Goal: Task Accomplishment & Management: Manage account settings

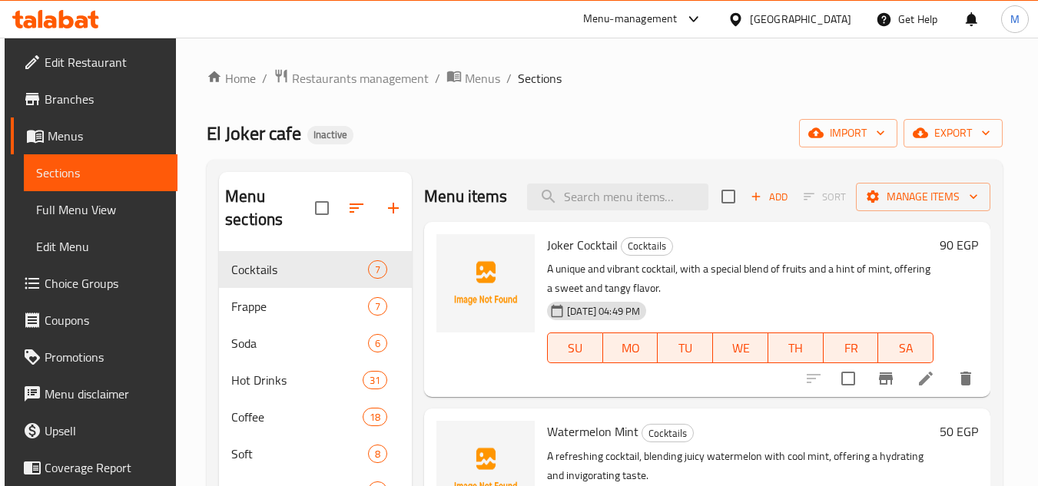
scroll to position [215, 0]
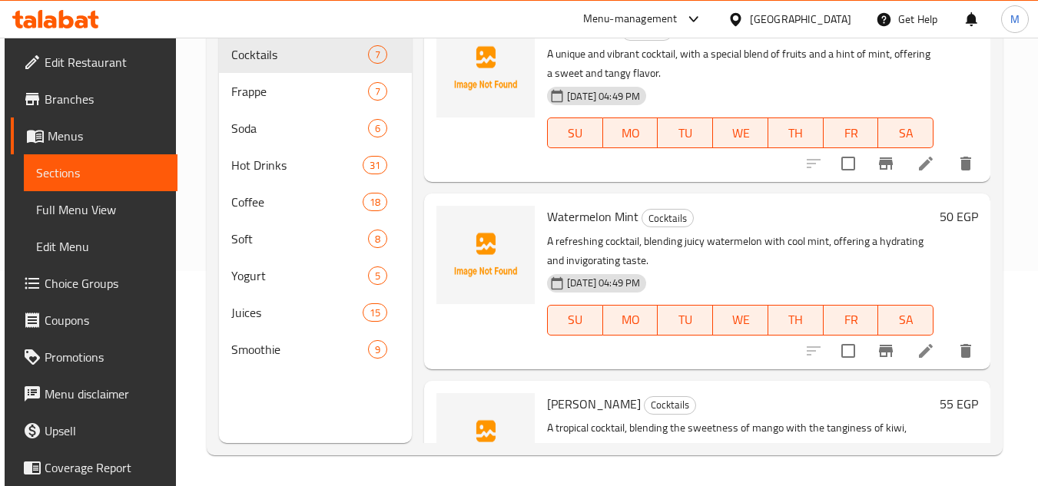
click at [744, 12] on icon at bounding box center [735, 20] width 16 height 16
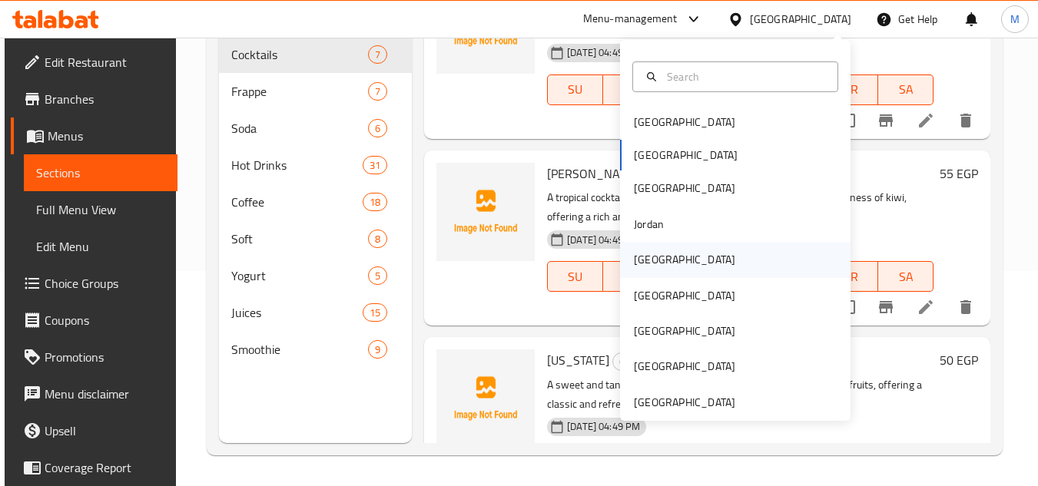
scroll to position [8, 0]
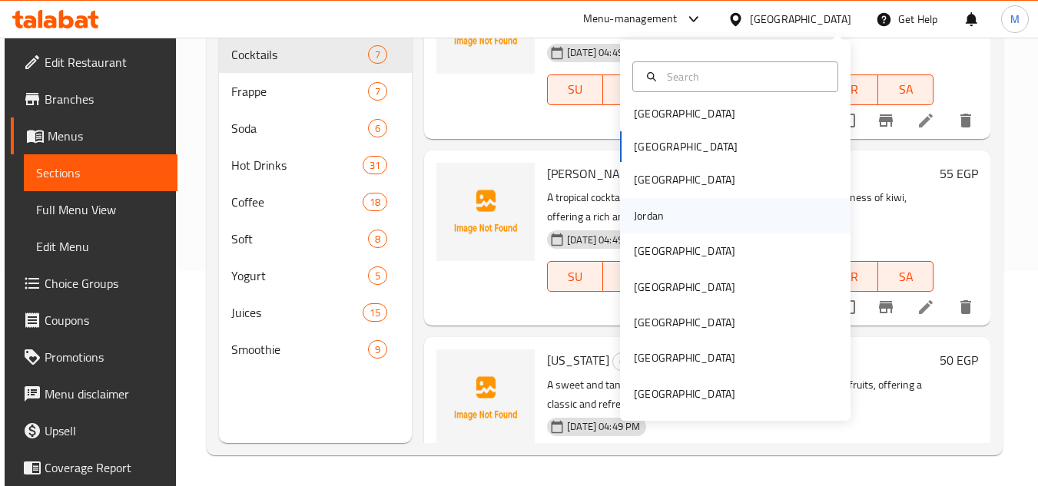
click at [654, 206] on div "Jordan" at bounding box center [648, 215] width 55 height 35
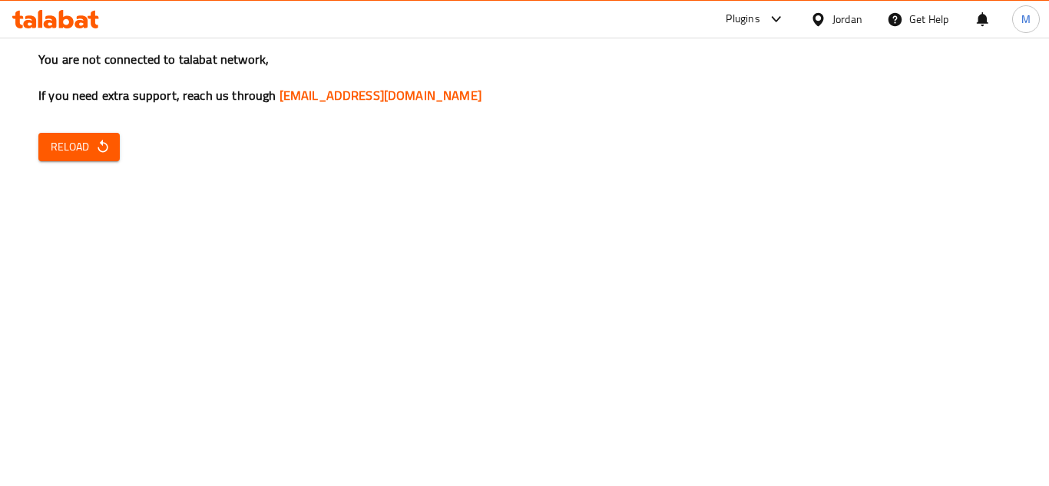
click at [65, 152] on span "Reload" at bounding box center [79, 146] width 57 height 19
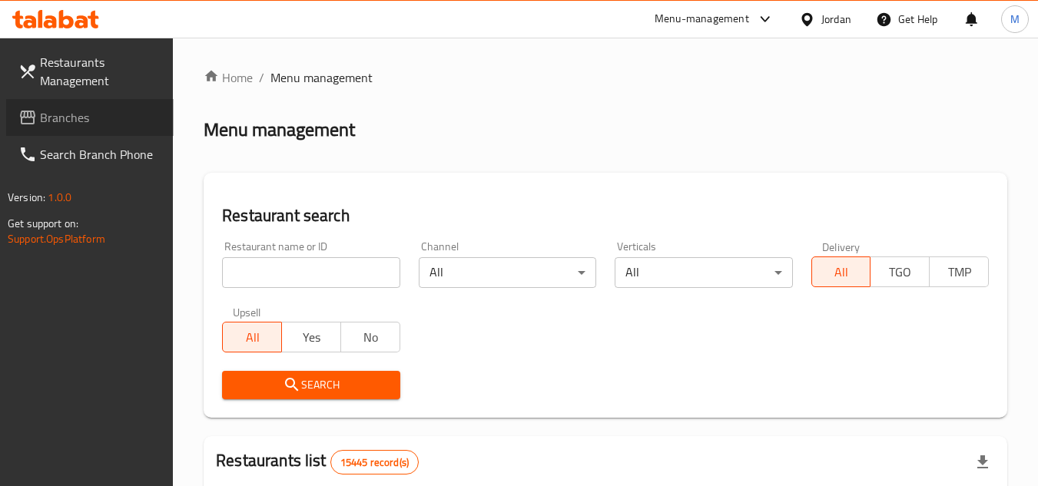
click at [108, 121] on span "Branches" at bounding box center [100, 117] width 121 height 18
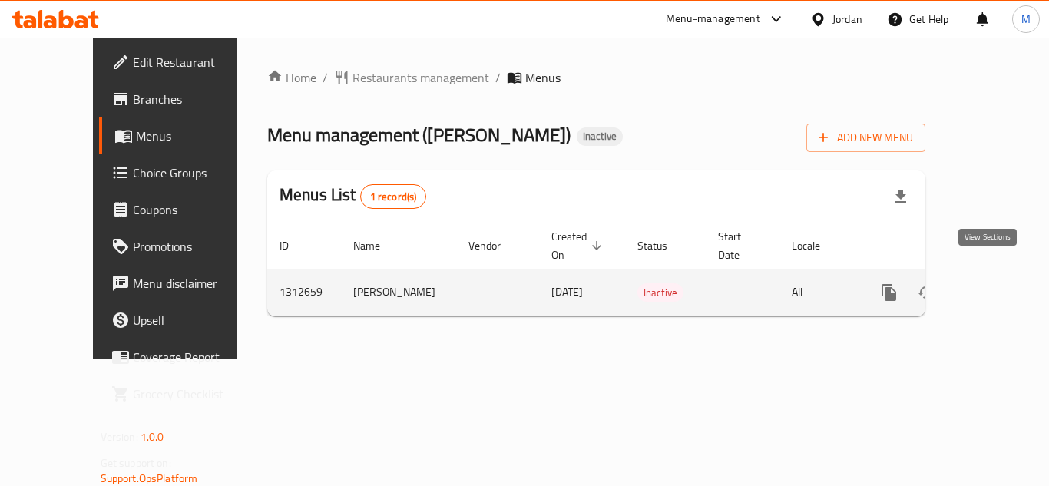
click at [991, 283] on icon "enhanced table" at bounding box center [1000, 292] width 18 height 18
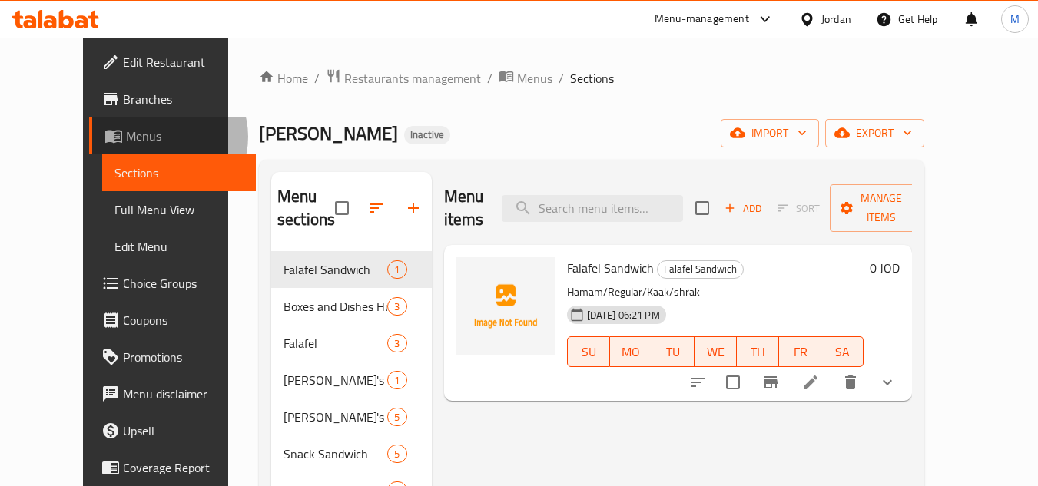
click at [126, 137] on span "Menus" at bounding box center [185, 136] width 118 height 18
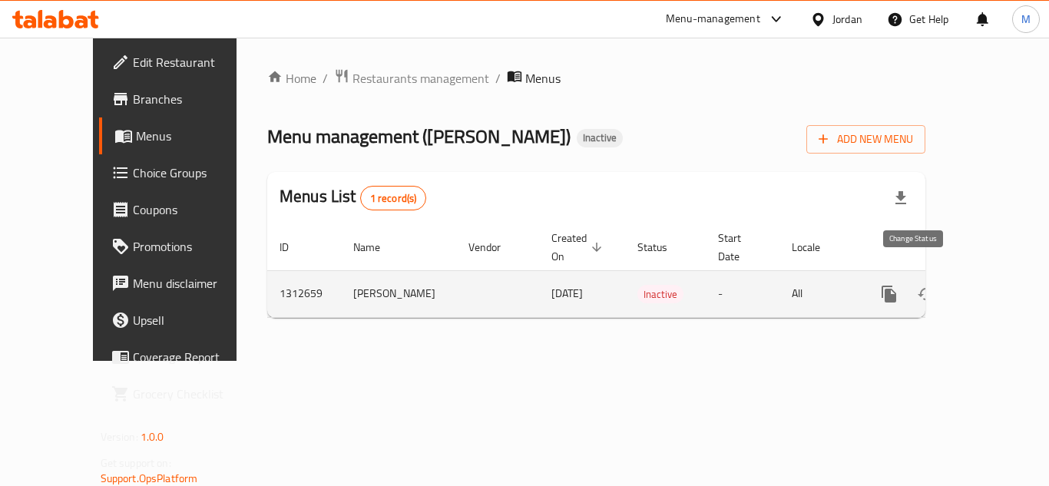
click at [917, 285] on icon "enhanced table" at bounding box center [926, 294] width 18 height 18
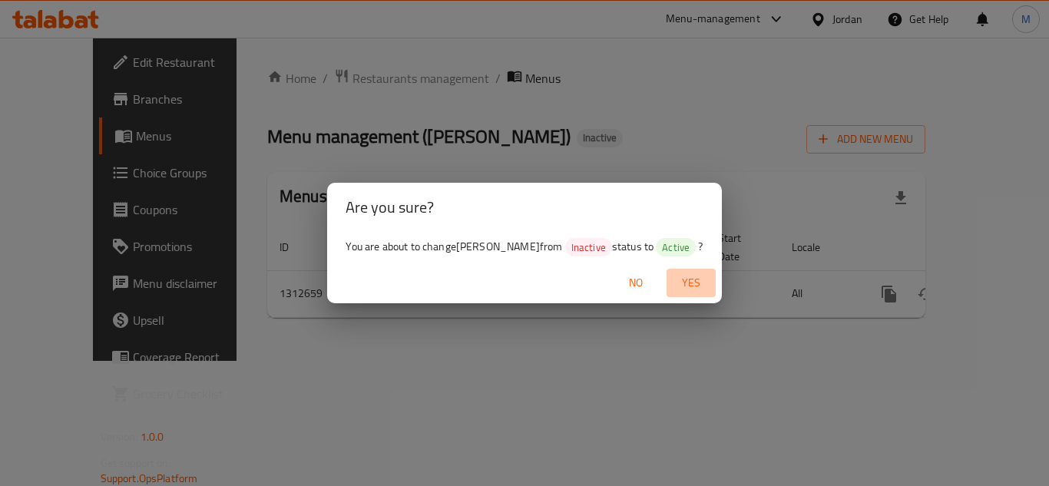
click at [673, 277] on span "Yes" at bounding box center [691, 282] width 37 height 19
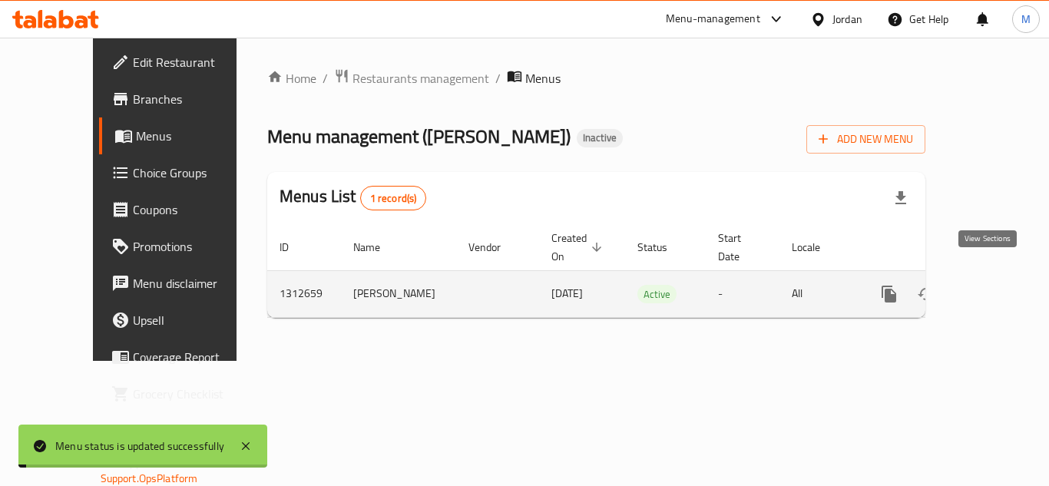
click at [991, 285] on icon "enhanced table" at bounding box center [1000, 294] width 18 height 18
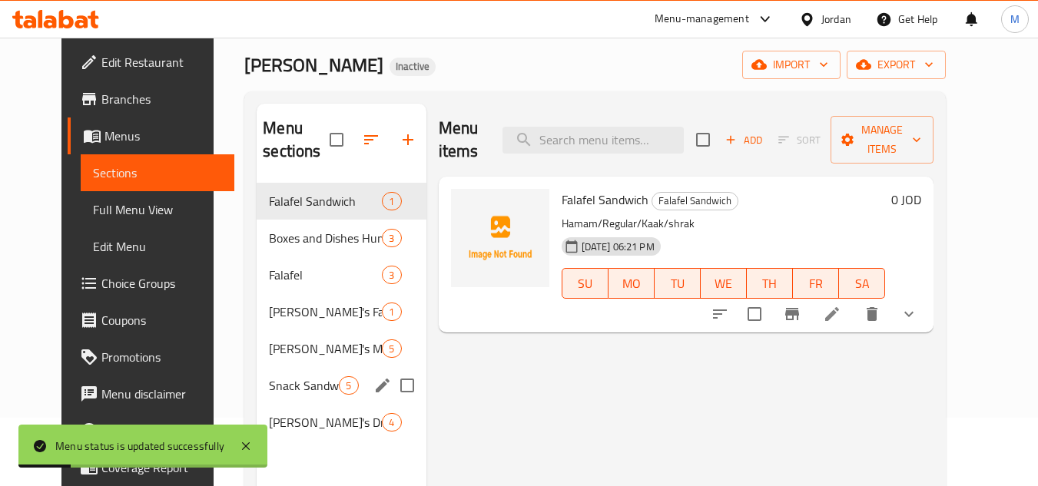
scroll to position [154, 0]
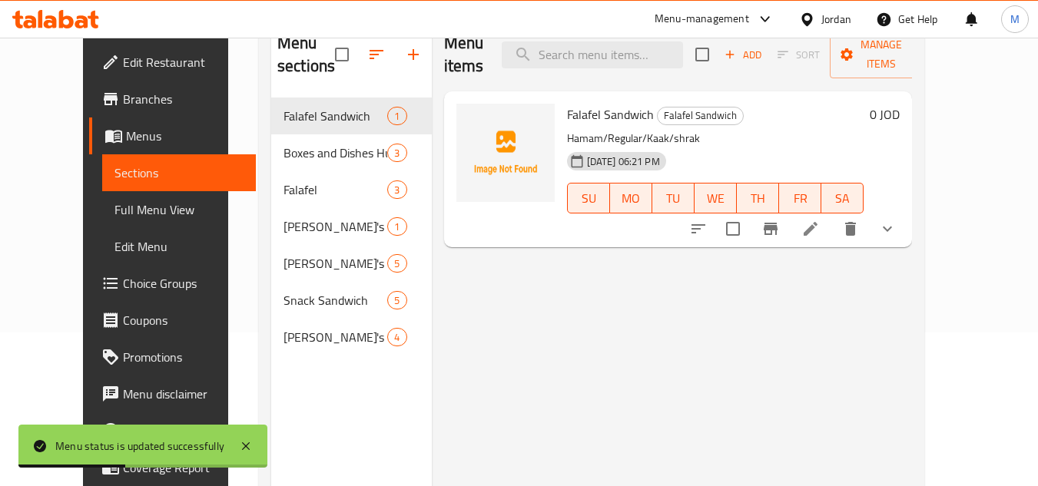
click at [89, 87] on link "Branches" at bounding box center [172, 99] width 167 height 37
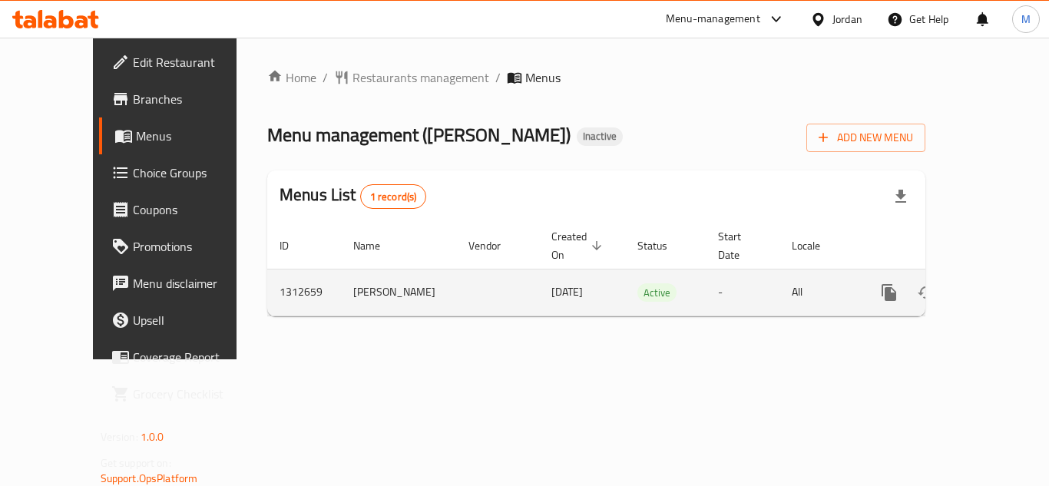
click at [993, 286] on icon "enhanced table" at bounding box center [1000, 293] width 14 height 14
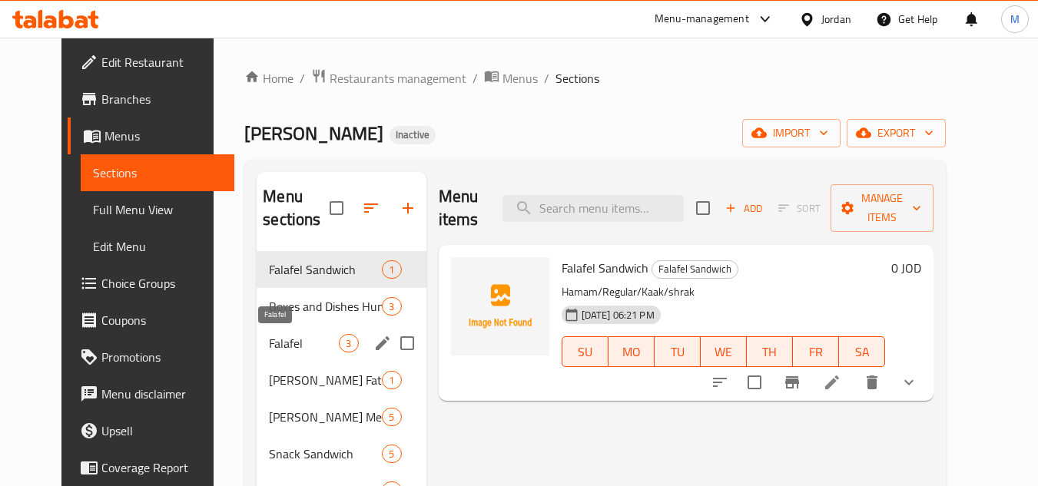
click at [274, 340] on span "Falafel" at bounding box center [304, 343] width 70 height 18
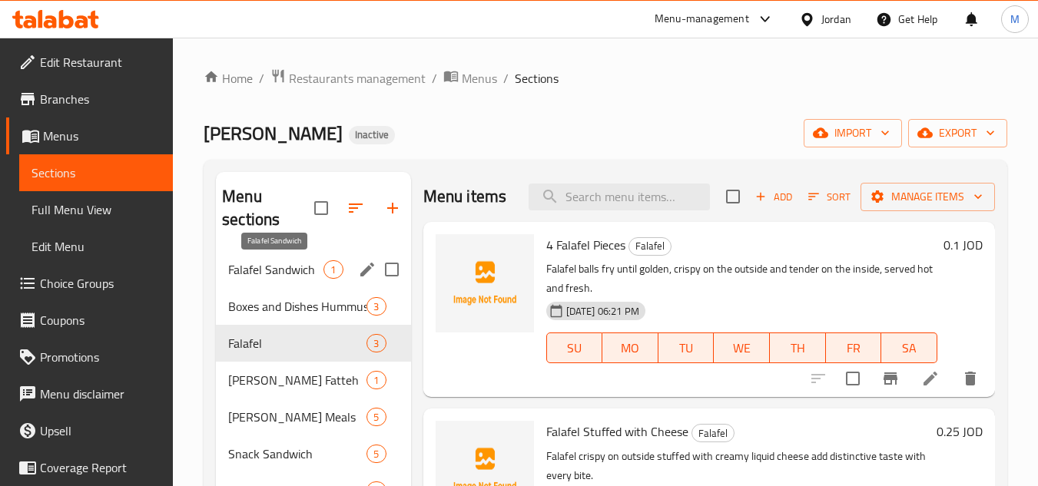
click at [295, 277] on span "Falafel Sandwich" at bounding box center [275, 269] width 95 height 18
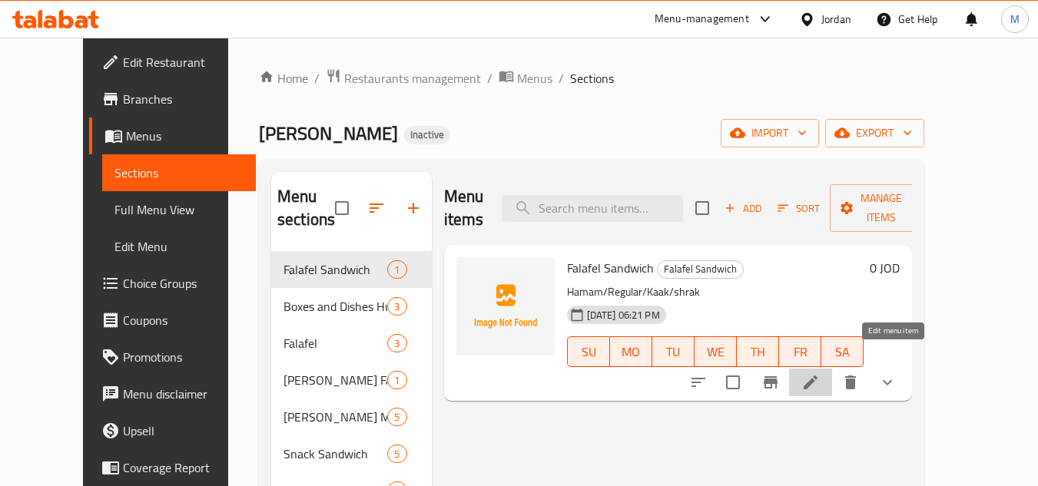
click at [820, 373] on icon at bounding box center [810, 382] width 18 height 18
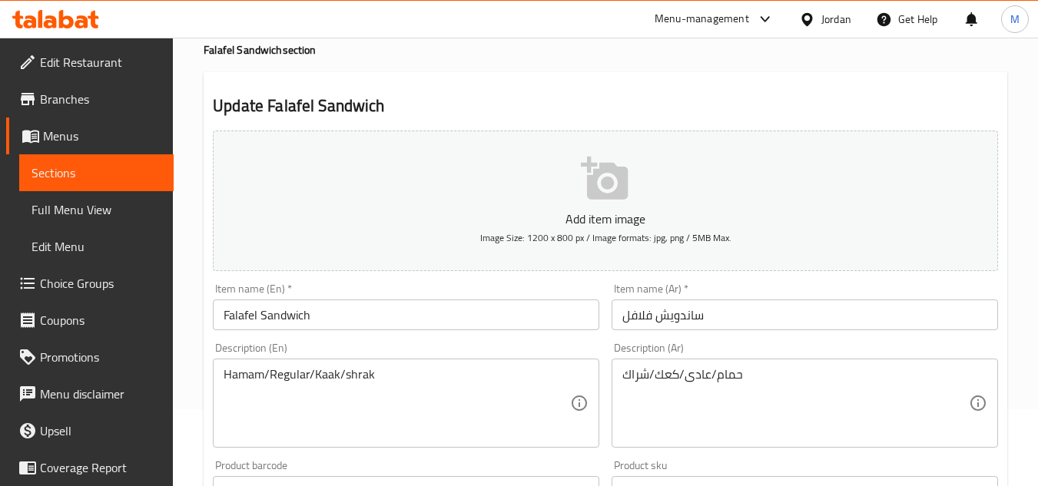
scroll to position [230, 0]
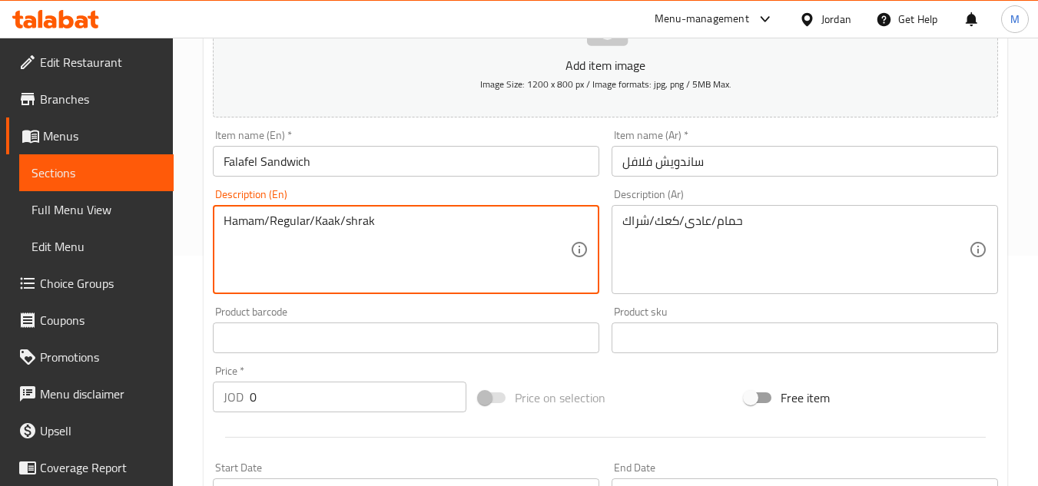
click at [287, 225] on textarea "Hamam/Regular/Kaak/shrak" at bounding box center [397, 250] width 346 height 73
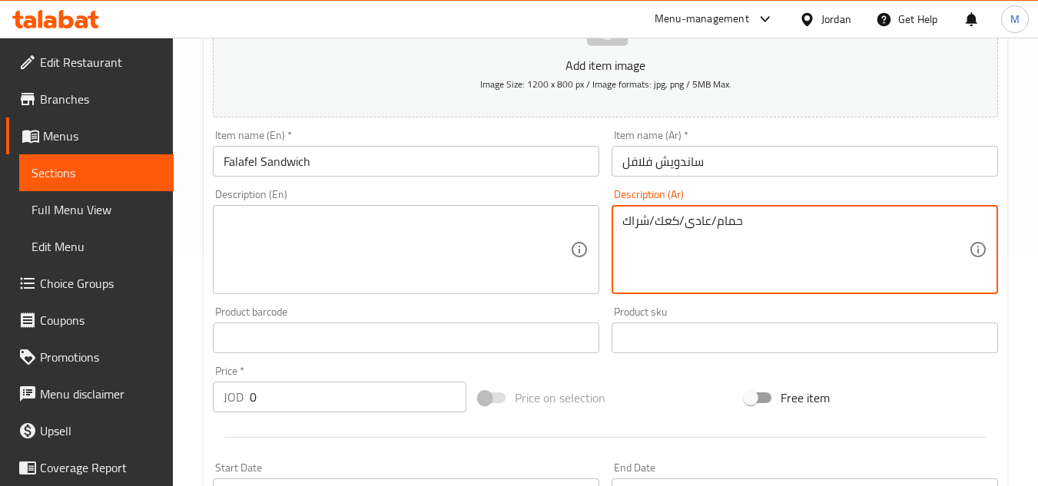
click at [672, 227] on textarea "حمام/عادى/كعك/شراك" at bounding box center [795, 250] width 346 height 73
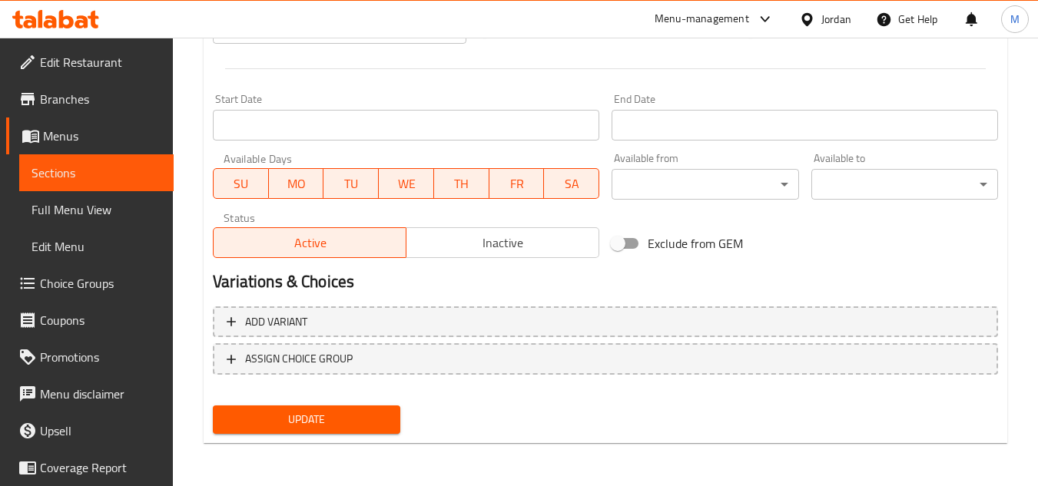
click at [386, 416] on span "Update" at bounding box center [306, 419] width 162 height 19
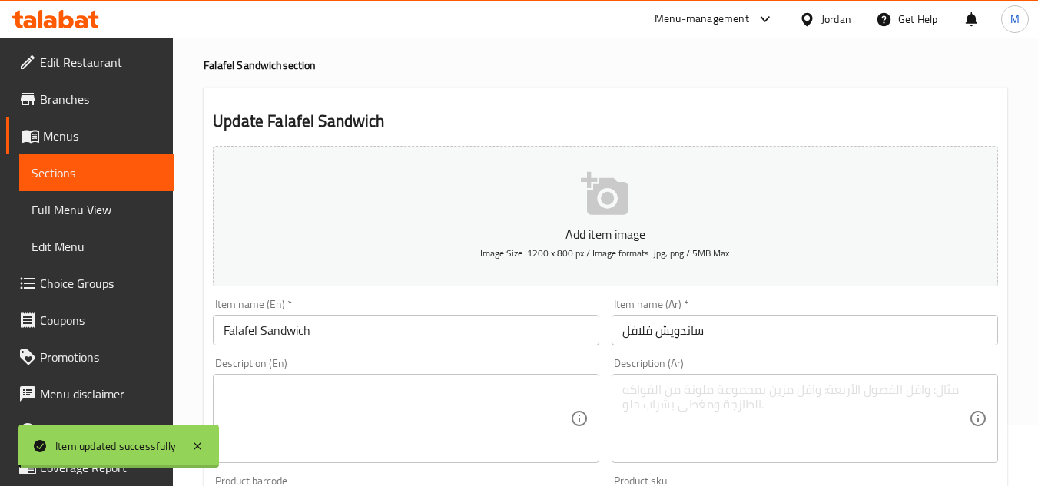
scroll to position [0, 0]
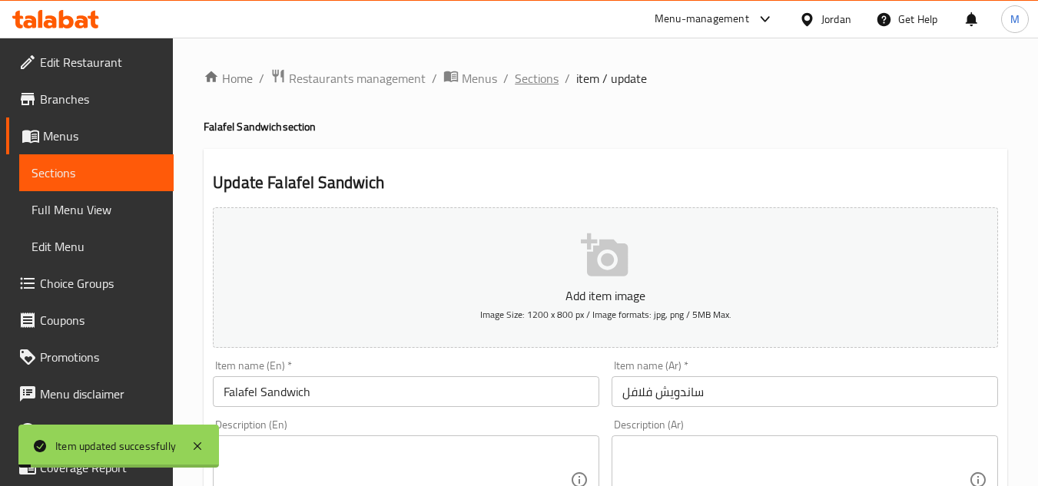
click at [549, 80] on span "Sections" at bounding box center [537, 78] width 44 height 18
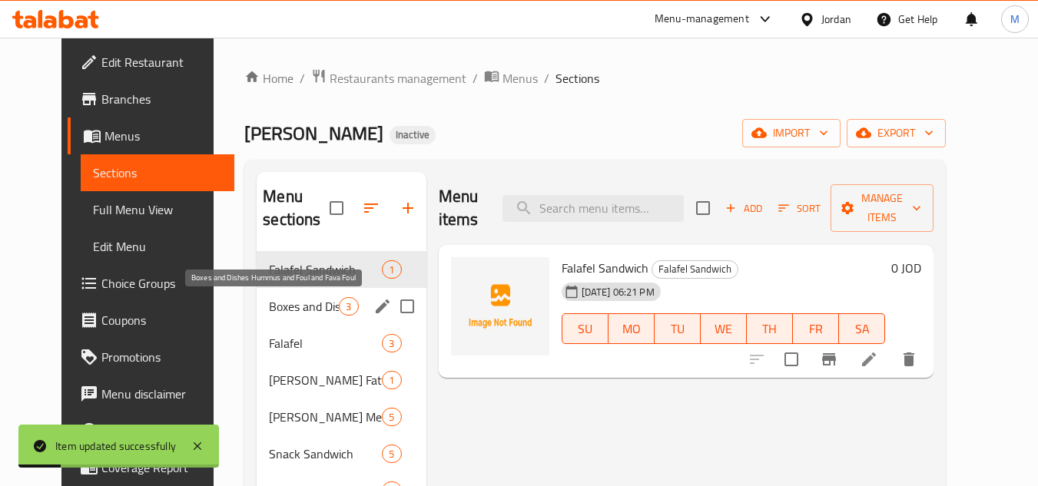
click at [269, 303] on span "Boxes and Dishes Hummus and Foul and Fava Foul" at bounding box center [304, 306] width 70 height 18
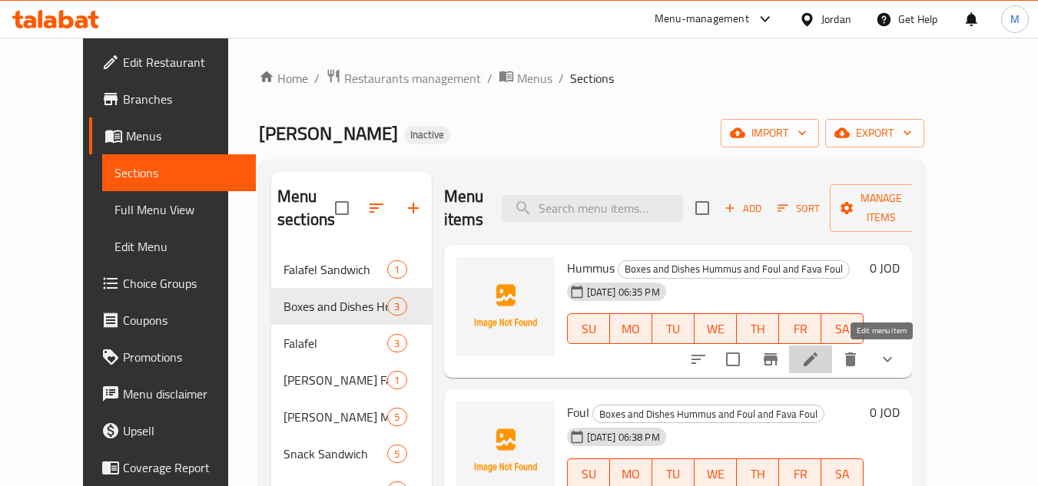
click at [820, 362] on icon at bounding box center [810, 359] width 18 height 18
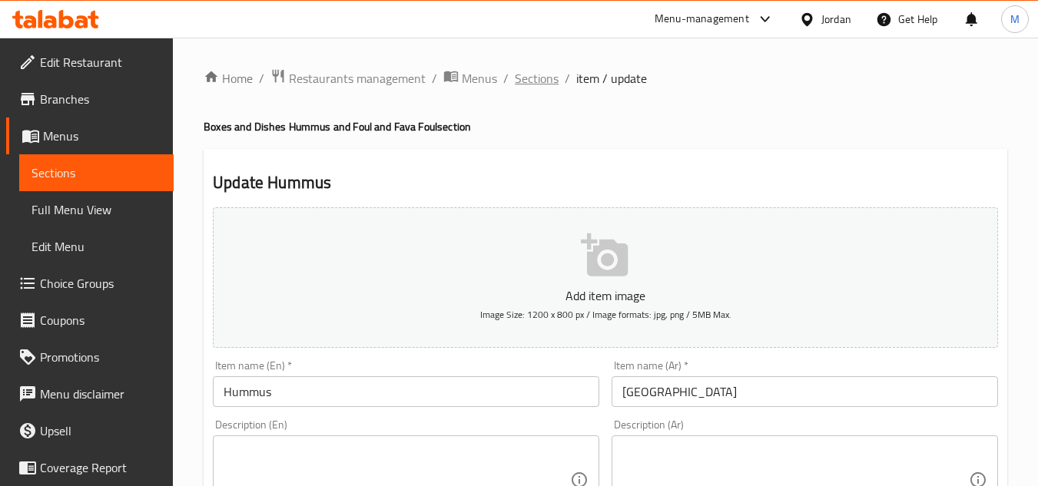
click at [539, 75] on span "Sections" at bounding box center [537, 78] width 44 height 18
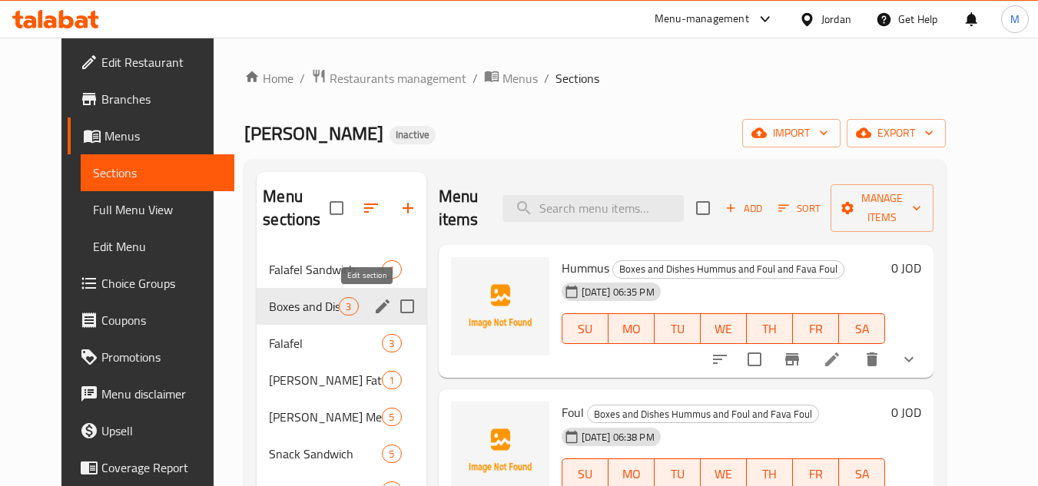
click at [373, 315] on icon "edit" at bounding box center [382, 306] width 18 height 18
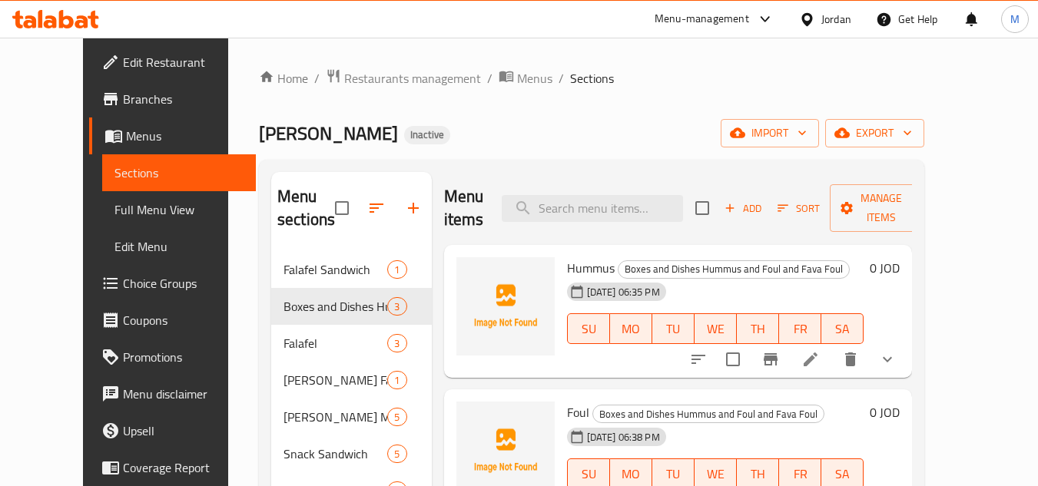
click at [709, 144] on div "Hamoda Falafel Inactive import export" at bounding box center [591, 133] width 665 height 28
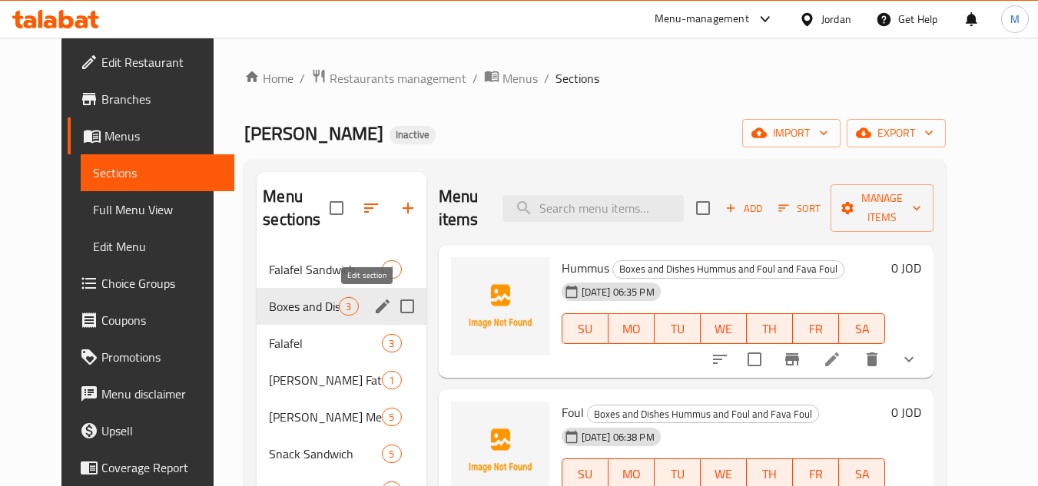
click at [373, 306] on icon "edit" at bounding box center [382, 306] width 18 height 18
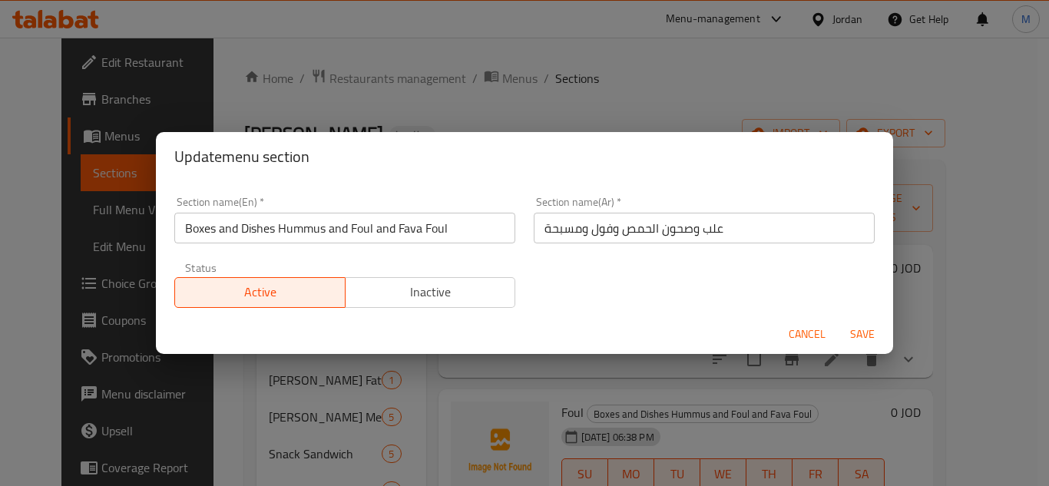
click at [608, 230] on input "علب وصحون الحمص وفول ومسبحة" at bounding box center [704, 228] width 341 height 31
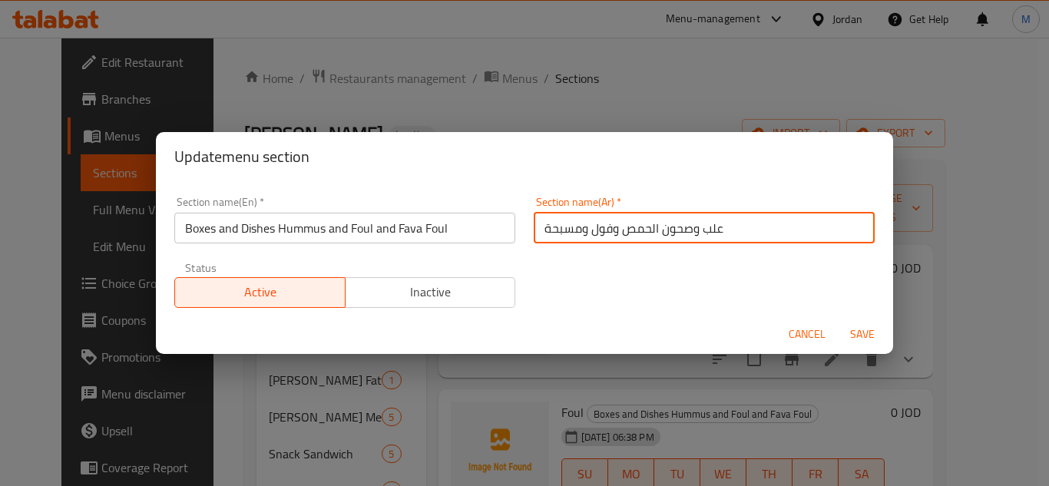
click at [608, 230] on input "علب وصحون الحمص وفول ومسبحة" at bounding box center [704, 228] width 341 height 31
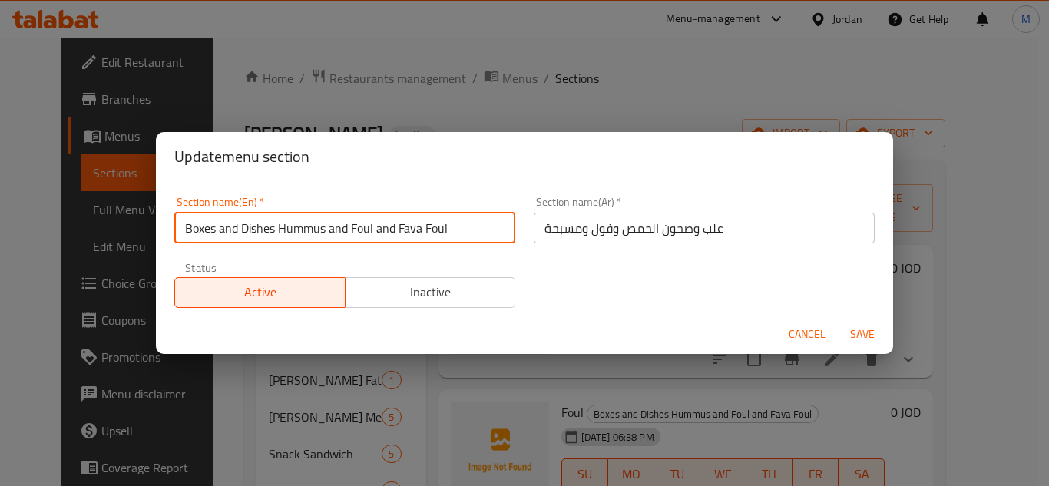
click at [378, 223] on input "Boxes and Dishes Hummus and Foul and Fava Foul" at bounding box center [344, 228] width 341 height 31
paste input "Hummus, Foul and Mesabaha Boxes and dishes"
type input "Hummus, Foul and Mesabaha Boxes and dishes"
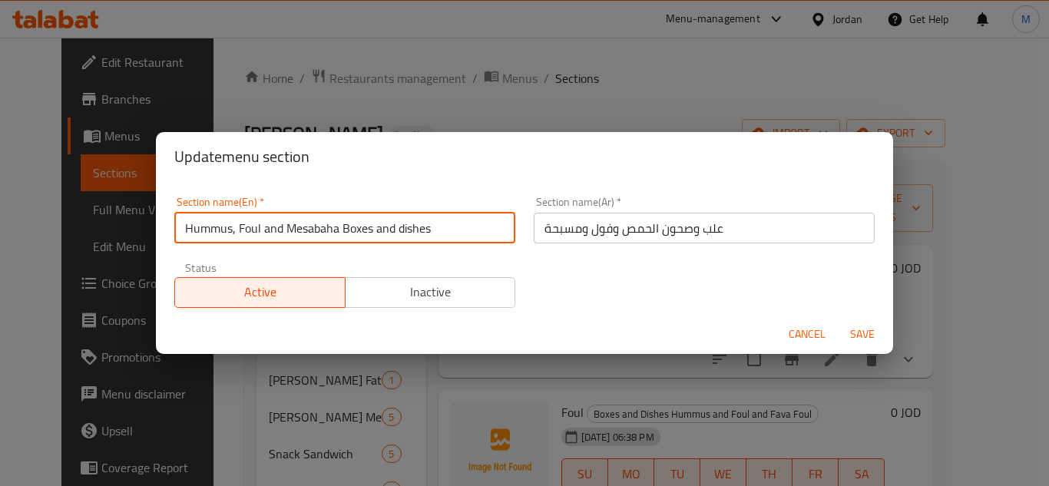
click at [852, 328] on span "Save" at bounding box center [862, 334] width 37 height 19
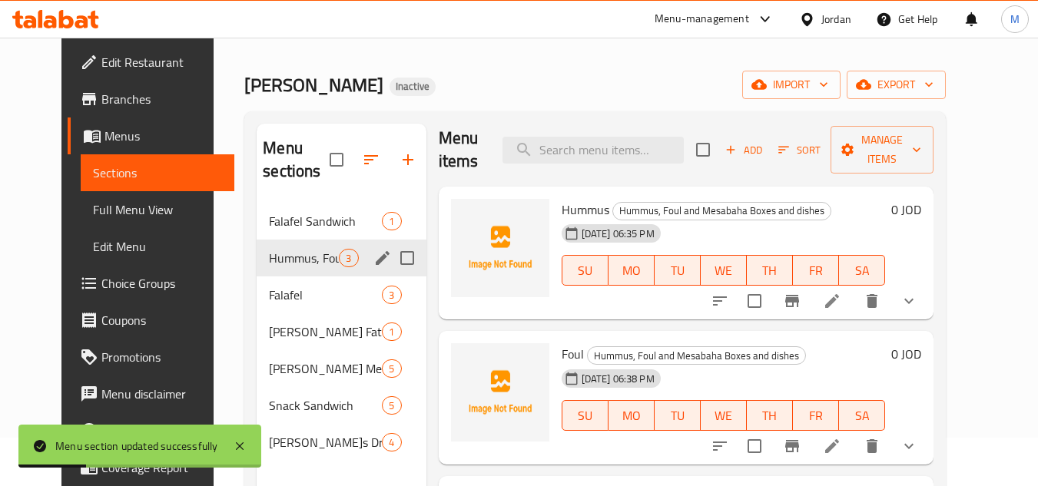
scroll to position [215, 0]
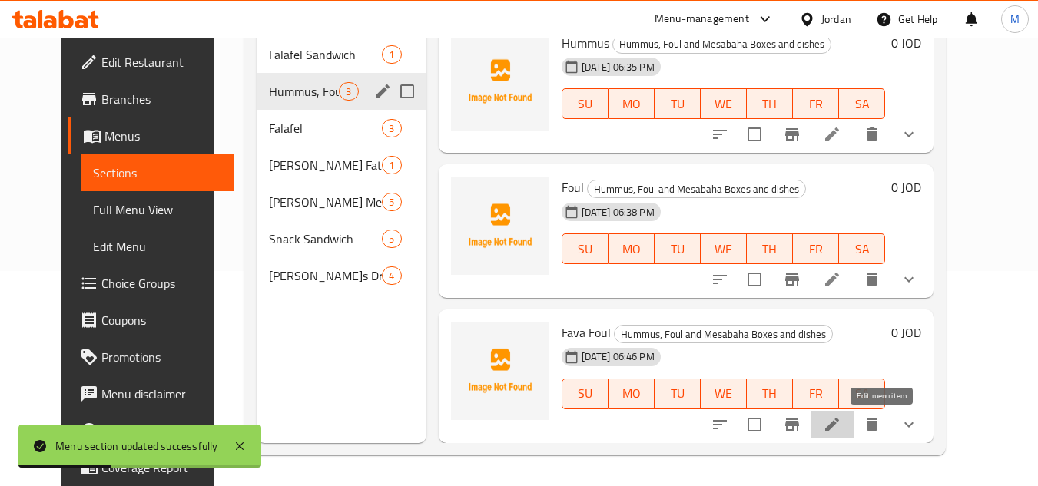
click at [839, 429] on icon at bounding box center [832, 425] width 14 height 14
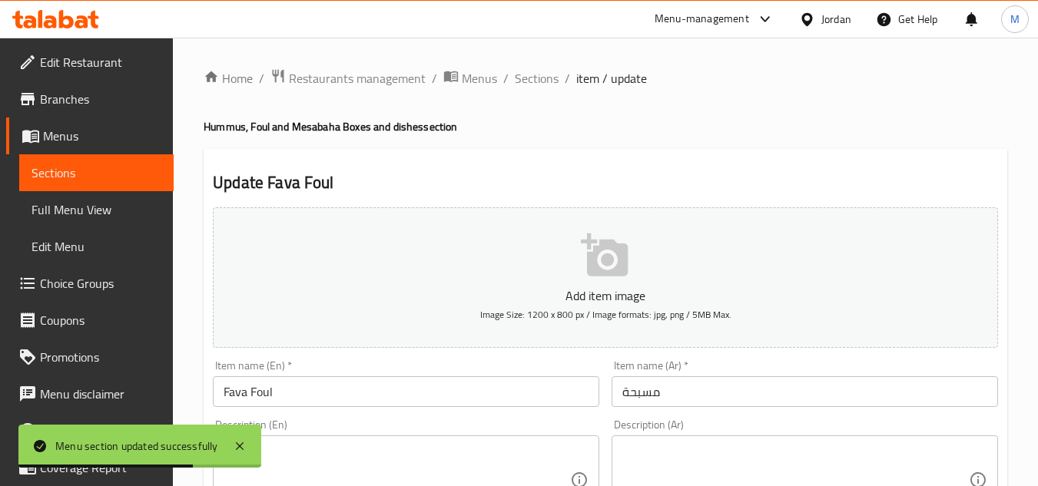
drag, startPoint x: 575, startPoint y: 363, endPoint x: 566, endPoint y: 360, distance: 9.5
click at [575, 363] on div "Item name (En)   * Fava Foul Item name (En) *" at bounding box center [406, 383] width 386 height 47
click at [296, 386] on input "Fava Foul" at bounding box center [406, 391] width 386 height 31
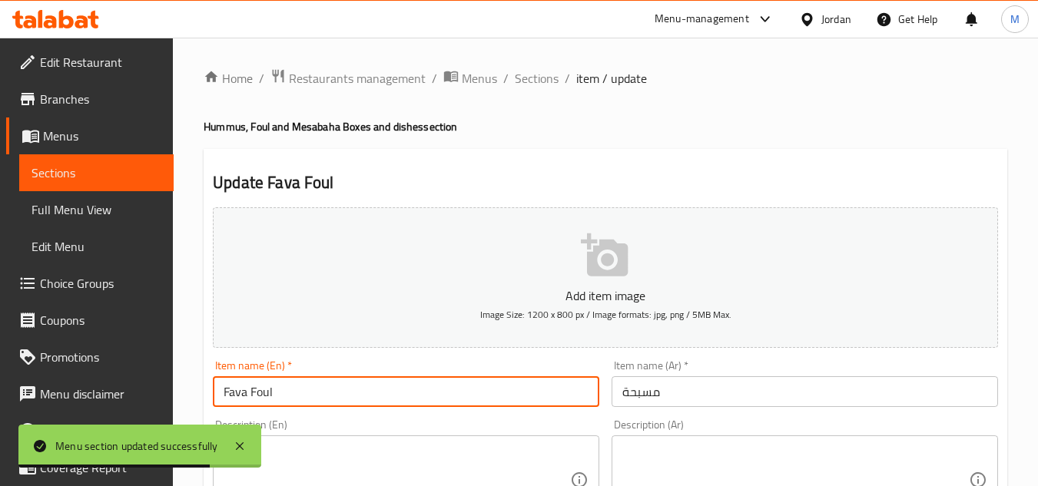
click at [296, 386] on input "Fava Foul" at bounding box center [406, 391] width 386 height 31
paste input "Mesabaha"
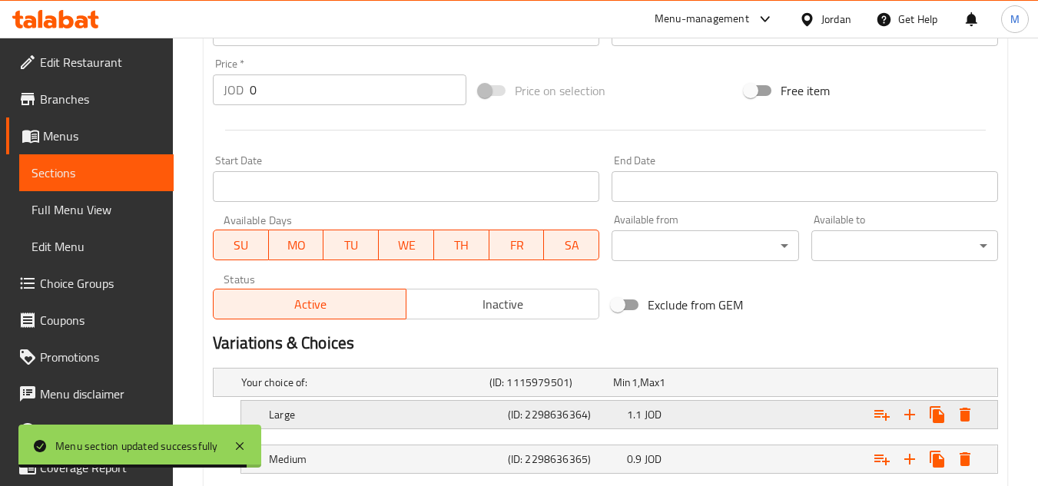
scroll to position [723, 0]
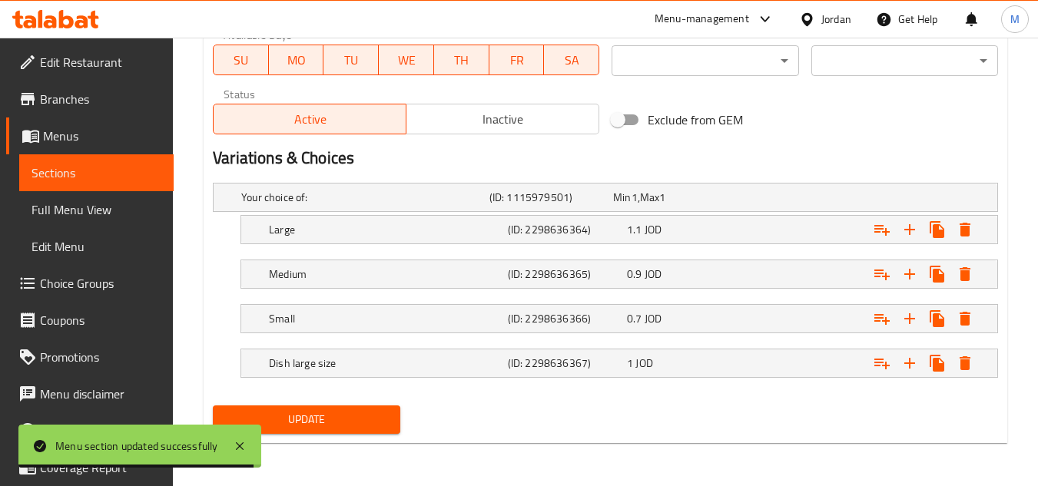
type input "Mesabaha"
click at [343, 429] on span "Update" at bounding box center [306, 419] width 162 height 19
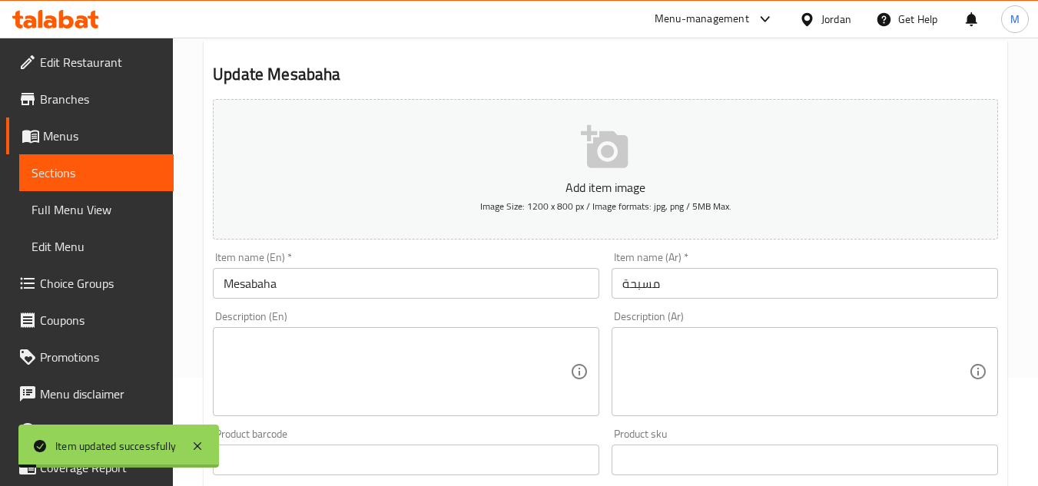
scroll to position [0, 0]
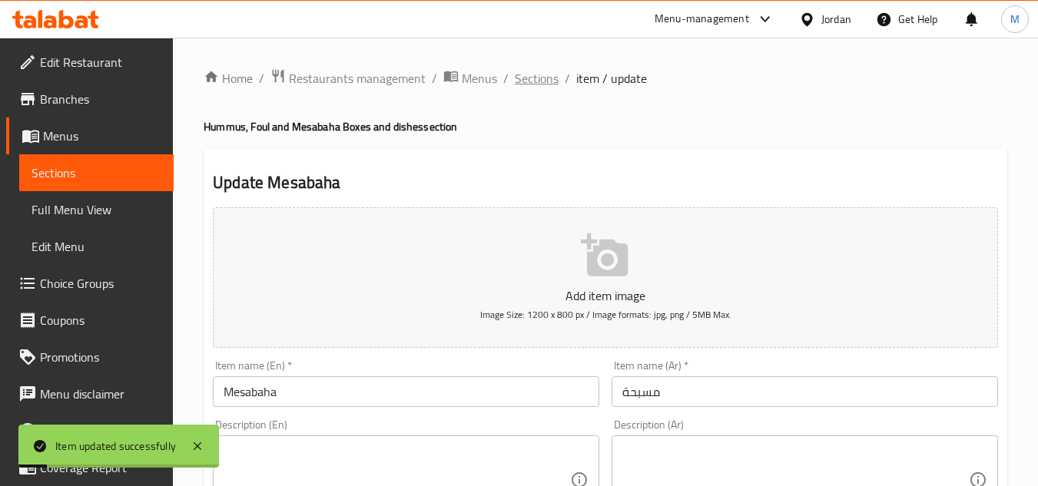
click at [540, 81] on span "Sections" at bounding box center [537, 78] width 44 height 18
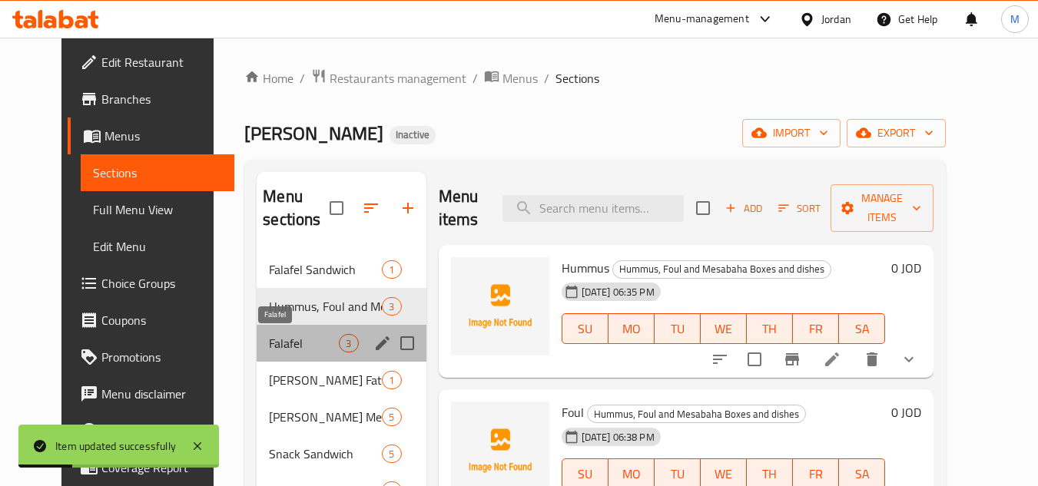
click at [269, 338] on span "Falafel" at bounding box center [304, 343] width 70 height 18
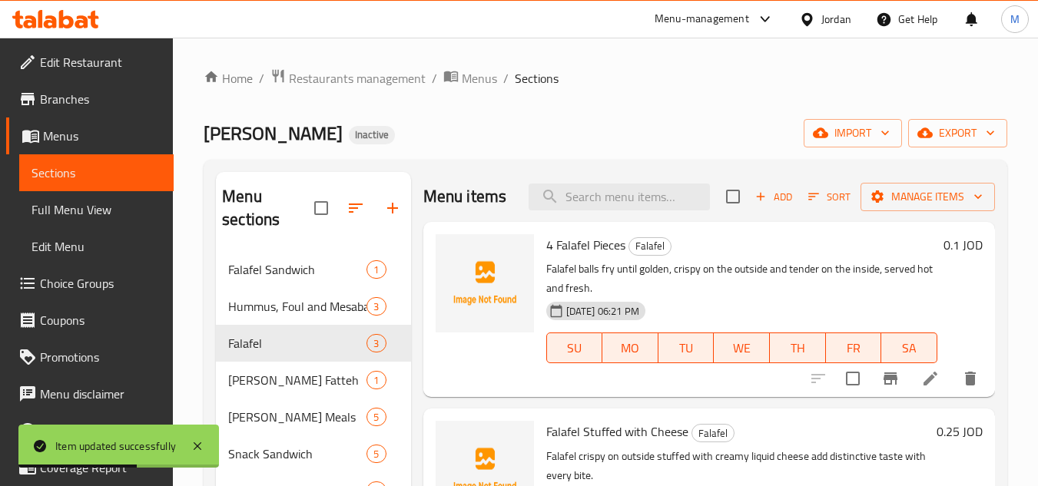
scroll to position [77, 0]
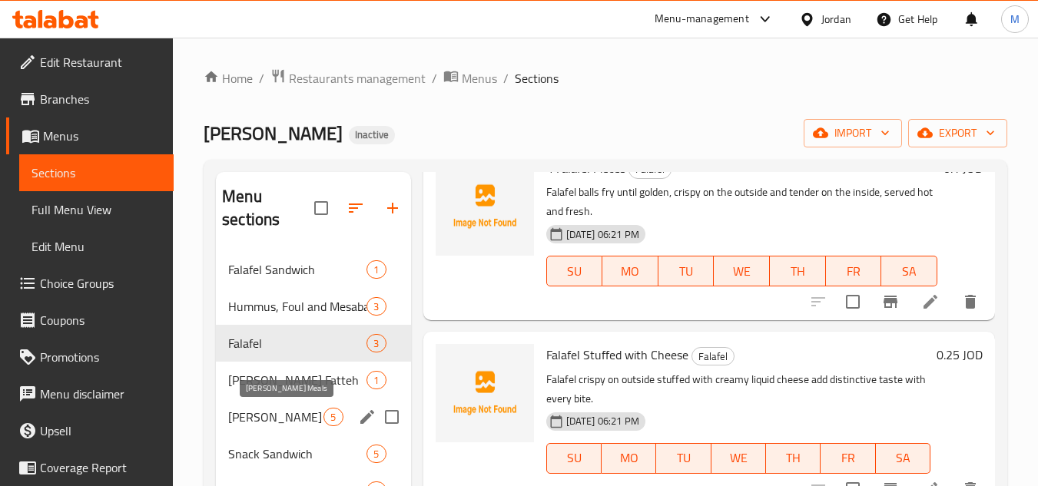
click at [294, 423] on span "[PERSON_NAME]'s Meals" at bounding box center [275, 417] width 95 height 18
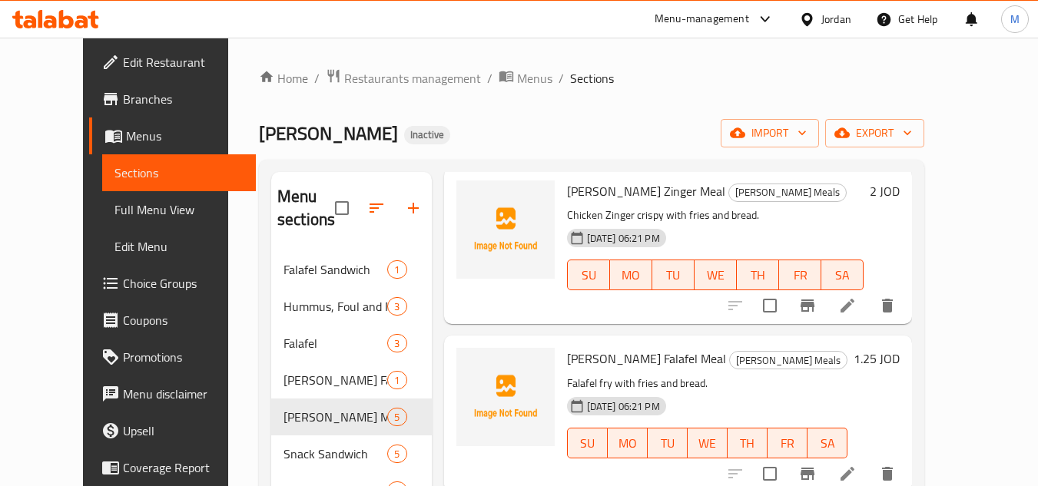
click at [906, 321] on div at bounding box center [811, 305] width 189 height 37
click at [854, 308] on icon at bounding box center [847, 306] width 14 height 14
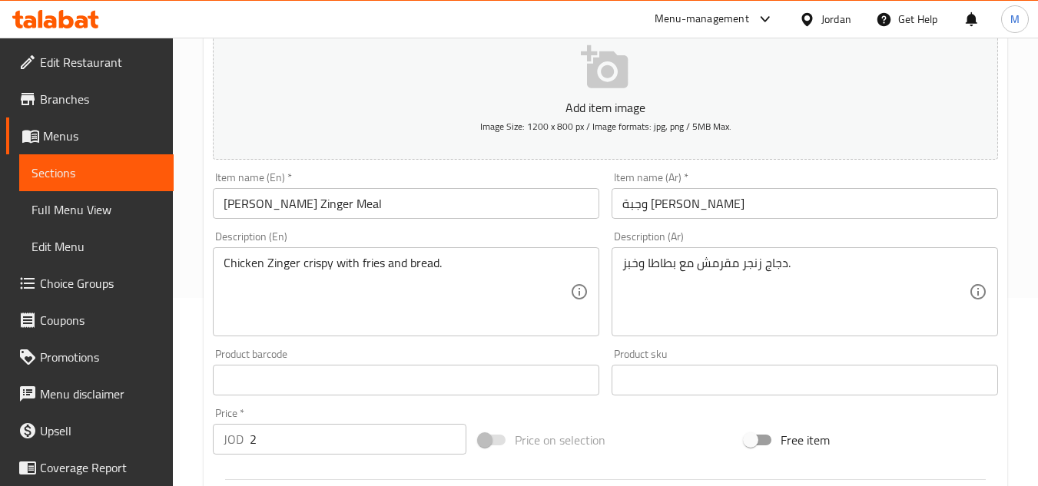
scroll to position [230, 0]
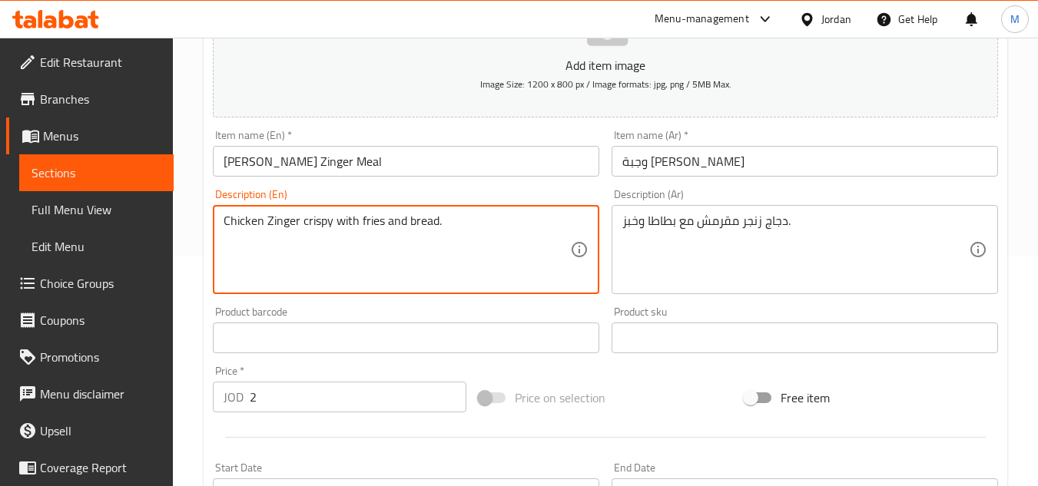
click at [372, 223] on textarea "Chicken Zinger crispy with fries and bread." at bounding box center [397, 250] width 346 height 73
paste textarea "potatoes"
click at [373, 221] on textarea "Chicken Zinger crispy with potatoes and bread." at bounding box center [397, 250] width 346 height 73
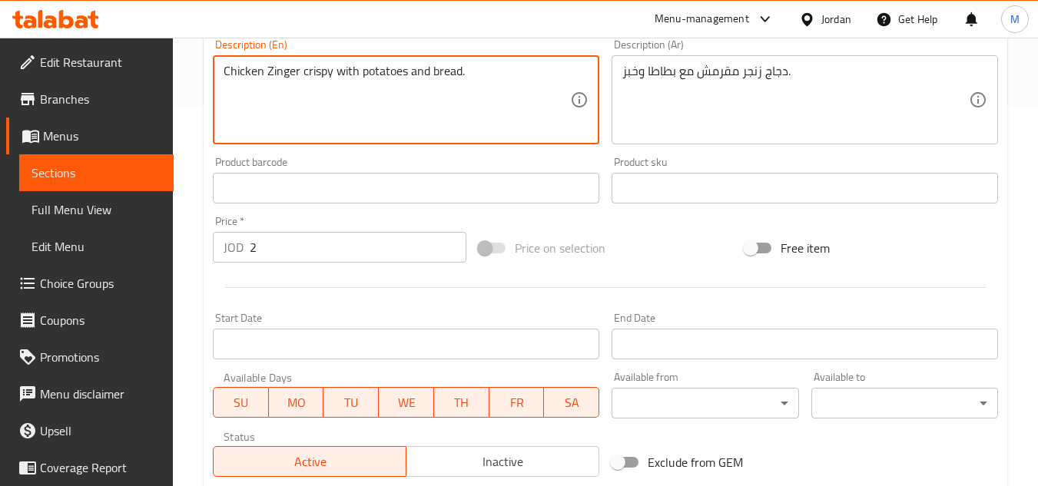
scroll to position [599, 0]
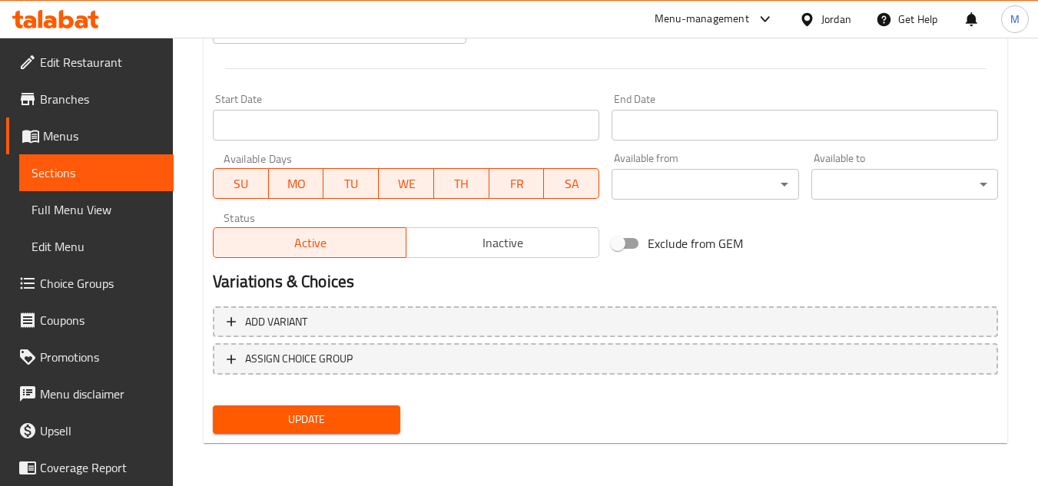
type textarea "Chicken Zinger crispy with potatoes and bread."
click at [386, 428] on span "Update" at bounding box center [306, 419] width 162 height 19
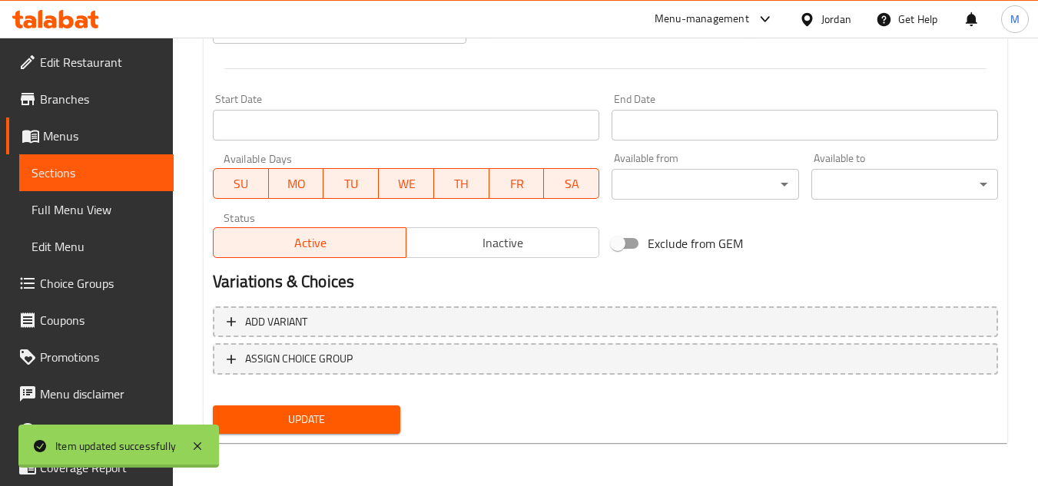
scroll to position [0, 0]
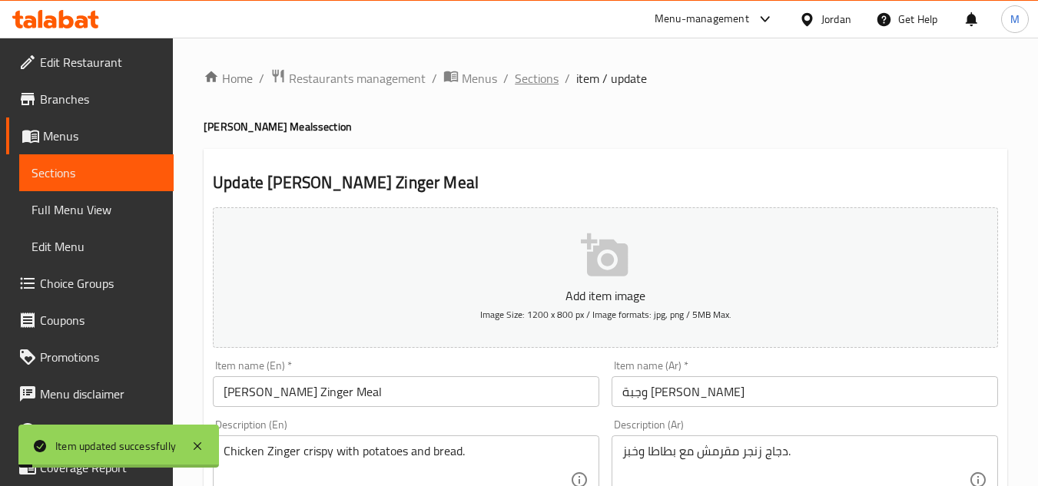
click at [533, 72] on span "Sections" at bounding box center [537, 78] width 44 height 18
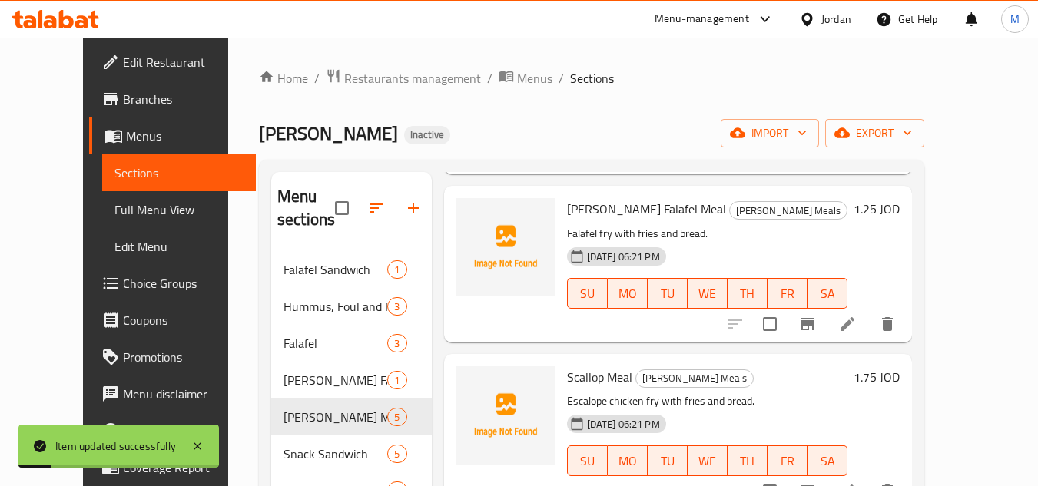
scroll to position [230, 0]
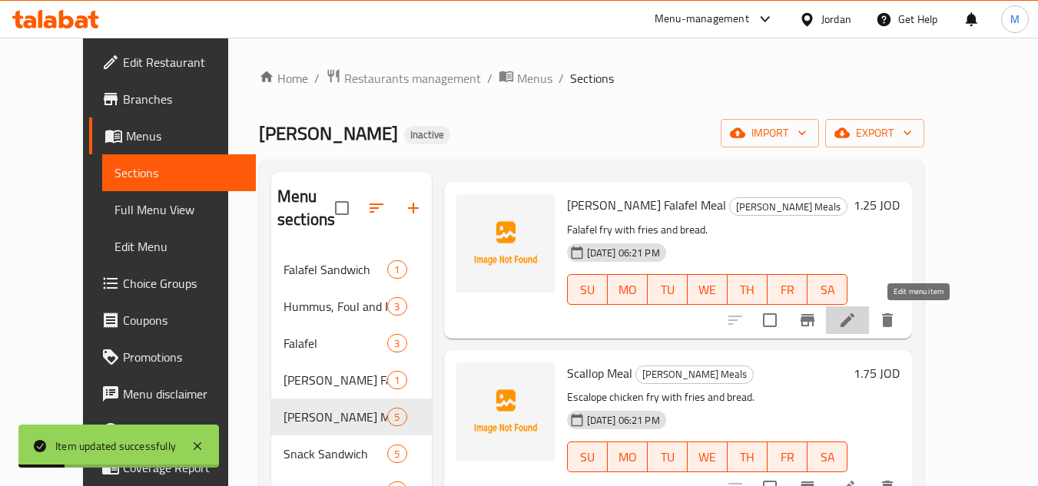
click at [854, 318] on icon at bounding box center [847, 320] width 14 height 14
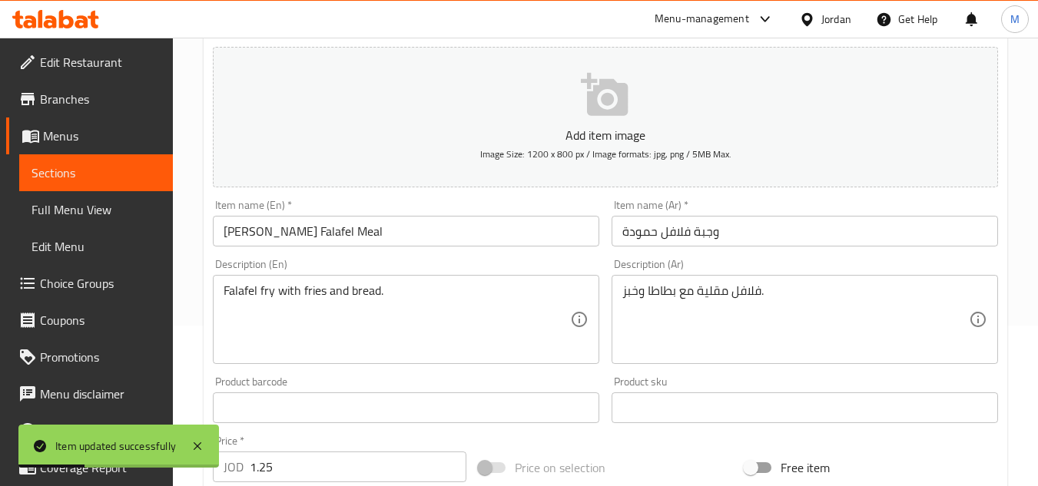
scroll to position [307, 0]
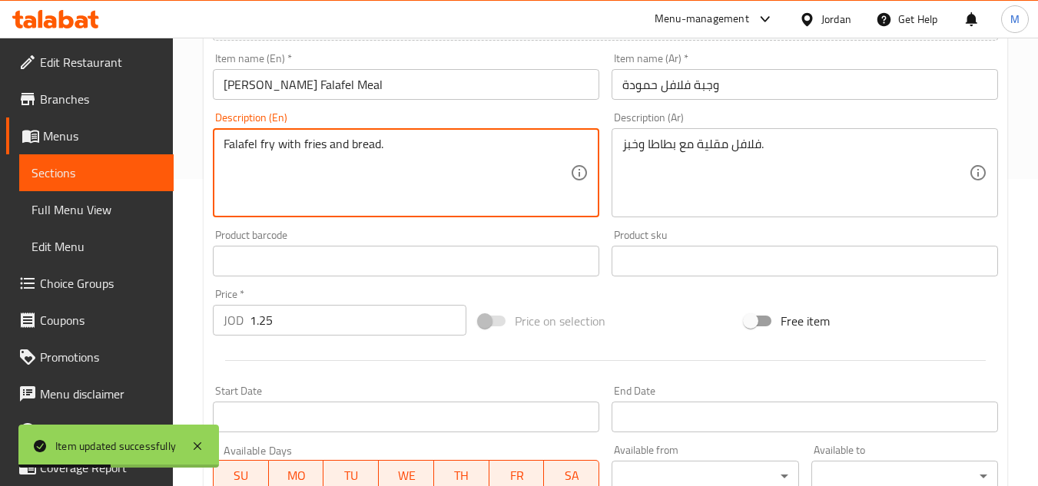
click at [312, 142] on textarea "Falafel fry with fries and bread." at bounding box center [397, 173] width 346 height 73
paste textarea "potato"
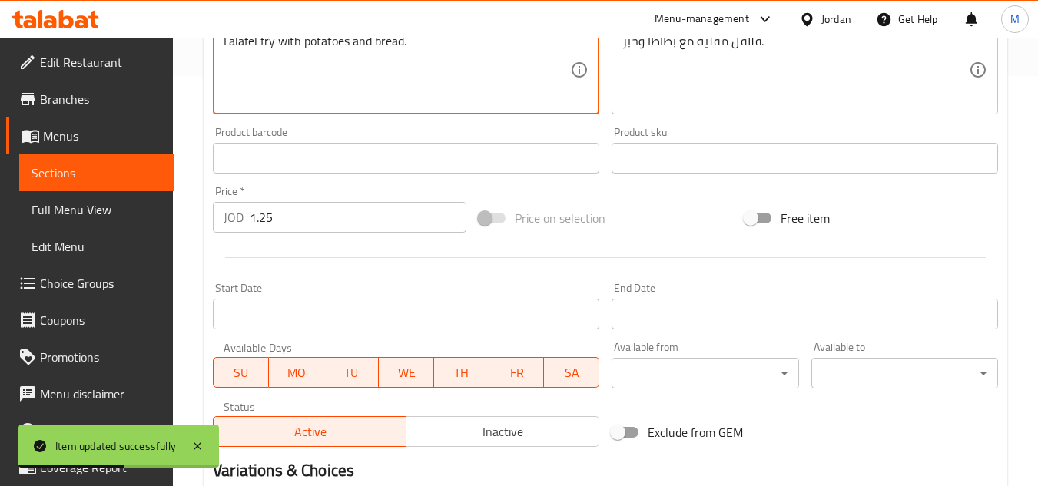
scroll to position [599, 0]
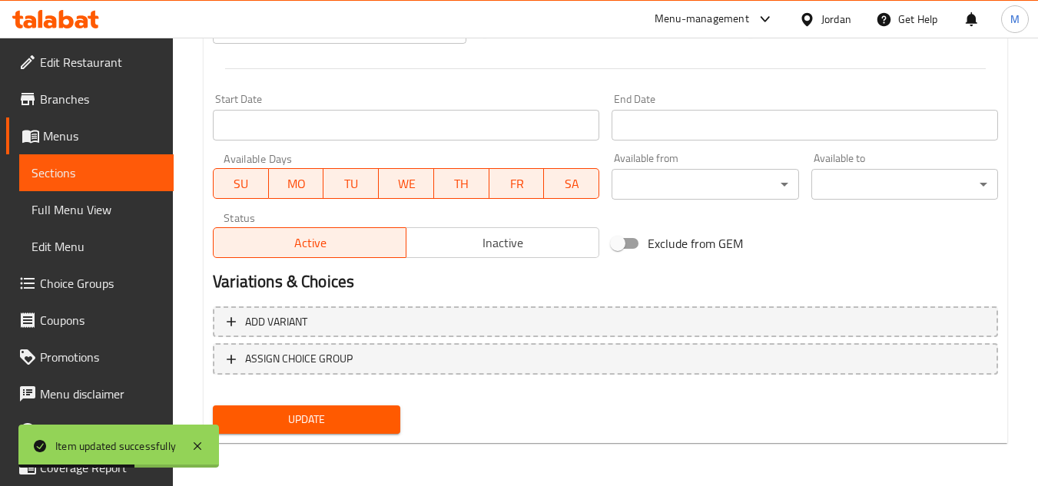
type textarea "Falafel fry with potatoes and bread."
click at [373, 418] on span "Update" at bounding box center [306, 419] width 162 height 19
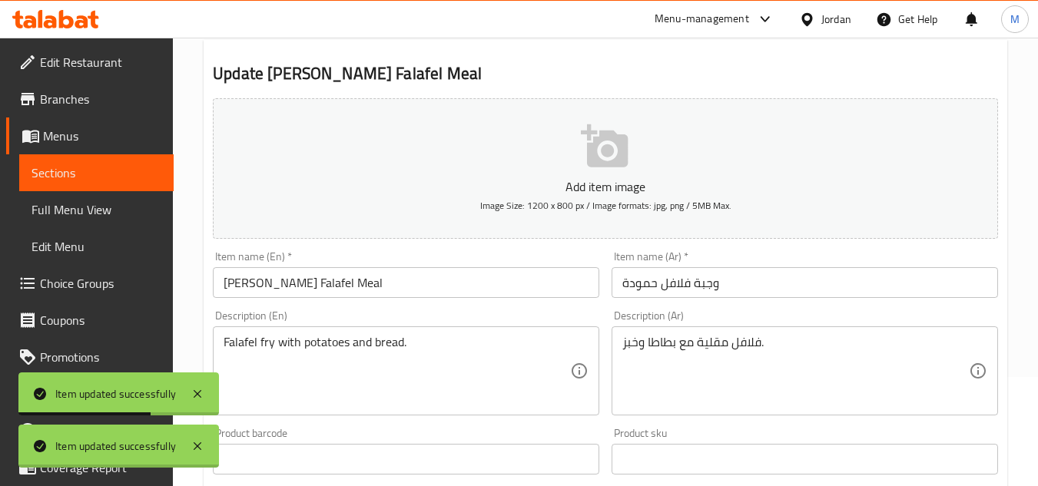
scroll to position [0, 0]
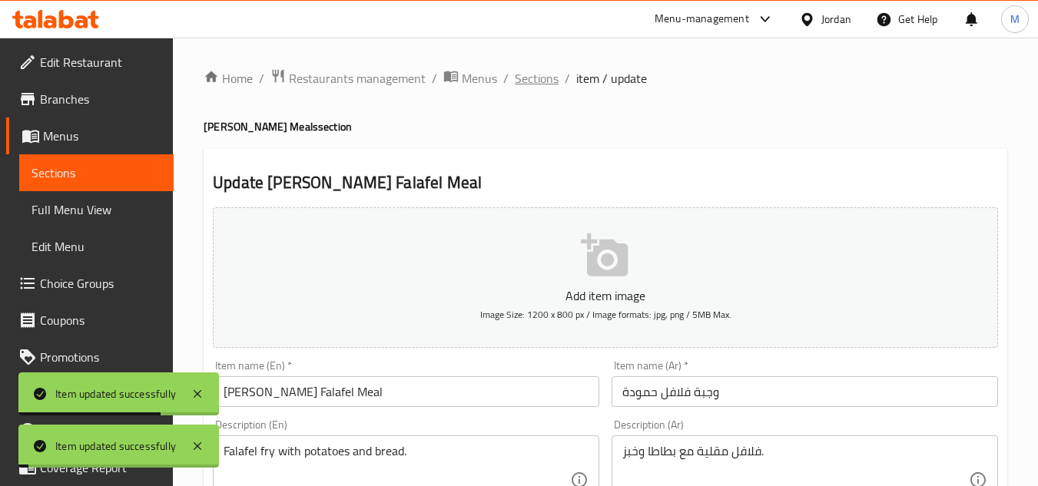
click at [535, 78] on span "Sections" at bounding box center [537, 78] width 44 height 18
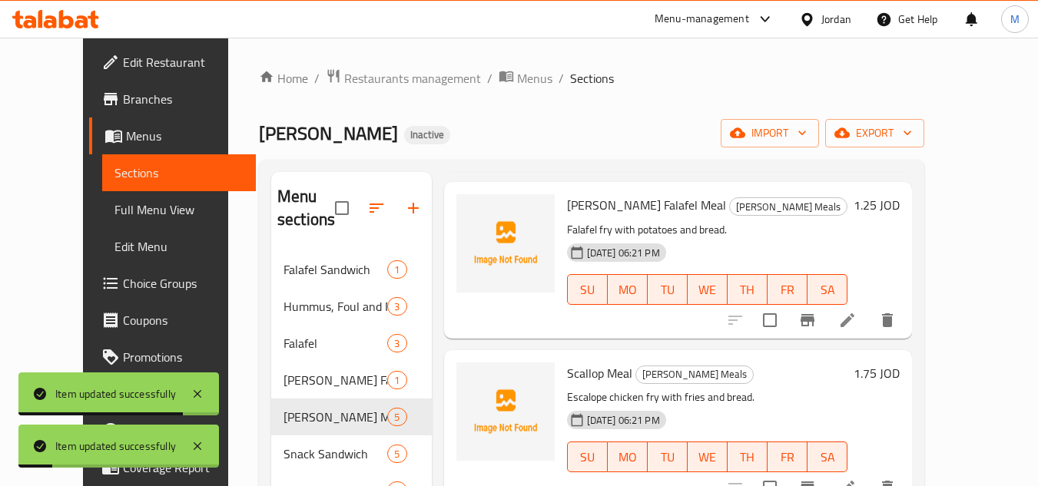
scroll to position [307, 0]
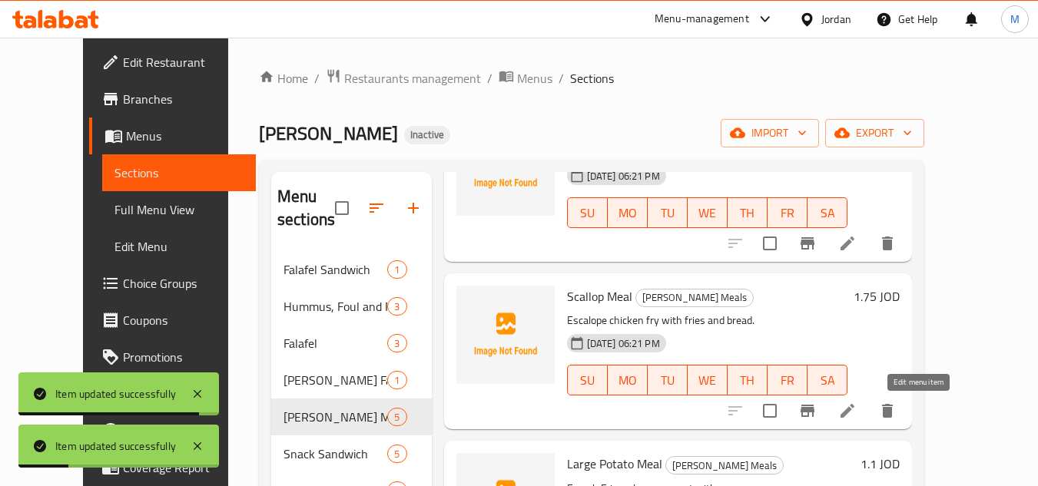
click at [856, 412] on icon at bounding box center [847, 411] width 18 height 18
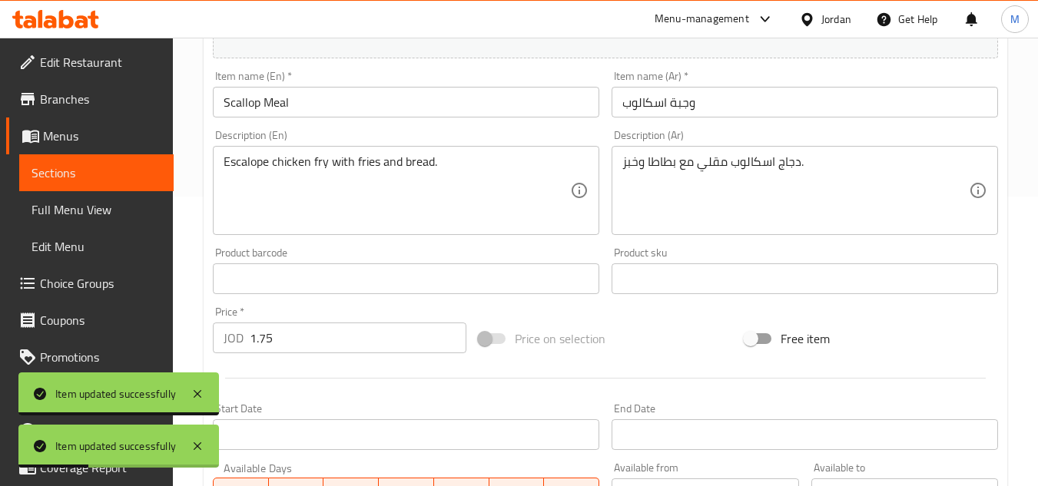
scroll to position [307, 0]
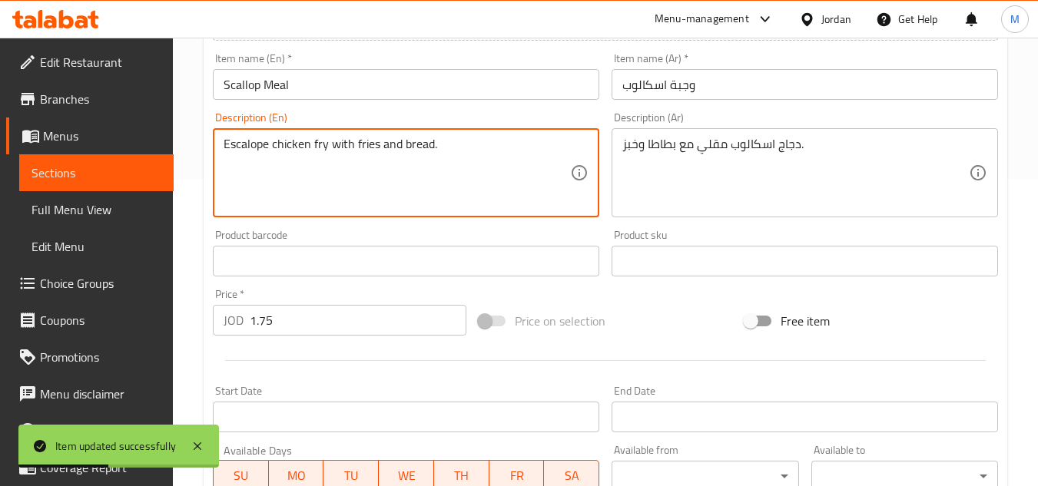
click at [370, 144] on textarea "Escalope chicken fry with fries and bread." at bounding box center [397, 173] width 346 height 73
paste textarea "potato"
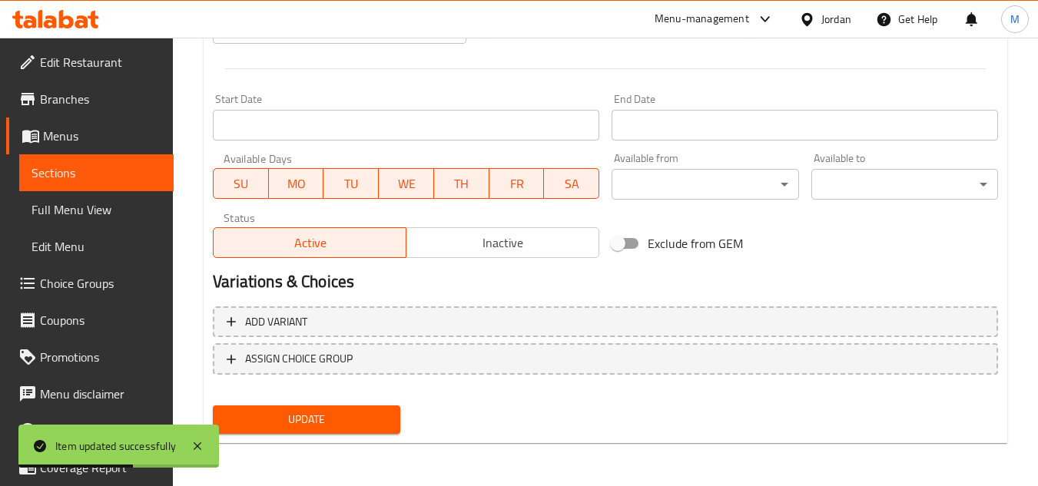
type textarea "Escalope chicken fry with potatoes and bread."
click at [364, 425] on span "Update" at bounding box center [306, 419] width 162 height 19
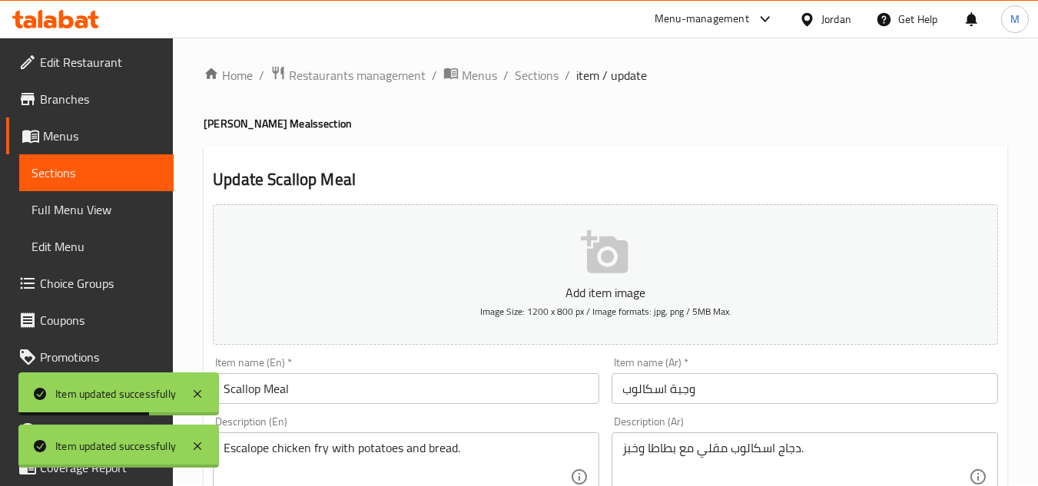
scroll to position [0, 0]
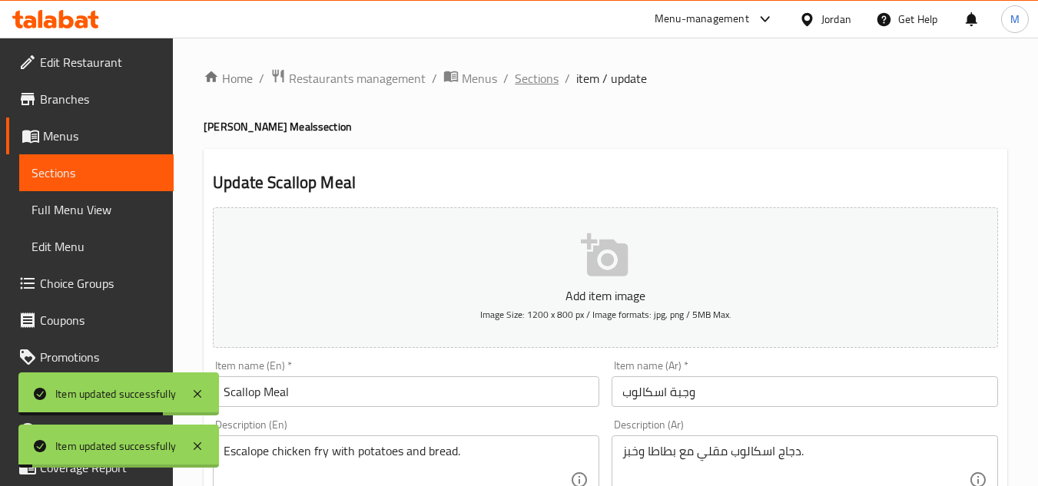
click at [542, 81] on span "Sections" at bounding box center [537, 78] width 44 height 18
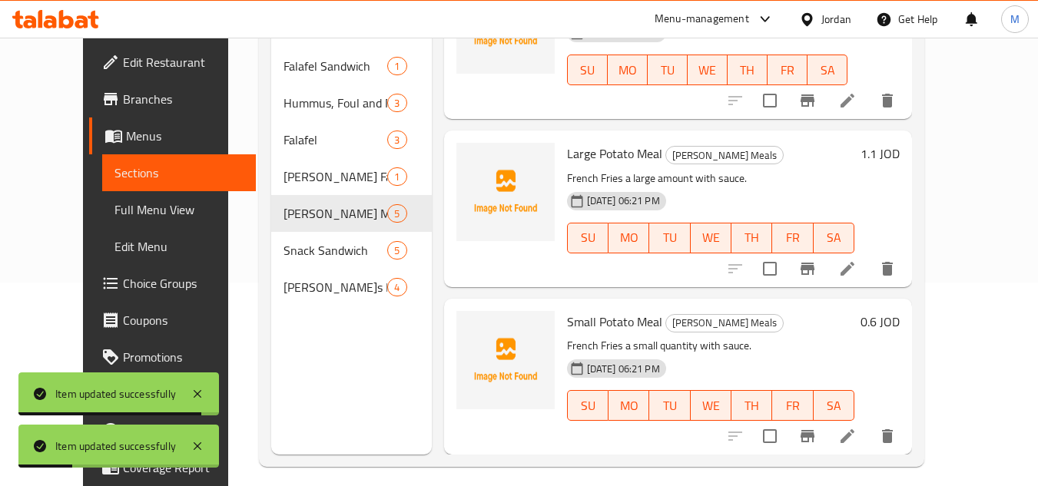
scroll to position [215, 0]
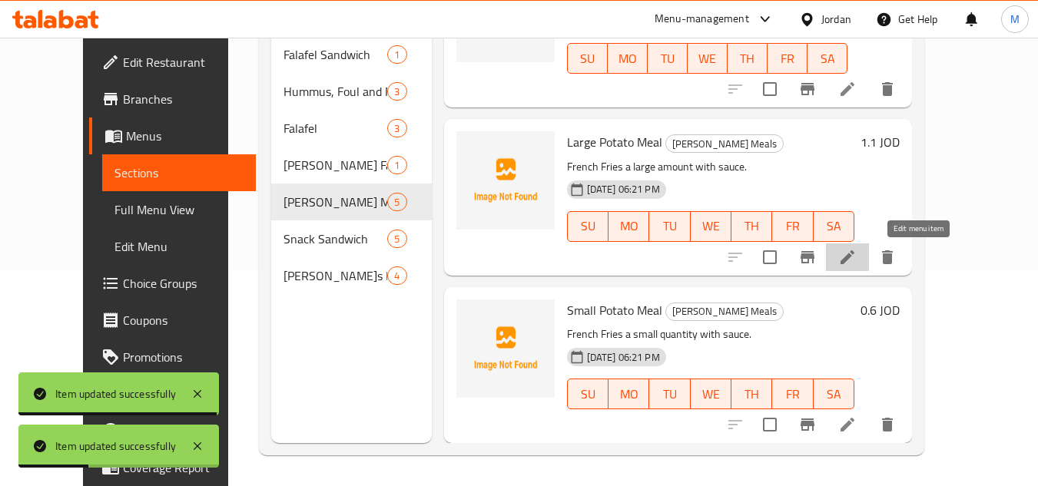
click at [856, 264] on icon at bounding box center [847, 257] width 18 height 18
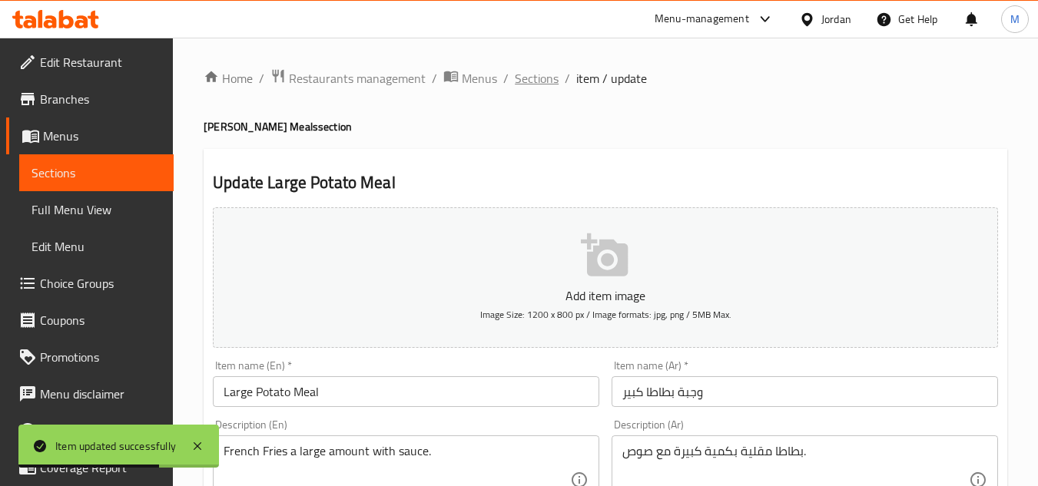
click at [539, 83] on span "Sections" at bounding box center [537, 78] width 44 height 18
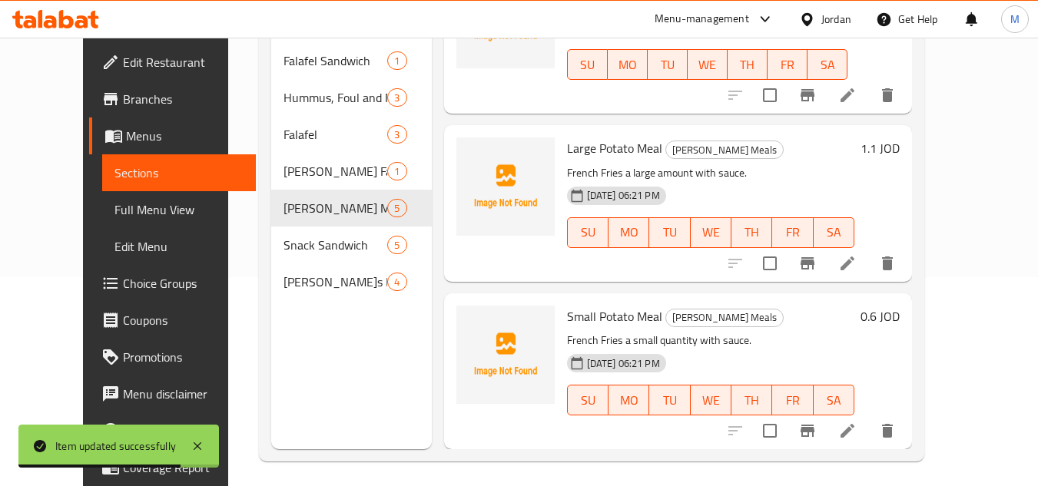
scroll to position [215, 0]
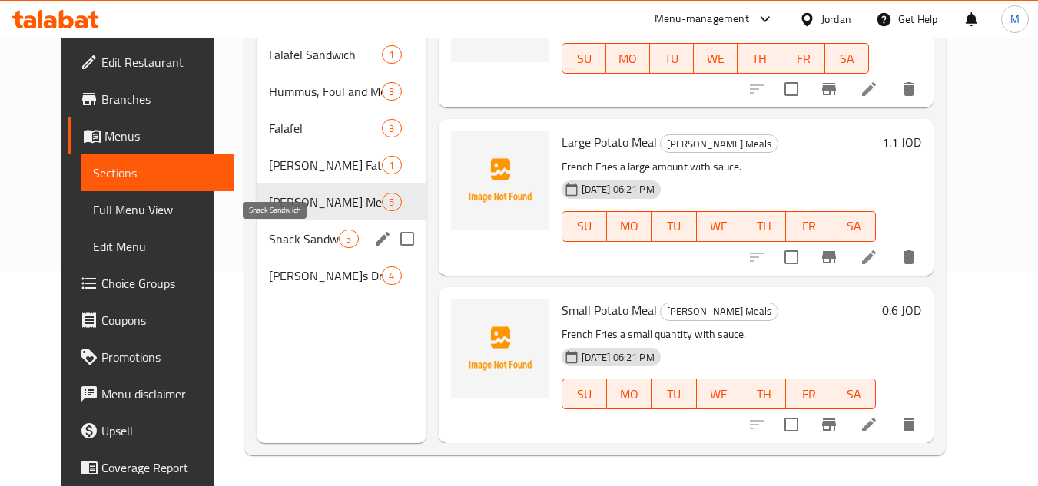
click at [269, 235] on span "Snack Sandwich" at bounding box center [304, 239] width 70 height 18
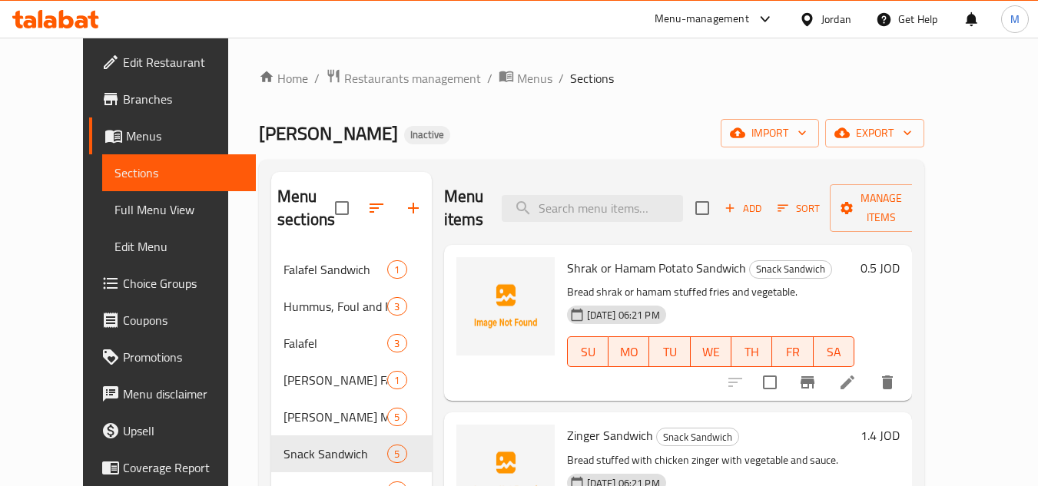
click at [906, 399] on div at bounding box center [811, 382] width 189 height 37
click at [856, 392] on icon at bounding box center [847, 382] width 18 height 18
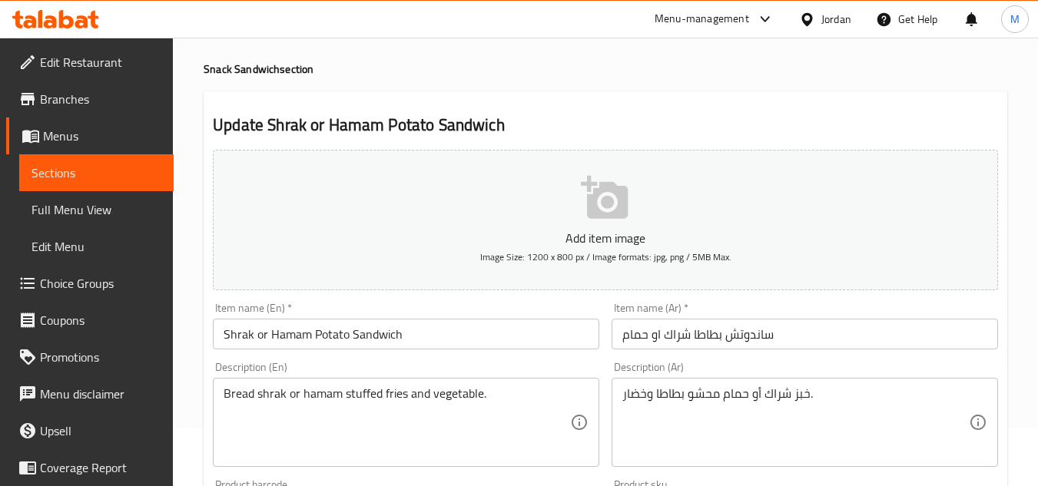
scroll to position [230, 0]
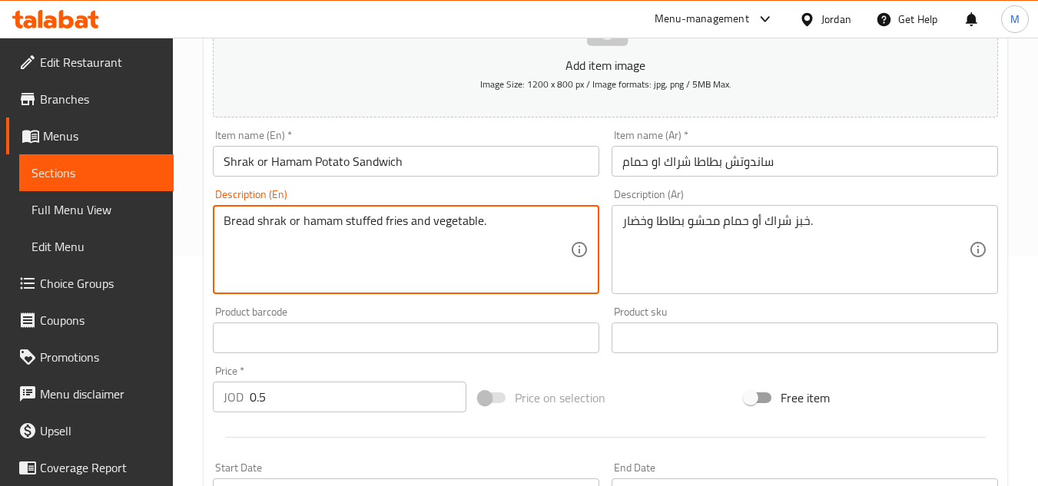
click at [396, 219] on textarea "Bread shrak or hamam stuffed fries and vegetable." at bounding box center [397, 250] width 346 height 73
paste textarea "potato"
click at [406, 221] on textarea "Bread shrak or hamam stuffed potatoes and vegetable." at bounding box center [397, 250] width 346 height 73
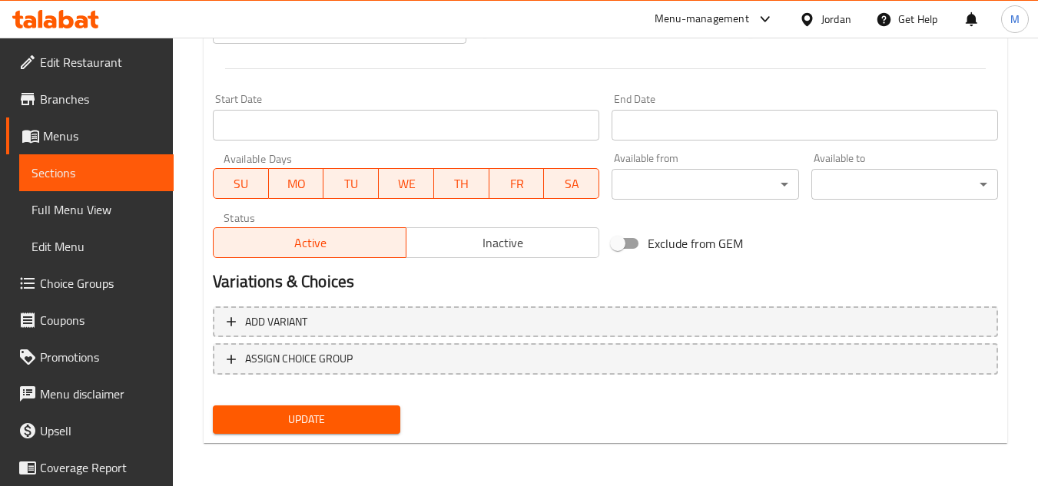
type textarea "Bread shrak or hamam stuffed potatoes and vegetable."
click at [368, 416] on span "Update" at bounding box center [306, 419] width 162 height 19
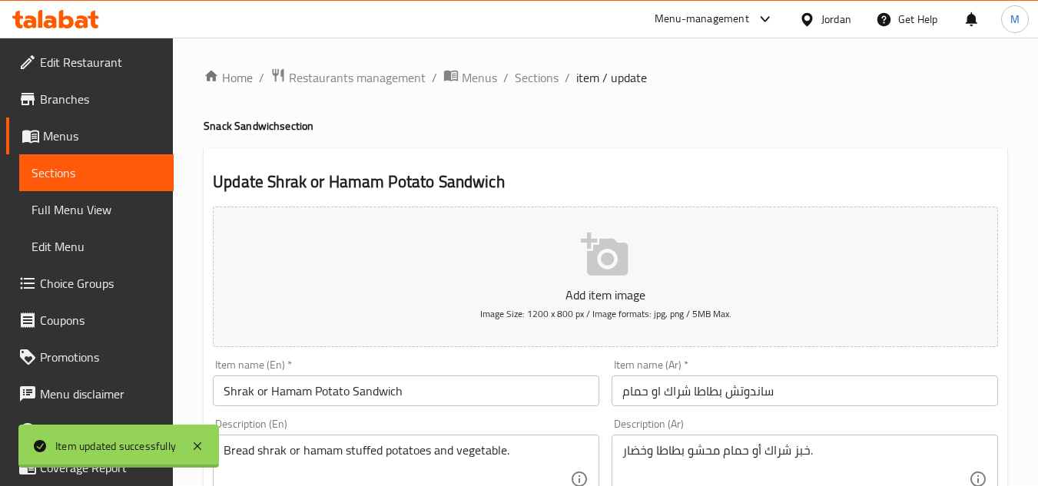
scroll to position [0, 0]
click at [550, 83] on span "Sections" at bounding box center [537, 78] width 44 height 18
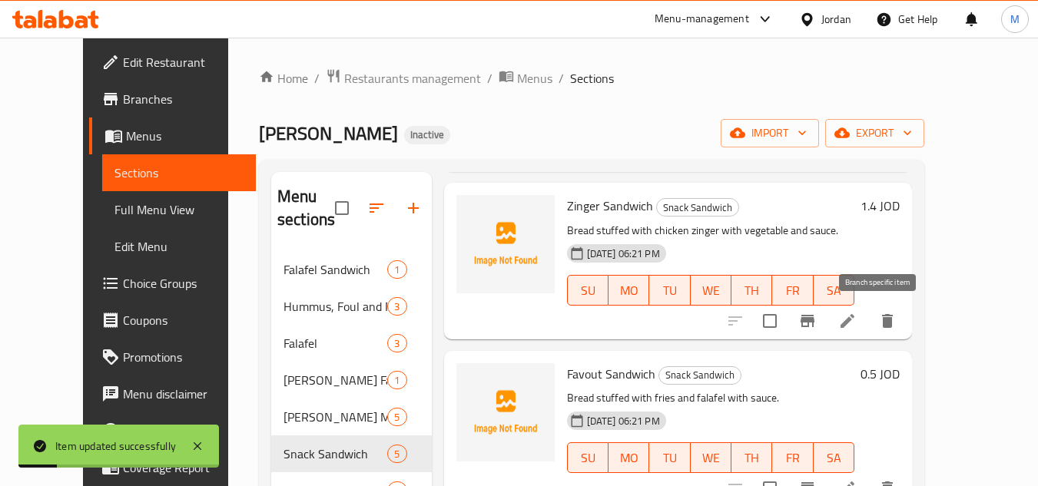
scroll to position [230, 0]
click at [856, 320] on icon at bounding box center [847, 320] width 18 height 18
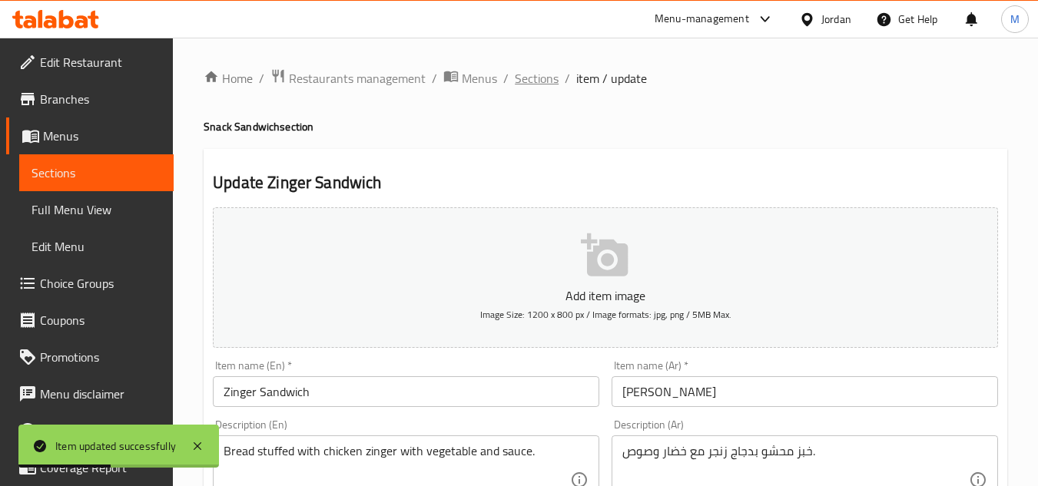
click at [527, 79] on span "Sections" at bounding box center [537, 78] width 44 height 18
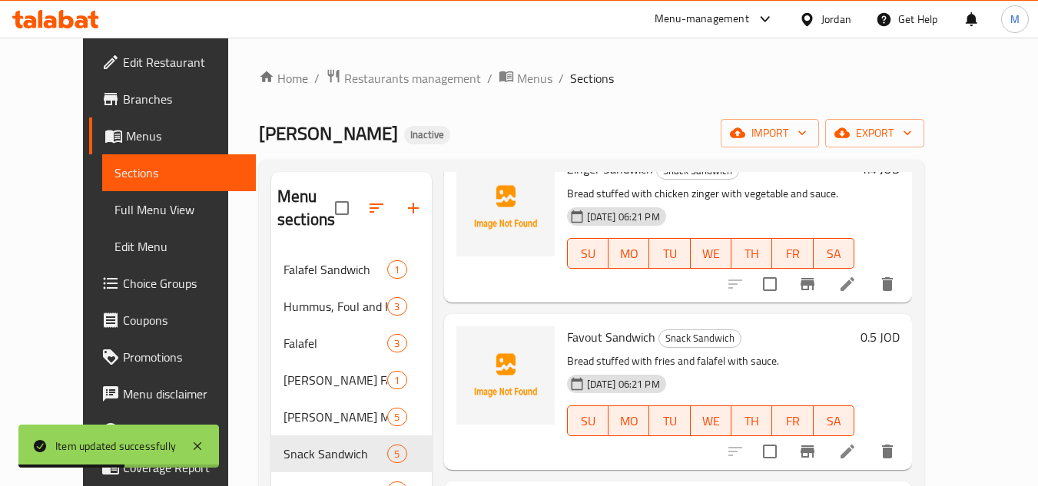
scroll to position [307, 0]
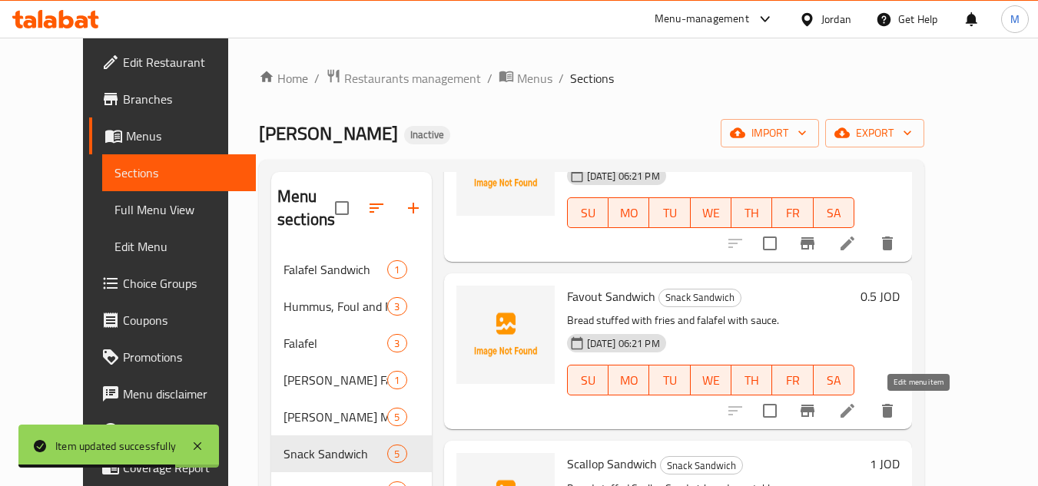
click at [854, 413] on icon at bounding box center [847, 411] width 14 height 14
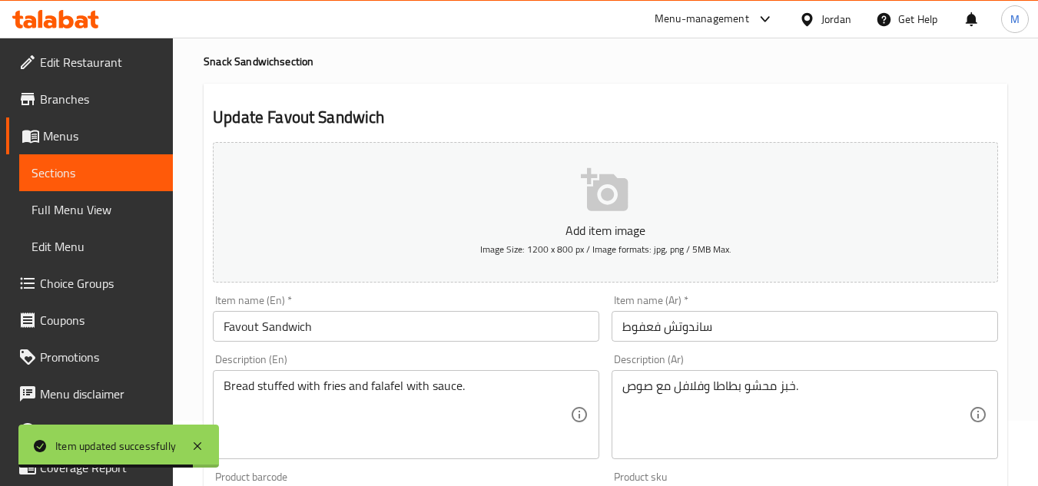
scroll to position [230, 0]
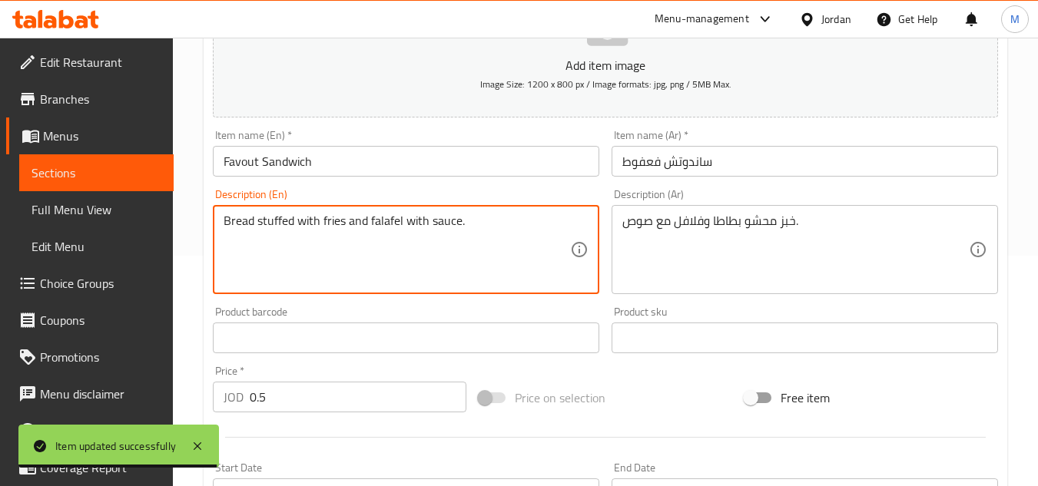
click at [331, 223] on textarea "Bread stuffed with fries and falafel with sauce." at bounding box center [397, 250] width 346 height 73
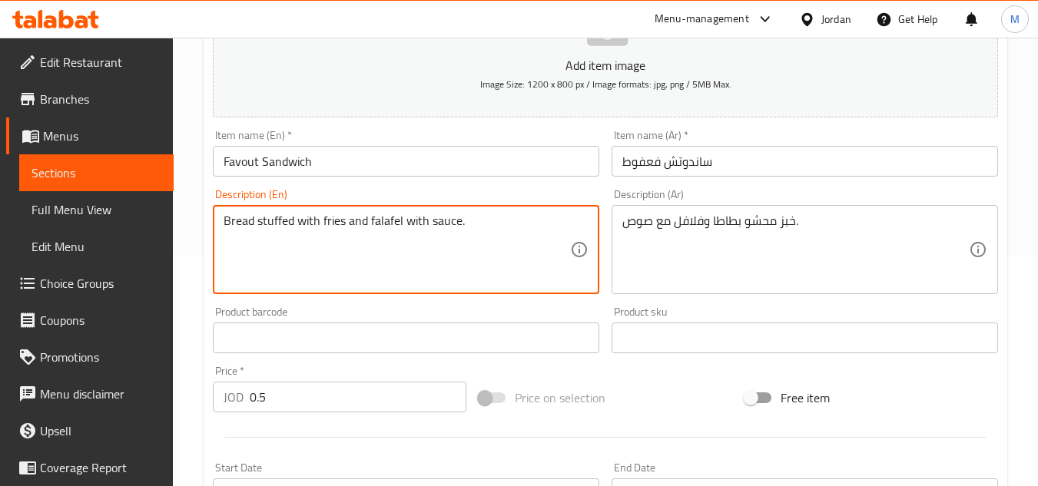
paste textarea "potato"
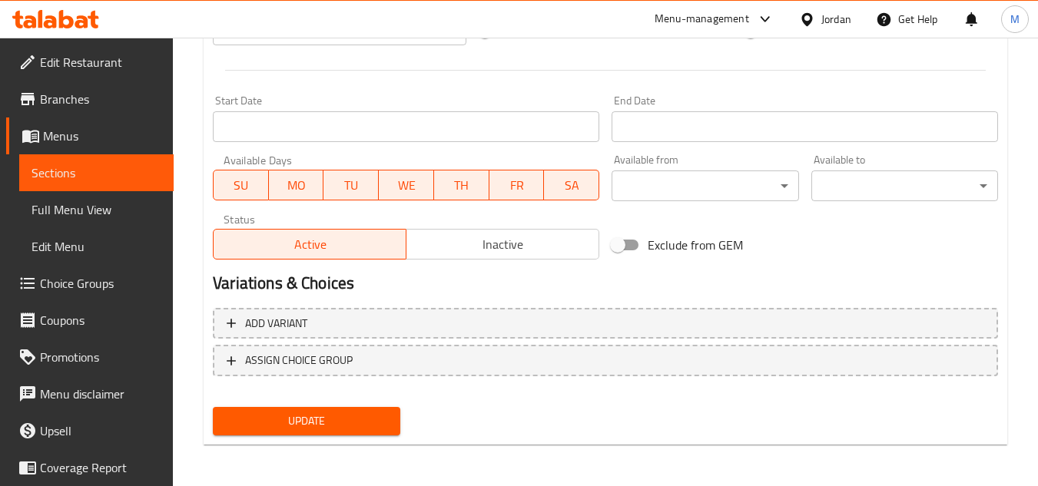
scroll to position [599, 0]
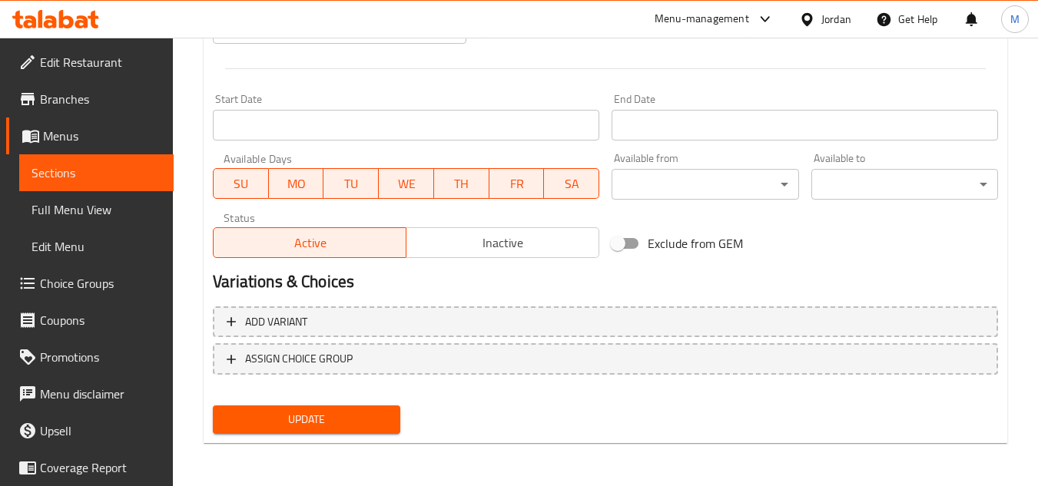
type textarea "Bread stuffed with potatoes and falafel with sauce."
click at [350, 420] on span "Update" at bounding box center [306, 419] width 162 height 19
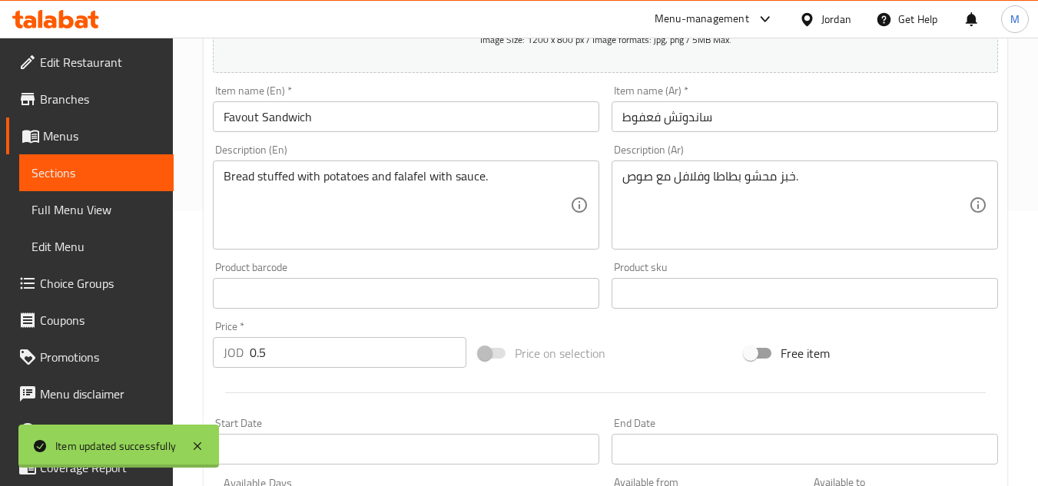
scroll to position [0, 0]
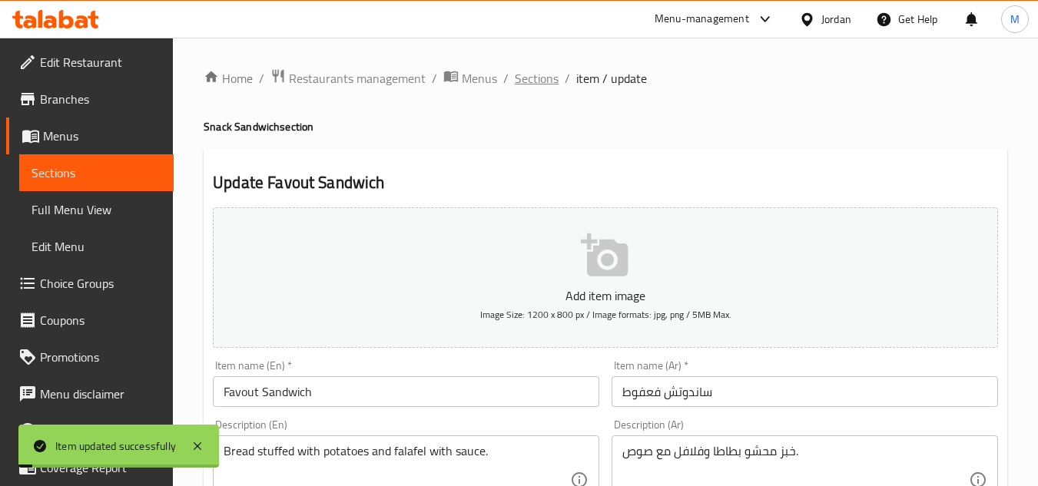
click at [548, 71] on span "Sections" at bounding box center [537, 78] width 44 height 18
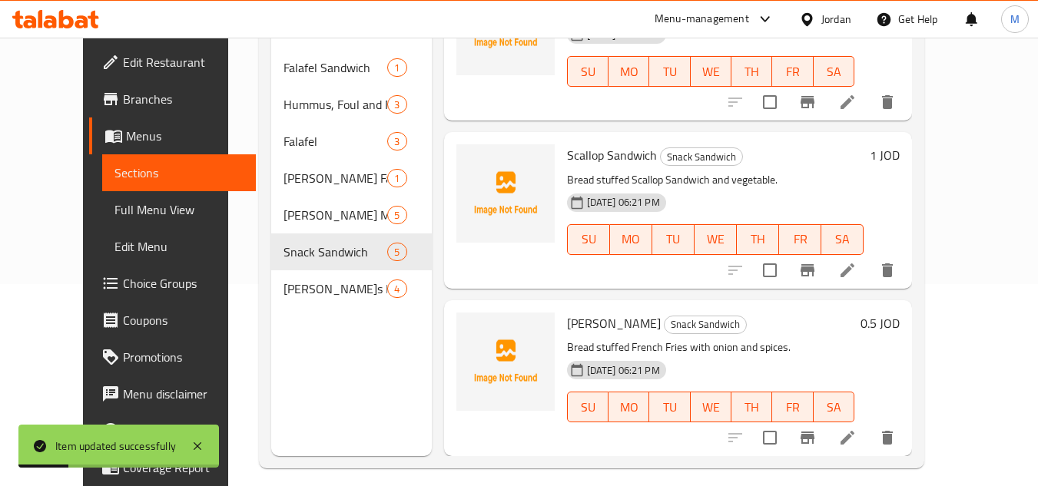
scroll to position [215, 0]
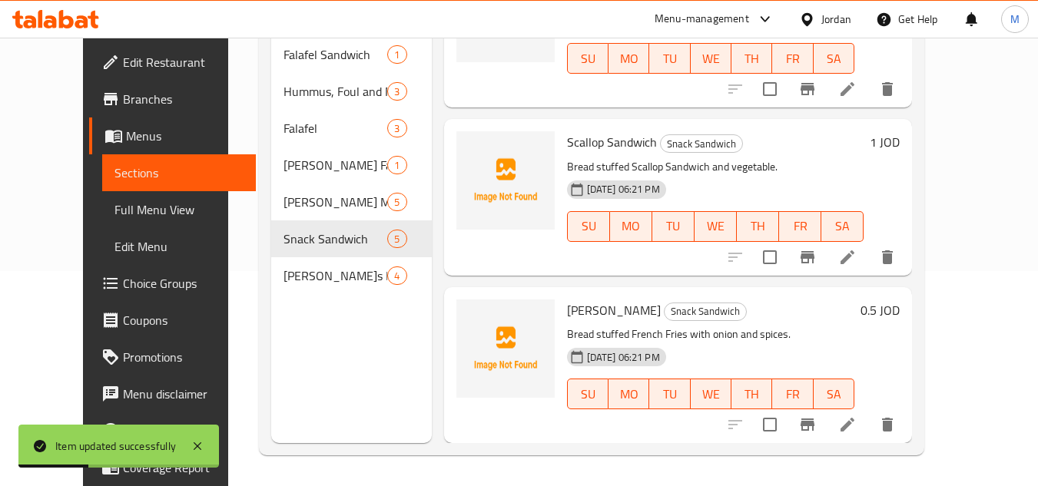
click at [869, 266] on li at bounding box center [847, 257] width 43 height 28
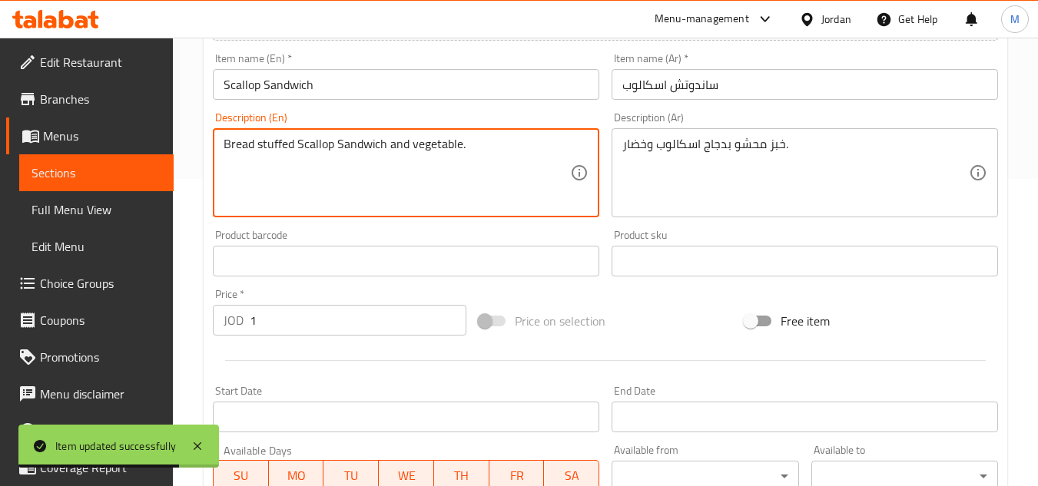
scroll to position [230, 0]
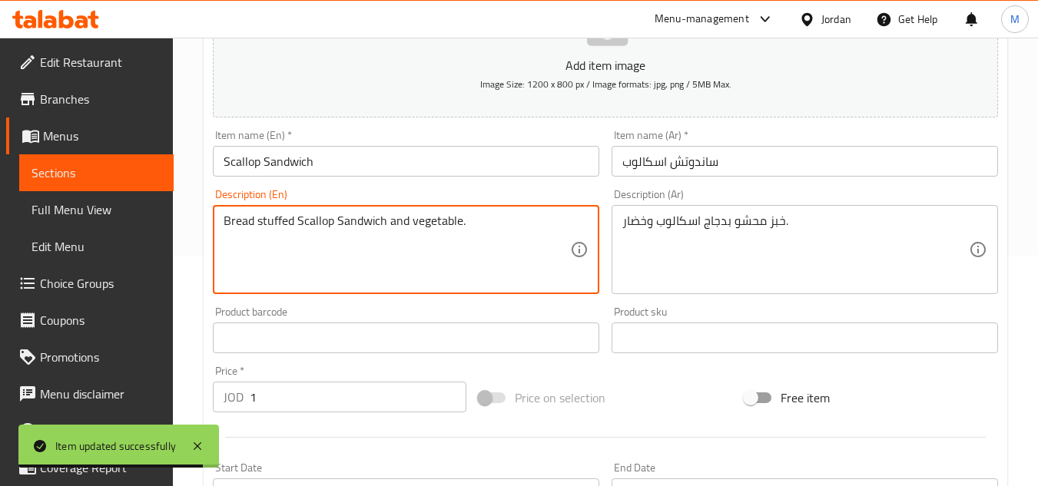
click at [364, 225] on textarea "Bread stuffed Scallop Sandwich and vegetable." at bounding box center [397, 250] width 346 height 73
paste textarea "chicken"
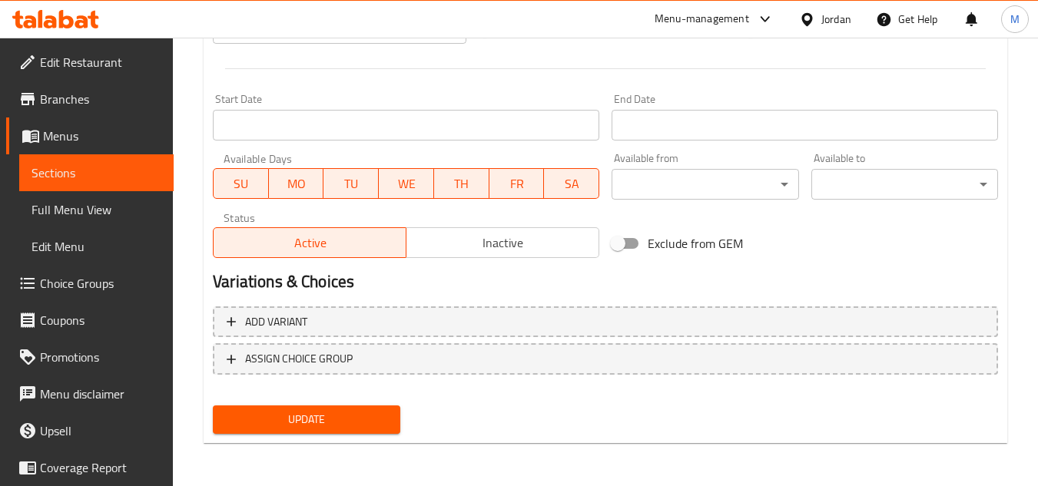
type textarea "Bread stuffed Scallop chicken and vegetable."
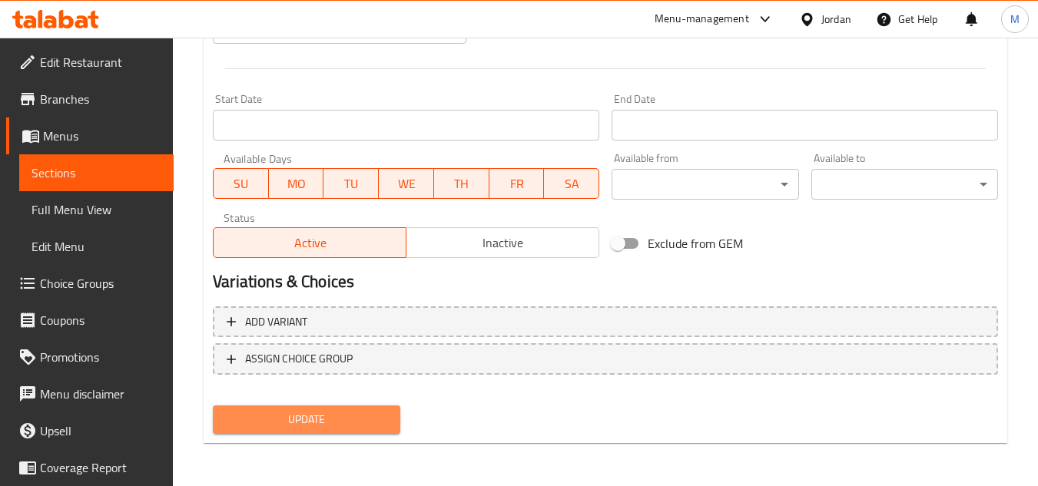
click at [335, 416] on span "Update" at bounding box center [306, 419] width 162 height 19
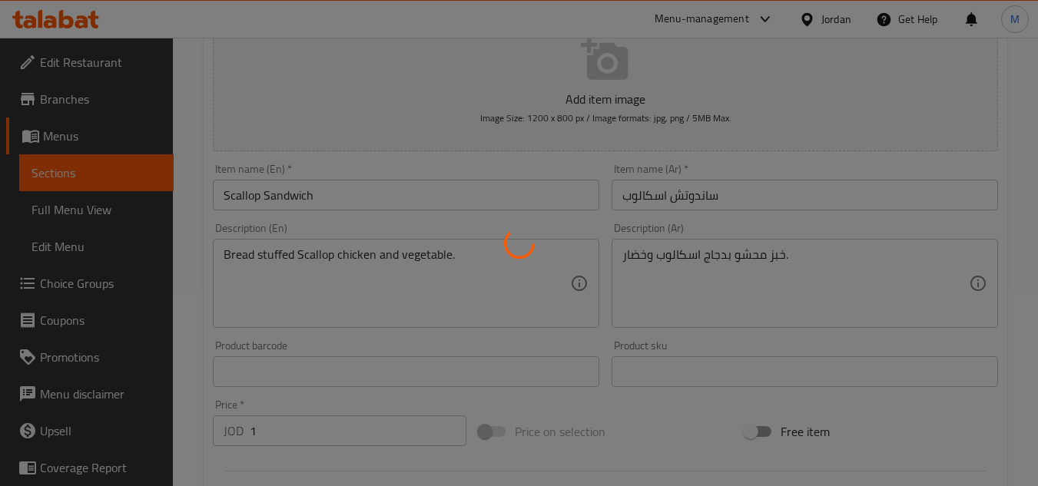
scroll to position [0, 0]
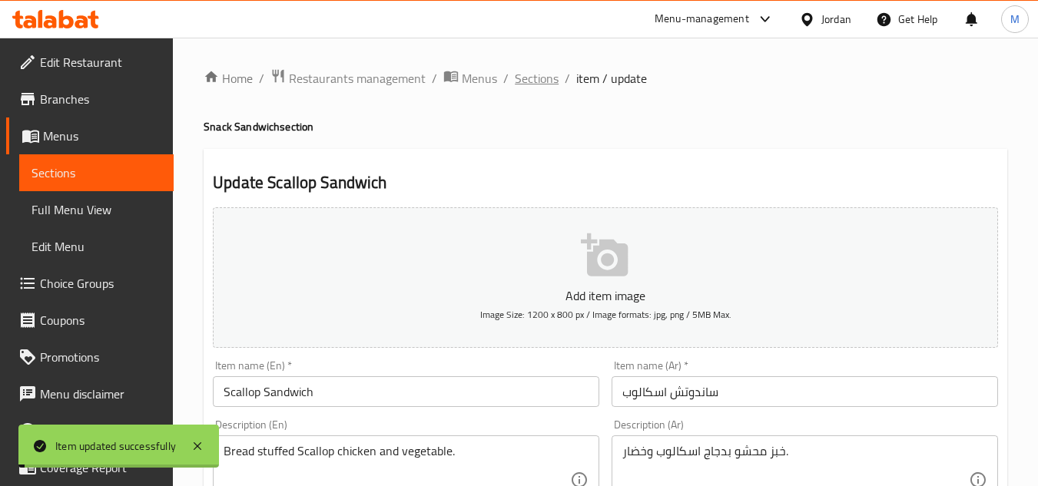
click at [555, 73] on span "Sections" at bounding box center [537, 78] width 44 height 18
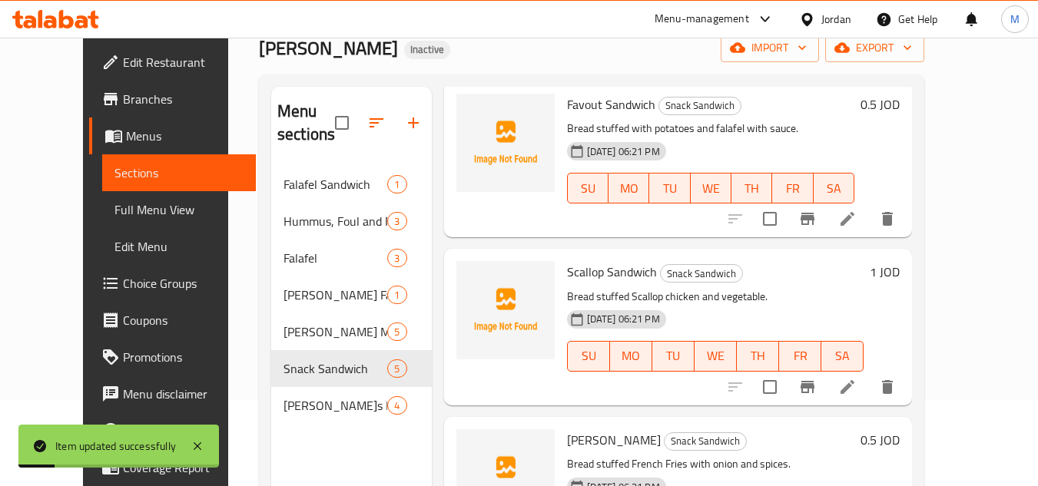
scroll to position [215, 0]
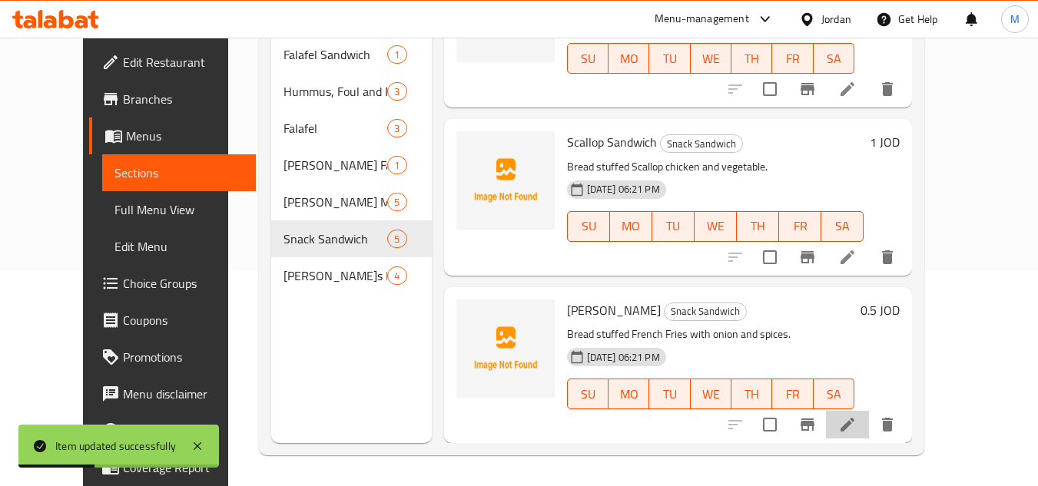
click at [869, 436] on li at bounding box center [847, 425] width 43 height 28
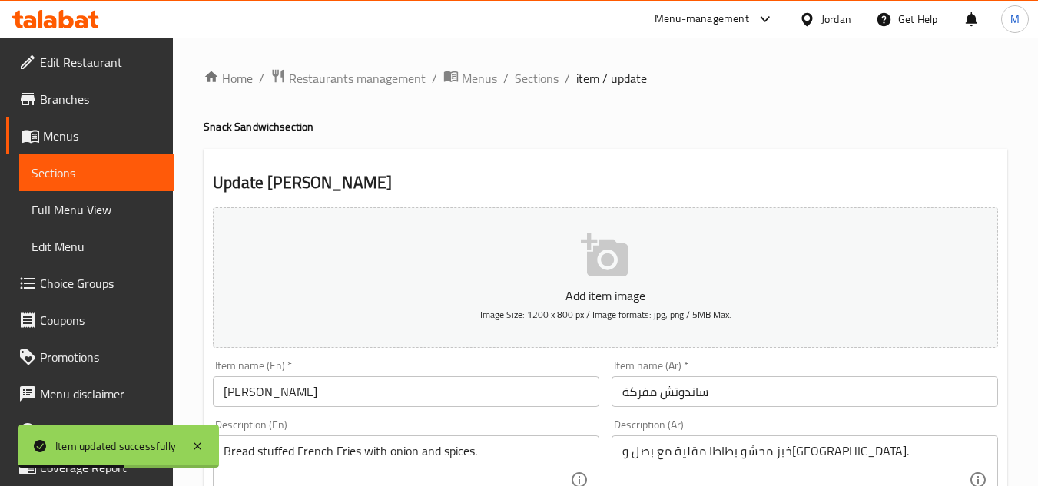
click at [515, 79] on span "Sections" at bounding box center [537, 78] width 44 height 18
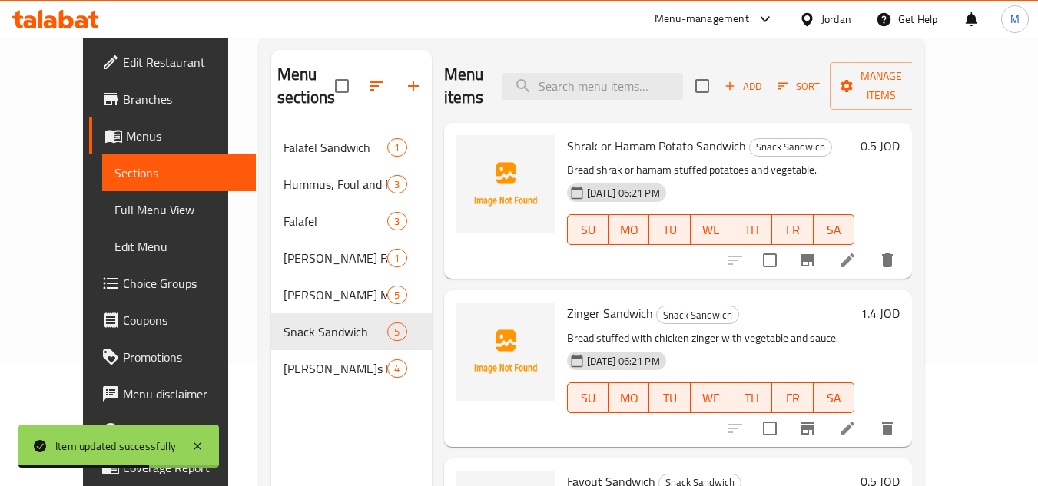
scroll to position [215, 0]
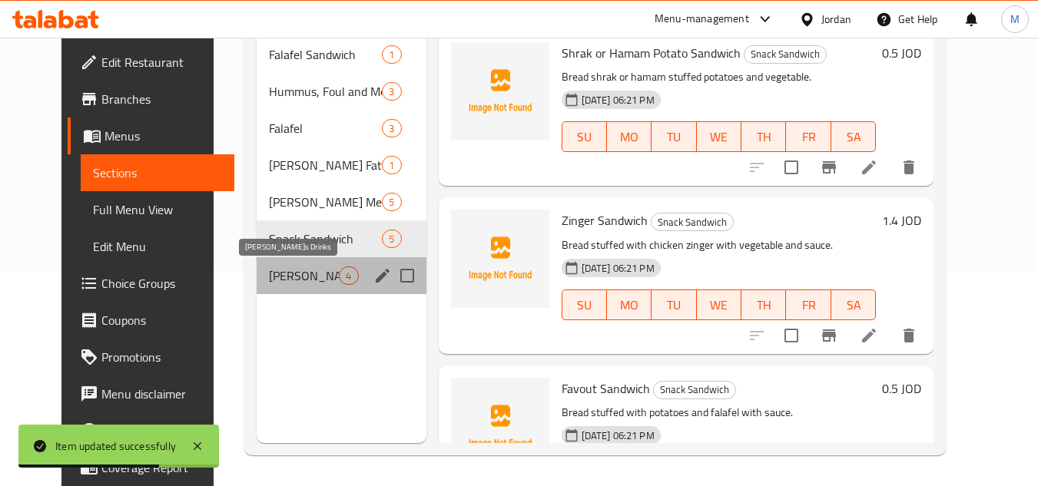
click at [292, 280] on span "[PERSON_NAME]'s Drinks" at bounding box center [304, 276] width 70 height 18
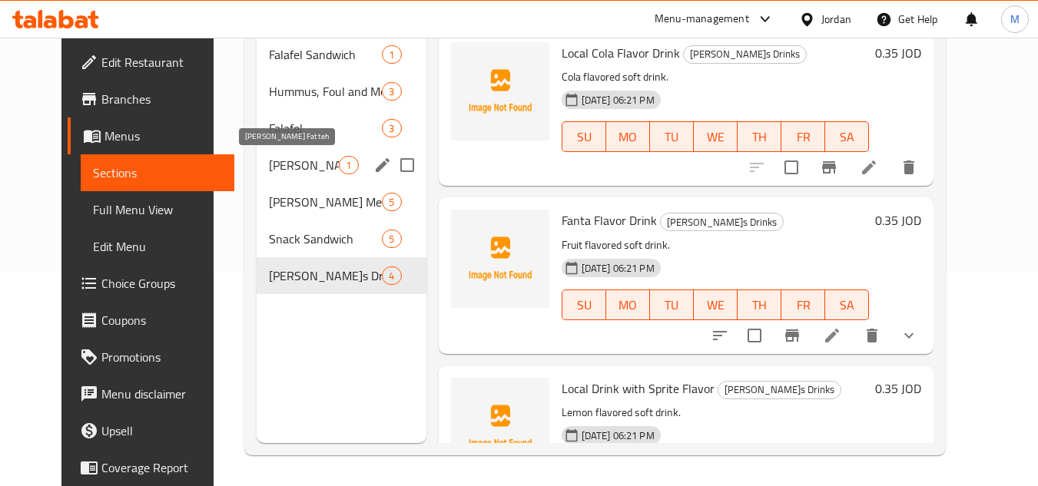
scroll to position [138, 0]
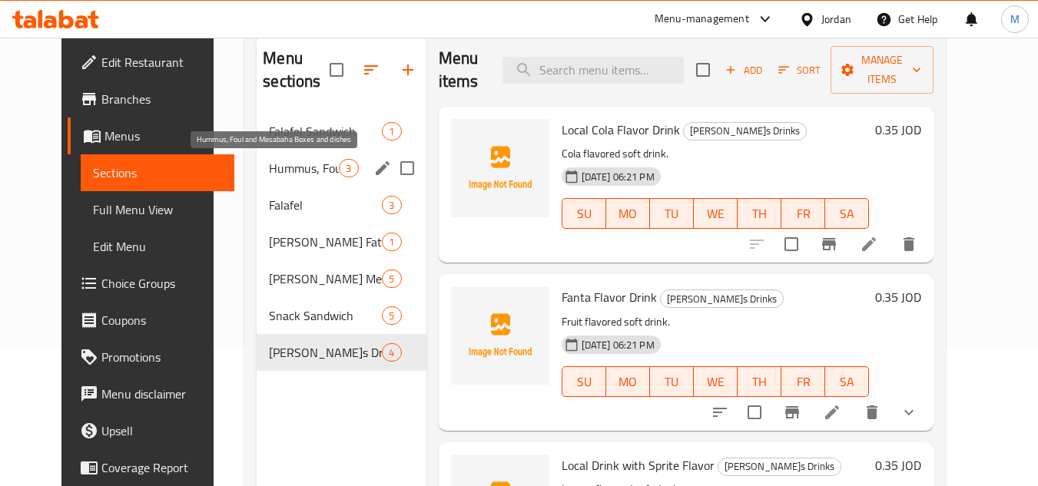
click at [315, 166] on span "Hummus, Foul and Mesabaha Boxes and dishes" at bounding box center [304, 168] width 70 height 18
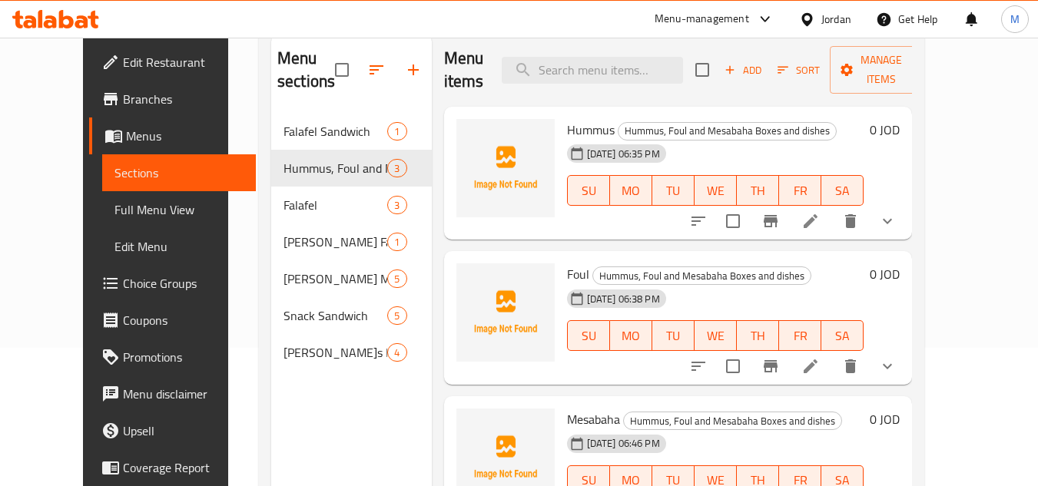
scroll to position [10, 0]
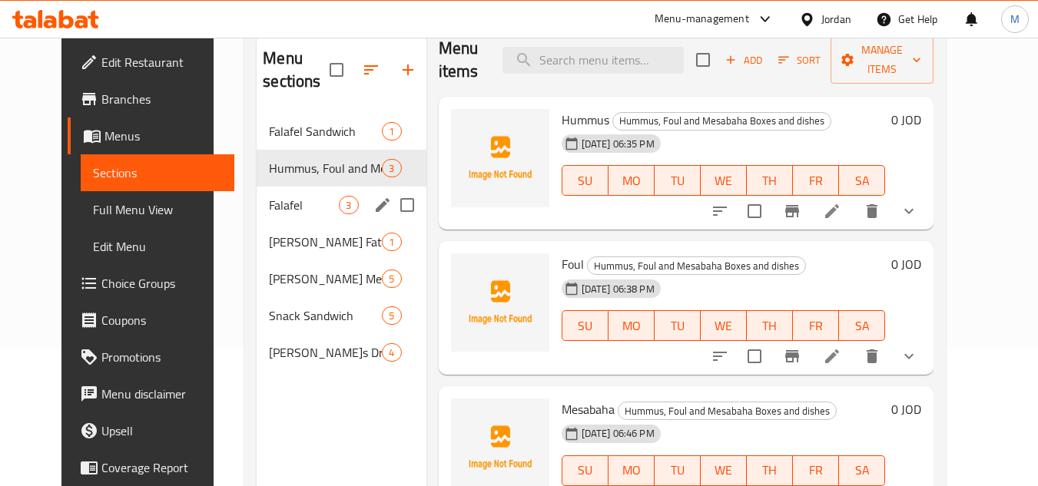
click at [294, 201] on span "Falafel" at bounding box center [304, 205] width 70 height 18
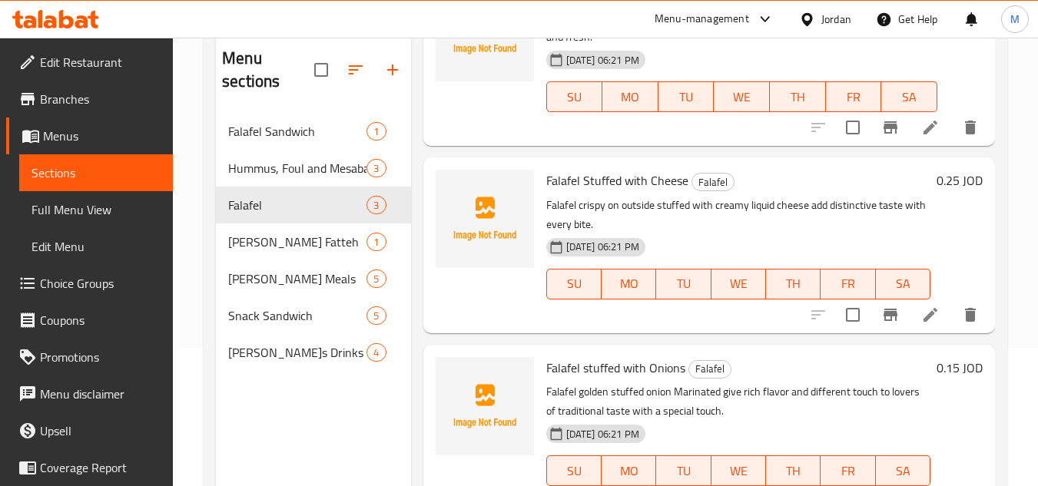
scroll to position [136, 0]
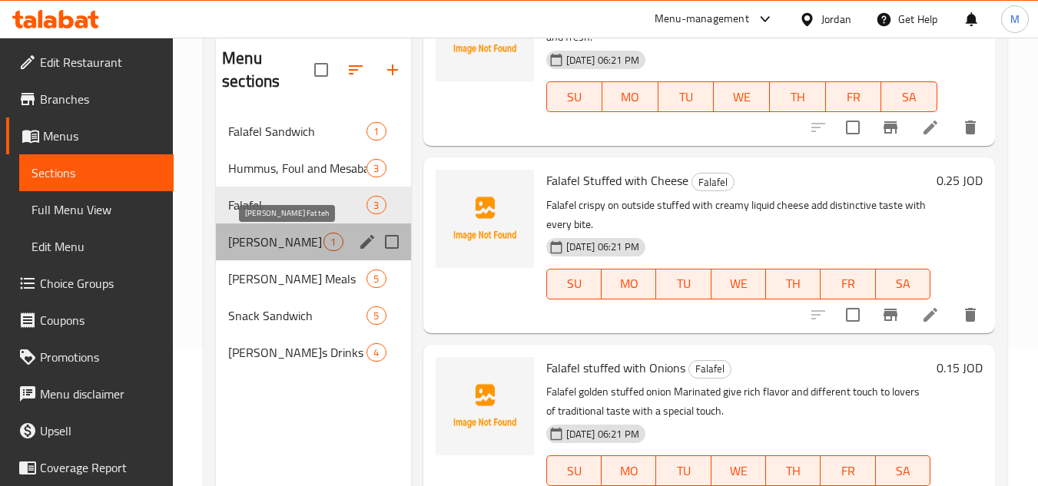
click at [275, 243] on span "[PERSON_NAME]'s Fatteh" at bounding box center [275, 242] width 95 height 18
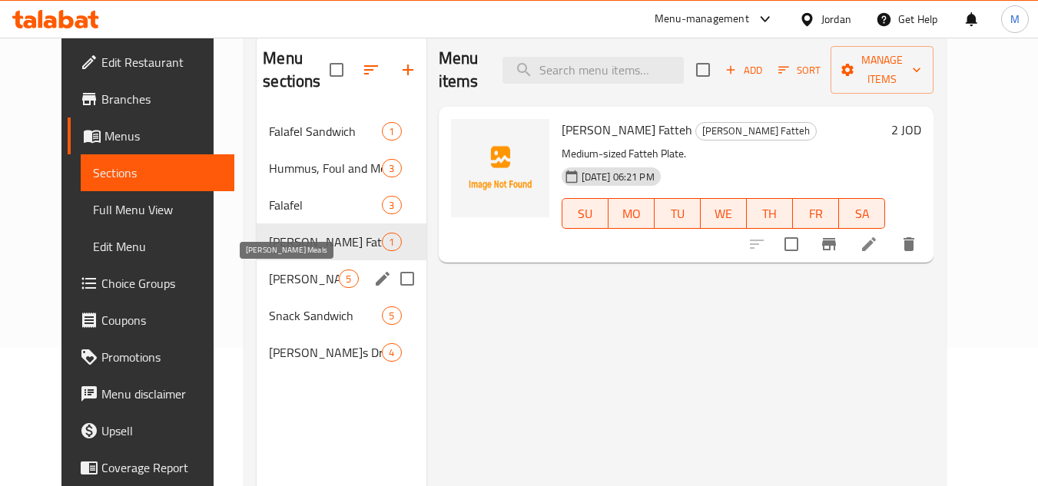
click at [288, 280] on span "[PERSON_NAME]'s Meals" at bounding box center [304, 279] width 70 height 18
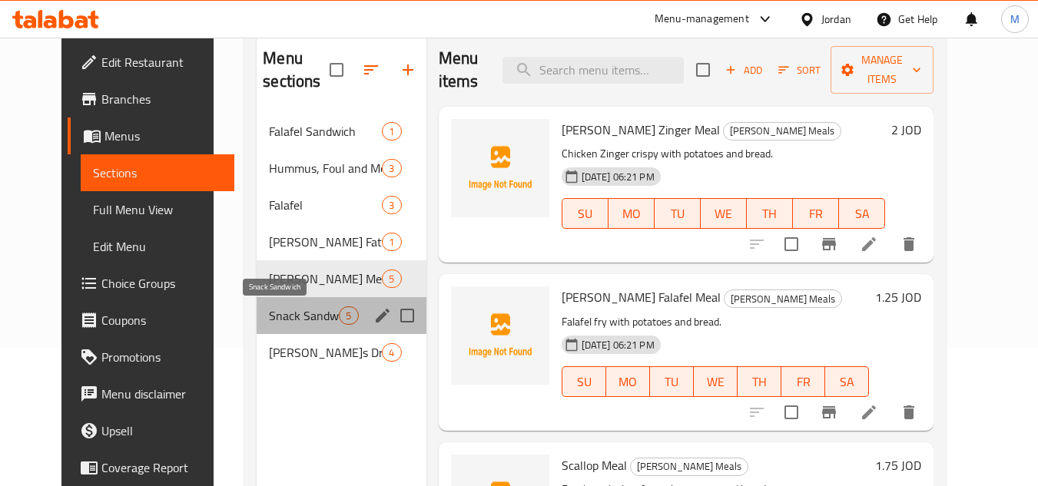
click at [286, 312] on span "Snack Sandwich" at bounding box center [304, 315] width 70 height 18
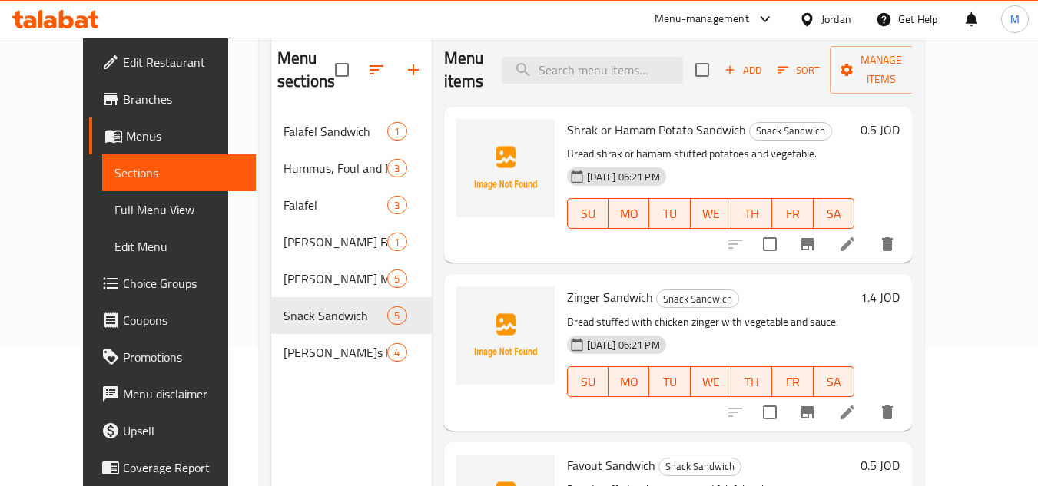
click at [567, 130] on span "Shrak or Hamam Potato Sandwich" at bounding box center [656, 129] width 179 height 23
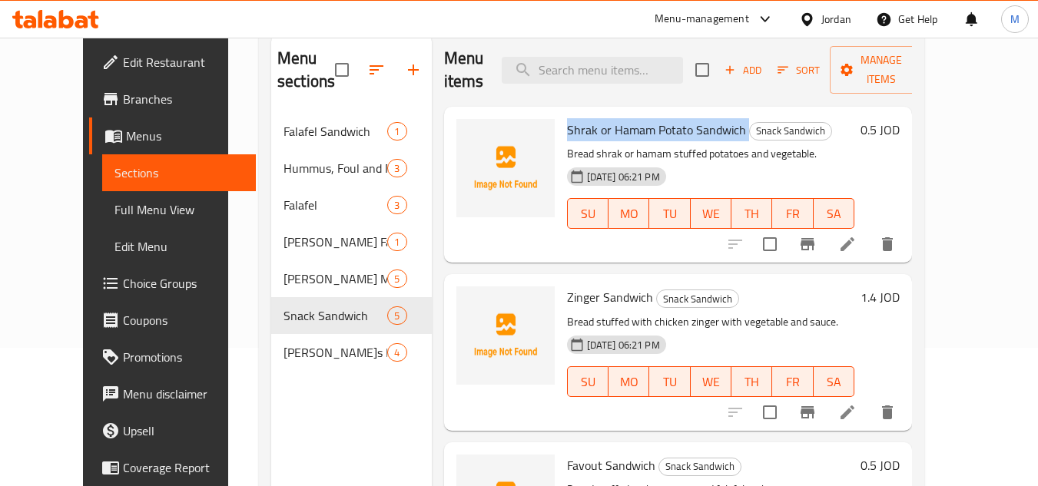
drag, startPoint x: 561, startPoint y: 130, endPoint x: 641, endPoint y: 130, distance: 79.9
click at [641, 130] on span "Shrak or Hamam Potato Sandwich" at bounding box center [656, 129] width 179 height 23
copy h6 "Shrak or Hamam Potato Sandwich"
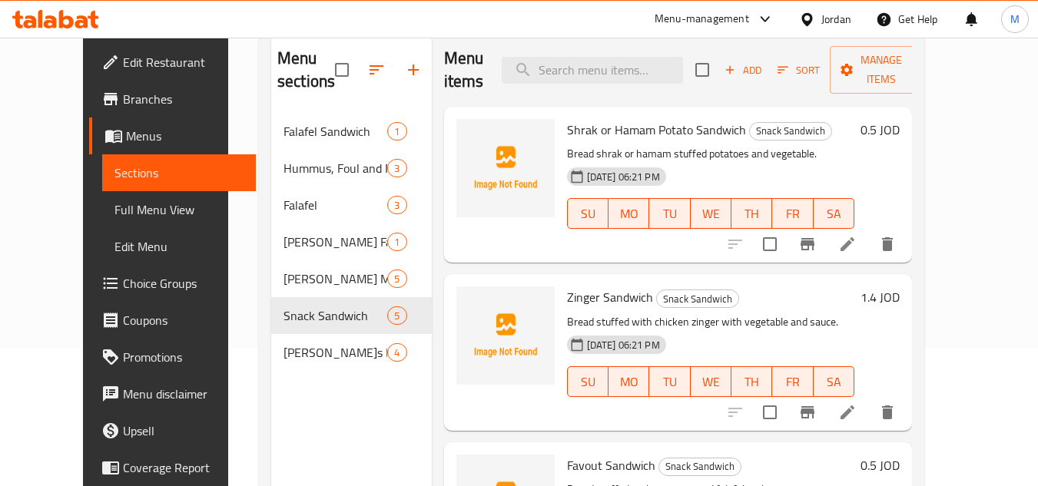
click at [727, 240] on div "17-09-2025 06:21 PM SU MO TU WE TH FR SA" at bounding box center [711, 202] width 300 height 83
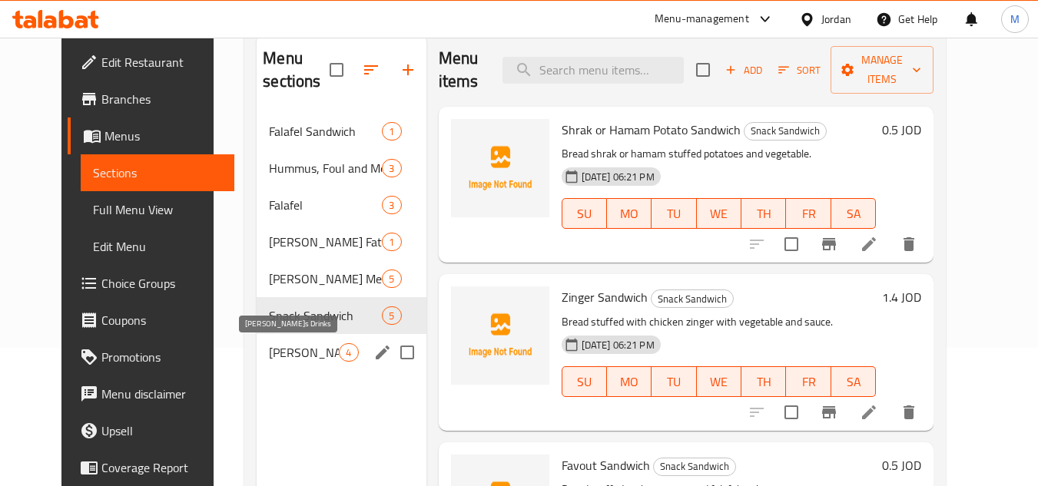
click at [284, 343] on span "[PERSON_NAME]'s Drinks" at bounding box center [304, 352] width 70 height 18
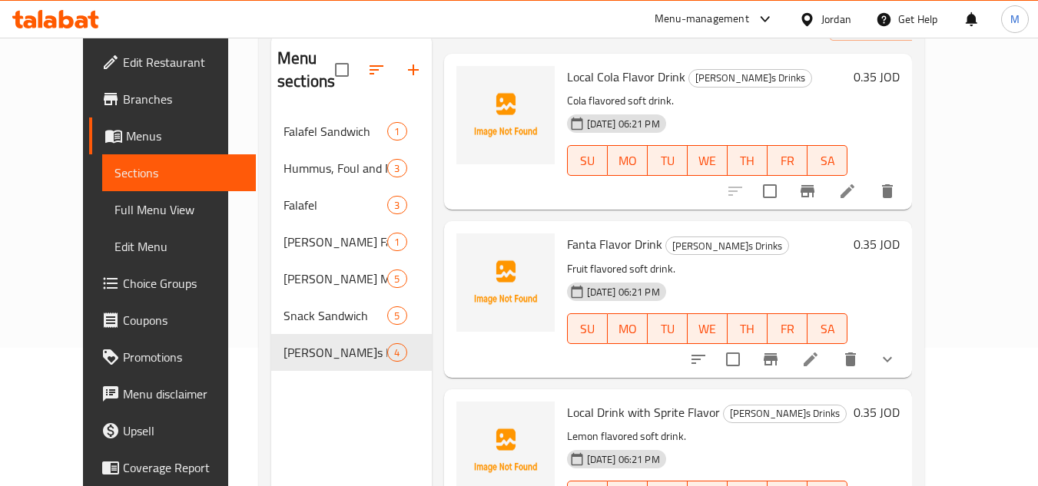
scroll to position [77, 0]
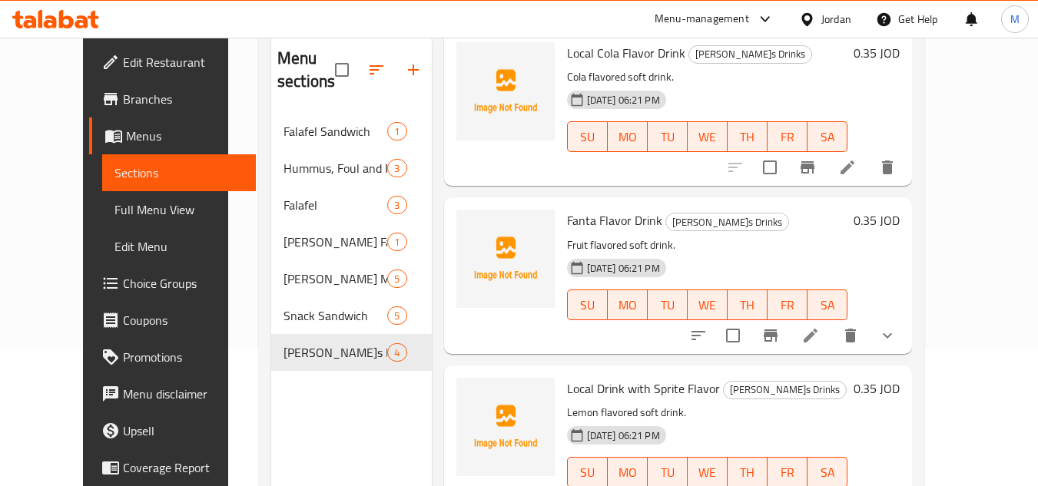
click at [832, 338] on li at bounding box center [810, 336] width 43 height 28
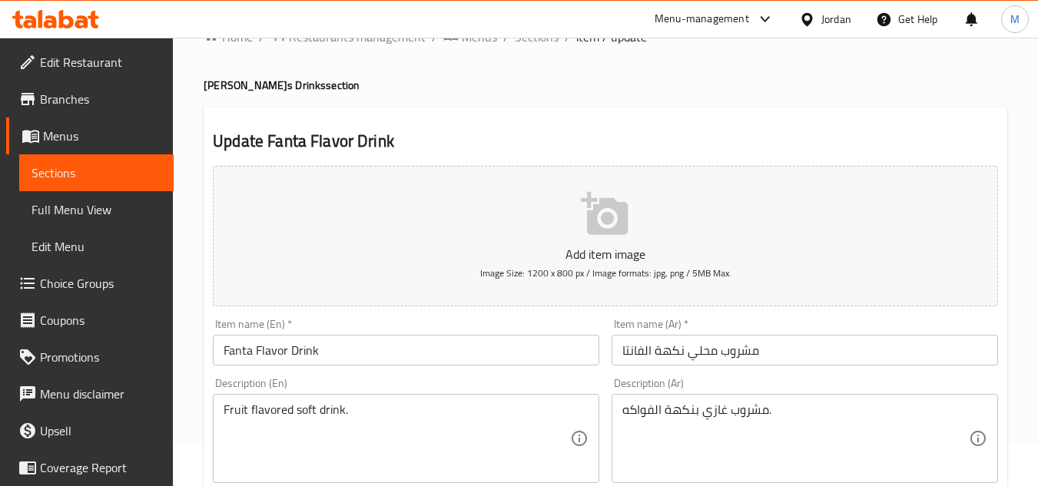
scroll to position [77, 0]
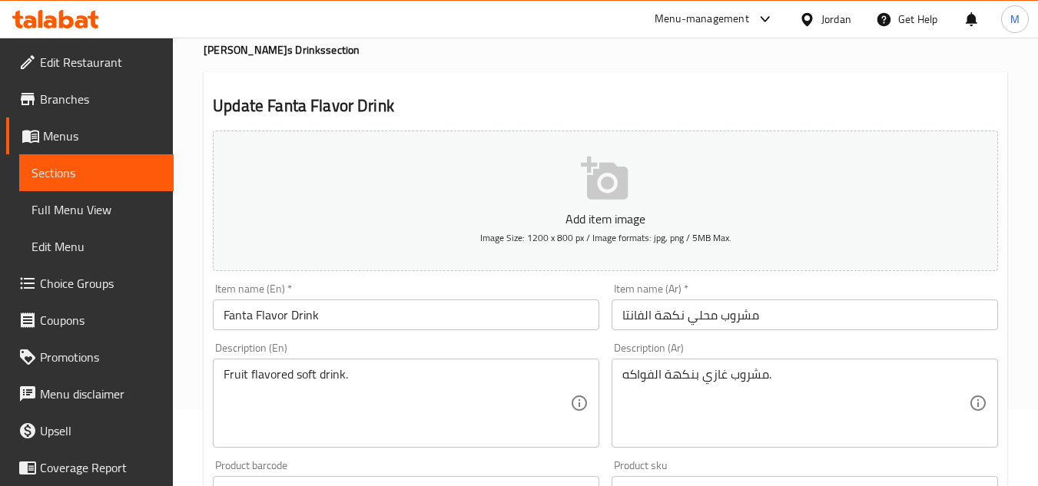
click at [223, 316] on input "Fanta Flavor Drink" at bounding box center [406, 315] width 386 height 31
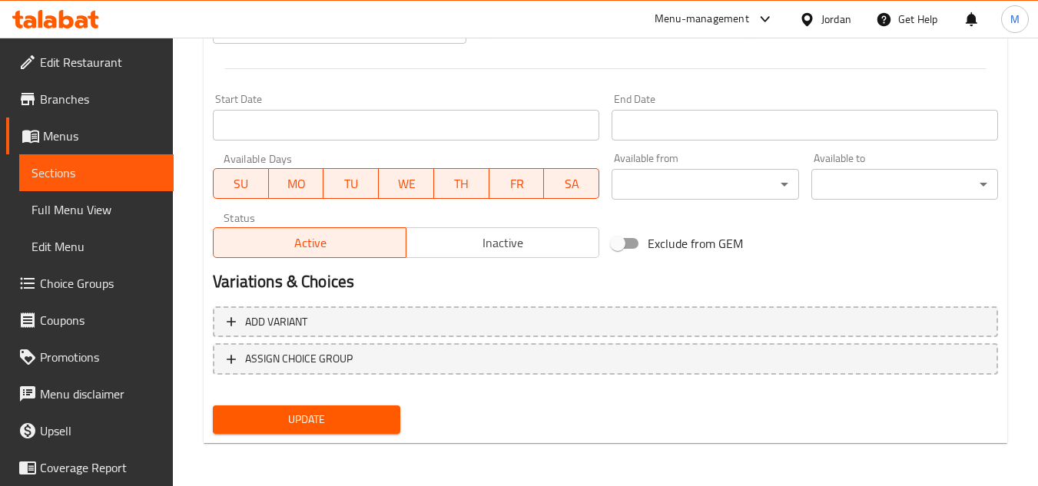
type input "Local Fanta Flavor Drink"
click at [369, 415] on span "Update" at bounding box center [306, 419] width 162 height 19
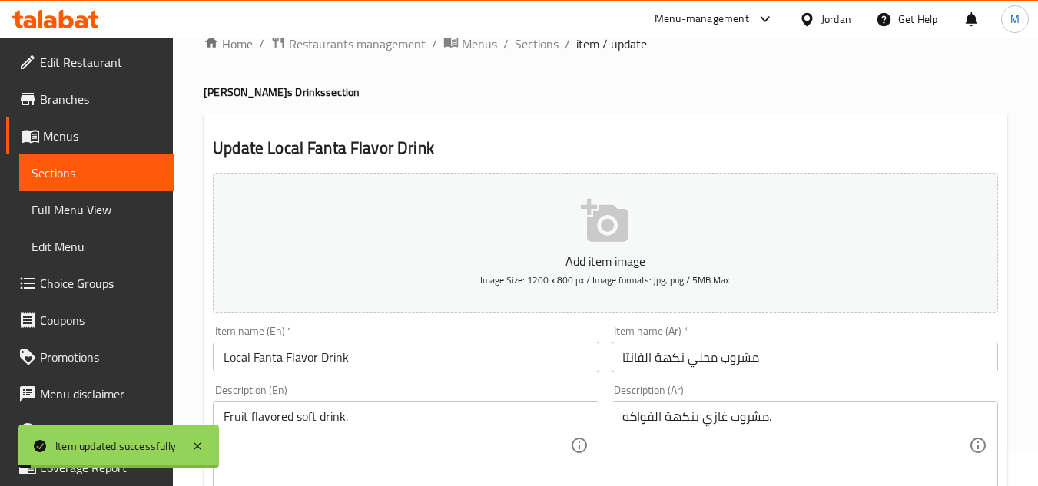
scroll to position [0, 0]
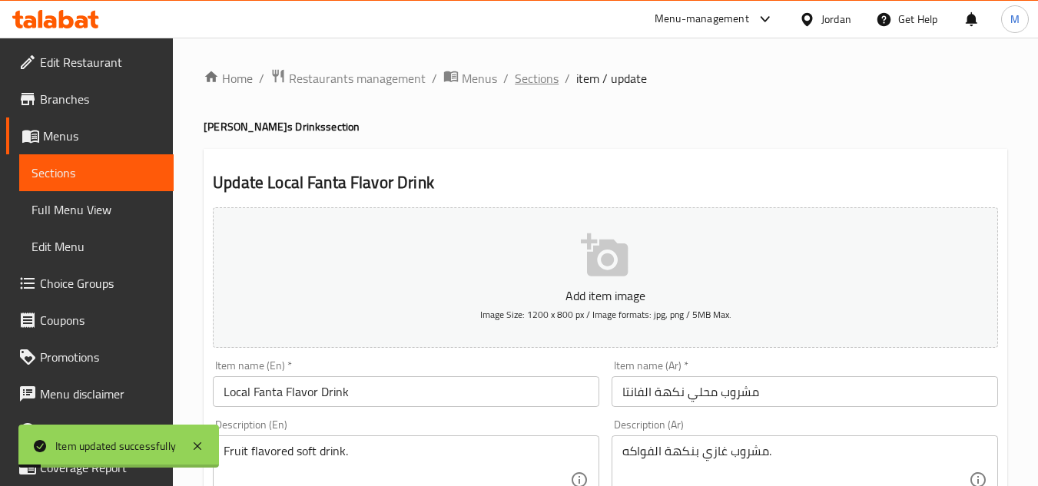
click at [532, 85] on span "Sections" at bounding box center [537, 78] width 44 height 18
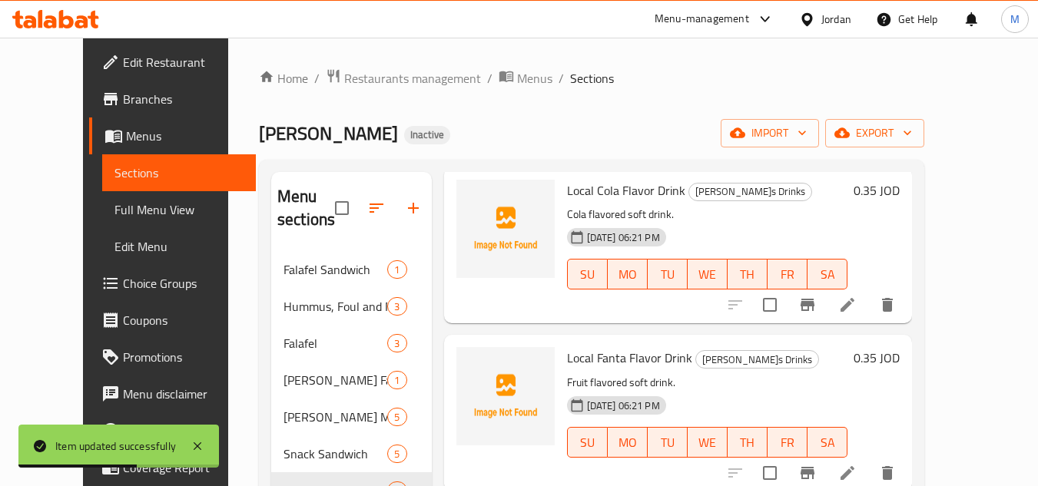
scroll to position [230, 0]
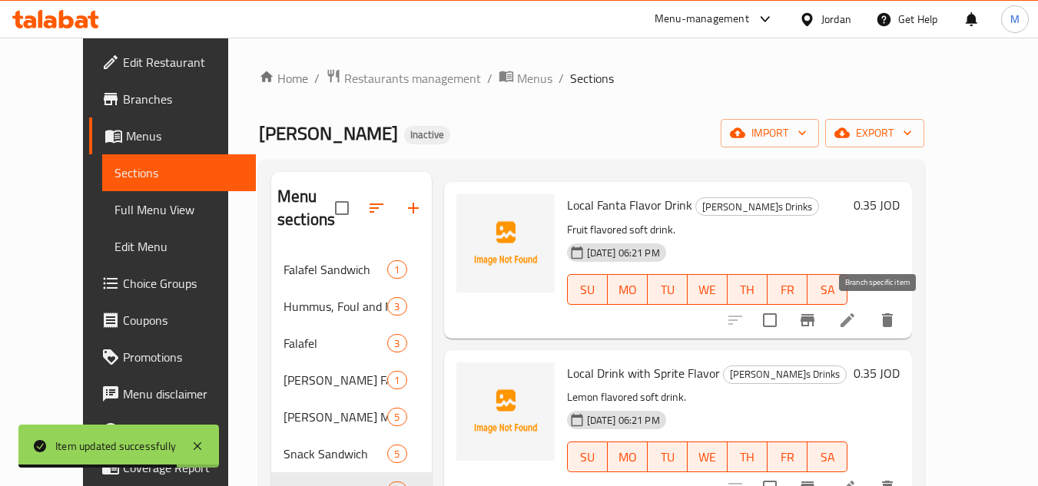
click at [869, 328] on li at bounding box center [847, 320] width 43 height 28
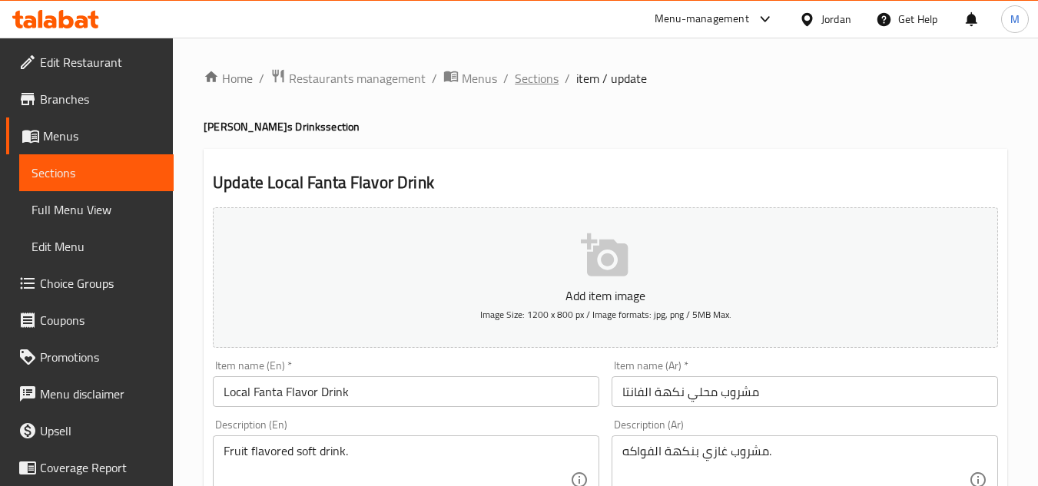
click at [516, 80] on span "Sections" at bounding box center [537, 78] width 44 height 18
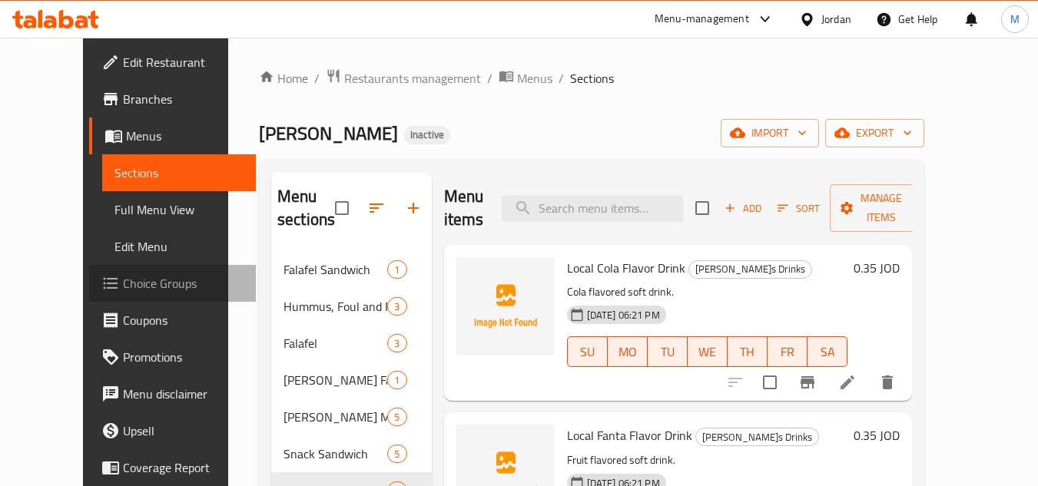
click at [123, 285] on span "Choice Groups" at bounding box center [183, 283] width 121 height 18
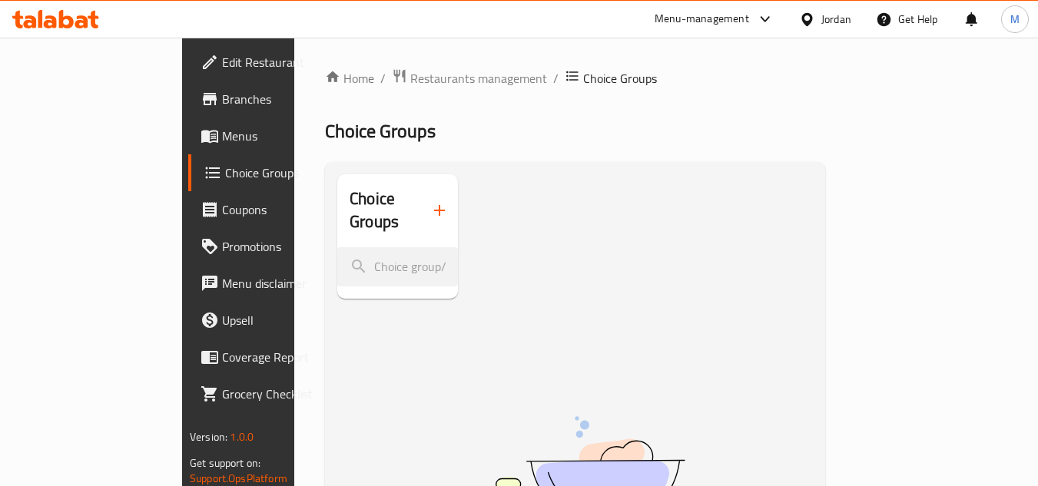
click at [222, 142] on span "Menus" at bounding box center [282, 136] width 121 height 18
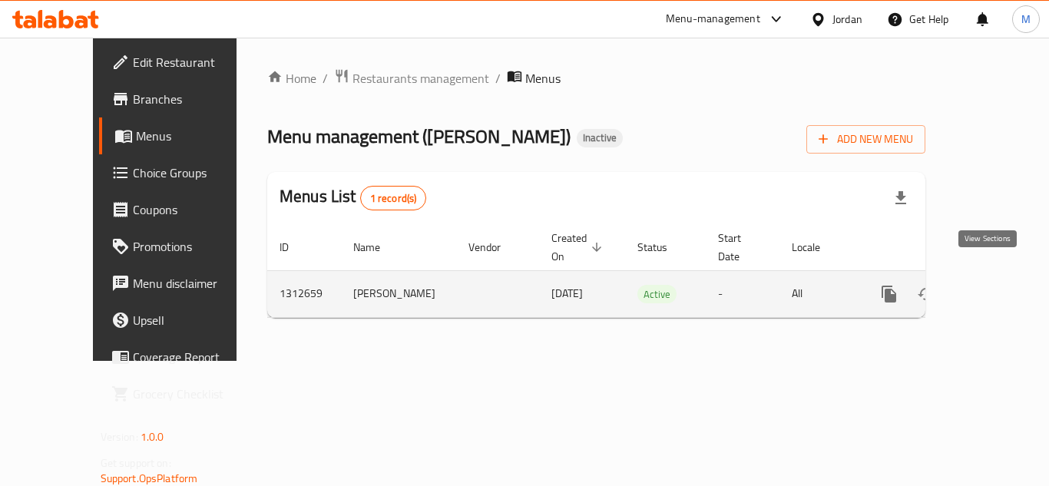
click at [993, 287] on icon "enhanced table" at bounding box center [1000, 294] width 14 height 14
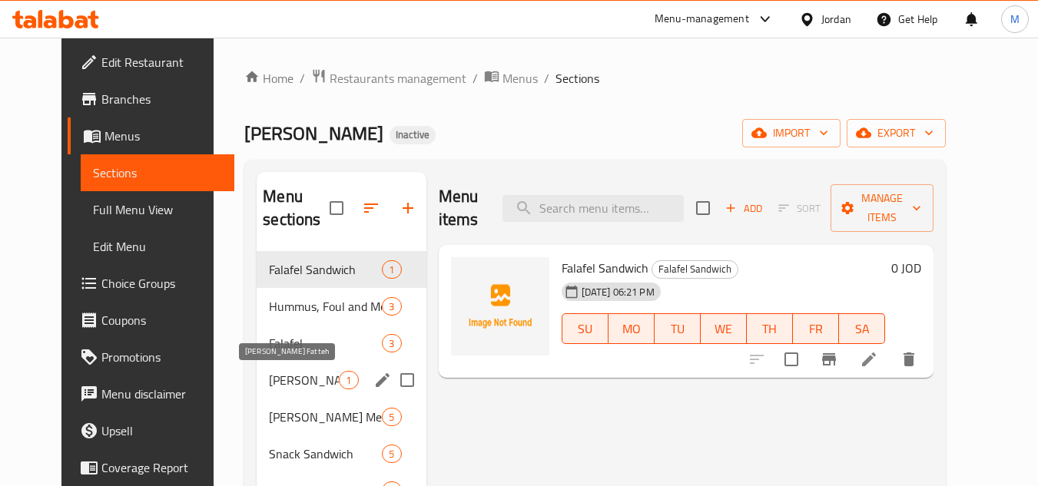
scroll to position [154, 0]
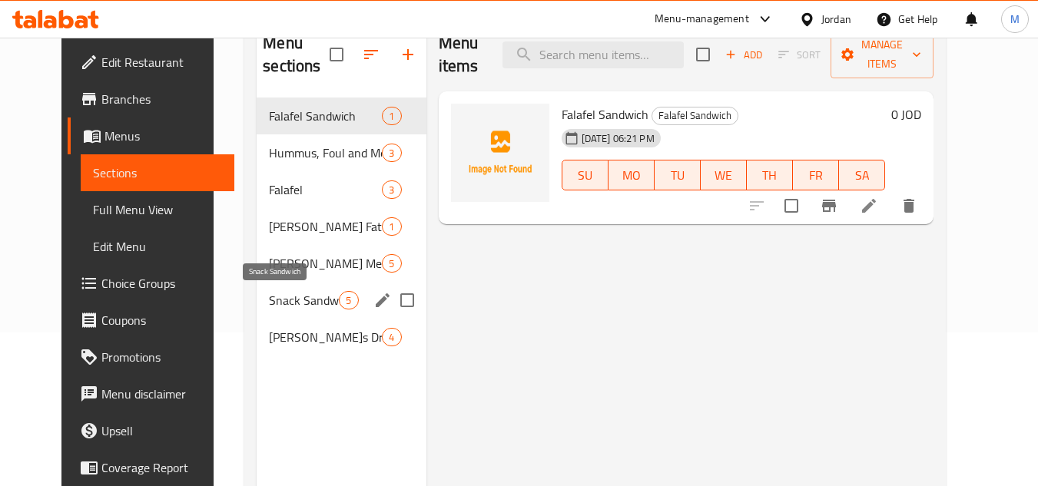
click at [295, 294] on span "Snack Sandwich" at bounding box center [304, 300] width 70 height 18
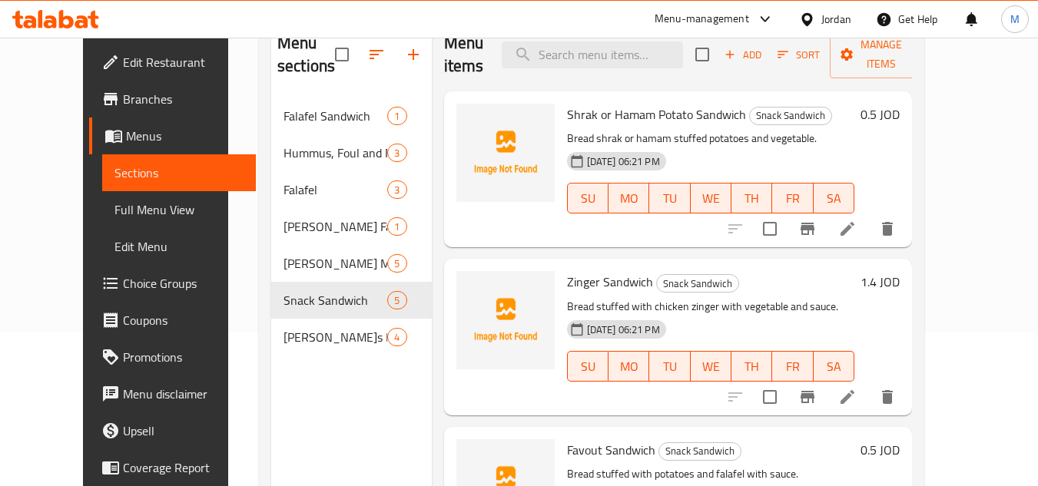
click at [869, 230] on li at bounding box center [847, 229] width 43 height 28
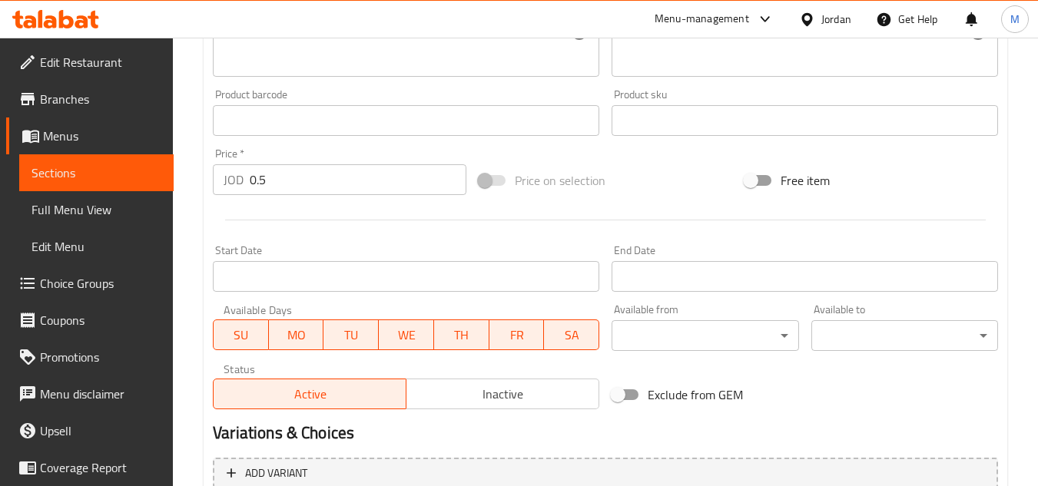
scroll to position [599, 0]
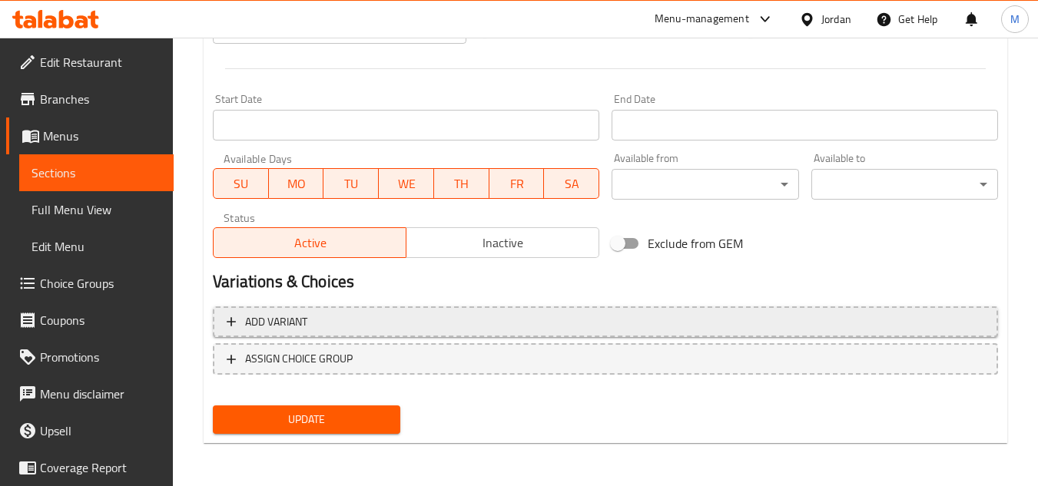
click at [322, 329] on span "Add variant" at bounding box center [605, 322] width 757 height 19
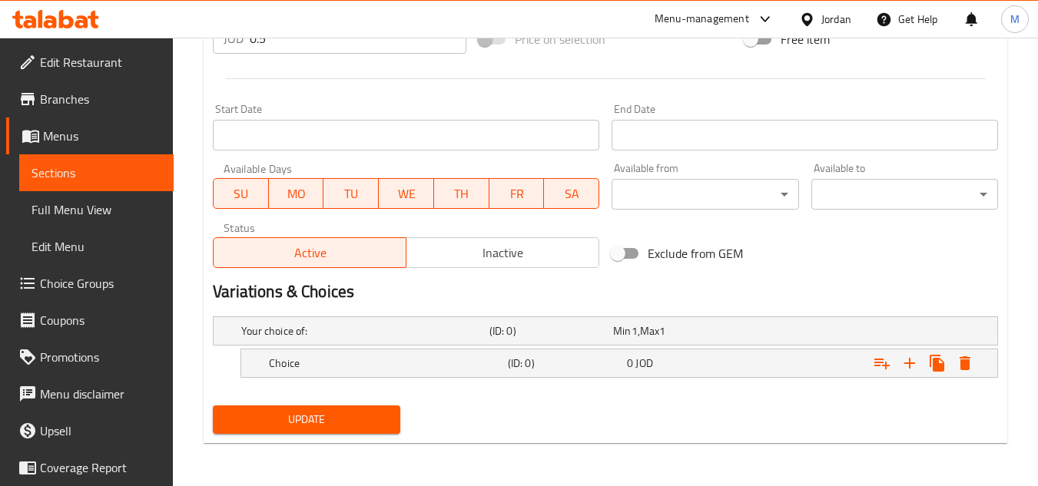
scroll to position [589, 0]
click at [399, 359] on h5 "Choice" at bounding box center [385, 363] width 233 height 15
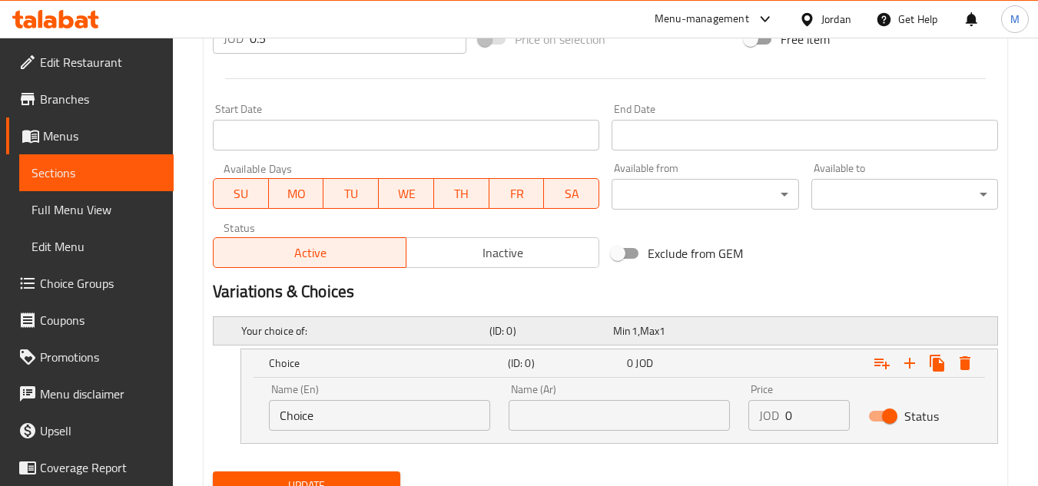
click at [409, 336] on h5 "Your choice of:" at bounding box center [362, 330] width 242 height 15
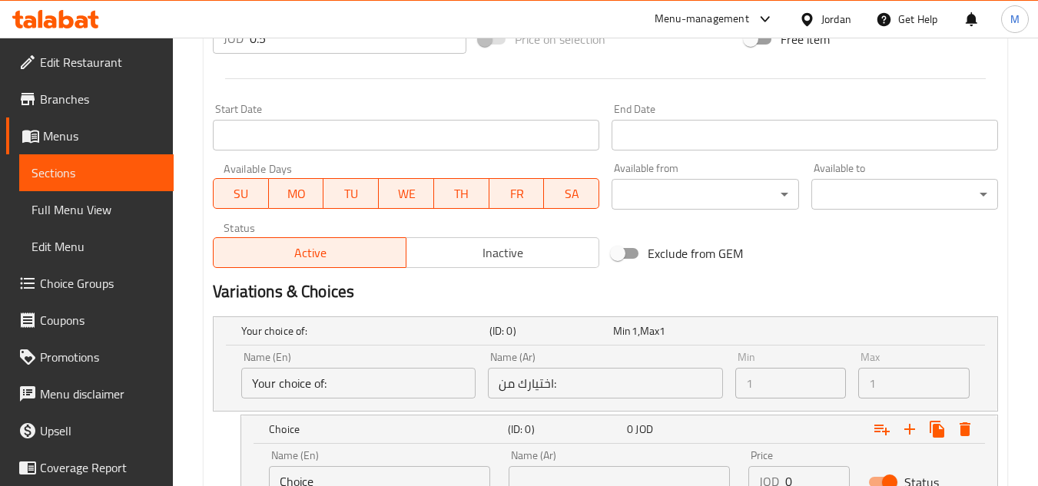
click at [371, 379] on input "Your choice of:" at bounding box center [358, 383] width 234 height 31
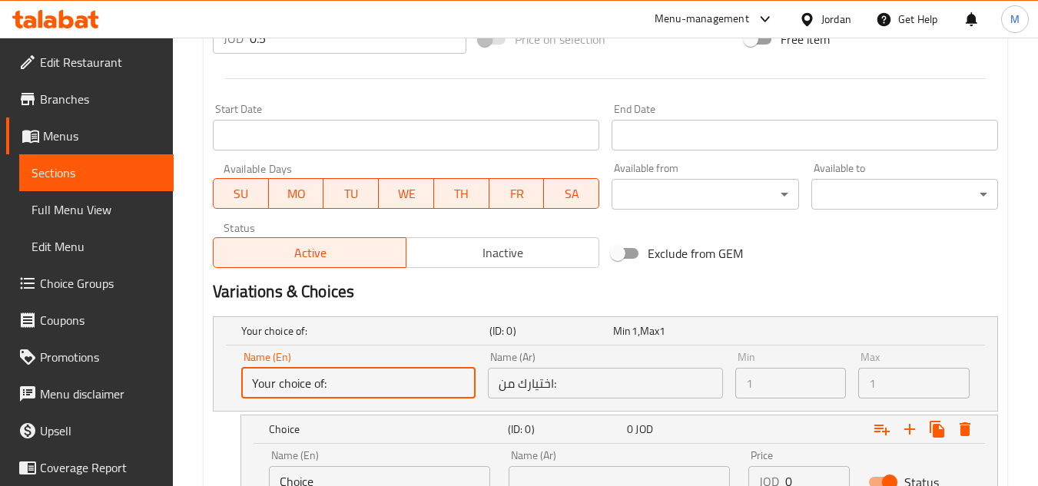
click at [371, 379] on input "Your choice of:" at bounding box center [358, 383] width 234 height 31
click at [370, 379] on input "Your choice of:" at bounding box center [358, 383] width 234 height 31
click at [751, 411] on div "Your choice of: (ID: 0) Min 1 , Max 1 Name (En) Your choice of: Name (En) Name …" at bounding box center [605, 363] width 785 height 95
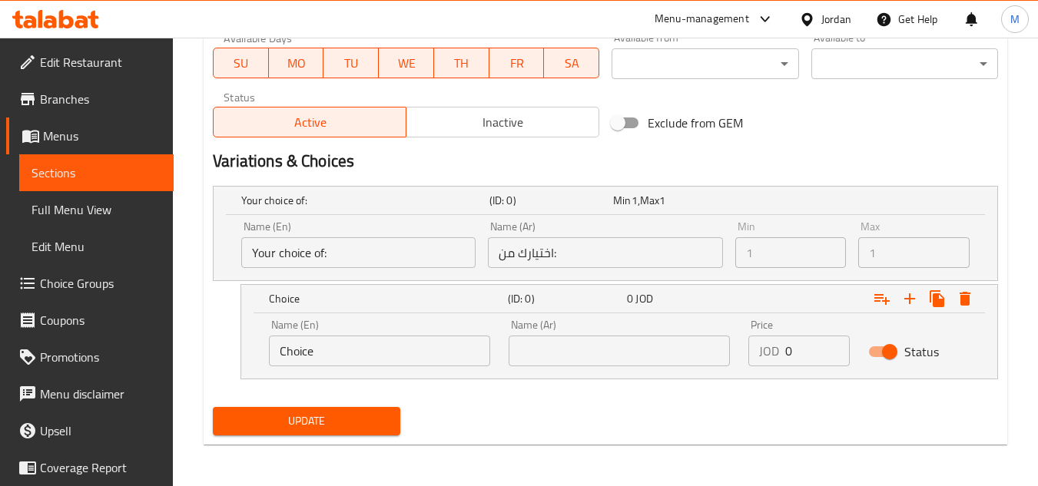
scroll to position [721, 0]
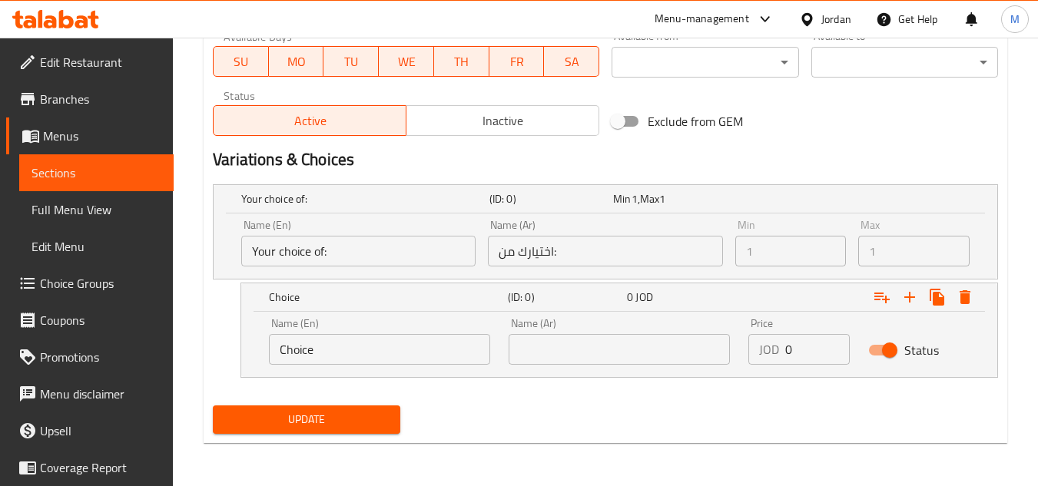
click at [830, 242] on div "Name (En) Your choice of: Name (En) Name (Ar) اختيارك من: Name (Ar) Min 1 Min M…" at bounding box center [605, 243] width 740 height 59
click at [714, 248] on div "Name (En) Your choice of: Name (En) Name (Ar) اختيارك من: Name (Ar) Min 1 Min M…" at bounding box center [605, 243] width 740 height 59
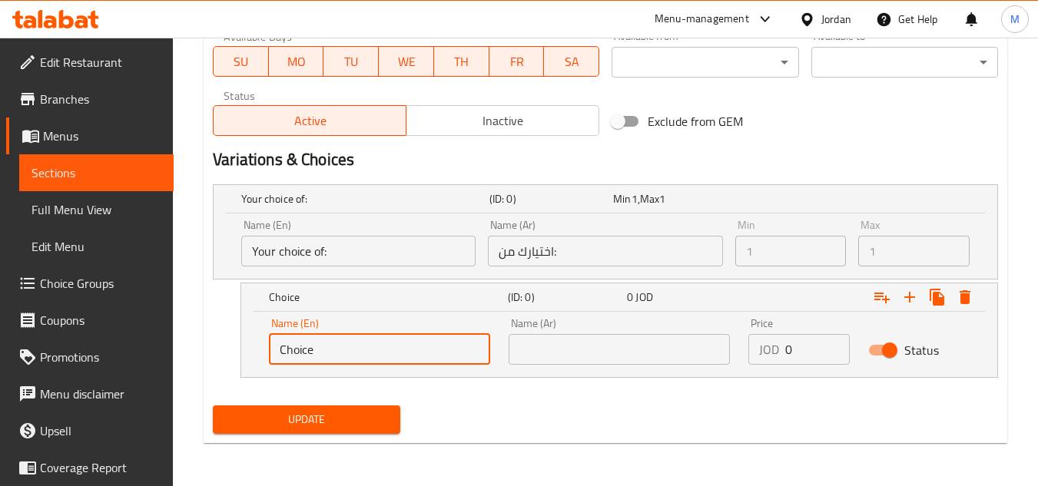
click at [363, 346] on input "Choice" at bounding box center [379, 349] width 221 height 31
type input "Shrak"
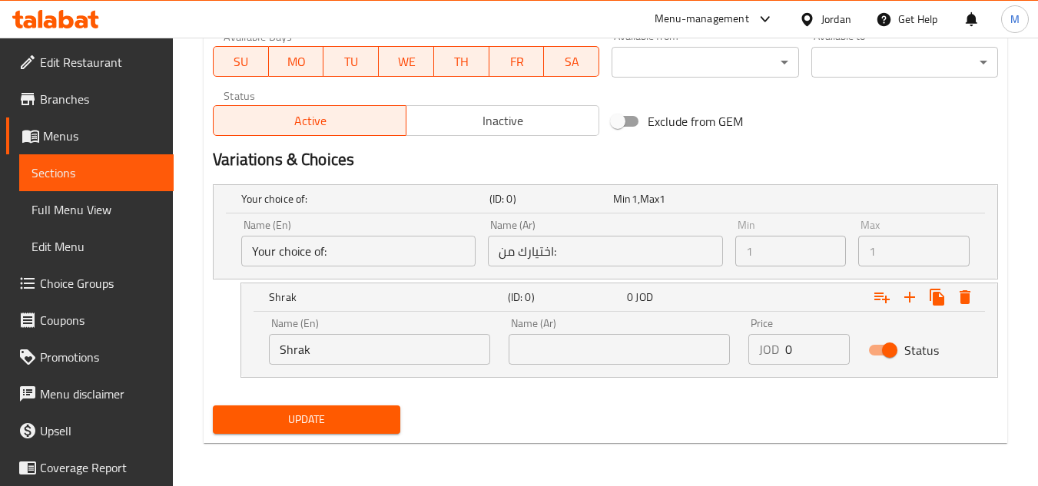
click at [565, 369] on div "Name (Ar) Name (Ar)" at bounding box center [619, 341] width 240 height 65
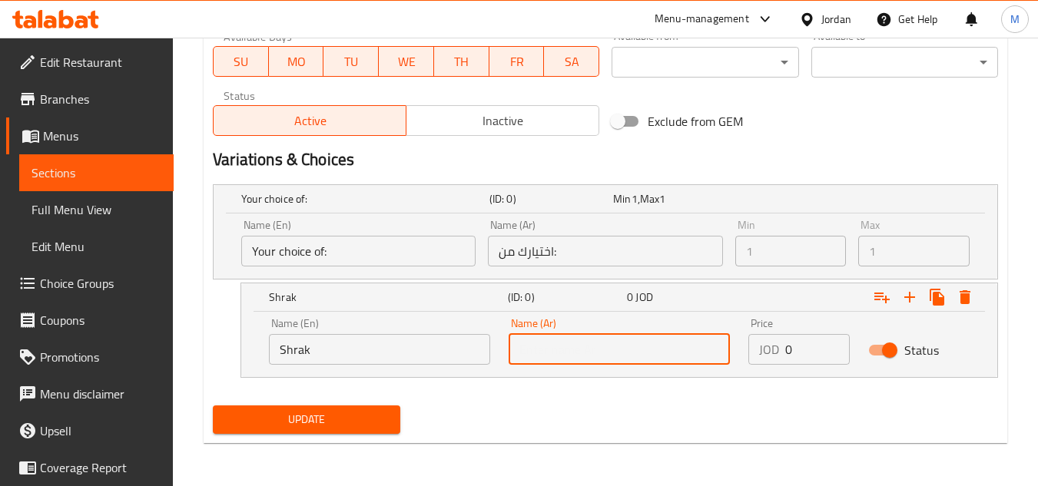
click at [565, 350] on input "text" at bounding box center [618, 349] width 221 height 31
type input "شراك"
click at [591, 399] on div "Update" at bounding box center [605, 419] width 797 height 41
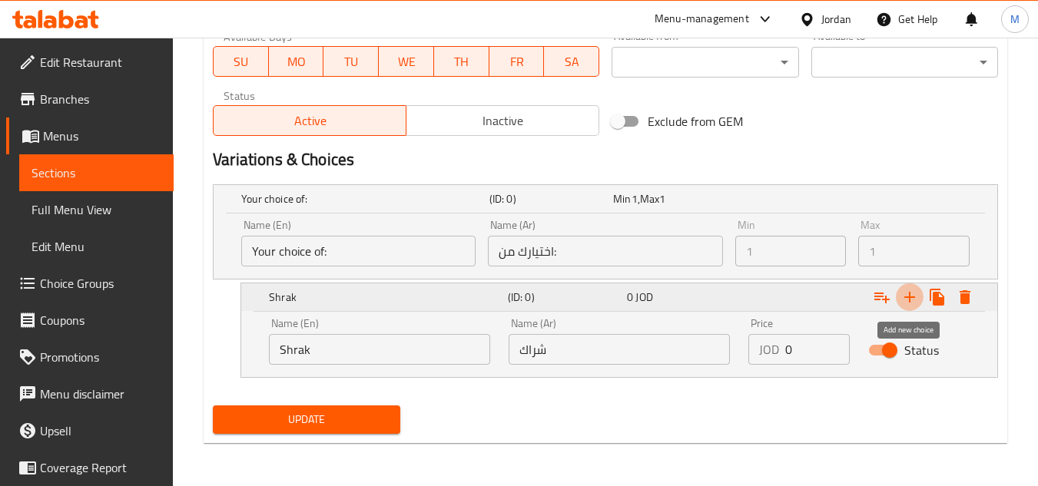
click at [913, 295] on icon "Expand" at bounding box center [909, 297] width 18 height 18
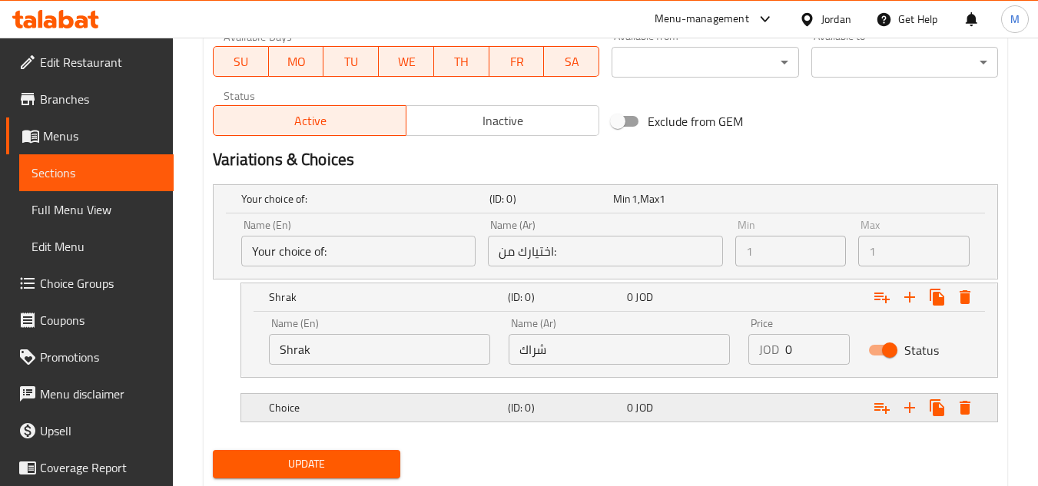
click at [379, 412] on h5 "Choice" at bounding box center [385, 407] width 233 height 15
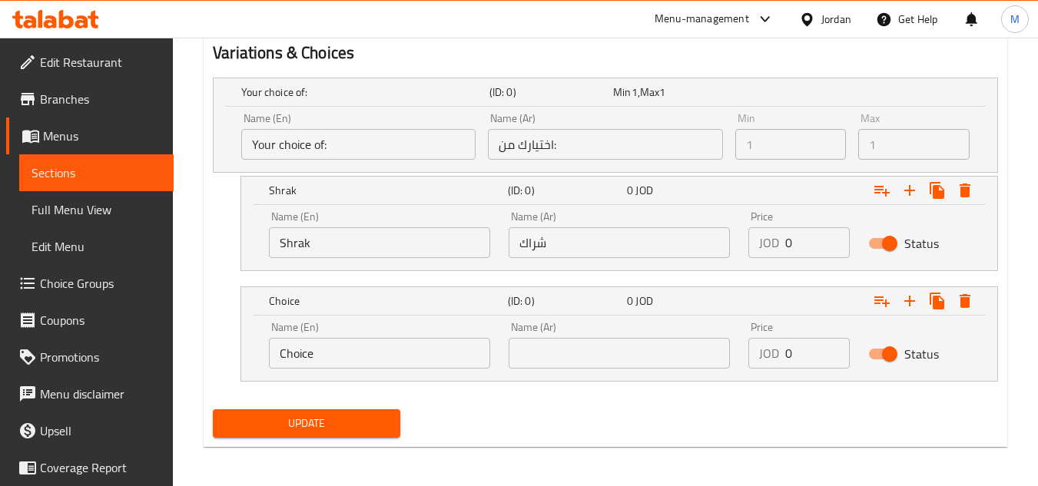
scroll to position [832, 0]
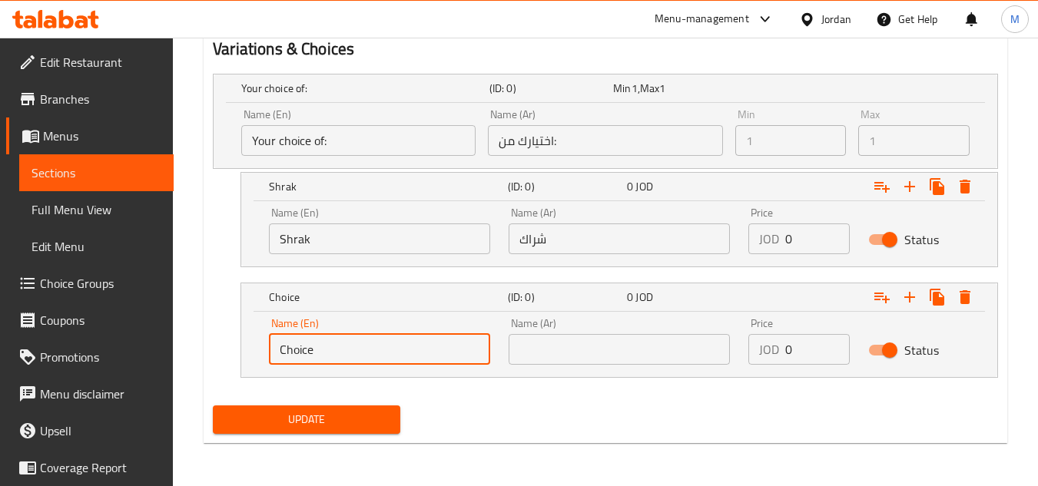
drag, startPoint x: 295, startPoint y: 358, endPoint x: 269, endPoint y: 355, distance: 26.3
click at [269, 355] on input "Choice" at bounding box center [379, 349] width 221 height 31
type input "أ"
type input "Hamam"
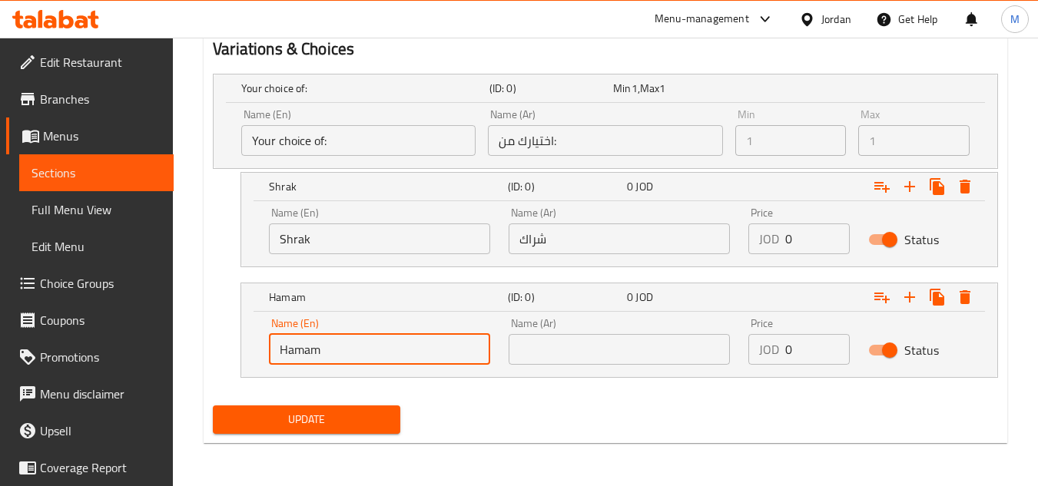
click at [618, 408] on div "Update" at bounding box center [605, 419] width 797 height 41
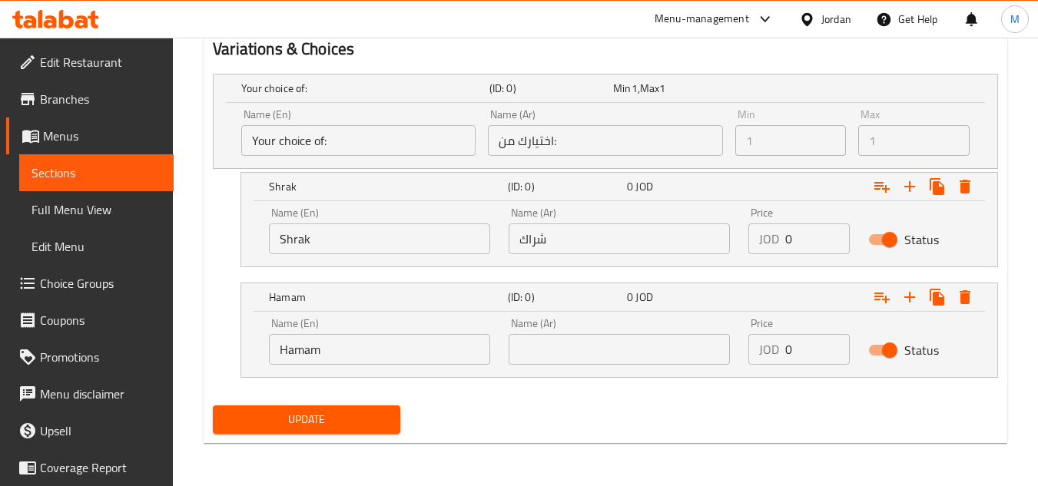
click at [585, 339] on input "text" at bounding box center [618, 349] width 221 height 31
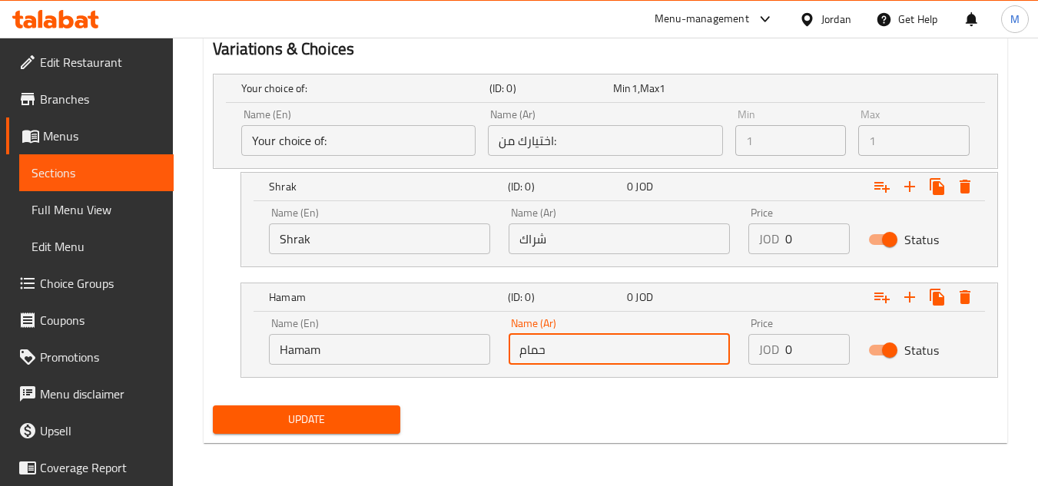
type input "حمام"
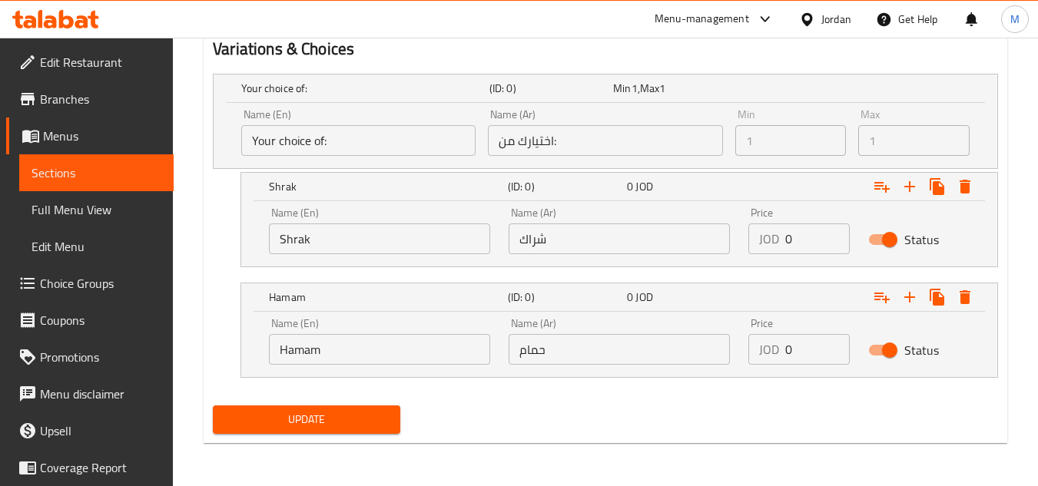
click at [618, 379] on div "Your choice of: (ID: 0) Min 1 , Max 1 Name (En) Your choice of: Name (En) Name …" at bounding box center [605, 234] width 797 height 332
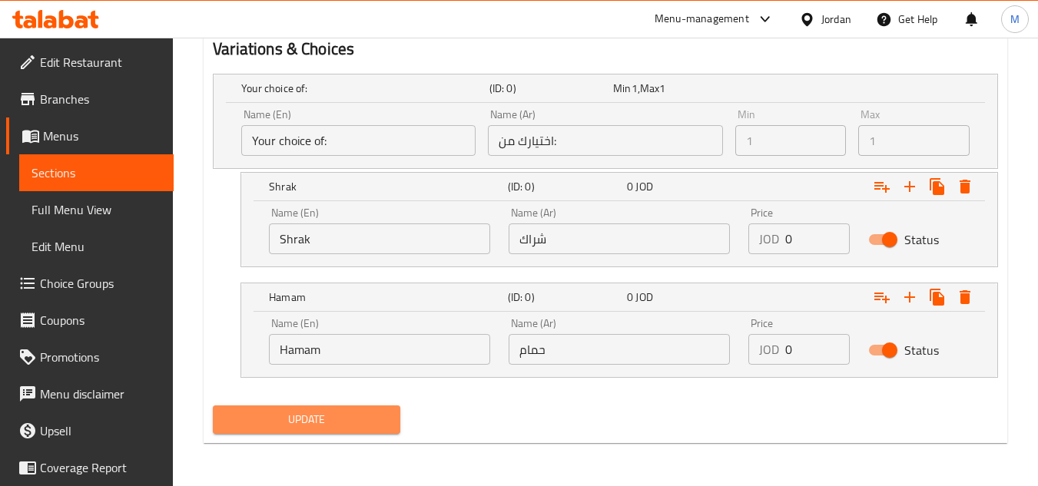
click at [376, 420] on span "Update" at bounding box center [306, 419] width 162 height 19
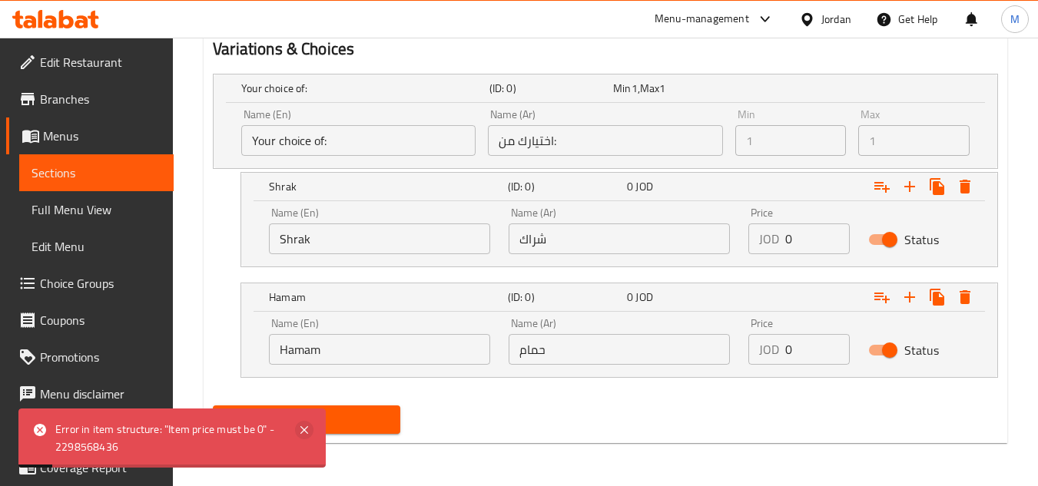
click at [308, 432] on icon at bounding box center [304, 430] width 18 height 18
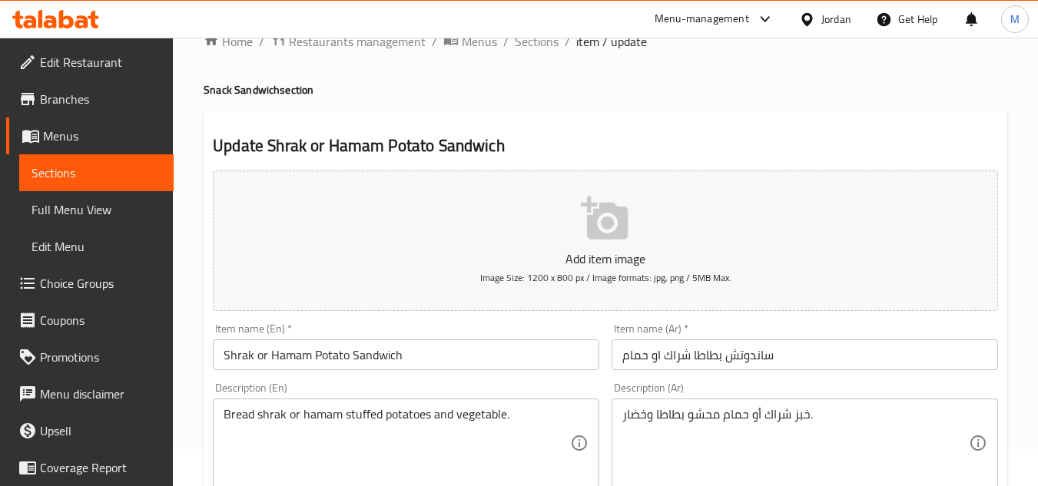
scroll to position [0, 0]
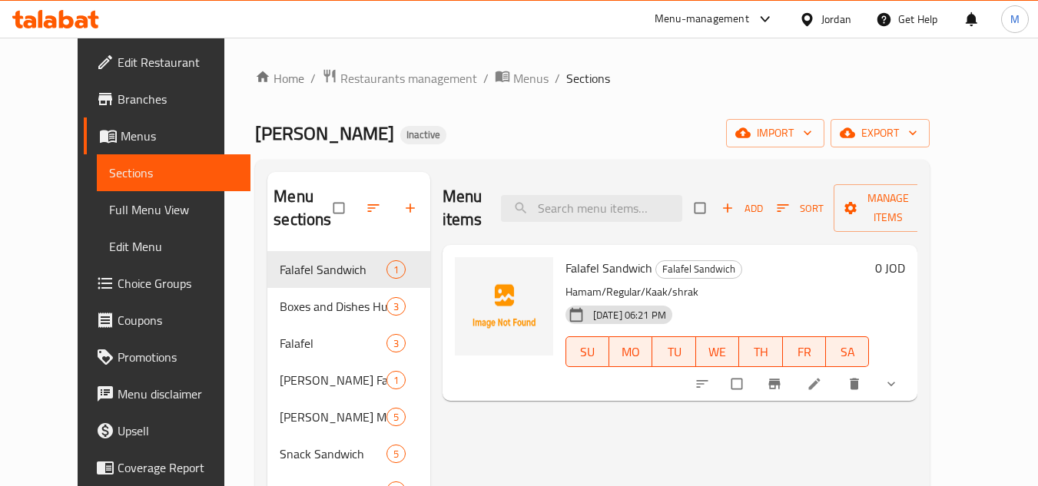
click at [97, 225] on link "Full Menu View" at bounding box center [174, 209] width 154 height 37
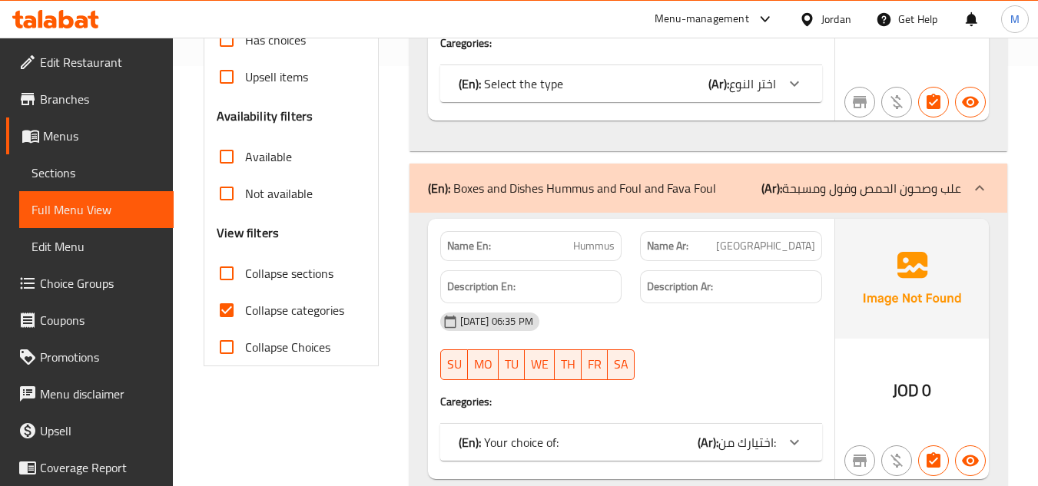
scroll to position [538, 0]
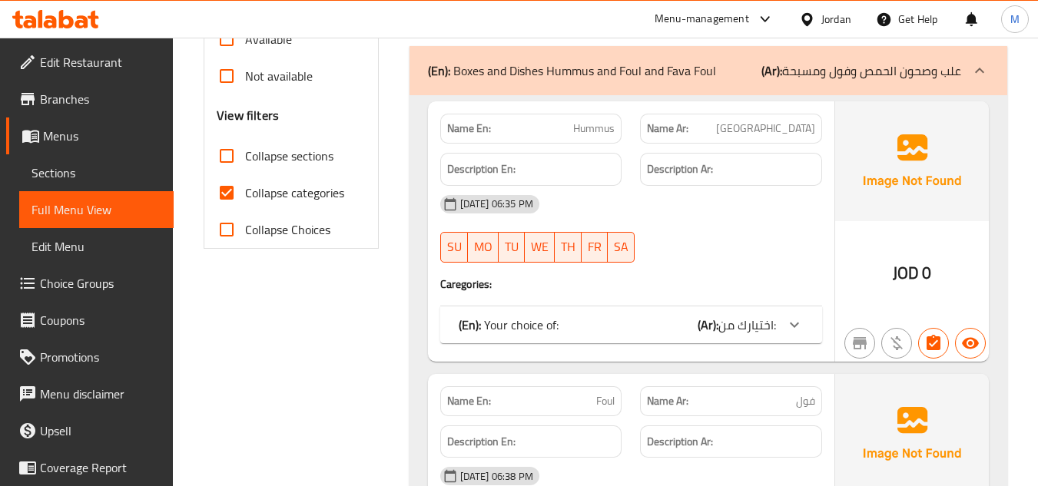
click at [230, 159] on input "Collapse sections" at bounding box center [226, 155] width 37 height 37
checkbox input "true"
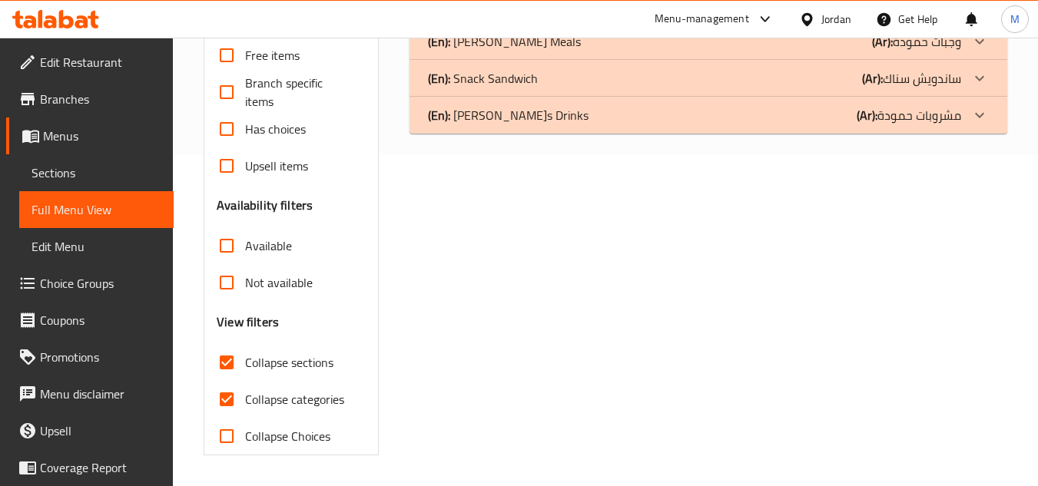
click at [230, 199] on div "Free items Branch specific items Has choices Upsell items Availability filters …" at bounding box center [291, 246] width 148 height 418
click at [232, 399] on input "Collapse categories" at bounding box center [226, 399] width 37 height 37
checkbox input "false"
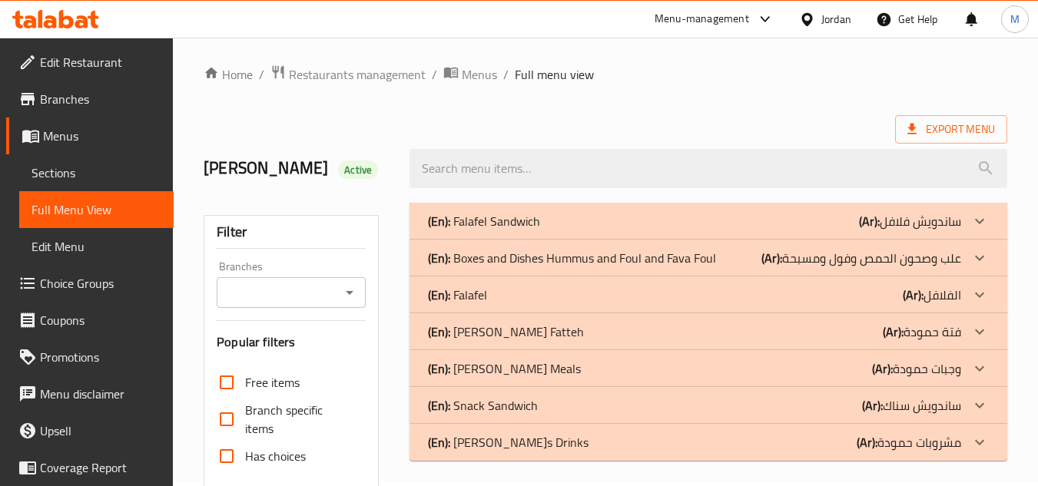
scroll to position [0, 0]
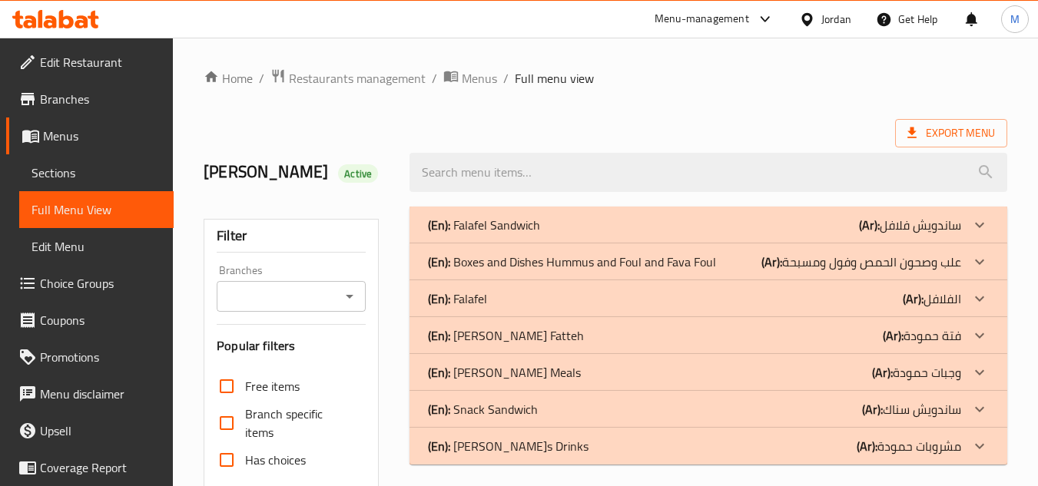
click at [978, 224] on icon at bounding box center [979, 225] width 18 height 18
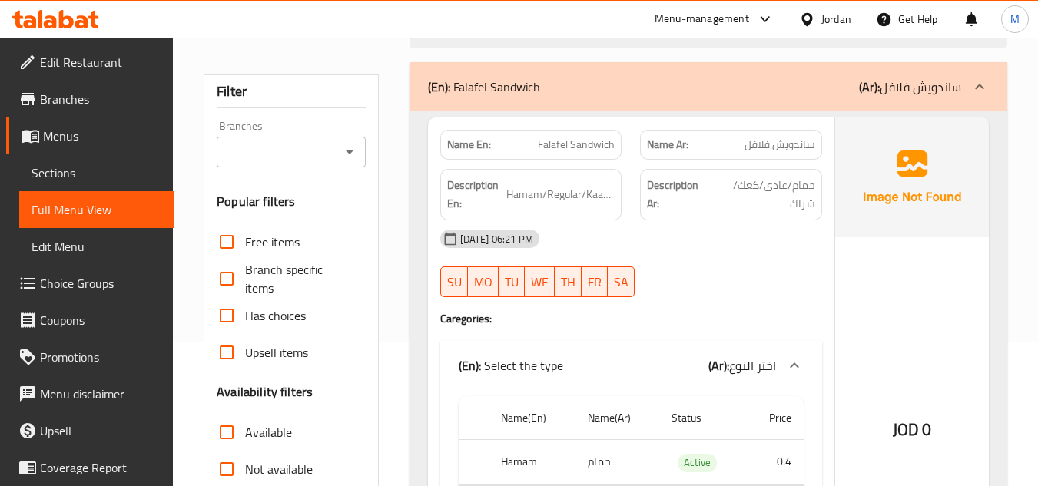
scroll to position [154, 0]
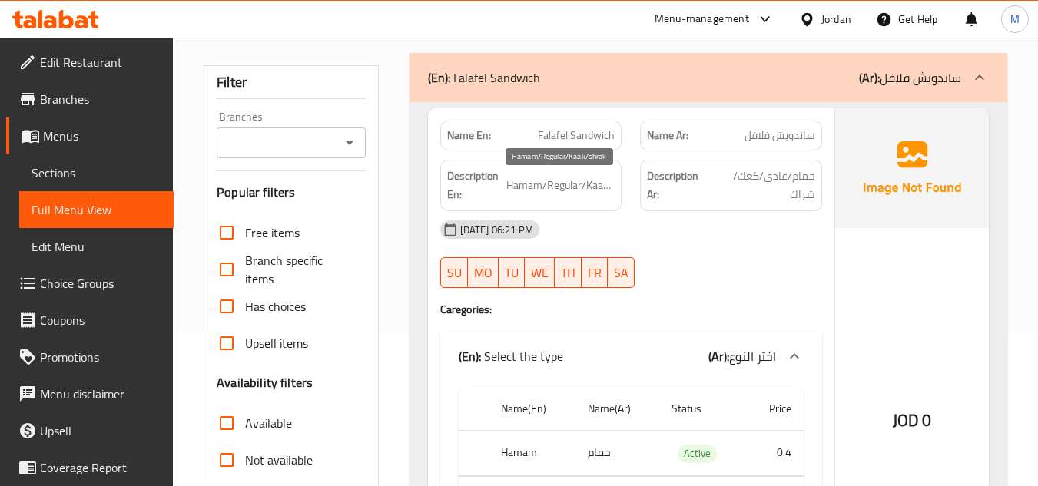
click at [590, 187] on span "Hamam/Regular/Kaak/shrak" at bounding box center [560, 185] width 109 height 19
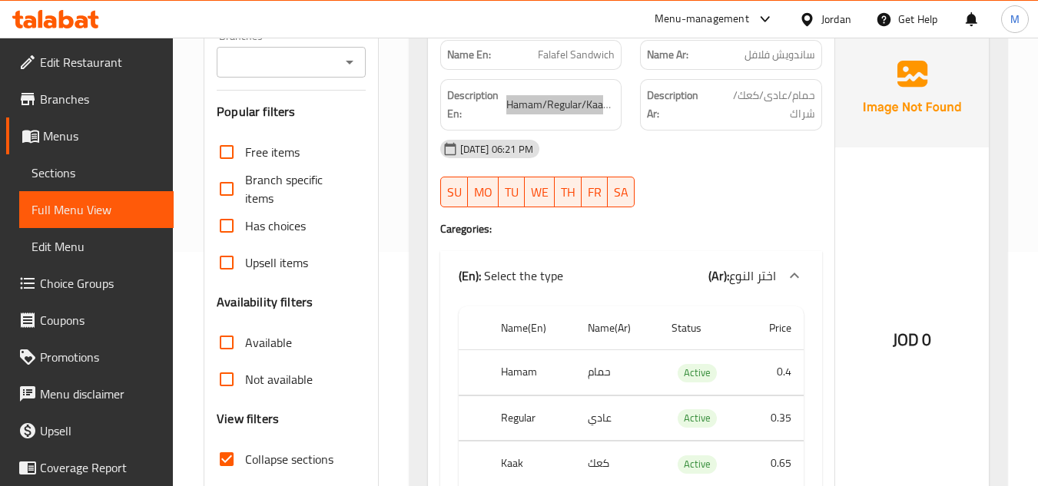
scroll to position [77, 0]
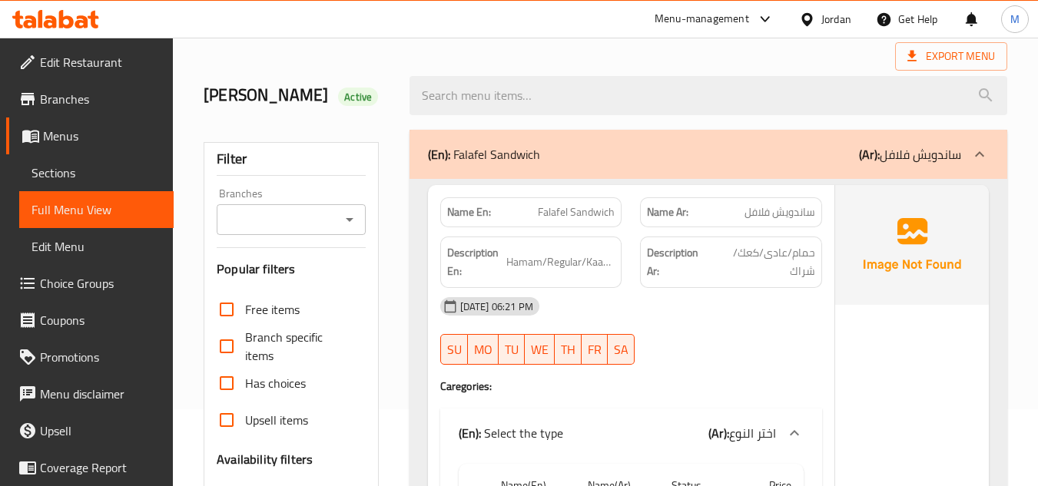
click at [544, 216] on span "Falafel Sandwich" at bounding box center [576, 212] width 77 height 16
copy span "Falafel Sandwich"
click at [754, 331] on div "17-09-2025 06:21 PM SU MO TU WE TH FR SA" at bounding box center [631, 331] width 400 height 86
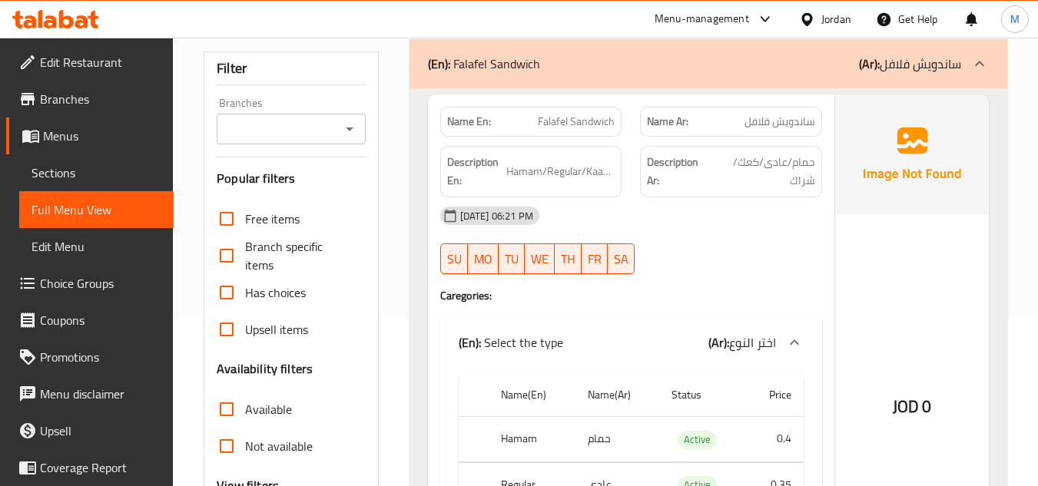
scroll to position [154, 0]
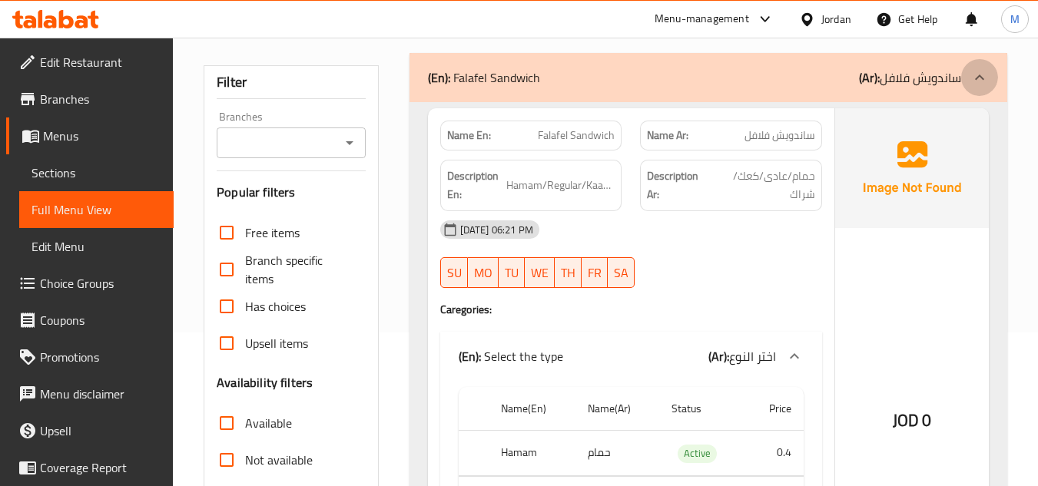
click at [991, 75] on div at bounding box center [979, 77] width 37 height 37
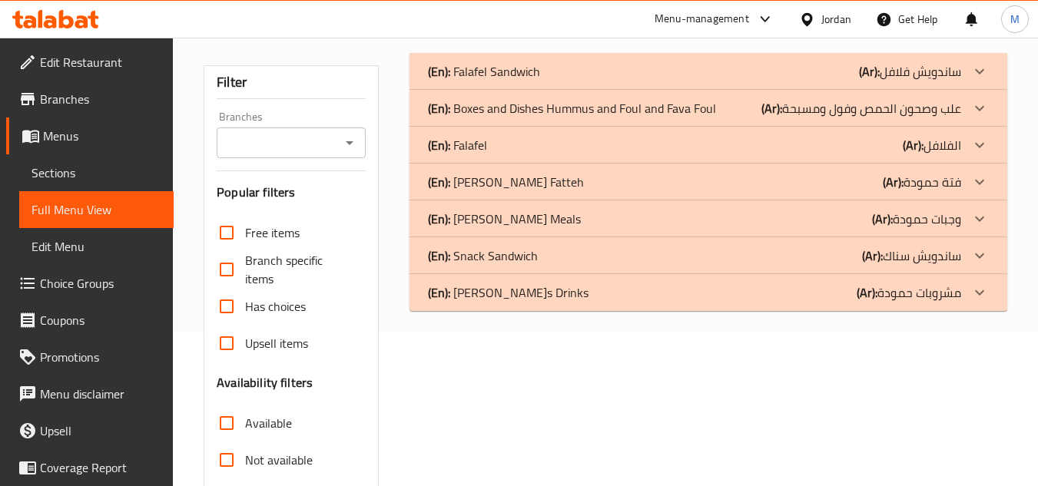
click at [982, 114] on icon at bounding box center [979, 108] width 18 height 18
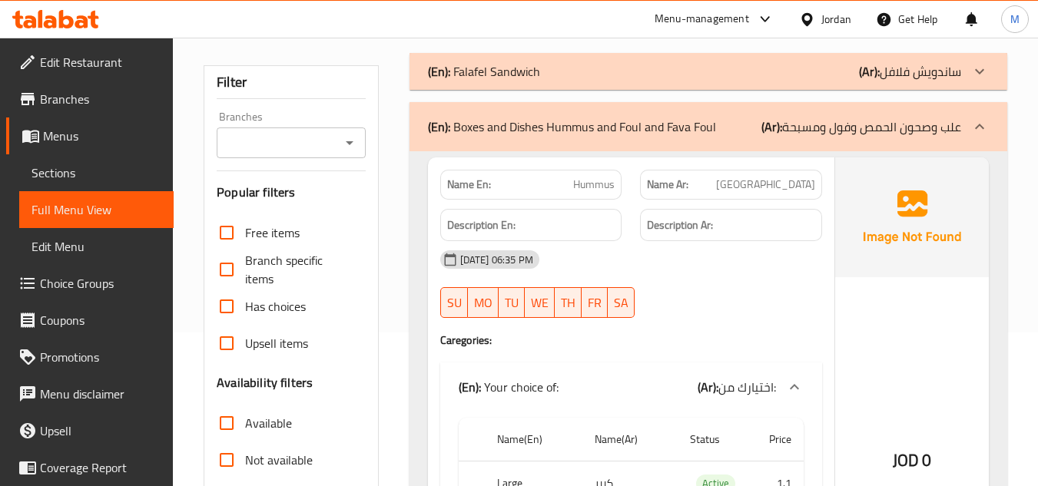
click at [558, 184] on p "Name En: Hummus" at bounding box center [531, 185] width 168 height 16
click at [700, 281] on div "17-09-2025 06:35 PM SU MO TU WE TH FR SA" at bounding box center [631, 284] width 400 height 86
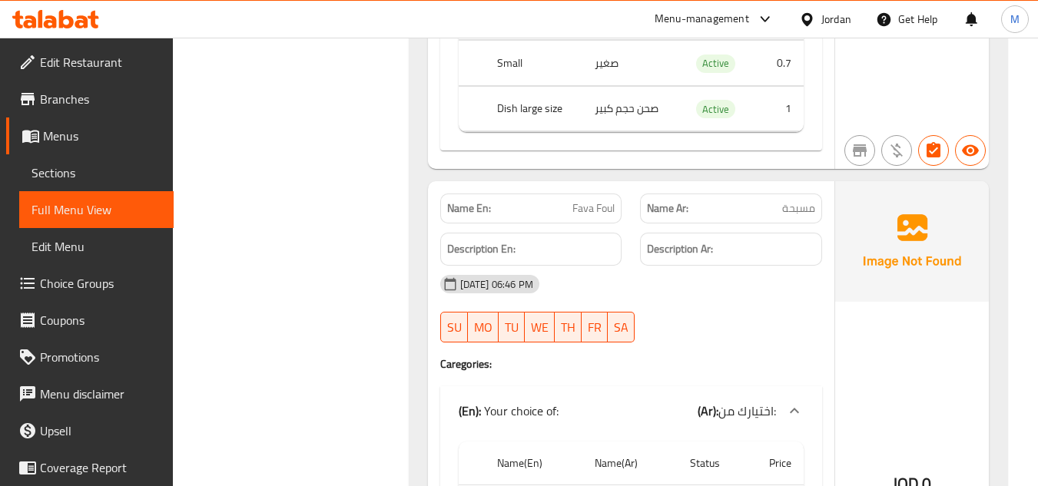
scroll to position [1141, 0]
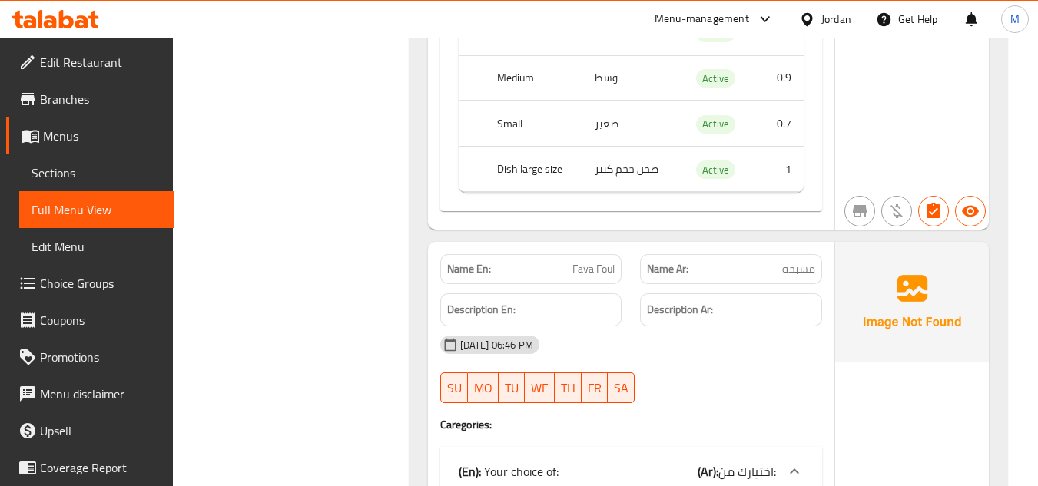
click at [796, 267] on span "مسبحة" at bounding box center [798, 269] width 33 height 16
copy span "مسبحة"
click at [683, 346] on div "[DATE] 06:46 PM" at bounding box center [631, 344] width 400 height 37
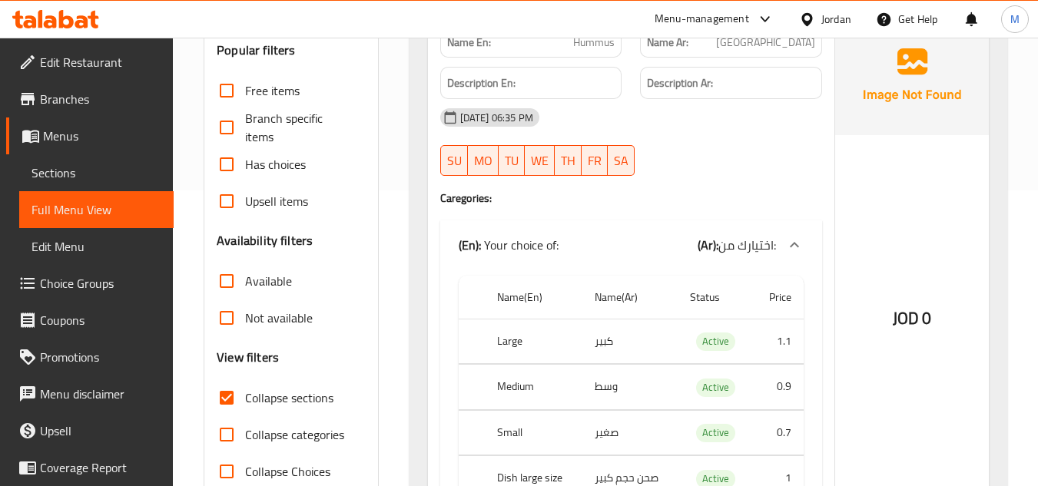
scroll to position [373, 0]
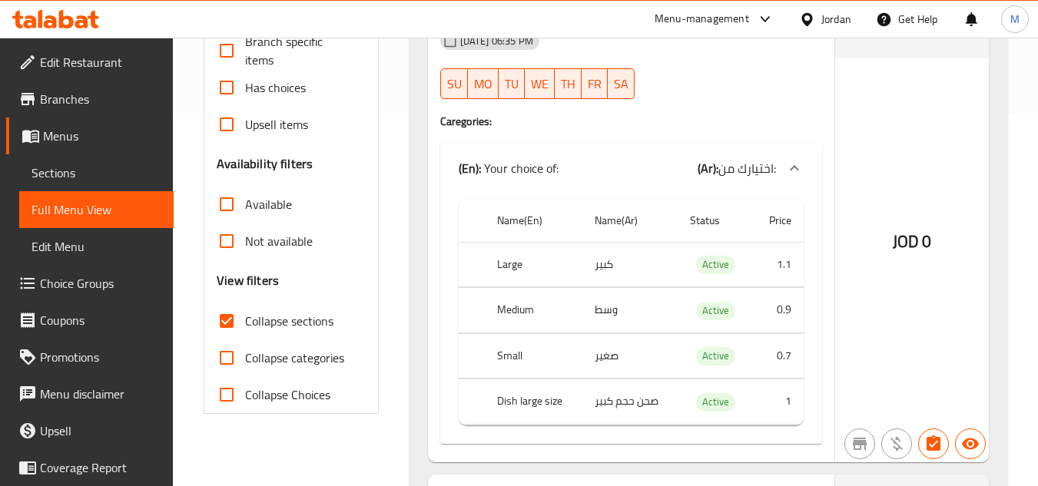
drag, startPoint x: 379, startPoint y: 28, endPoint x: 374, endPoint y: 20, distance: 10.0
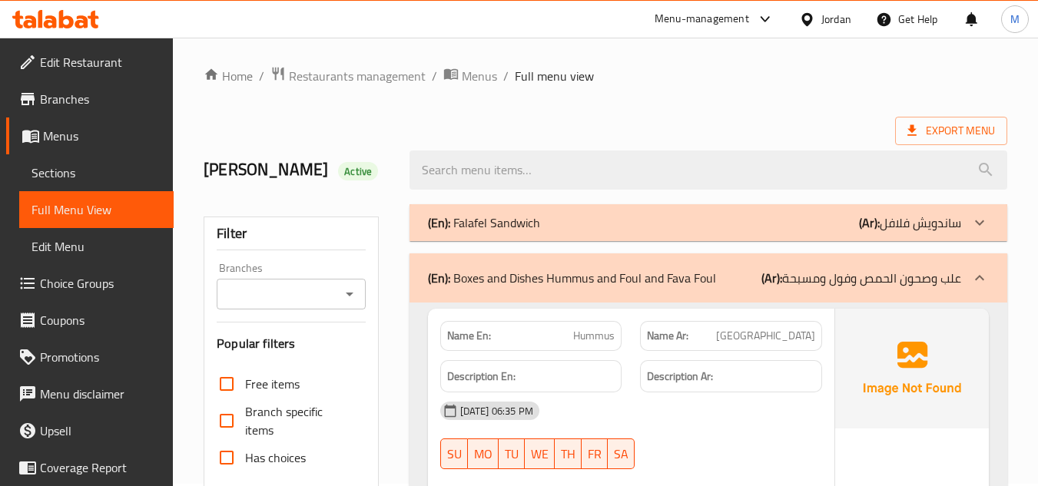
scroll to position [0, 0]
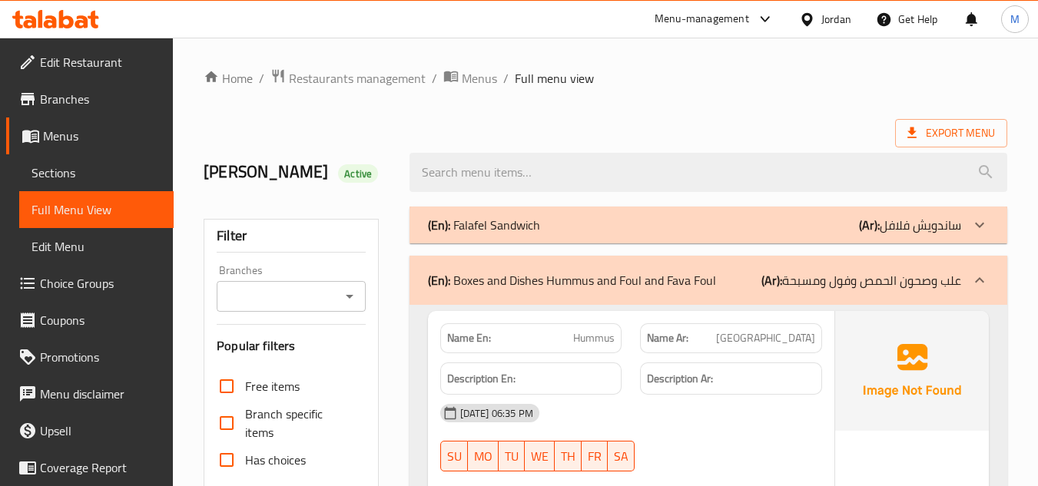
click at [982, 279] on icon at bounding box center [979, 280] width 18 height 18
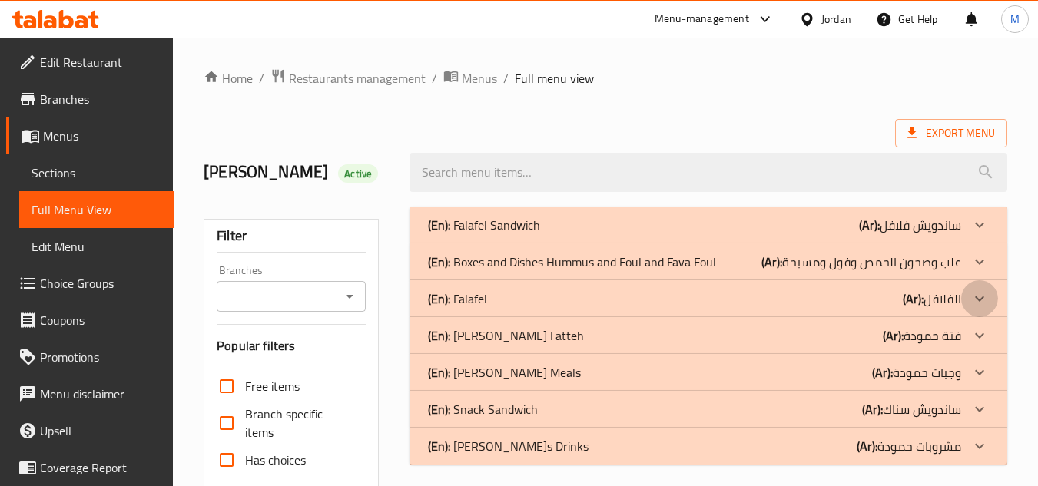
click at [974, 303] on icon at bounding box center [979, 299] width 18 height 18
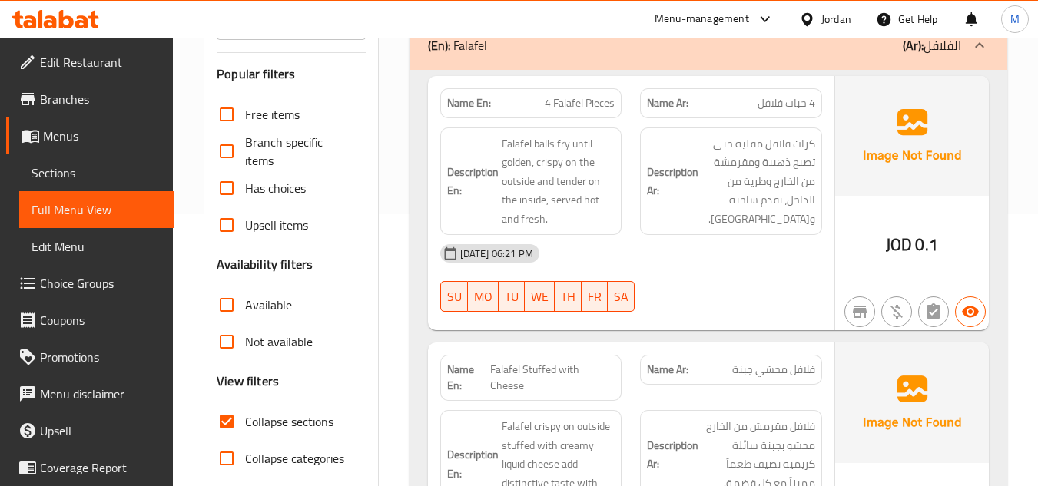
scroll to position [230, 0]
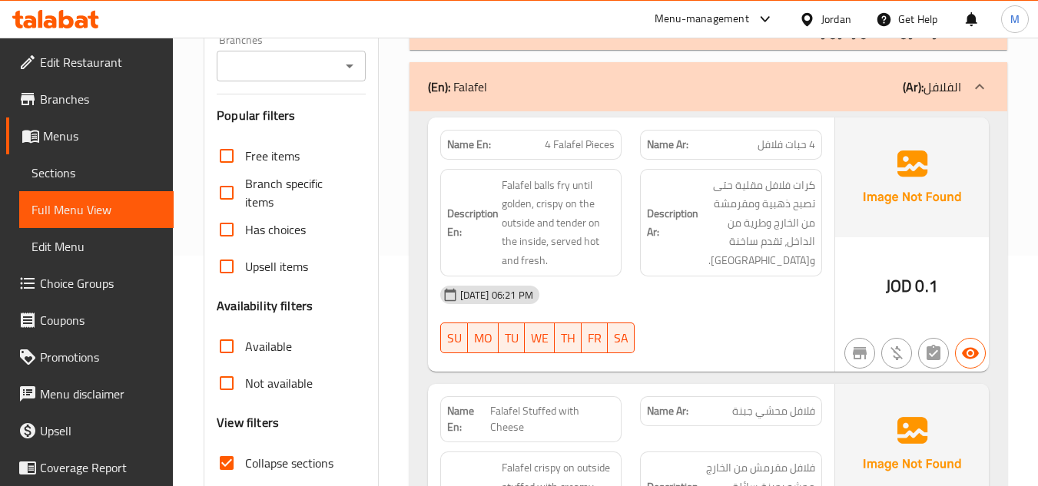
click at [976, 91] on icon at bounding box center [979, 87] width 18 height 18
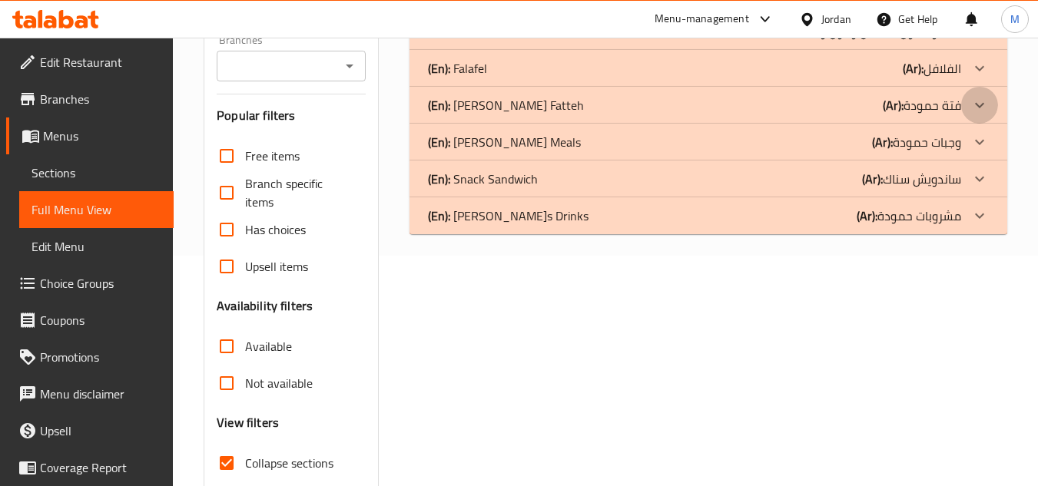
click at [975, 102] on icon at bounding box center [979, 105] width 18 height 18
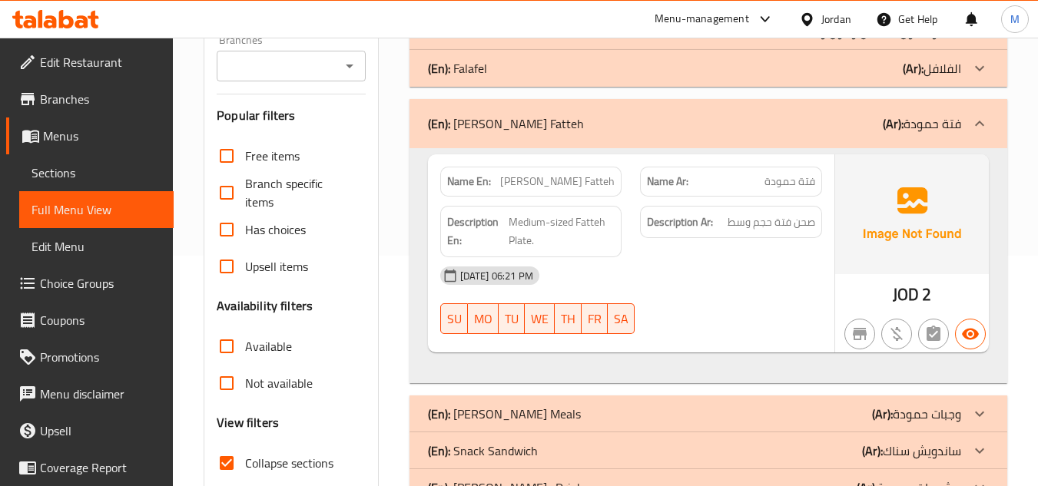
click at [975, 125] on icon at bounding box center [979, 123] width 9 height 5
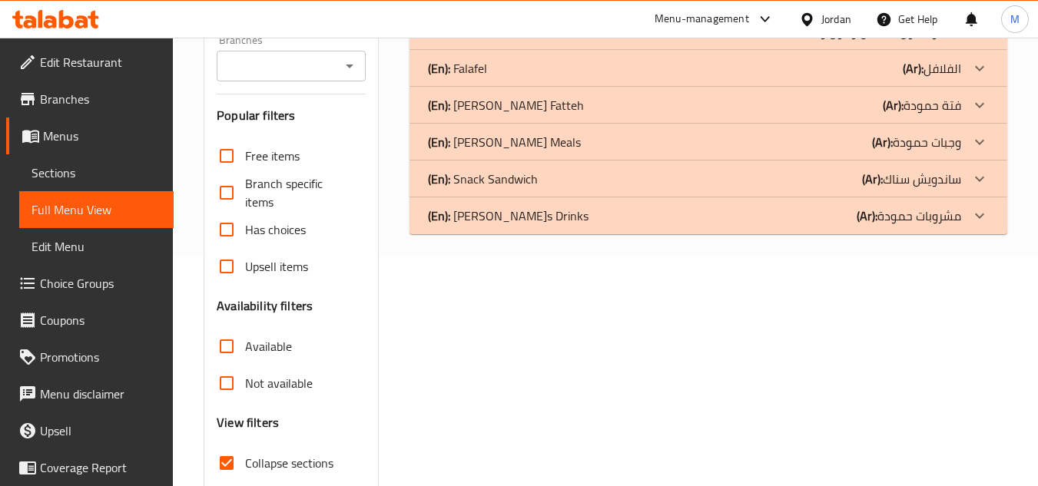
click at [983, 134] on icon at bounding box center [979, 142] width 18 height 18
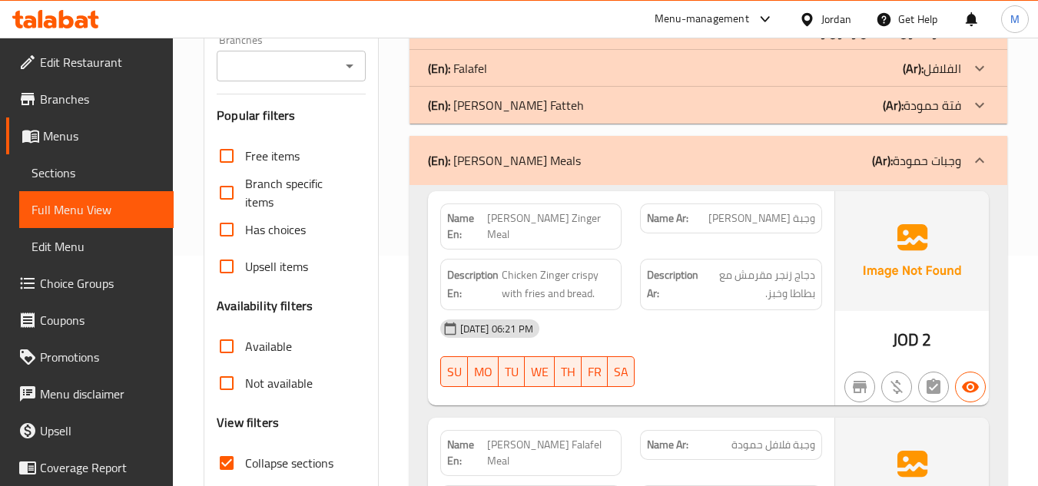
click at [535, 217] on span "[PERSON_NAME]'s Zinger Meal" at bounding box center [551, 226] width 128 height 32
copy span "[PERSON_NAME]'s Zinger Meal"
click at [738, 310] on div "[DATE] 06:21 PM" at bounding box center [631, 328] width 400 height 37
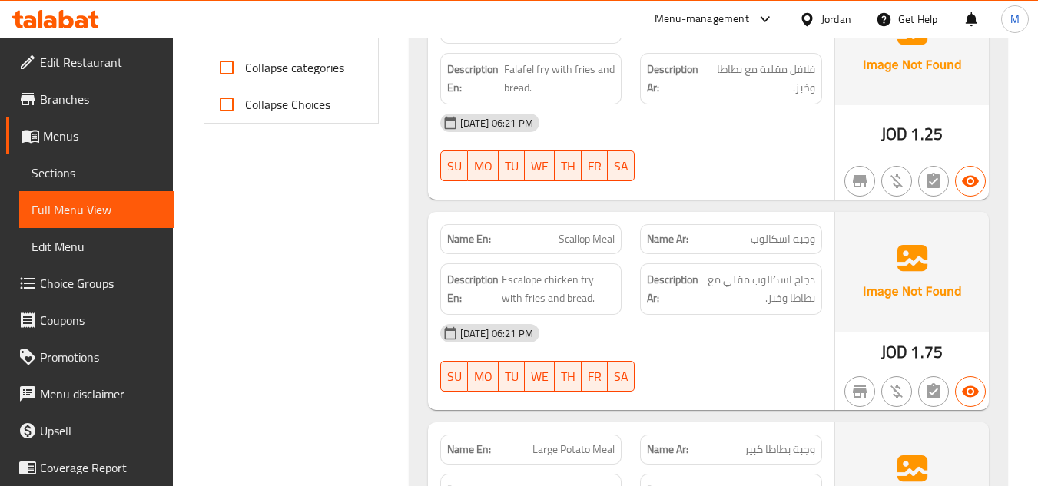
scroll to position [614, 0]
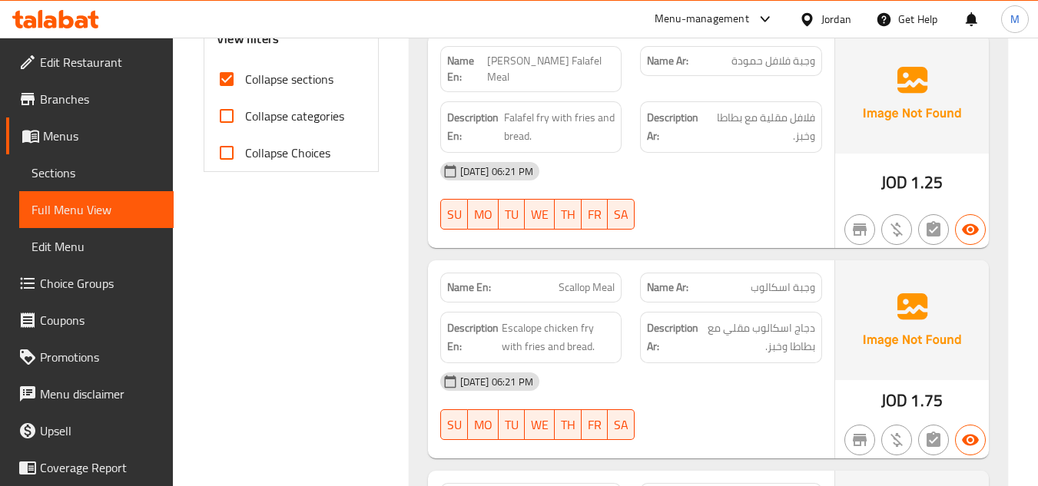
click at [779, 319] on span "دجاج اسكالوب مقلي مع بطاطا وخبز." at bounding box center [758, 338] width 114 height 38
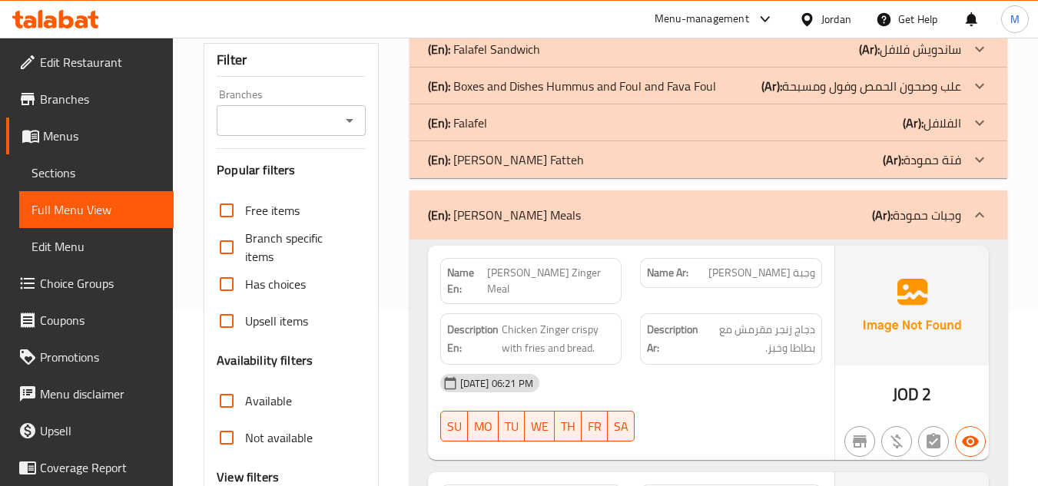
scroll to position [154, 0]
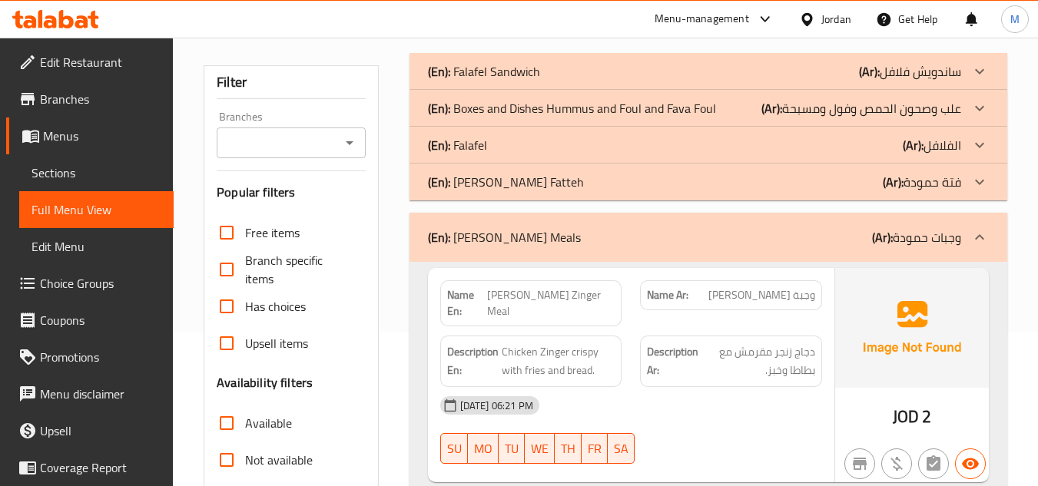
click at [981, 249] on div at bounding box center [979, 237] width 37 height 37
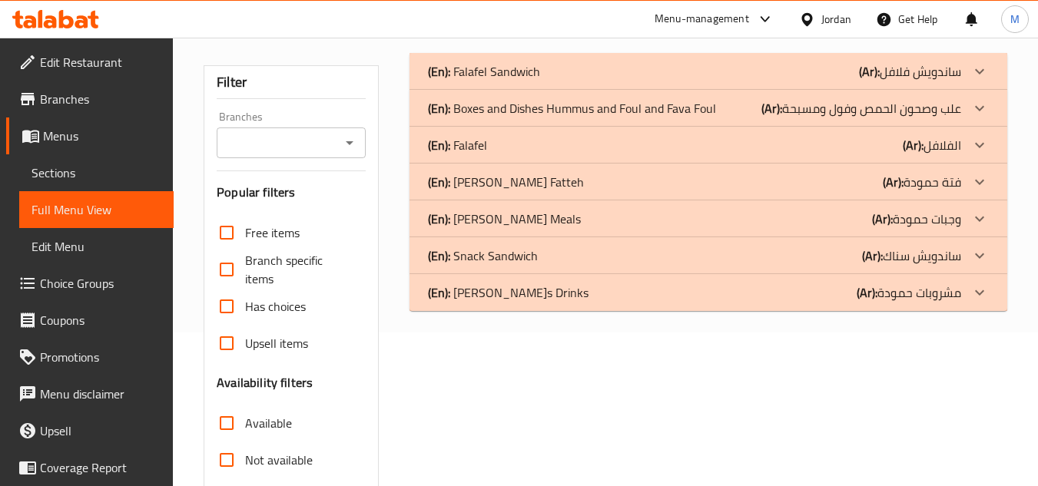
click at [983, 250] on icon at bounding box center [979, 256] width 18 height 18
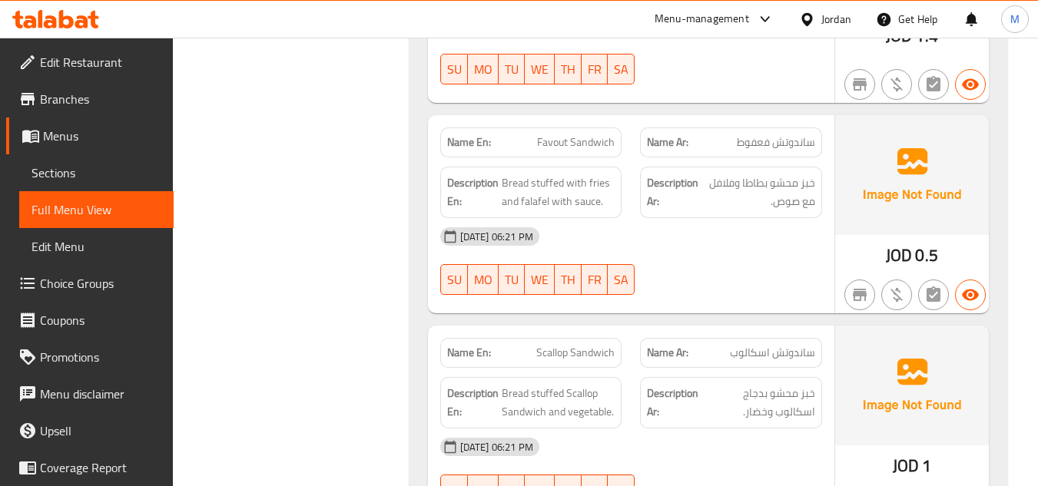
scroll to position [845, 0]
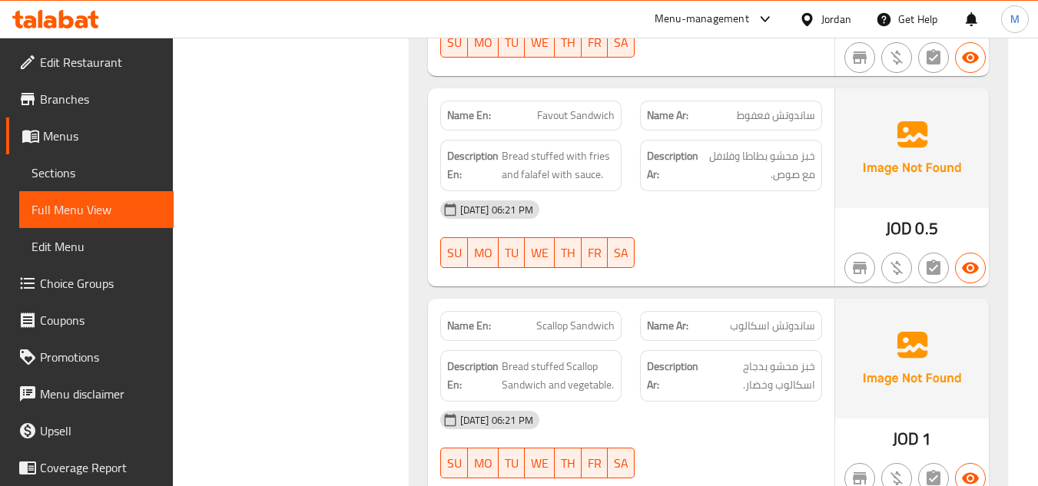
click at [551, 326] on span "Scallop Sandwich" at bounding box center [575, 326] width 78 height 16
drag, startPoint x: 762, startPoint y: 370, endPoint x: 711, endPoint y: 370, distance: 51.5
click at [711, 370] on span "خبز محشو بدجاج اسكالوب وخضار." at bounding box center [758, 376] width 114 height 38
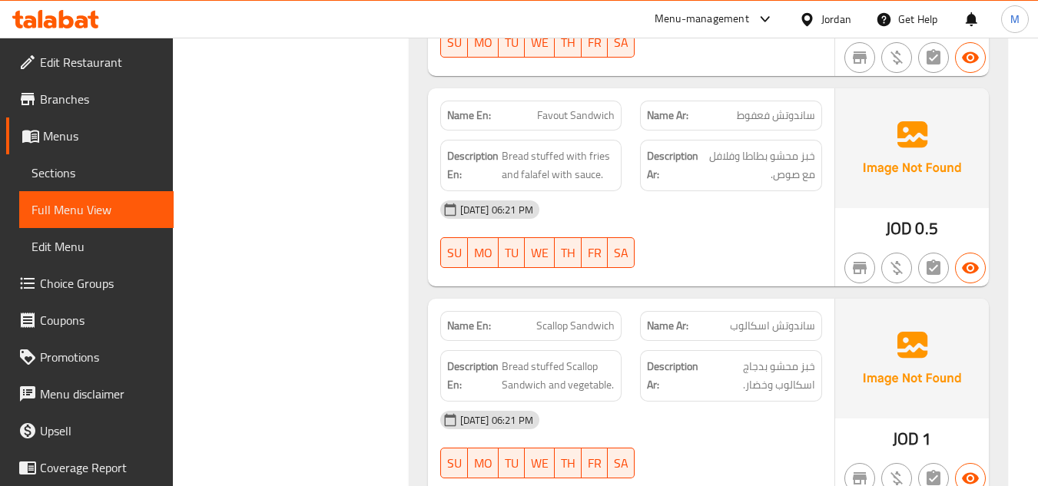
click at [567, 326] on span "Scallop Sandwich" at bounding box center [575, 326] width 78 height 16
copy span "Scallop Sandwich"
drag, startPoint x: 765, startPoint y: 369, endPoint x: 702, endPoint y: 366, distance: 63.1
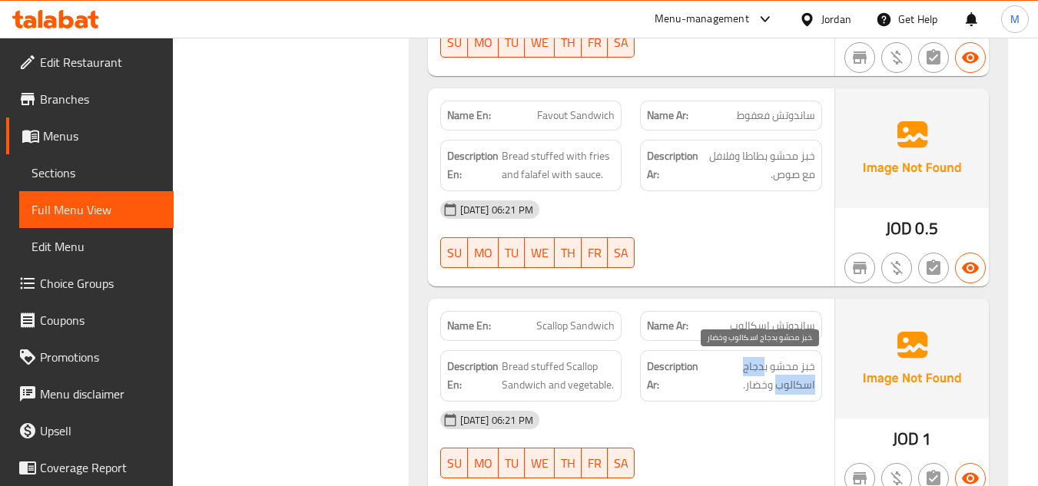
click at [702, 366] on span "خبز محشو بدجاج اسكالوب وخضار." at bounding box center [758, 376] width 114 height 38
copy span "دجاج اسكالوب"
click at [581, 362] on span "Bread stuffed Scallop Sandwich and vegetable." at bounding box center [559, 376] width 114 height 38
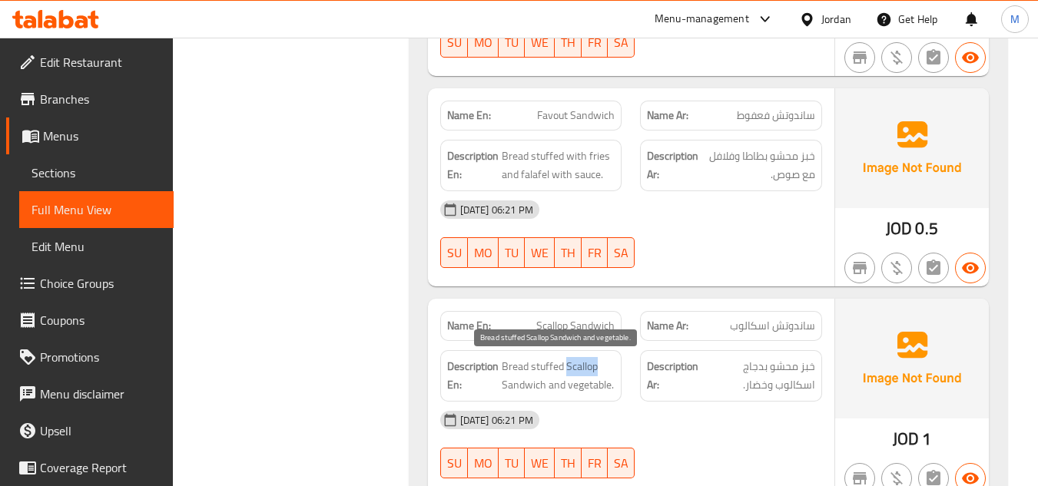
click at [581, 363] on span "Bread stuffed Scallop Sandwich and vegetable." at bounding box center [559, 376] width 114 height 38
copy span "Scallop"
click at [751, 416] on div "[DATE] 06:21 PM" at bounding box center [631, 420] width 400 height 37
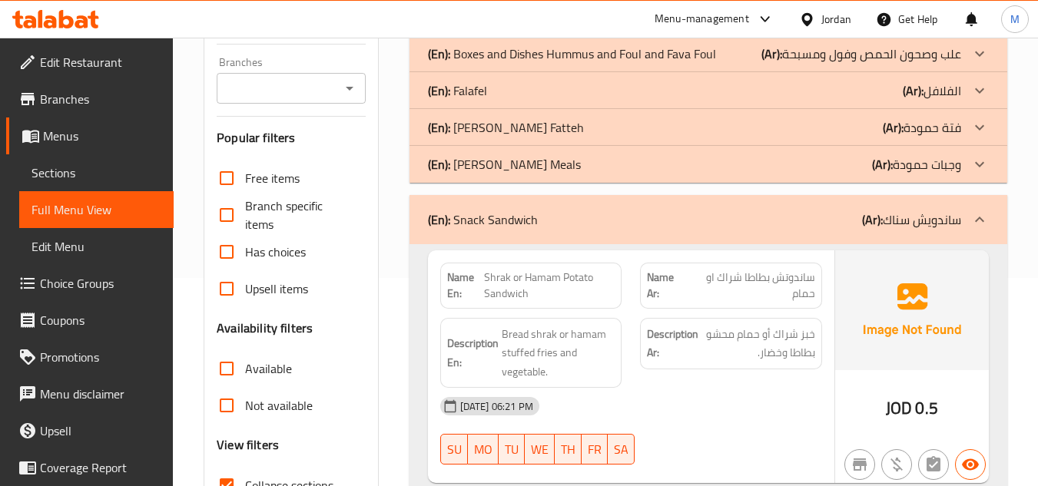
scroll to position [197, 0]
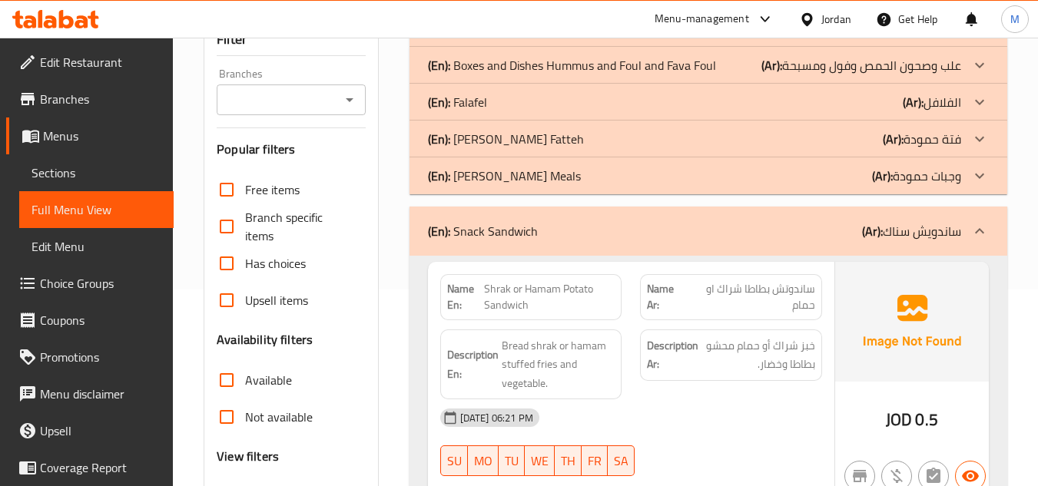
click at [982, 231] on icon at bounding box center [979, 230] width 9 height 5
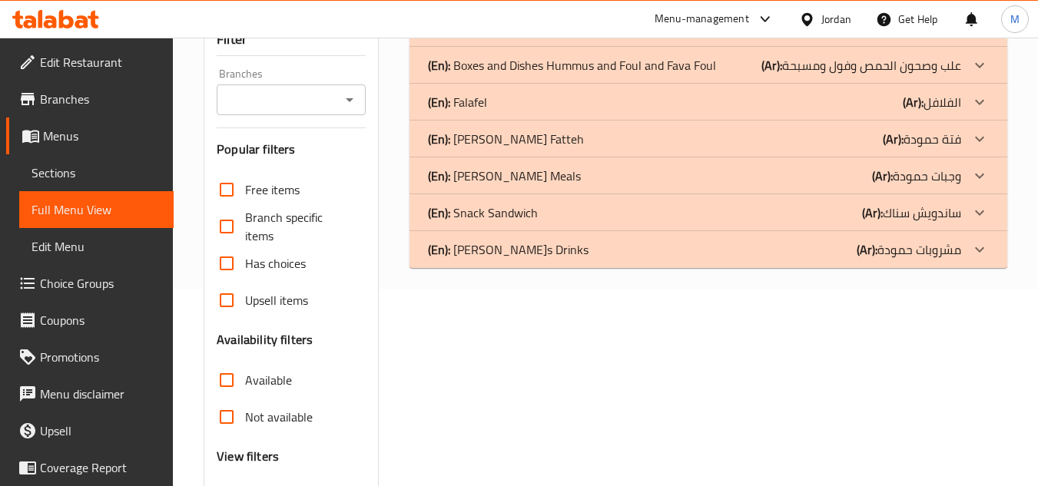
click at [989, 252] on div at bounding box center [979, 249] width 37 height 37
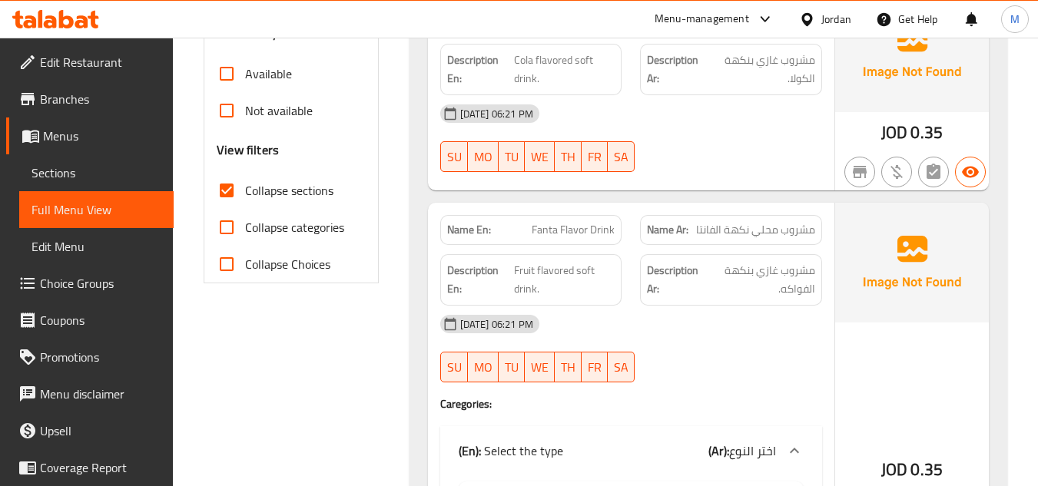
scroll to position [581, 0]
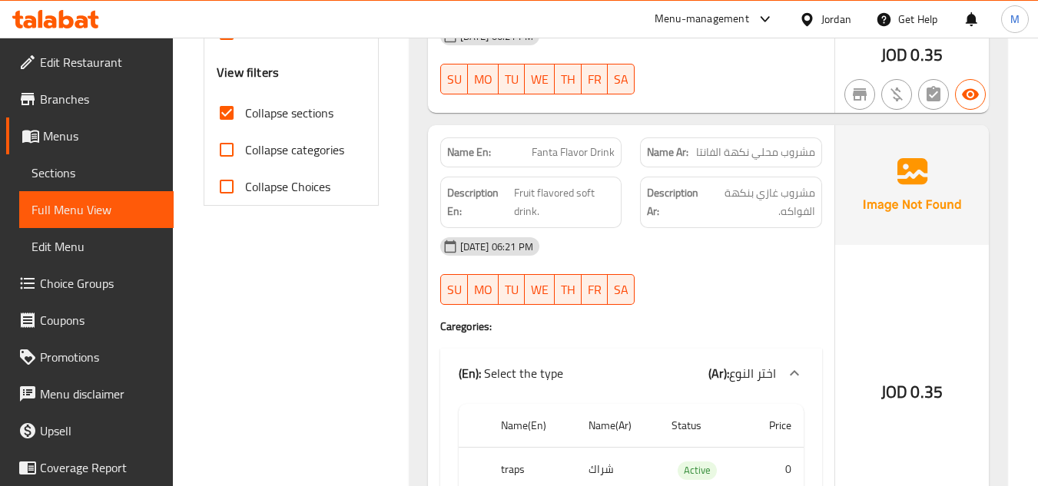
click at [704, 154] on span "مشروب محلي نكهة الفانتا" at bounding box center [755, 152] width 119 height 16
copy span "مشروب محلي نكهة الفانتا"
click at [735, 271] on div "17-09-2025 06:21 PM SU MO TU WE TH FR SA" at bounding box center [631, 271] width 400 height 86
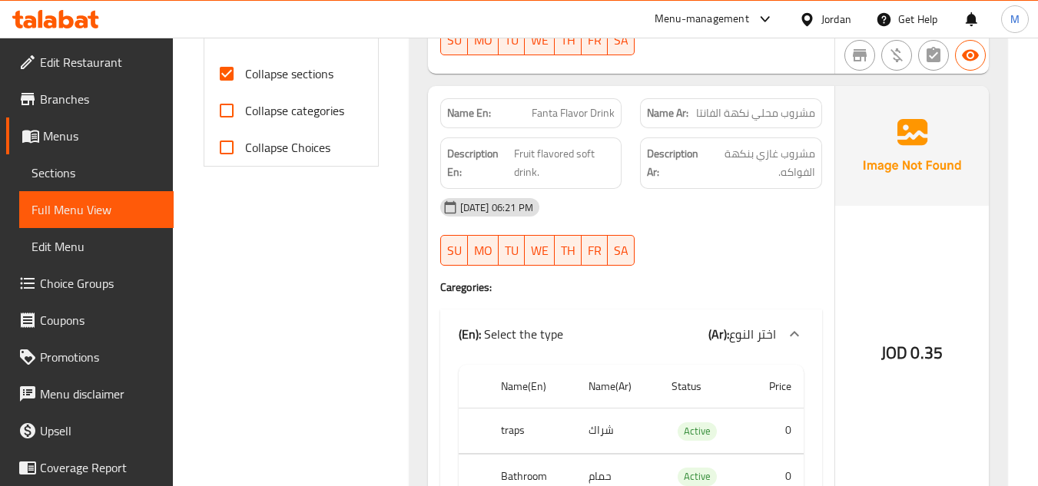
scroll to position [658, 0]
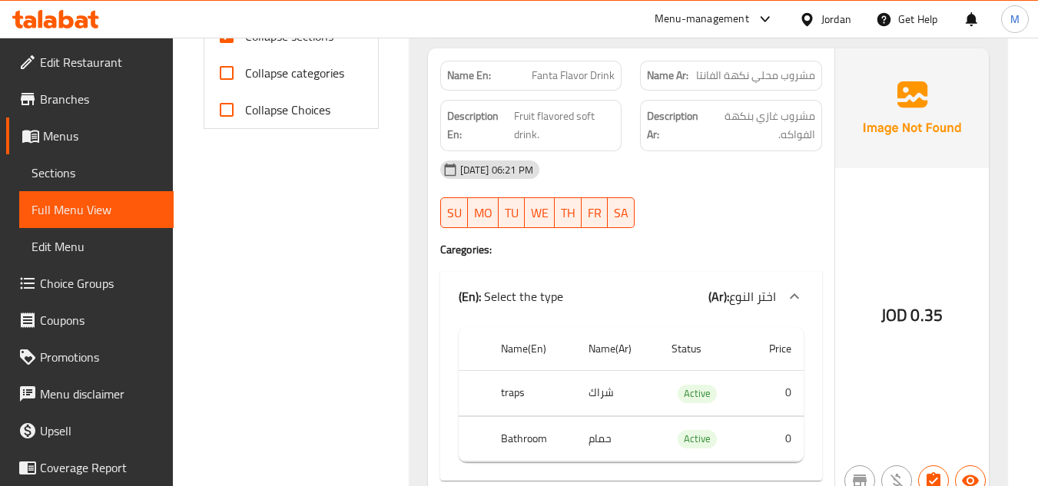
click at [723, 237] on div "Name En: Fanta Flavor Drink Name Ar: مشروب محلي نكهة الفانتا Description En: Fr…" at bounding box center [631, 273] width 406 height 451
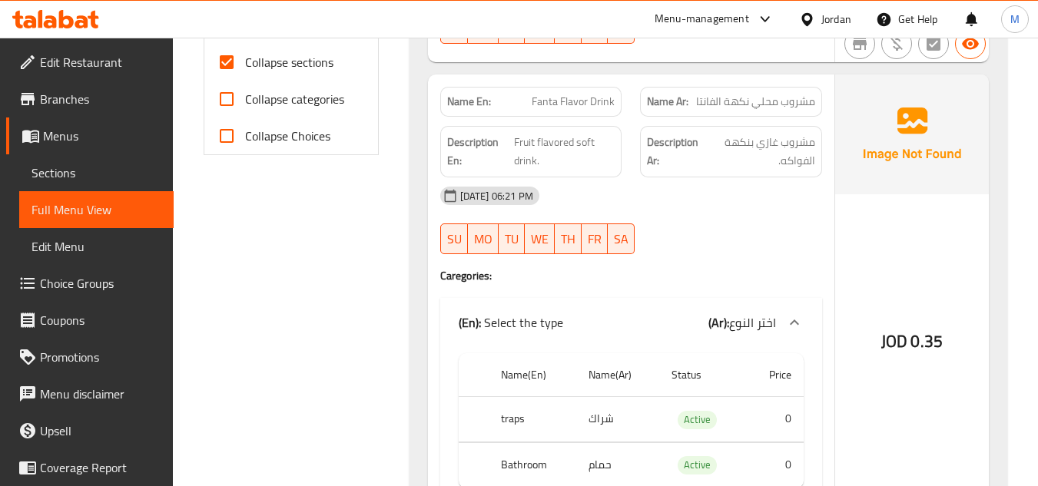
scroll to position [785, 0]
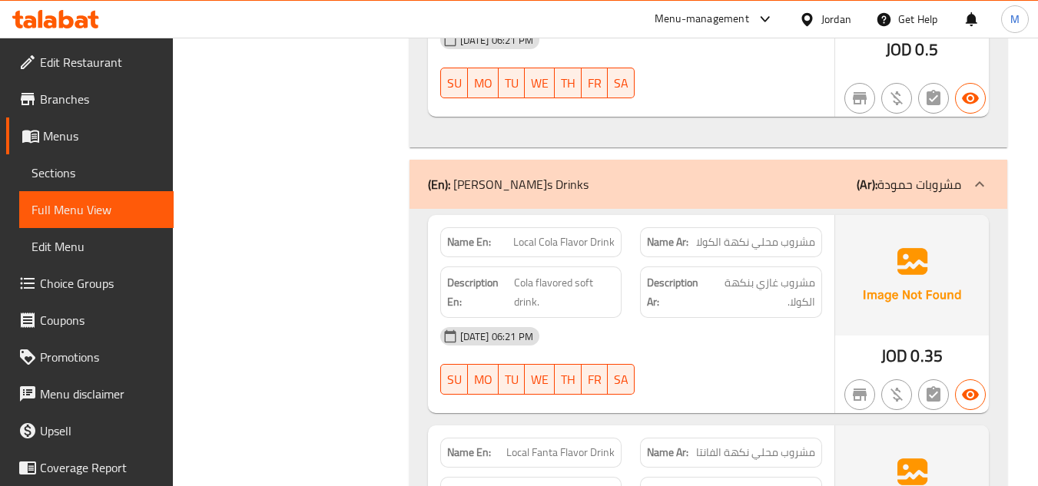
scroll to position [4820, 0]
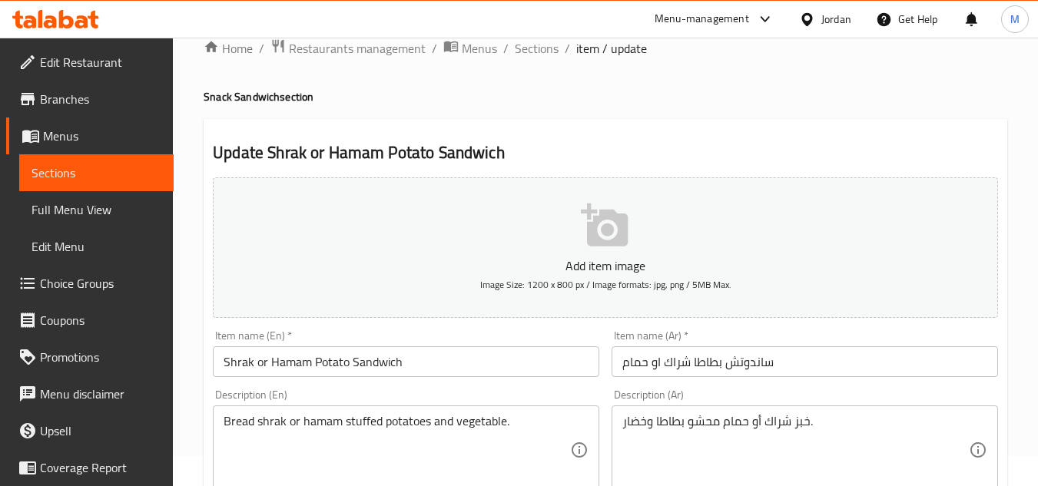
scroll to position [599, 0]
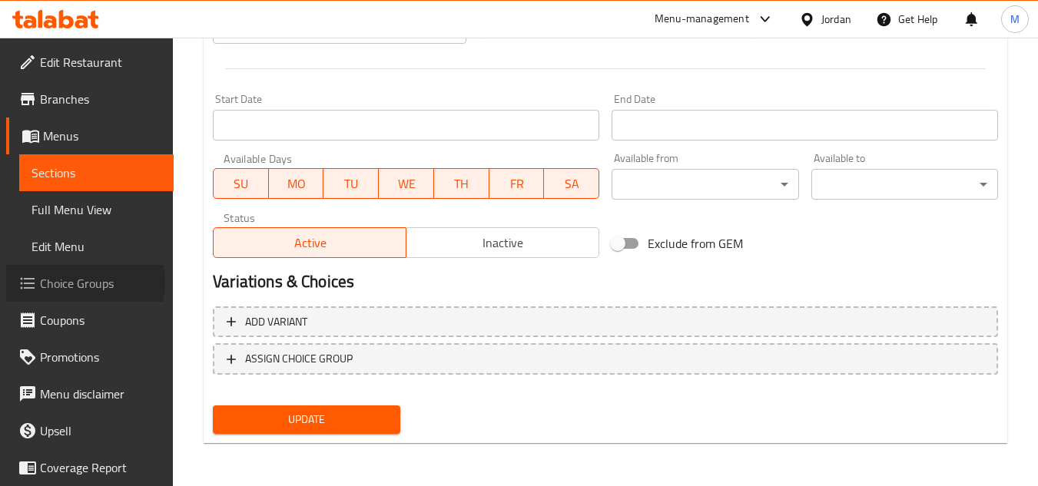
click at [78, 283] on span "Choice Groups" at bounding box center [100, 283] width 121 height 18
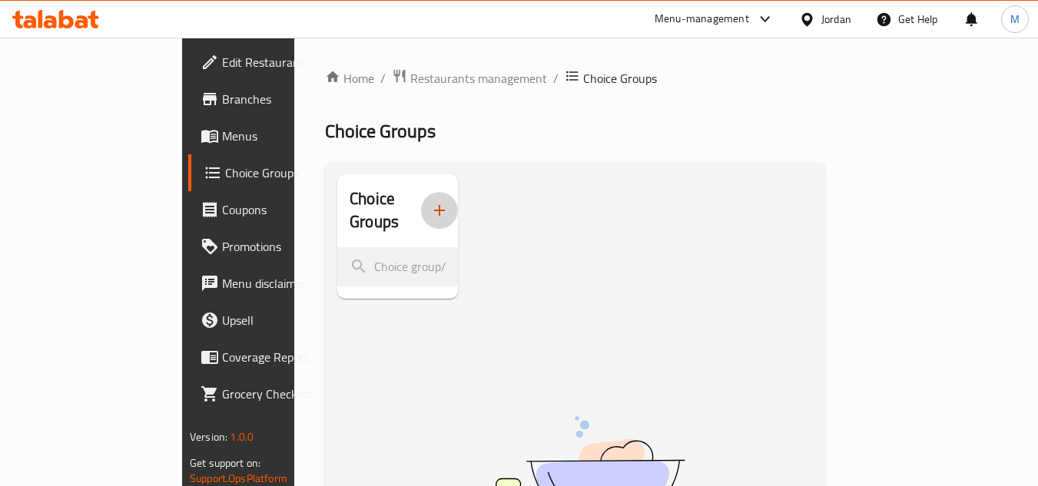
click at [430, 201] on icon "button" at bounding box center [439, 210] width 18 height 18
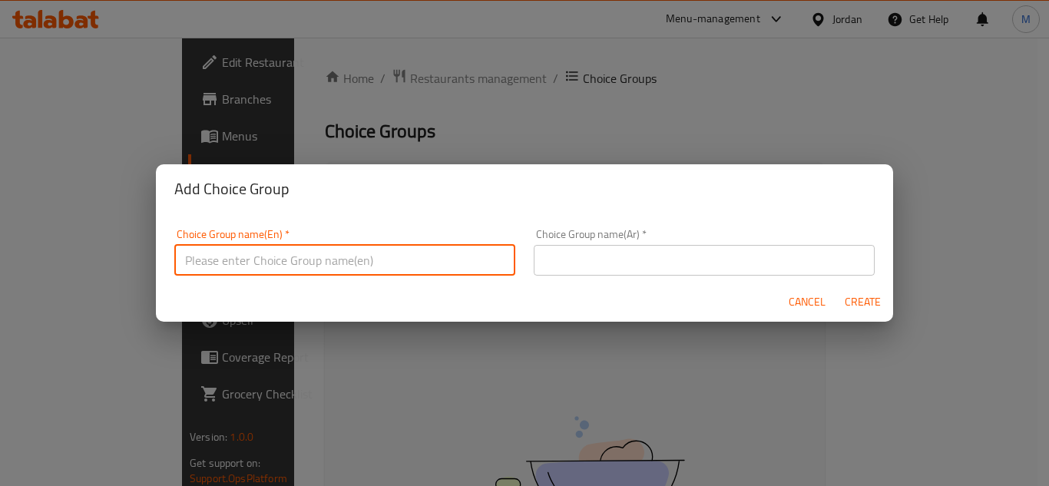
click at [347, 251] on input "text" at bounding box center [344, 260] width 341 height 31
type input "Your choice of:"
click at [588, 263] on input "text" at bounding box center [704, 260] width 341 height 31
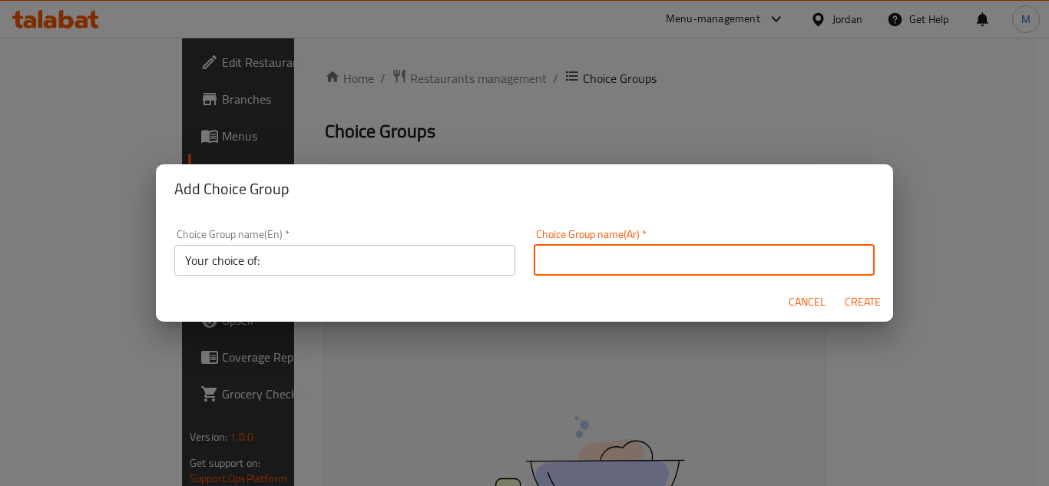
type input "إختيارك من:"
click at [857, 297] on span "Create" at bounding box center [862, 302] width 37 height 19
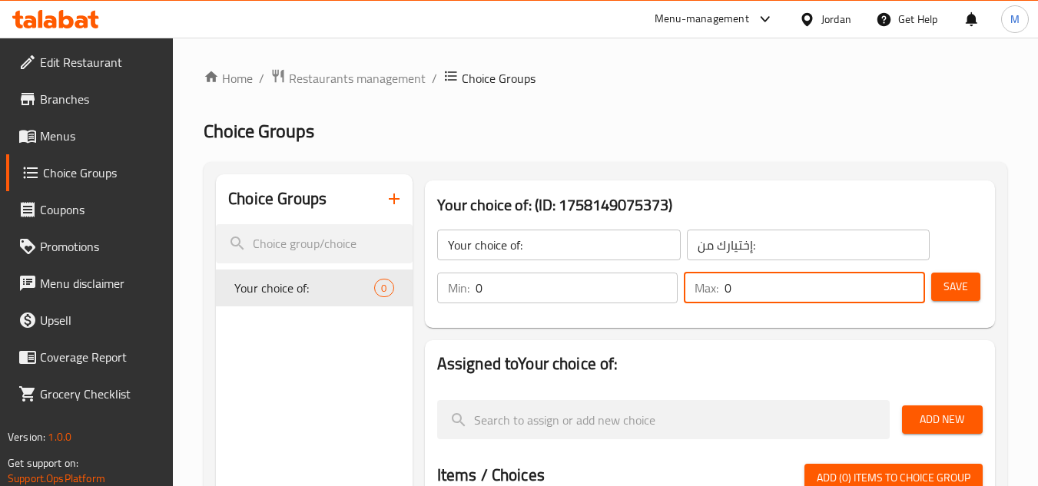
drag, startPoint x: 739, startPoint y: 291, endPoint x: 688, endPoint y: 293, distance: 50.7
click at [691, 293] on div "Max: 0 ​" at bounding box center [804, 288] width 241 height 31
type input "1"
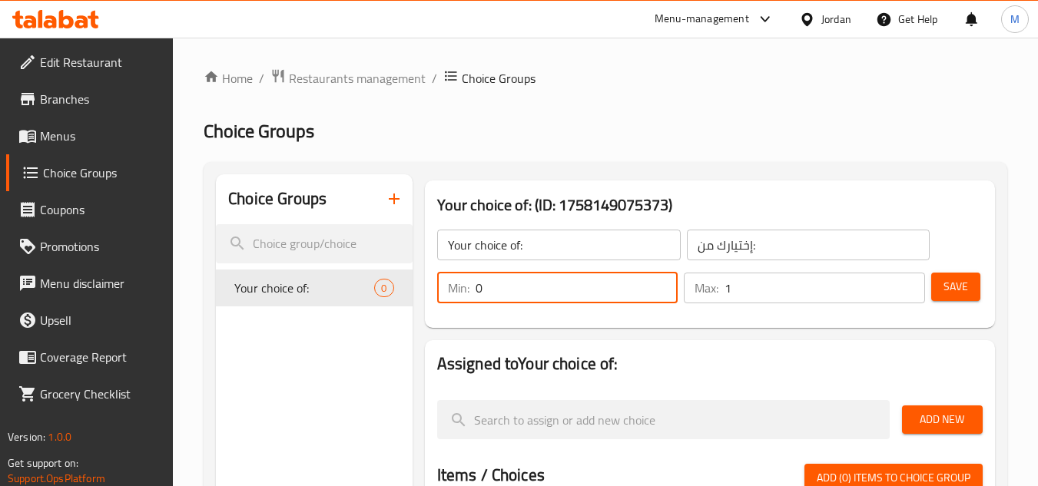
drag, startPoint x: 505, startPoint y: 289, endPoint x: 414, endPoint y: 289, distance: 90.6
type input "1"
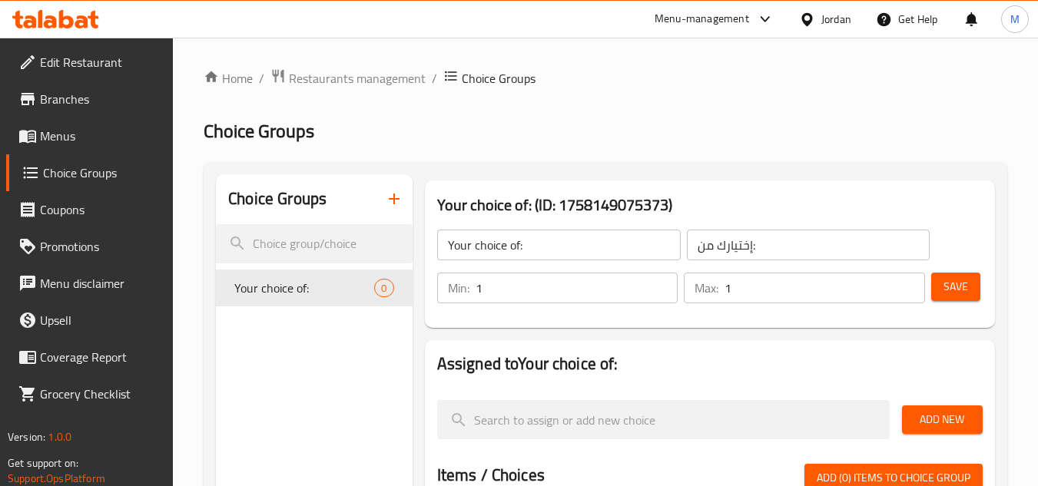
click at [692, 317] on div "Your choice of: ​ إختيارك من: ​ Min: 1 ​ Max: 1 ​ Save" at bounding box center [710, 266] width 558 height 111
click at [963, 282] on span "Save" at bounding box center [955, 286] width 25 height 19
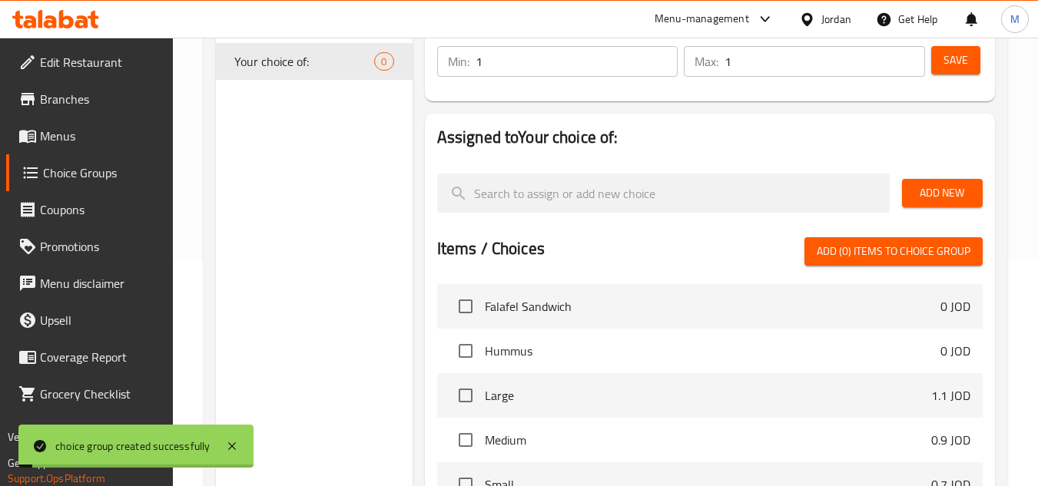
scroll to position [230, 0]
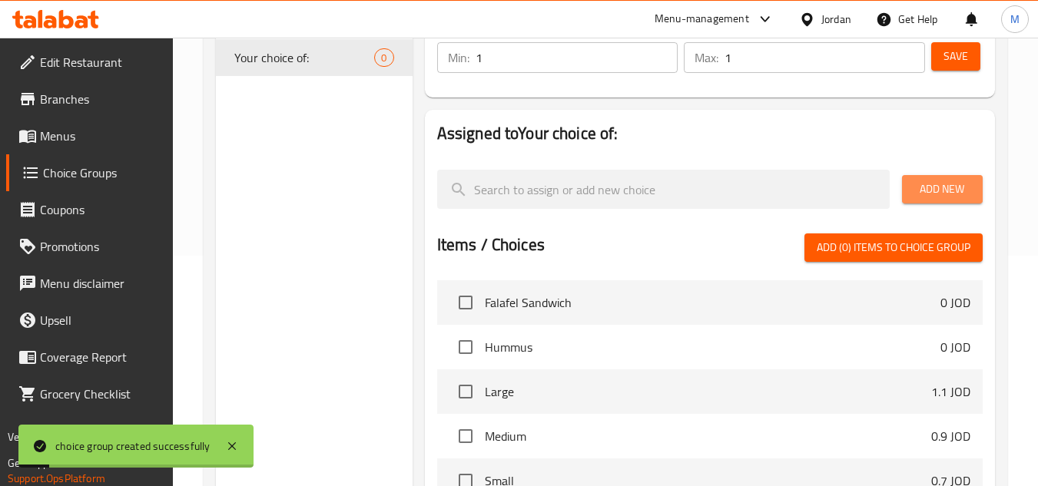
click at [965, 186] on span "Add New" at bounding box center [942, 189] width 56 height 19
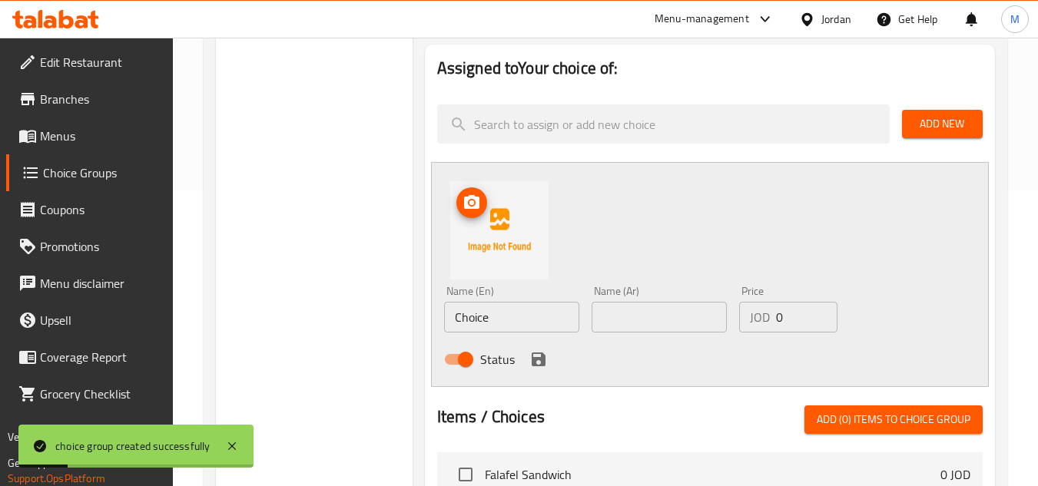
scroll to position [384, 0]
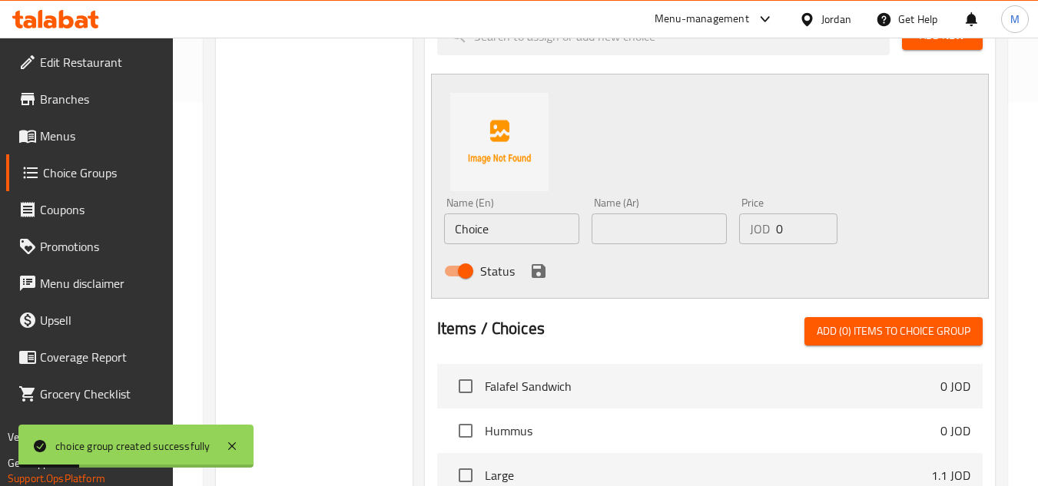
click at [475, 231] on input "Choice" at bounding box center [511, 229] width 135 height 31
type input "ٍ"
type input "Shrak"
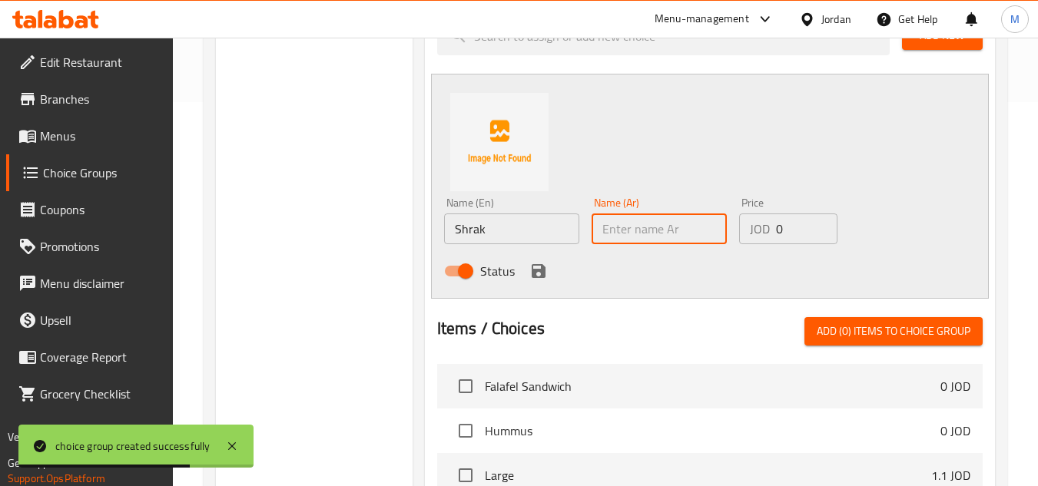
click at [644, 224] on input "text" at bounding box center [658, 229] width 135 height 31
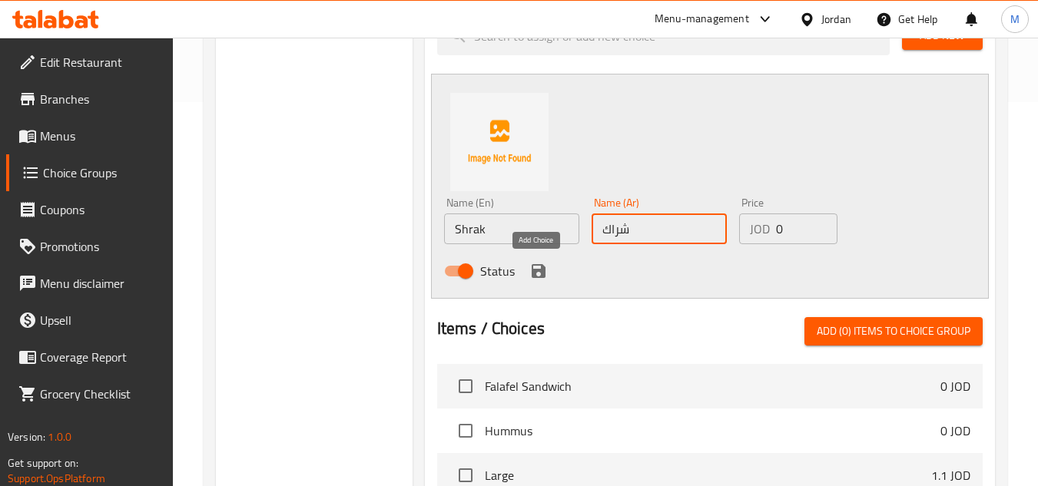
type input "شراك"
click at [539, 267] on icon "save" at bounding box center [538, 271] width 18 height 18
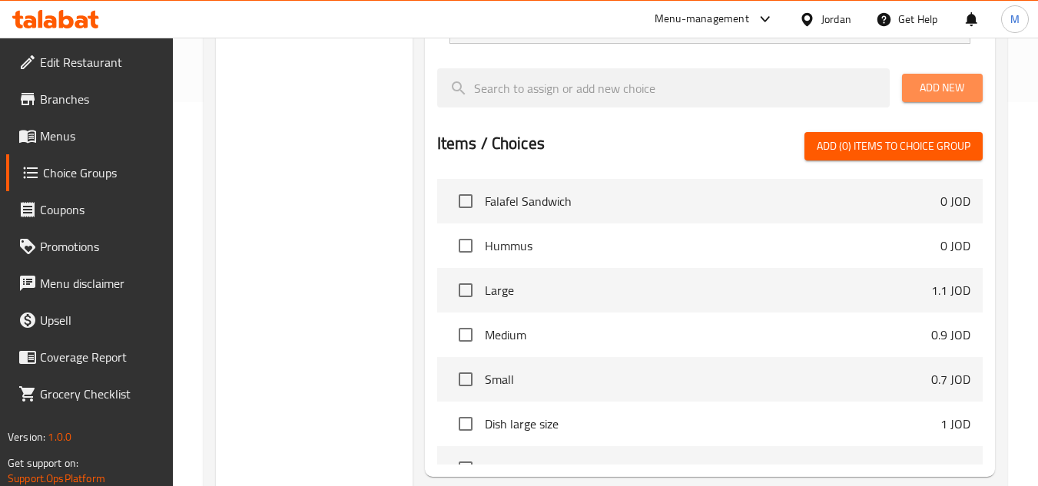
click at [934, 84] on span "Add New" at bounding box center [942, 87] width 56 height 19
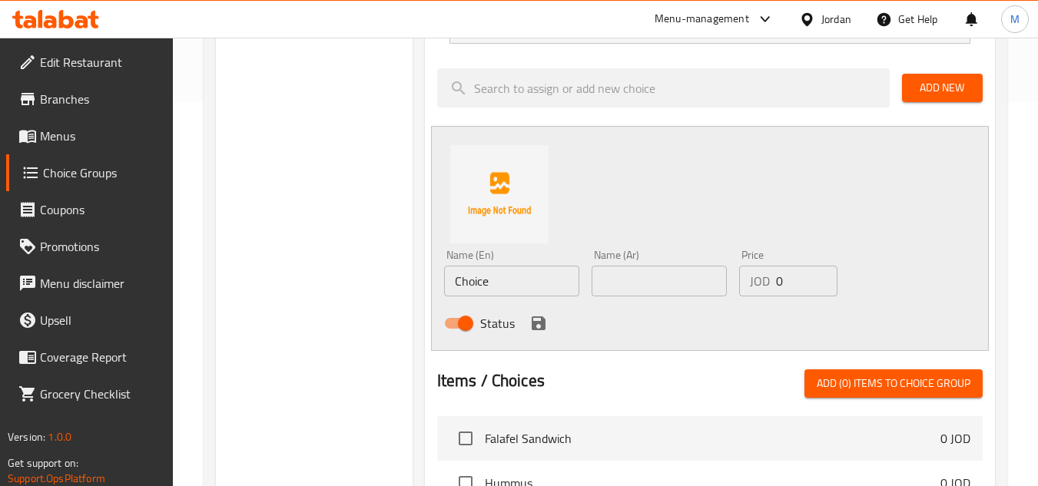
click at [465, 286] on input "Choice" at bounding box center [511, 281] width 135 height 31
type input "Hamam"
click at [623, 283] on input "text" at bounding box center [658, 281] width 135 height 31
type input "حمام"
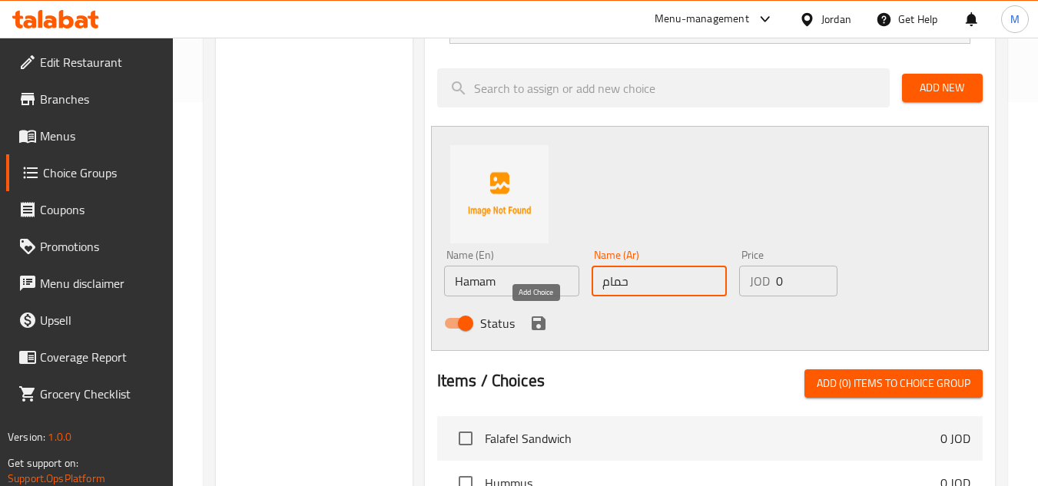
click at [539, 322] on icon "save" at bounding box center [539, 323] width 14 height 14
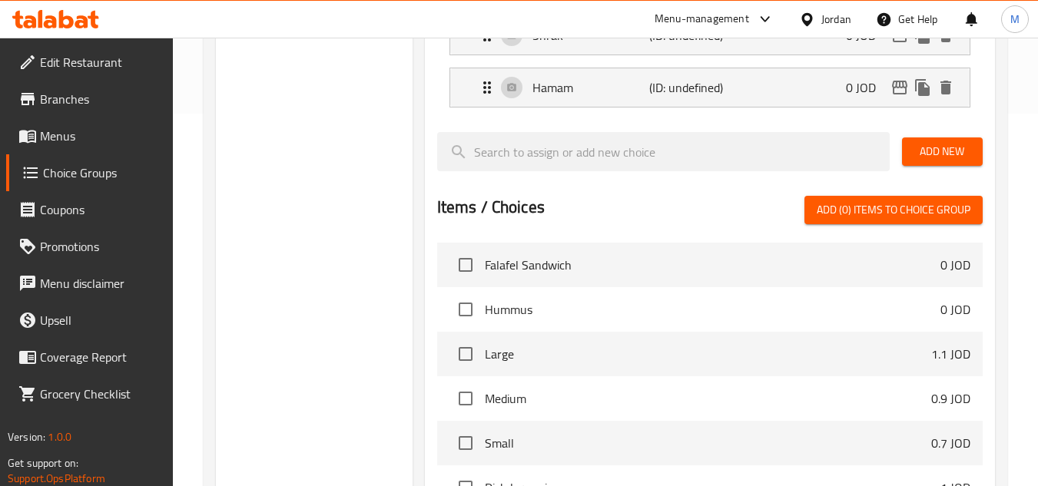
scroll to position [0, 0]
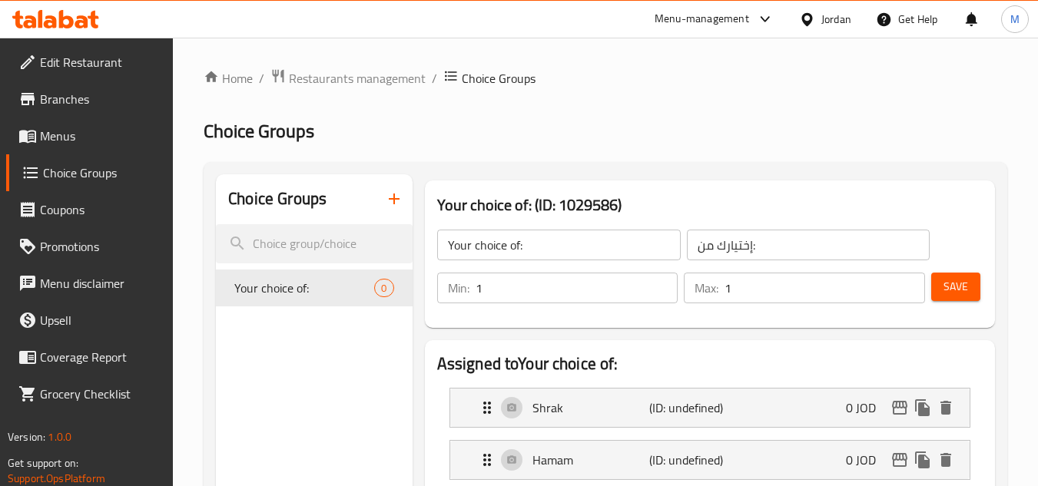
click at [966, 292] on span "Save" at bounding box center [955, 286] width 25 height 19
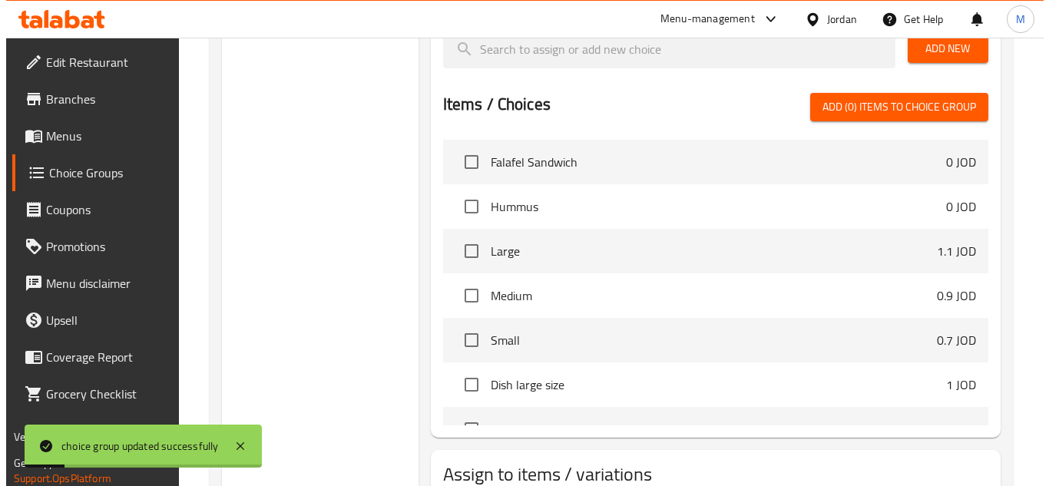
scroll to position [596, 0]
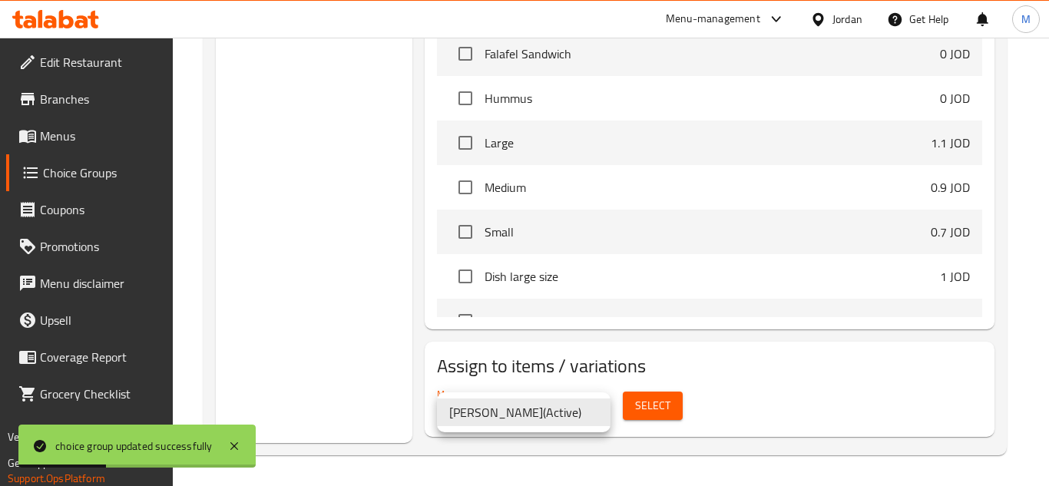
click at [647, 405] on div at bounding box center [524, 243] width 1049 height 486
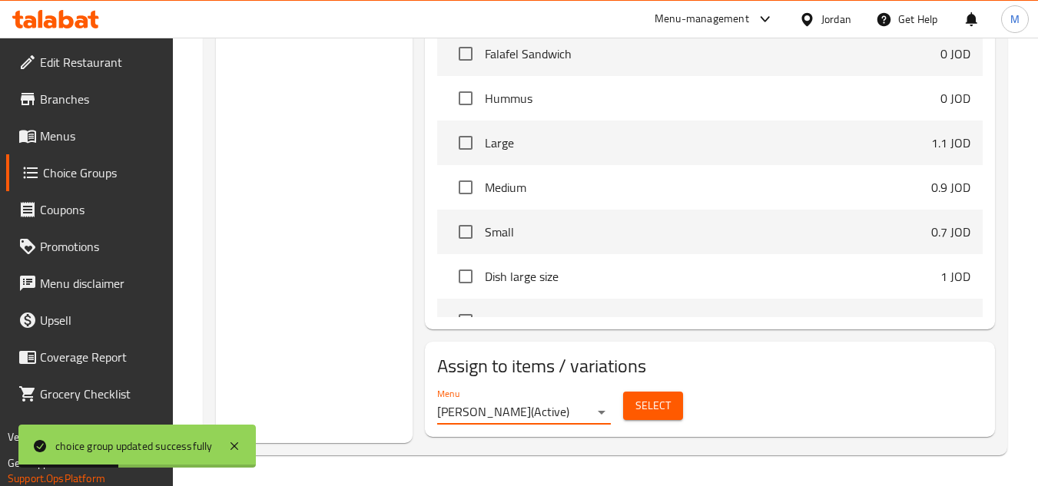
click at [647, 405] on span "Select" at bounding box center [652, 405] width 35 height 19
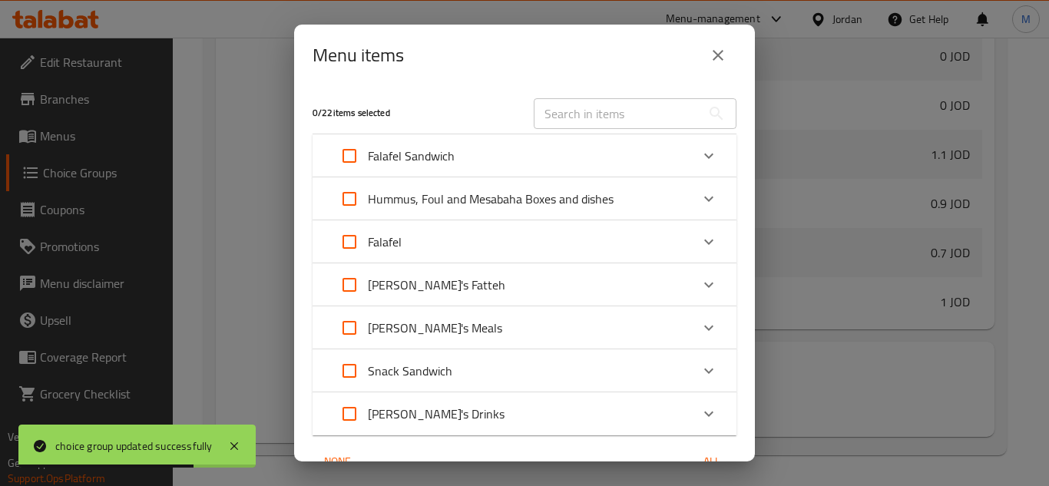
click at [703, 364] on icon "Expand" at bounding box center [709, 371] width 18 height 18
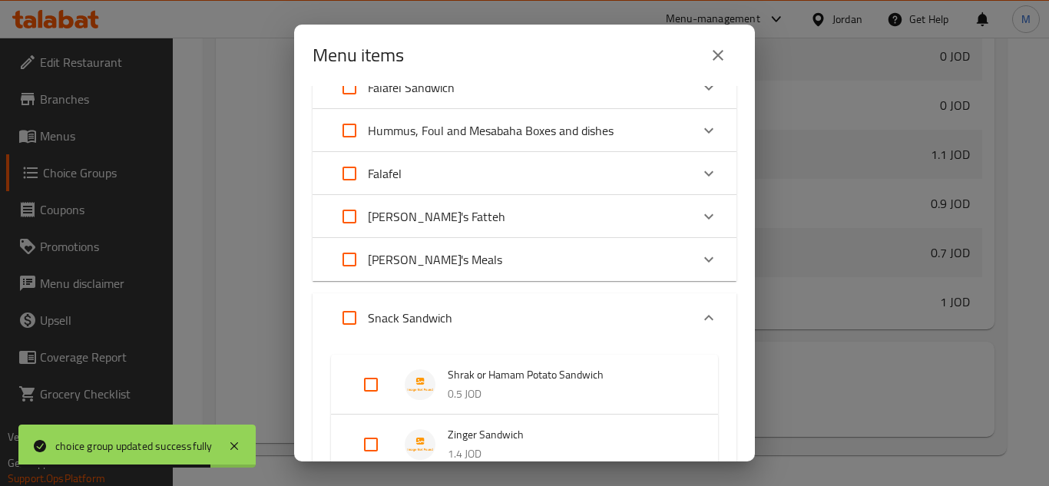
scroll to position [154, 0]
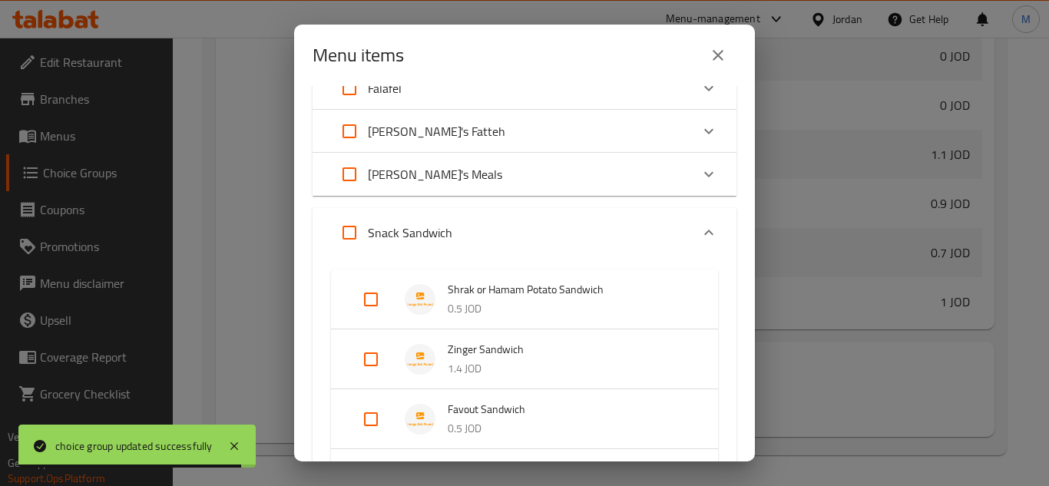
click at [375, 296] on input "Expand" at bounding box center [371, 299] width 37 height 37
checkbox input "true"
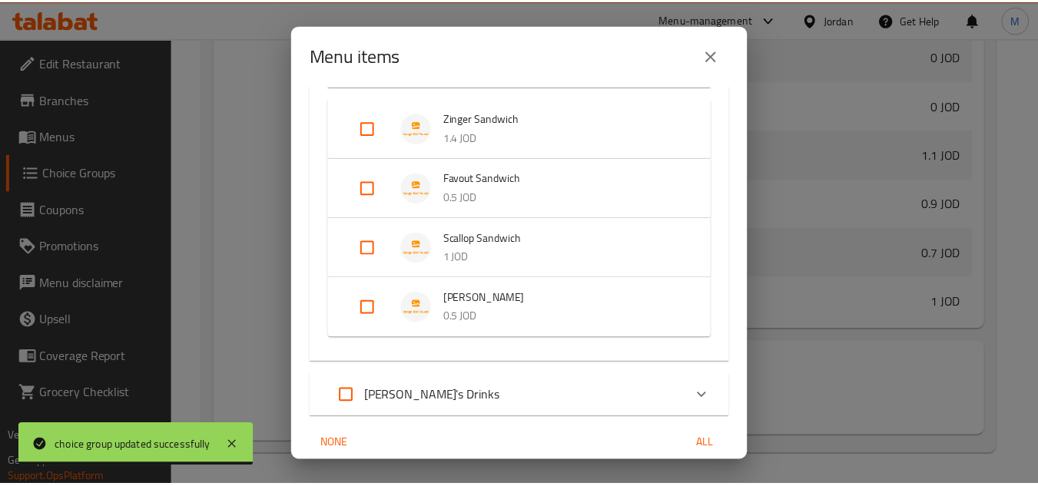
scroll to position [460, 0]
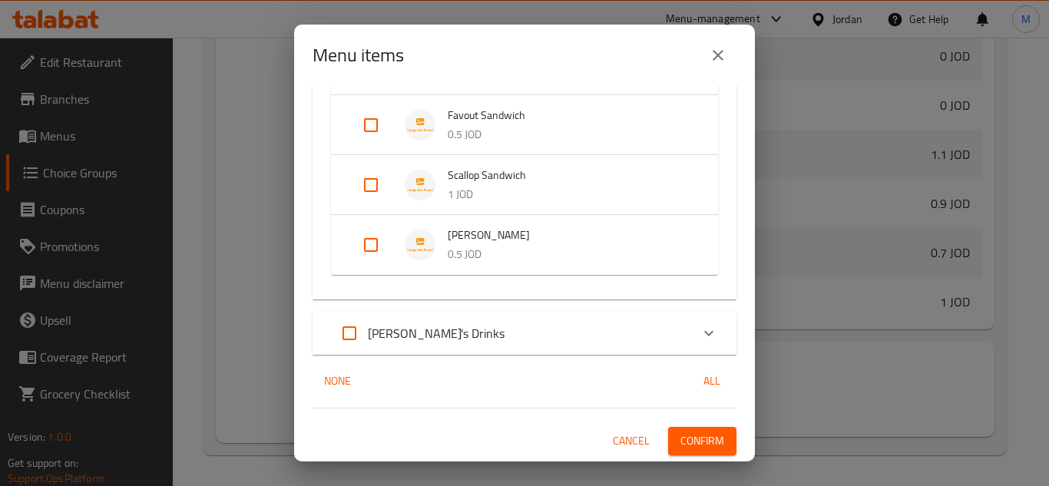
click at [681, 441] on span "Confirm" at bounding box center [703, 441] width 44 height 19
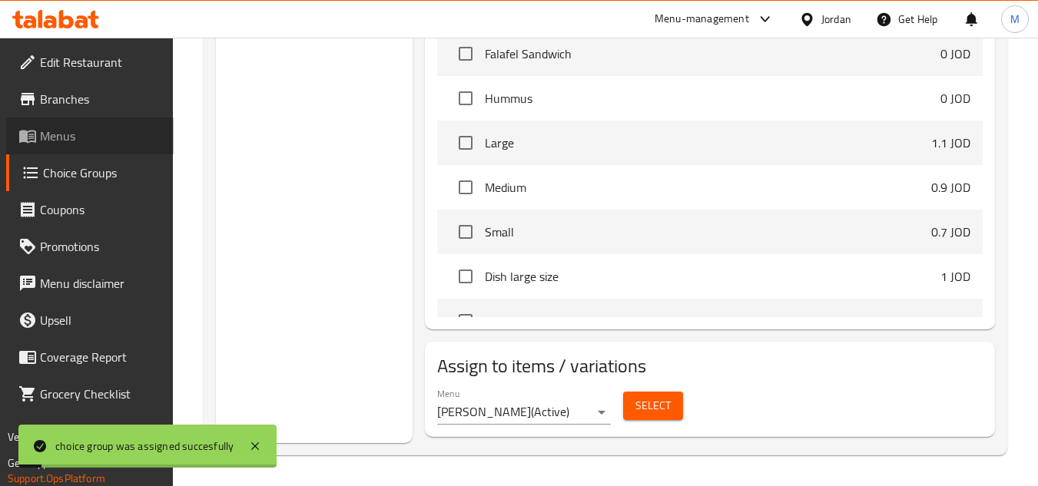
click at [81, 146] on link "Menus" at bounding box center [89, 136] width 167 height 37
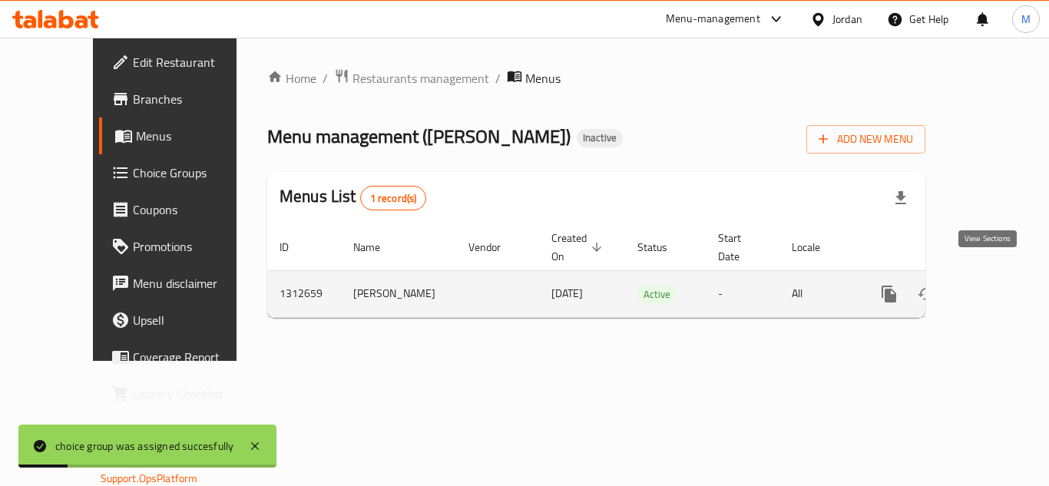
click at [991, 285] on icon "enhanced table" at bounding box center [1000, 294] width 18 height 18
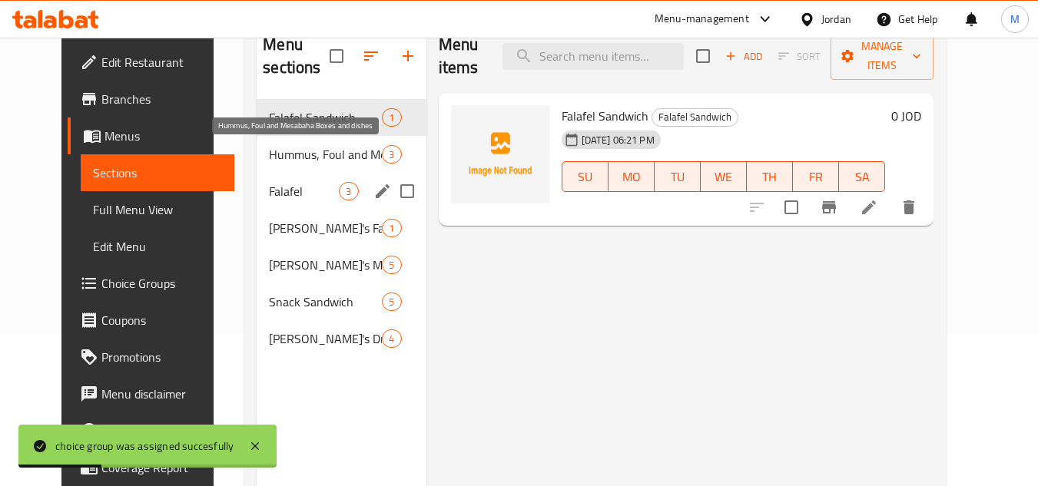
scroll to position [215, 0]
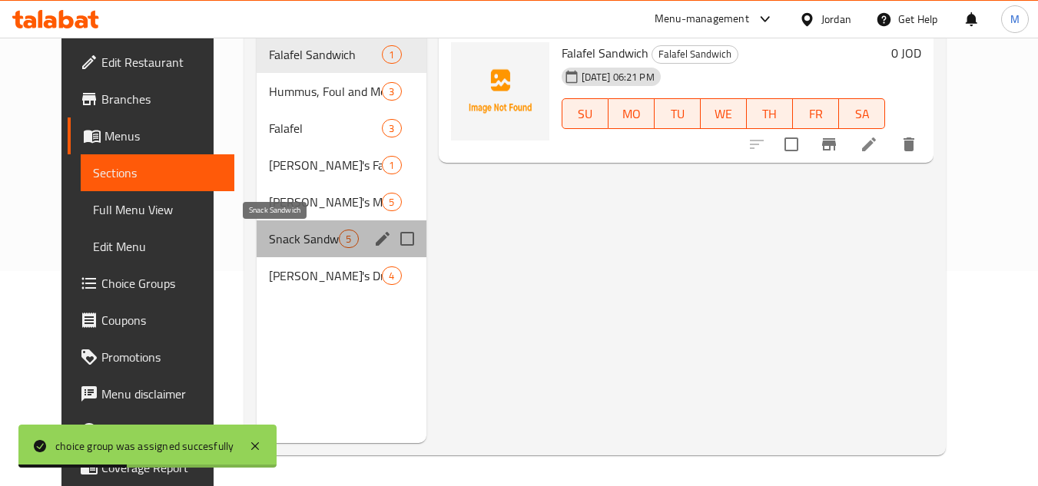
click at [295, 240] on span "Snack Sandwich" at bounding box center [304, 239] width 70 height 18
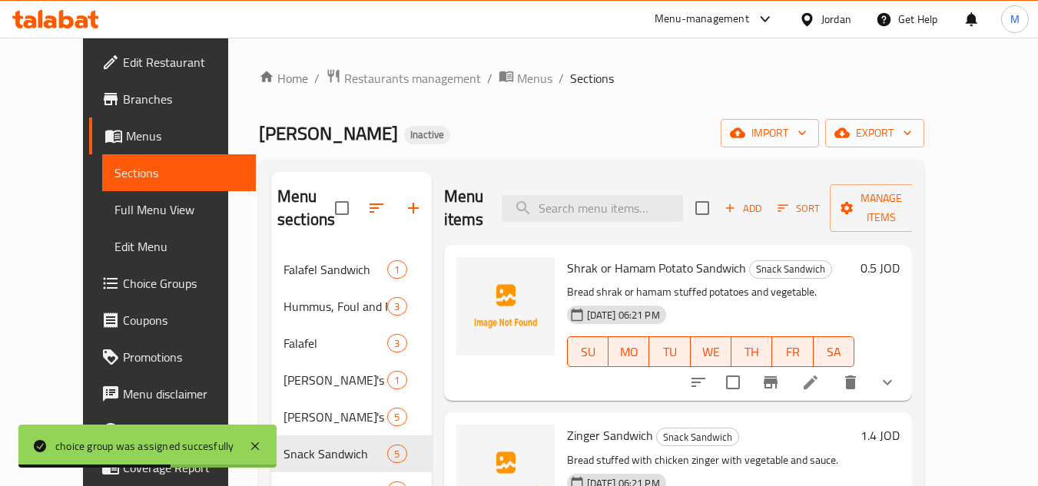
click at [892, 383] on icon "show more" at bounding box center [887, 382] width 9 height 5
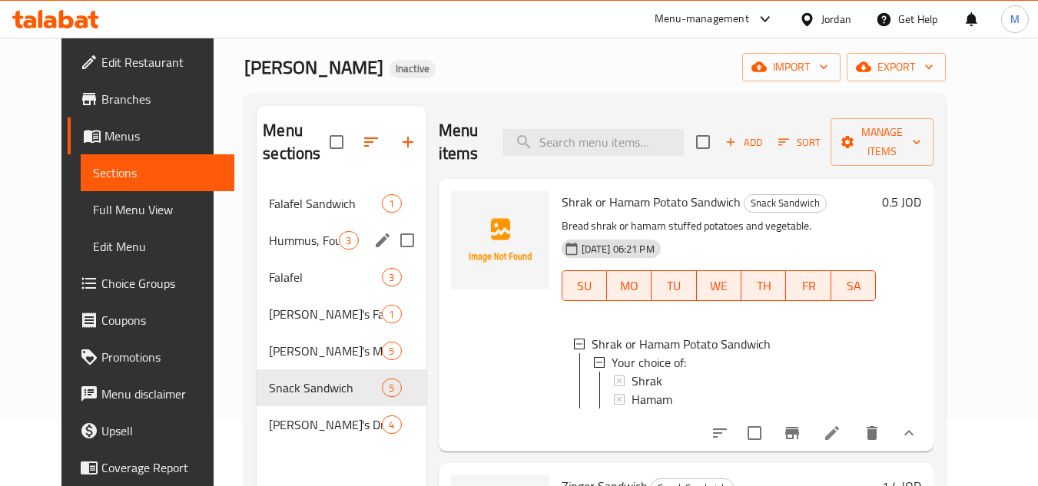
scroll to position [215, 0]
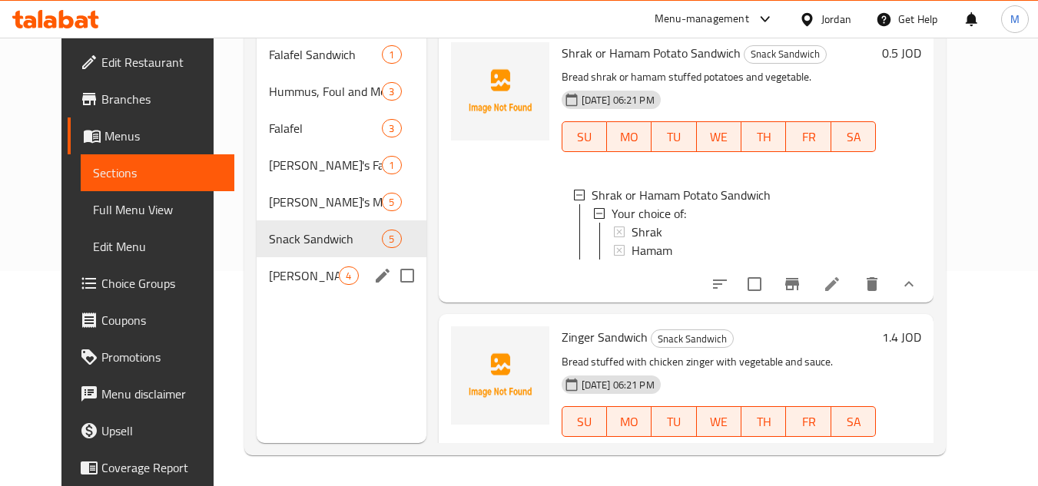
click at [300, 272] on span "[PERSON_NAME]'s Drinks" at bounding box center [304, 276] width 70 height 18
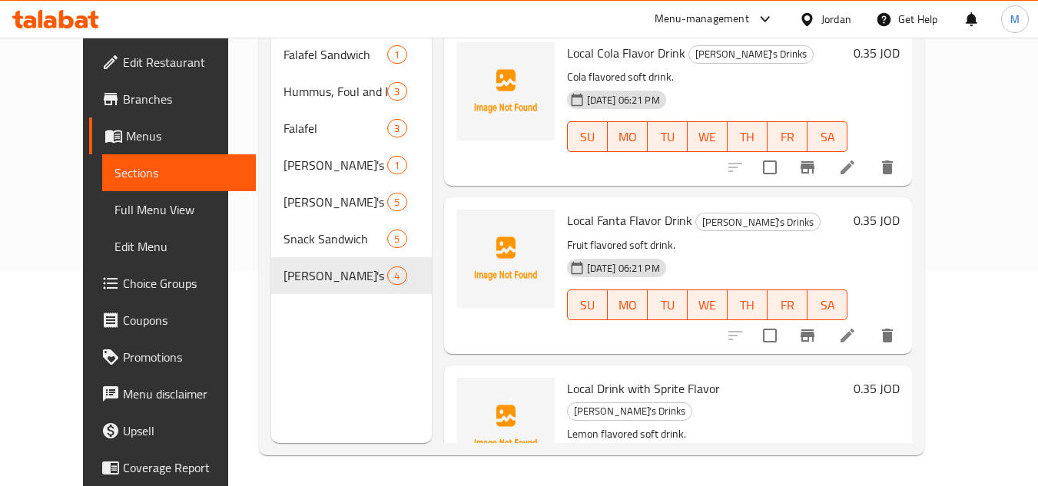
click at [753, 234] on div "Local Fanta Flavor Drink Hamouda's Drinks Fruit flavored soft drink. 17-09-2025…" at bounding box center [707, 276] width 293 height 144
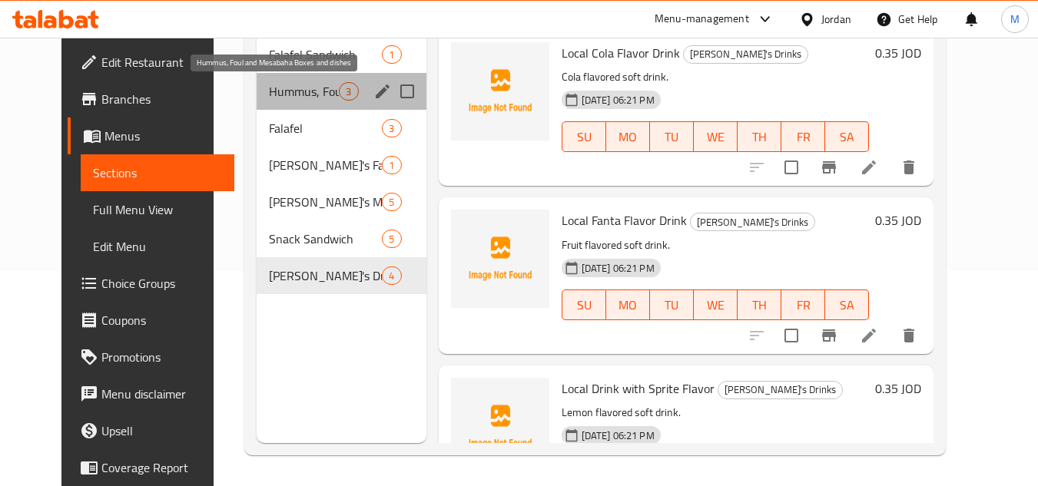
click at [313, 83] on span "Hummus, Foul and Mesabaha Boxes and dishes" at bounding box center [304, 91] width 70 height 18
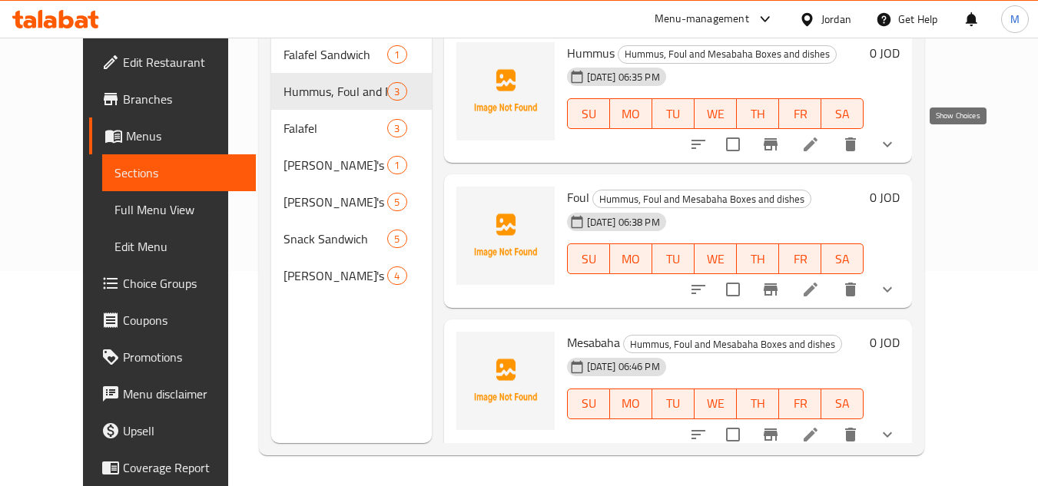
click at [896, 149] on icon "show more" at bounding box center [887, 144] width 18 height 18
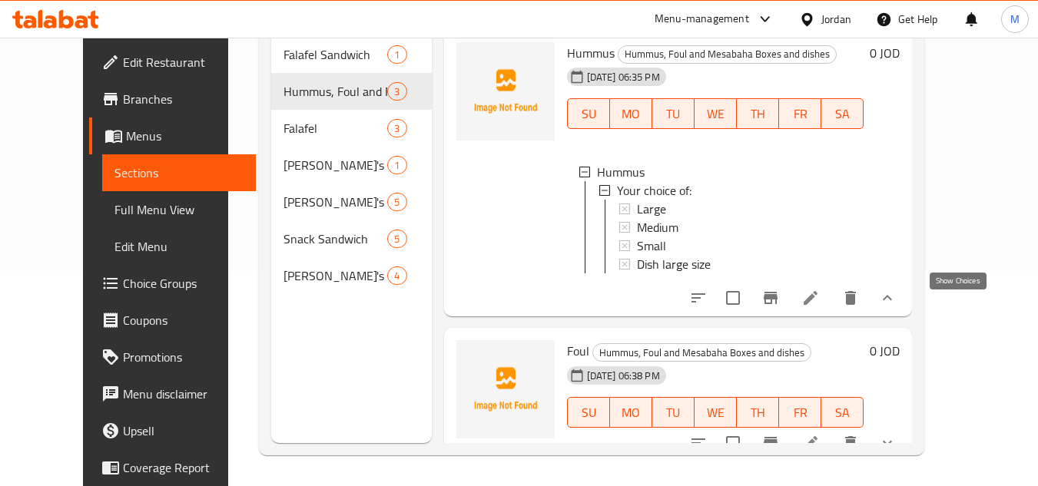
click at [896, 307] on icon "show more" at bounding box center [887, 298] width 18 height 18
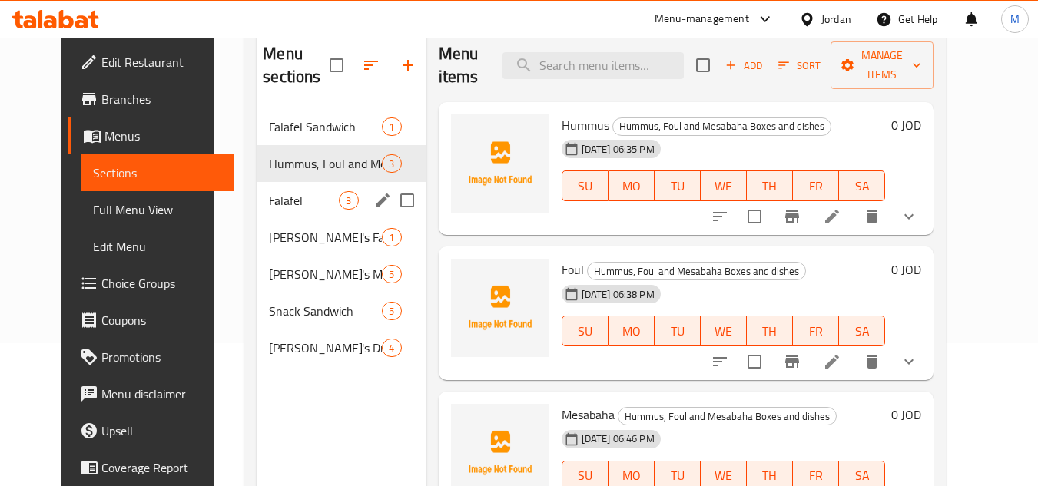
scroll to position [154, 0]
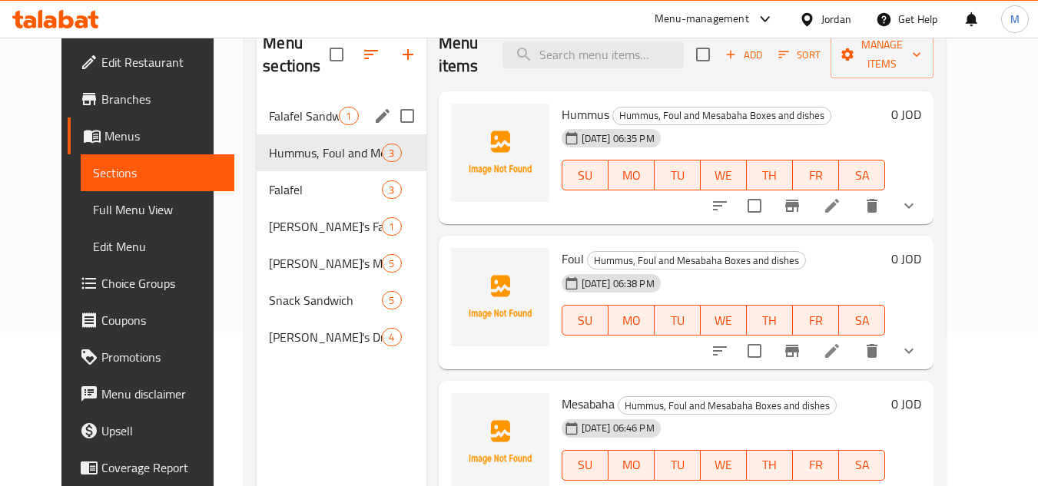
click at [329, 126] on div "Falafel Sandwich 1" at bounding box center [341, 116] width 169 height 37
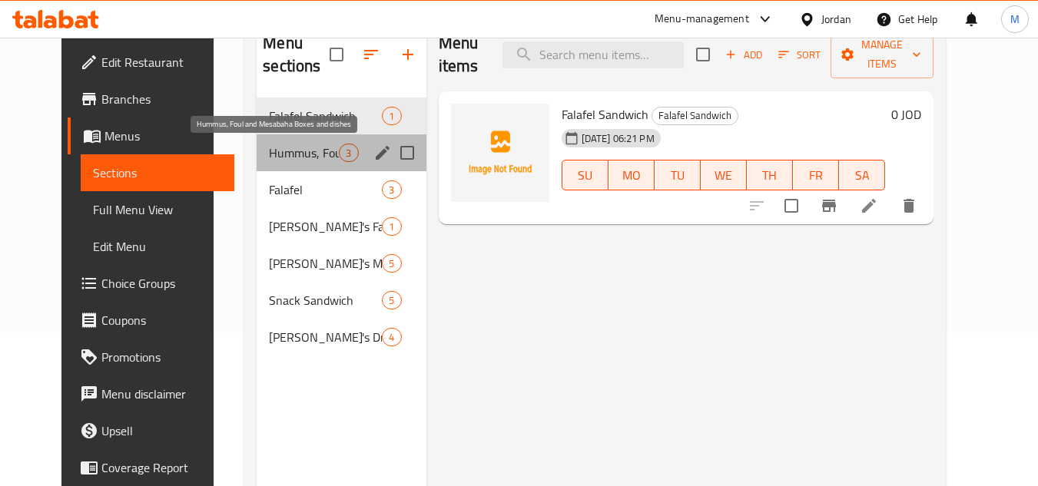
click at [300, 146] on span "Hummus, Foul and Mesabaha Boxes and dishes" at bounding box center [304, 153] width 70 height 18
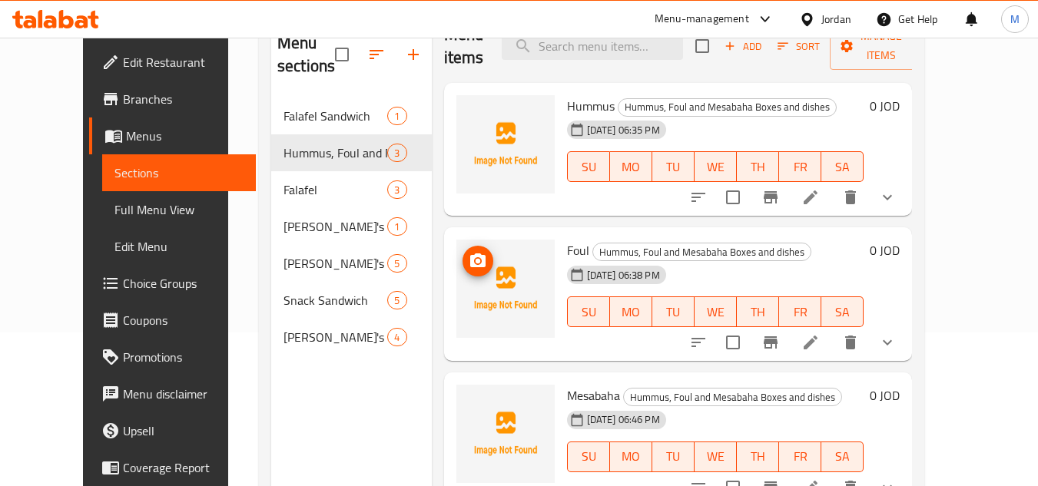
scroll to position [10, 0]
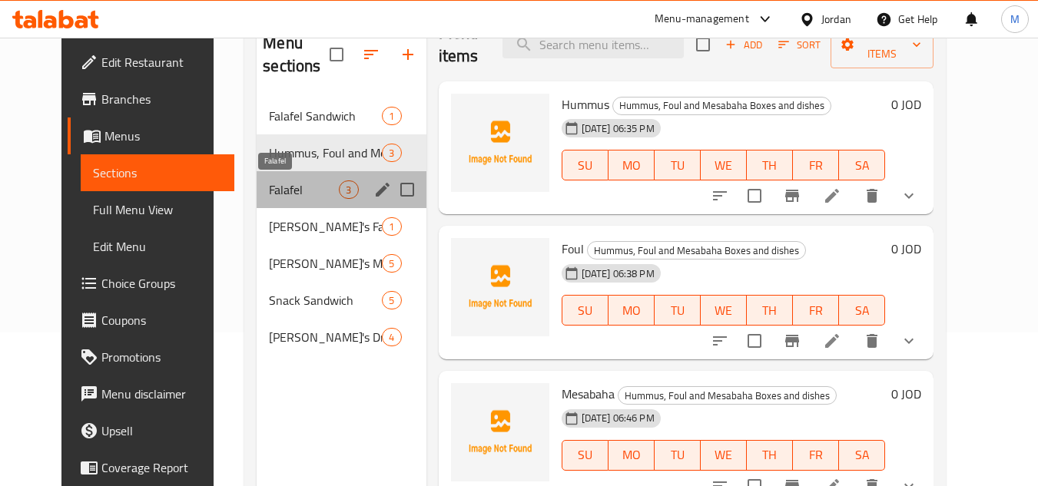
click at [299, 186] on span "Falafel" at bounding box center [304, 190] width 70 height 18
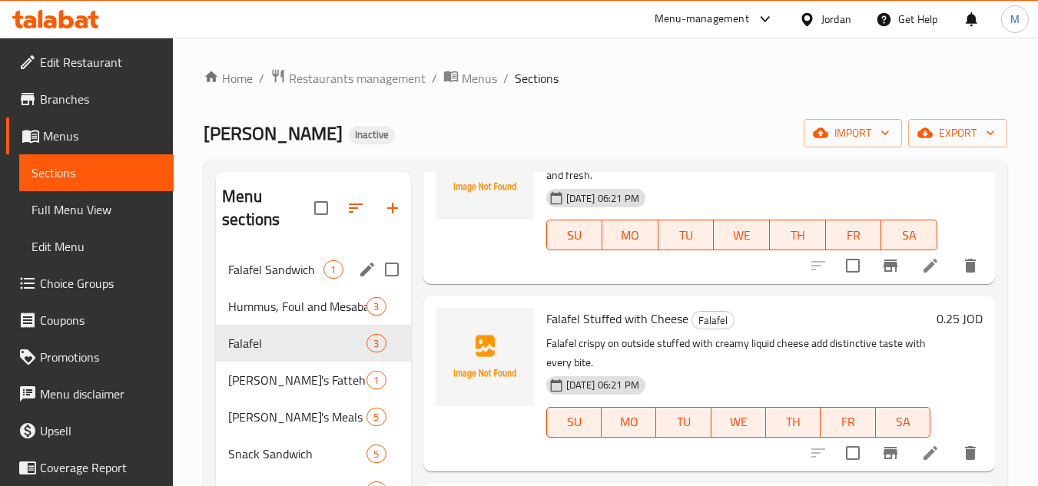
click at [341, 271] on span "1" at bounding box center [333, 270] width 18 height 15
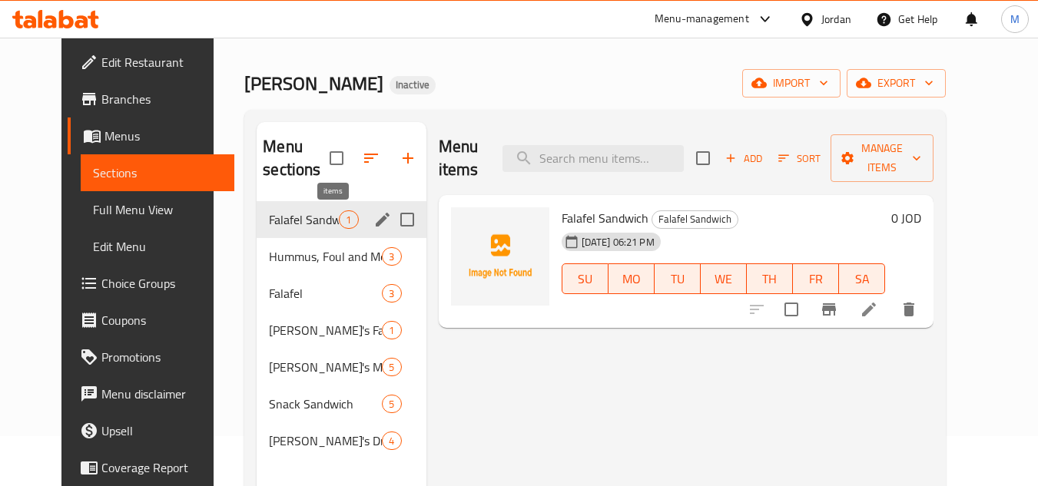
scroll to position [77, 0]
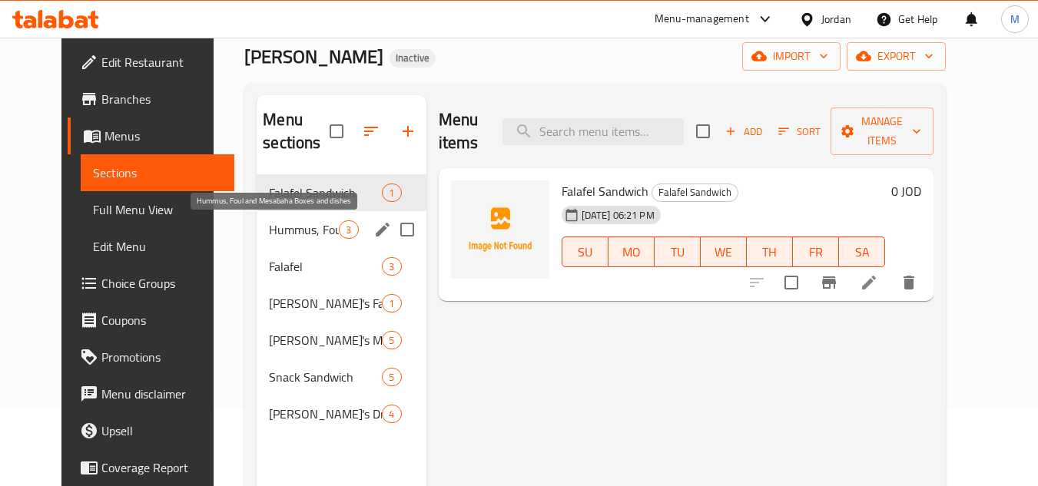
click at [293, 233] on span "Hummus, Foul and Mesabaha Boxes and dishes" at bounding box center [304, 229] width 70 height 18
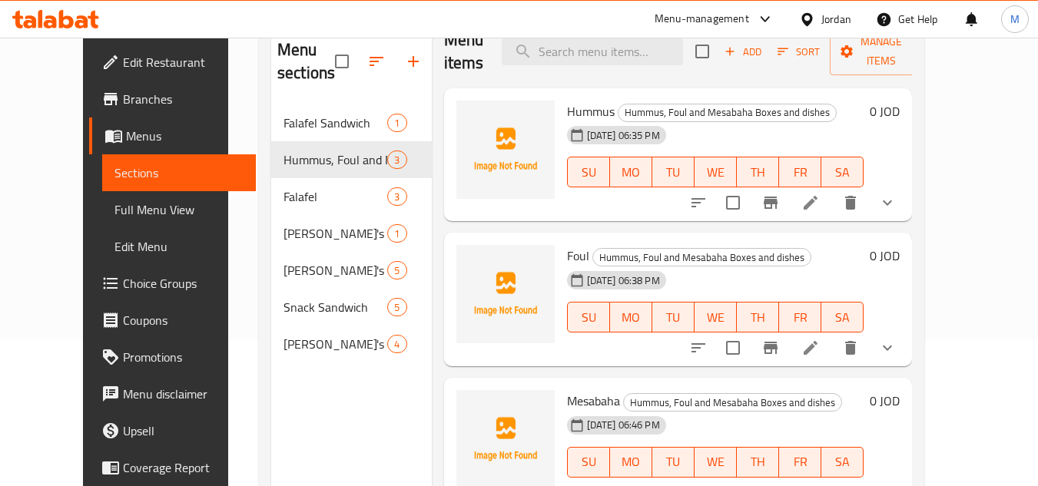
scroll to position [215, 0]
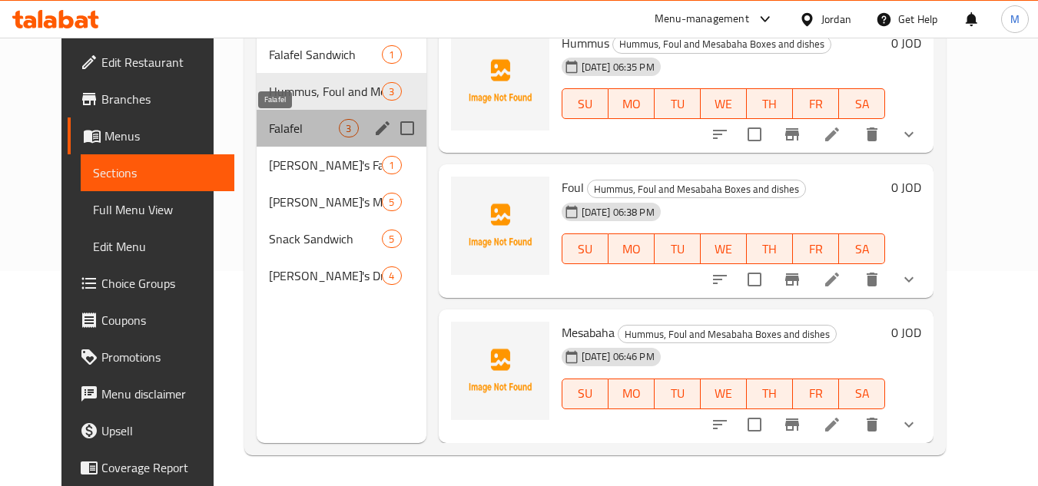
click at [308, 119] on span "Falafel" at bounding box center [304, 128] width 70 height 18
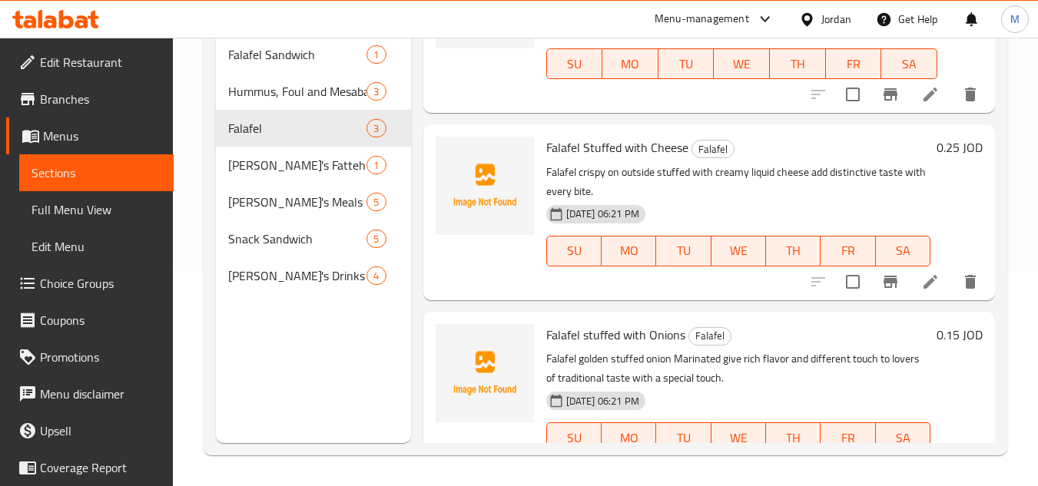
scroll to position [136, 0]
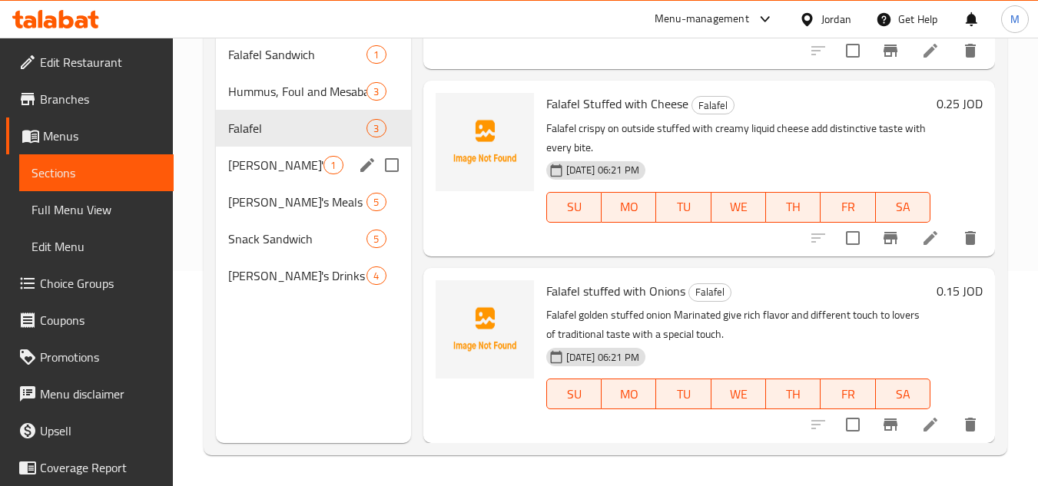
click at [310, 164] on span "[PERSON_NAME]'s Fatteh" at bounding box center [275, 165] width 95 height 18
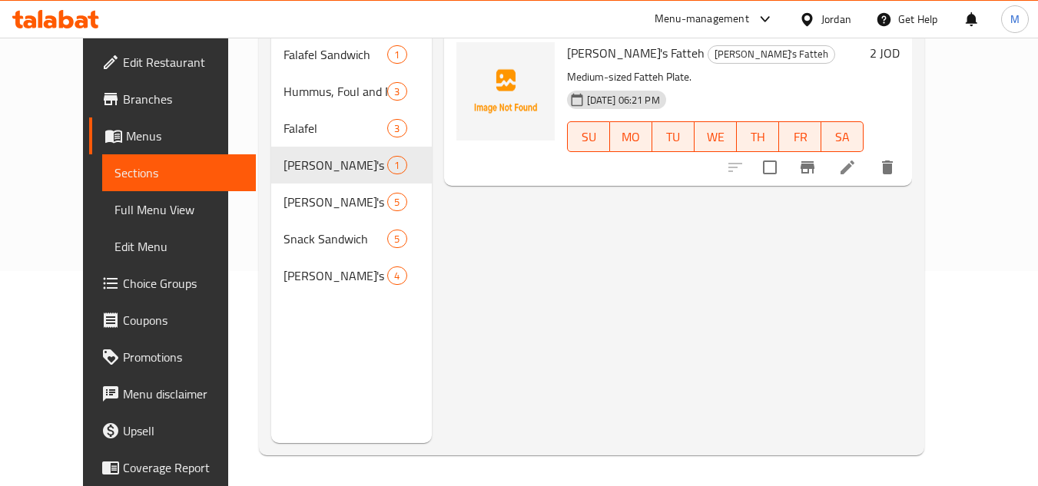
scroll to position [138, 0]
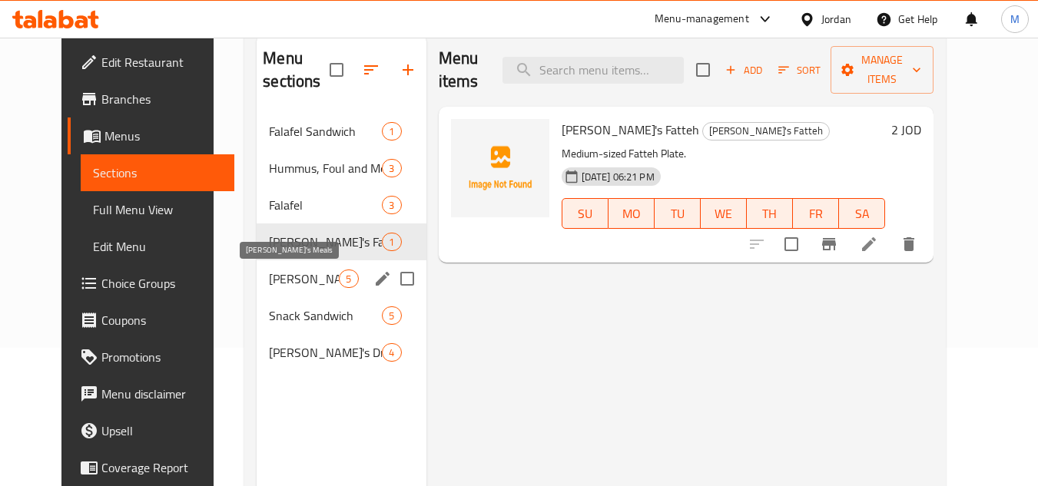
click at [311, 276] on span "[PERSON_NAME]'s Meals" at bounding box center [304, 279] width 70 height 18
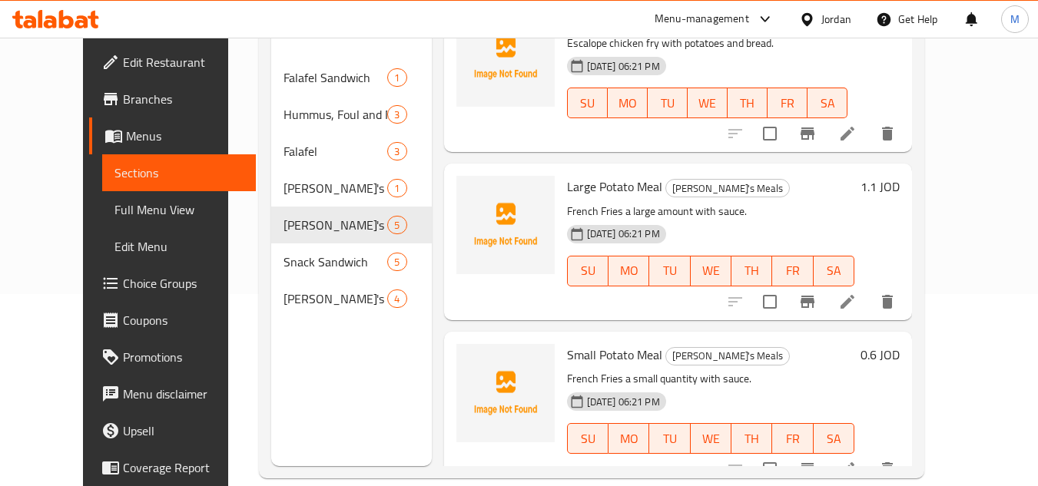
scroll to position [215, 0]
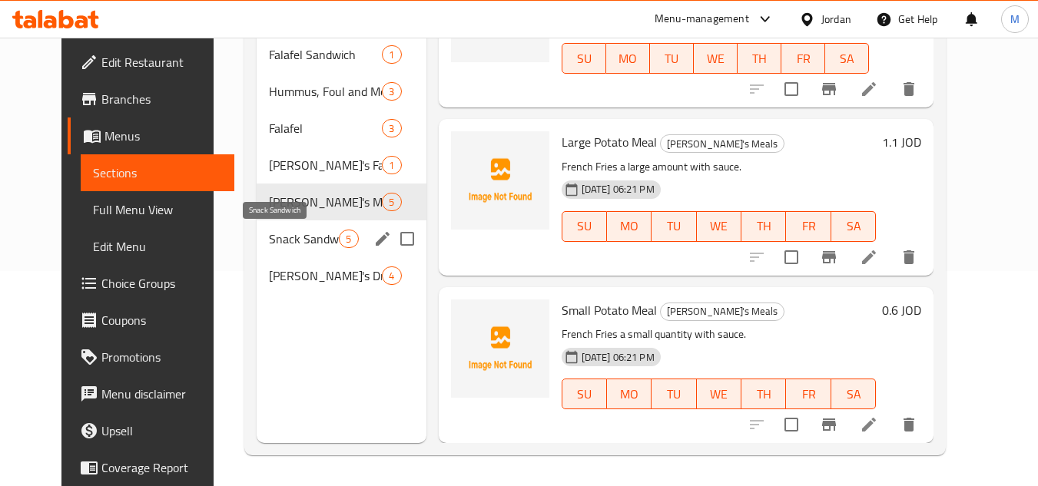
click at [293, 237] on span "Snack Sandwich" at bounding box center [304, 239] width 70 height 18
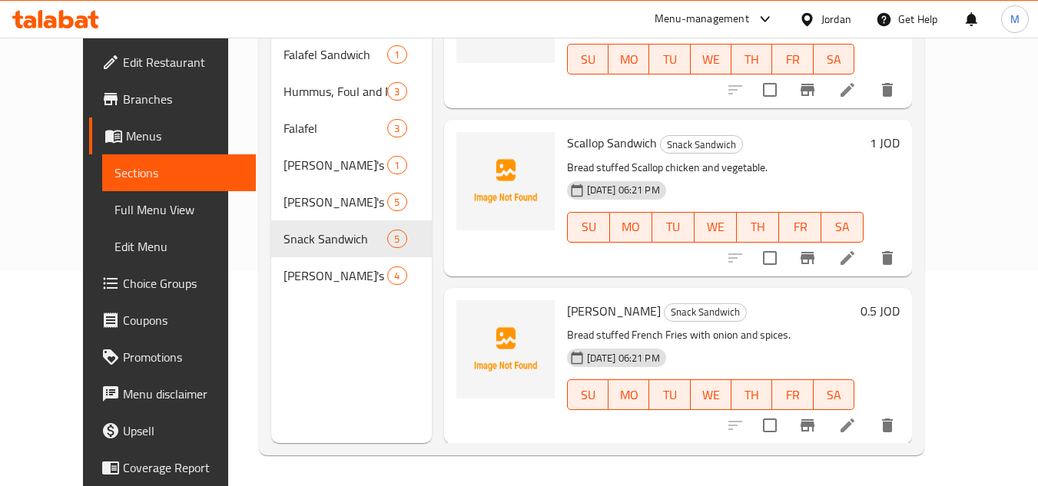
scroll to position [414, 0]
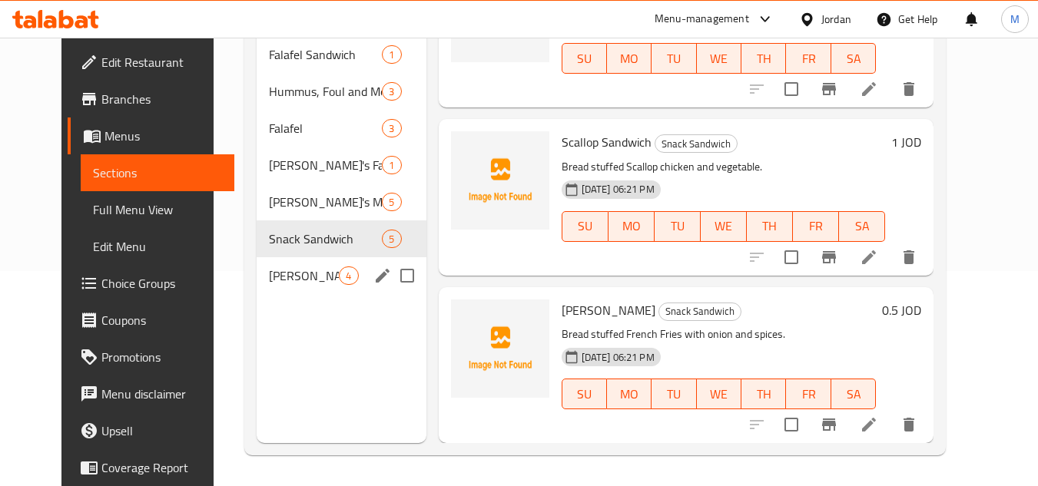
click at [340, 273] on span "4" at bounding box center [349, 276] width 18 height 15
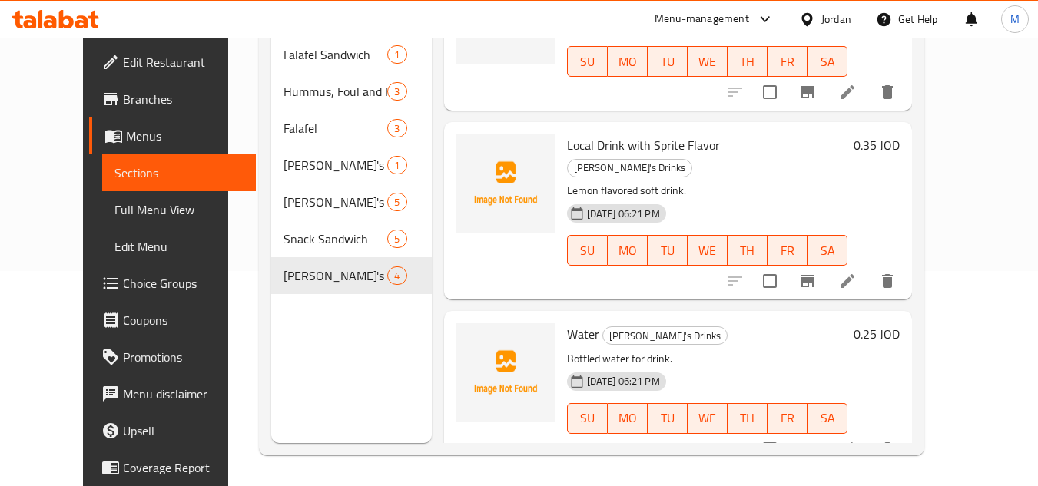
scroll to position [247, 0]
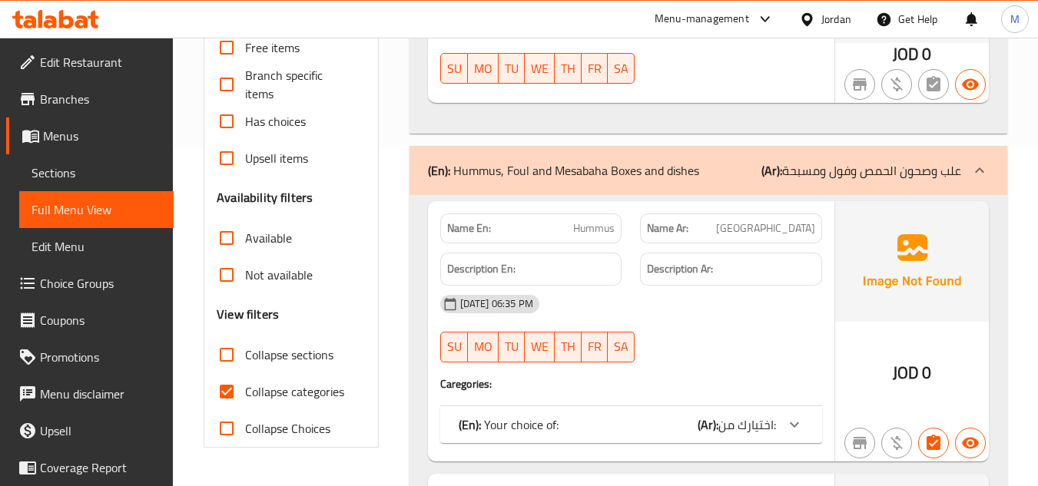
scroll to position [307, 0]
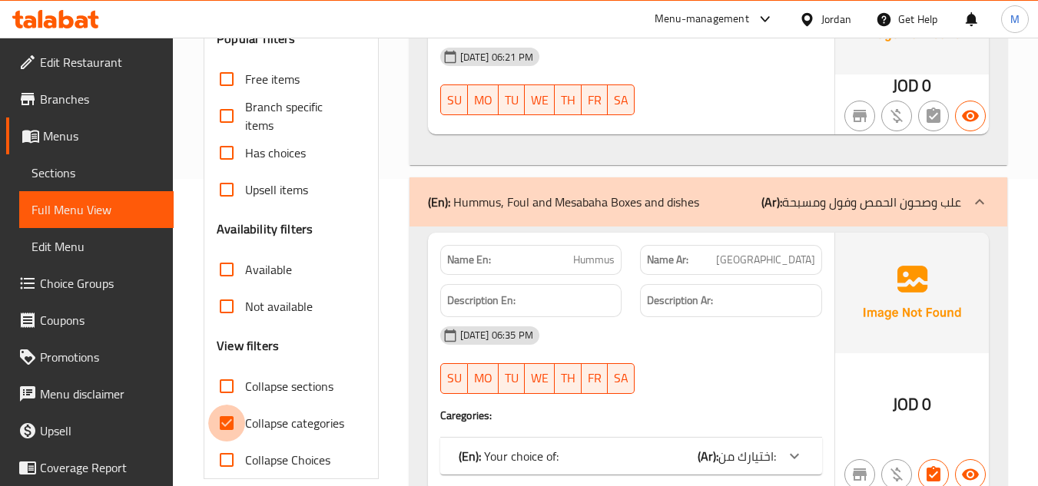
click at [229, 422] on input "Collapse categories" at bounding box center [226, 423] width 37 height 37
checkbox input "false"
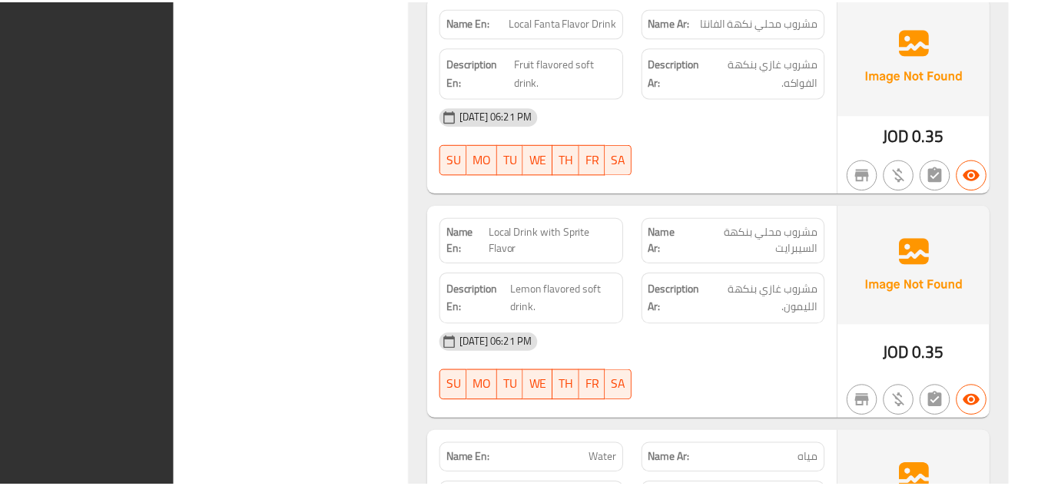
scroll to position [6441, 0]
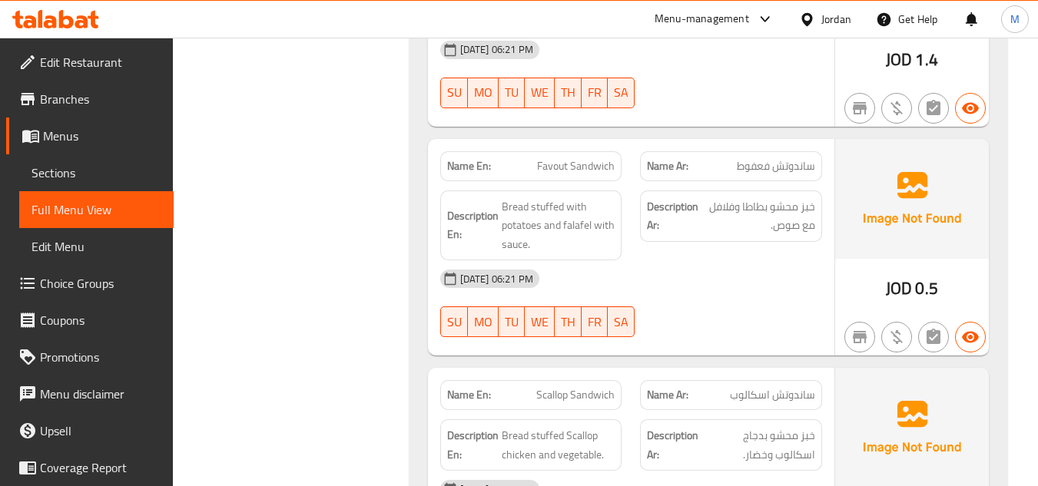
click at [65, 157] on link "Sections" at bounding box center [96, 172] width 154 height 37
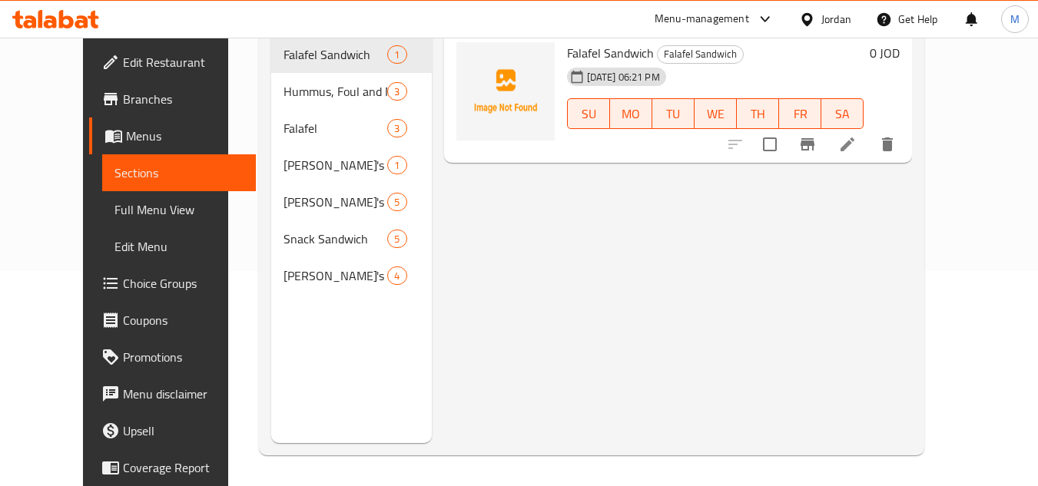
scroll to position [215, 0]
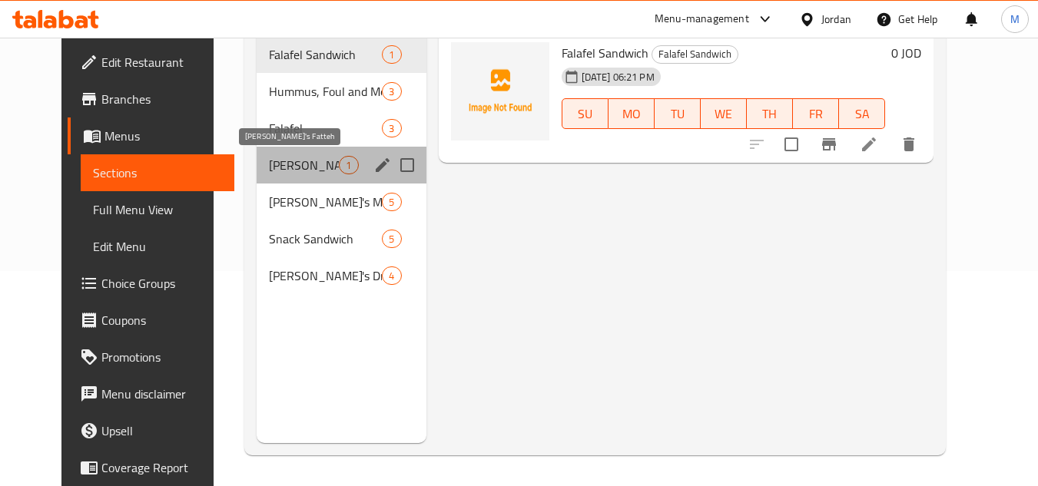
click at [313, 161] on span "[PERSON_NAME]'s Fatteh" at bounding box center [304, 165] width 70 height 18
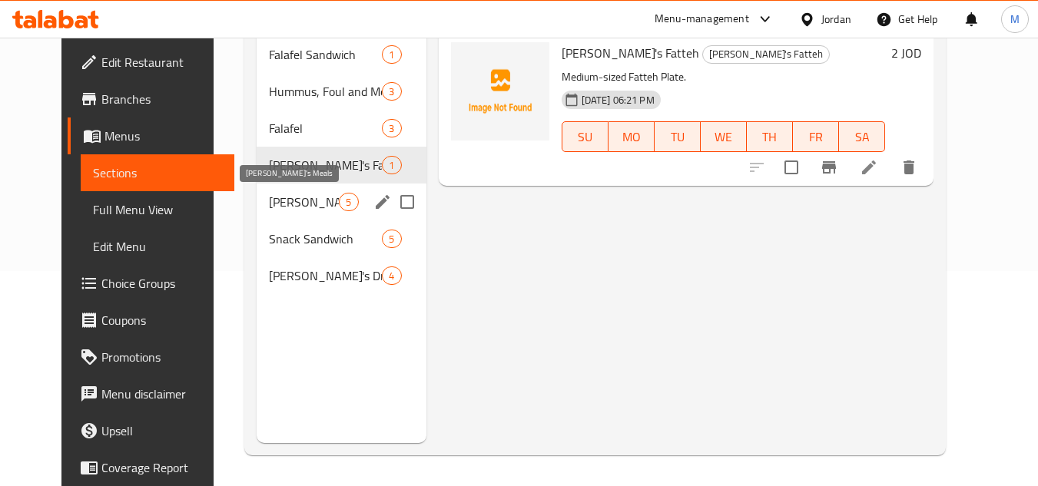
click at [299, 210] on span "[PERSON_NAME]'s Meals" at bounding box center [304, 202] width 70 height 18
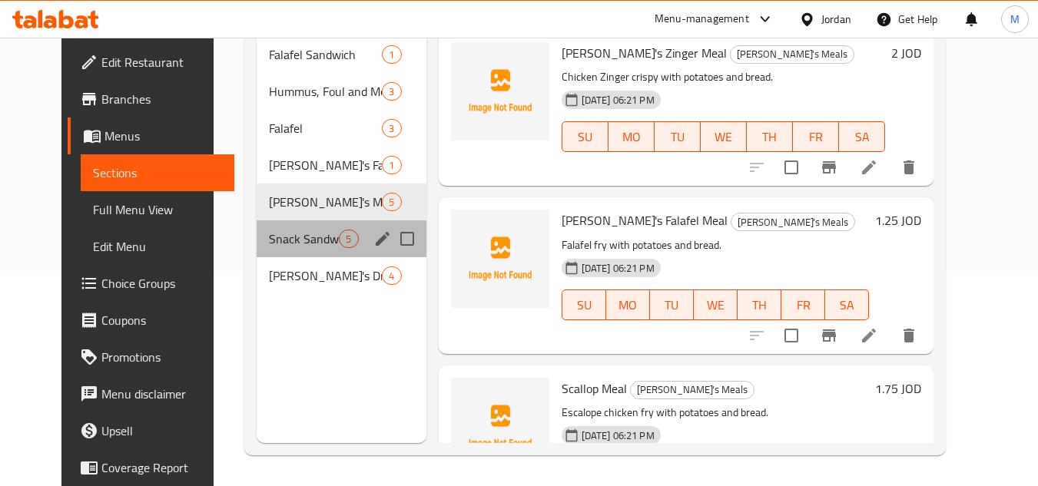
click at [296, 252] on div "Snack Sandwich 5" at bounding box center [341, 238] width 169 height 37
